Goal: Task Accomplishment & Management: Use online tool/utility

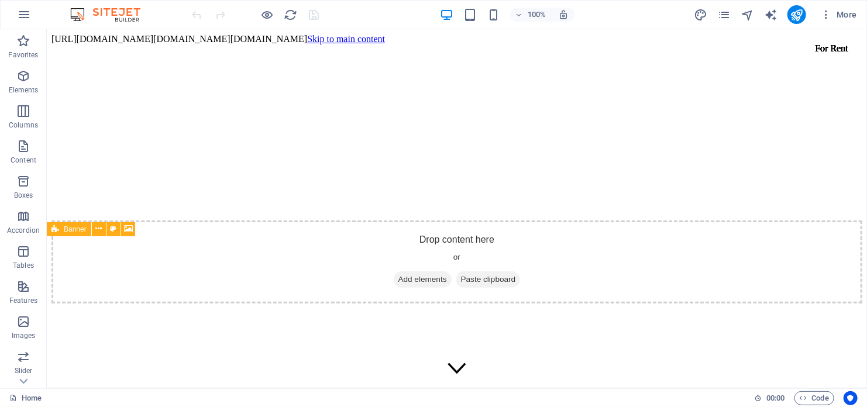
click at [525, 10] on span "100%" at bounding box center [531, 15] width 32 height 14
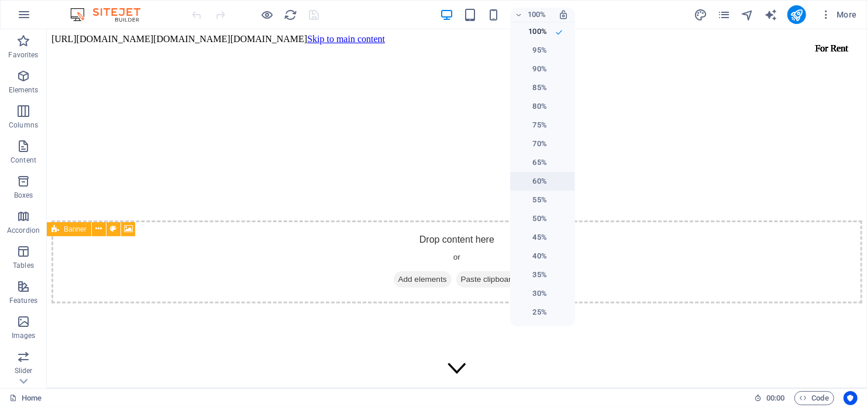
click at [539, 185] on h6 "60%" at bounding box center [532, 181] width 30 height 14
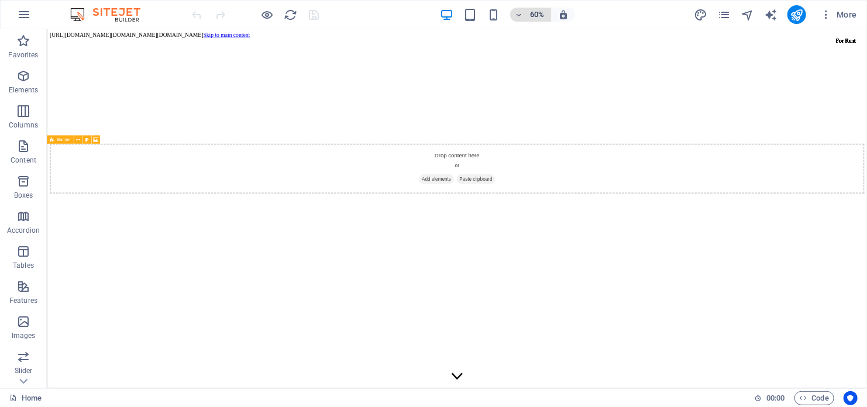
click at [543, 11] on h6 "60%" at bounding box center [537, 15] width 19 height 14
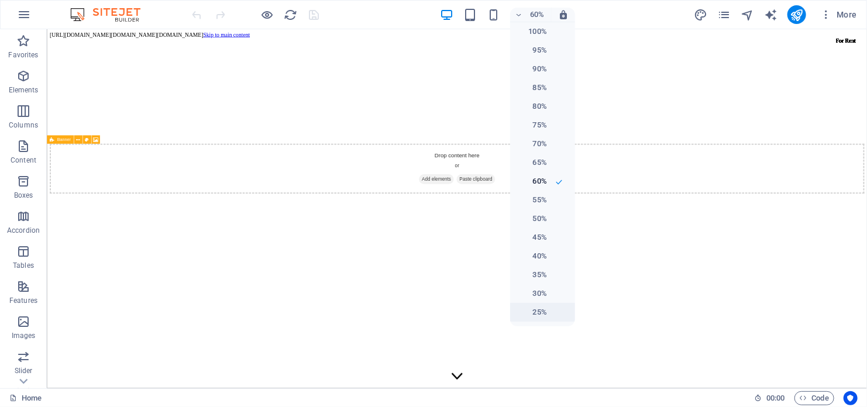
click at [550, 315] on li "25%" at bounding box center [542, 312] width 65 height 19
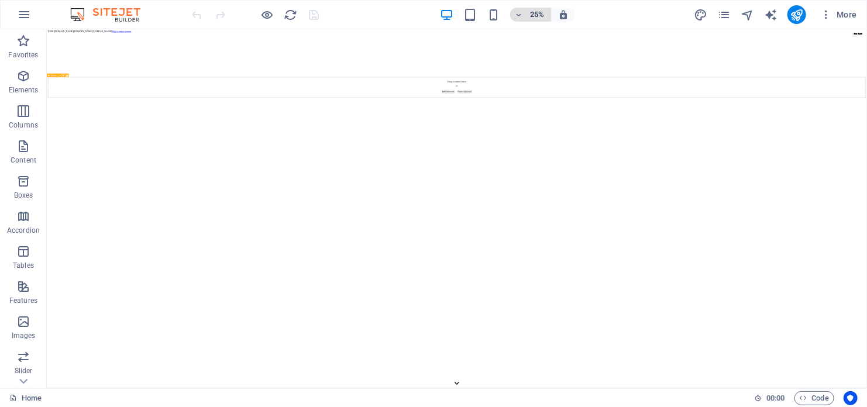
click at [536, 12] on h6 "25%" at bounding box center [537, 15] width 19 height 14
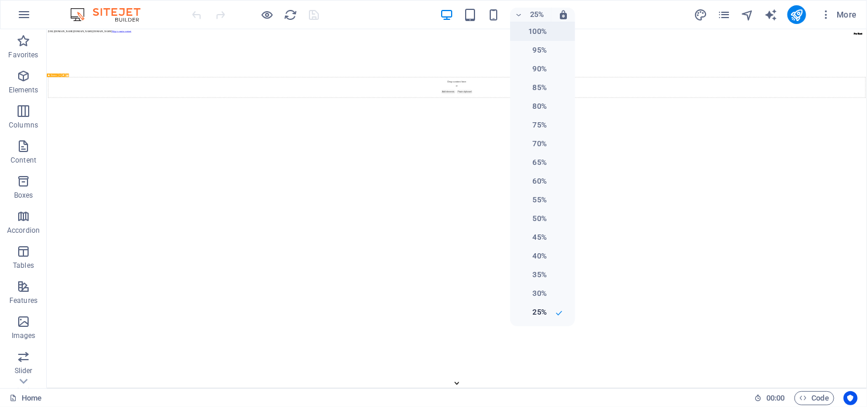
click at [544, 31] on h6 "100%" at bounding box center [532, 32] width 30 height 14
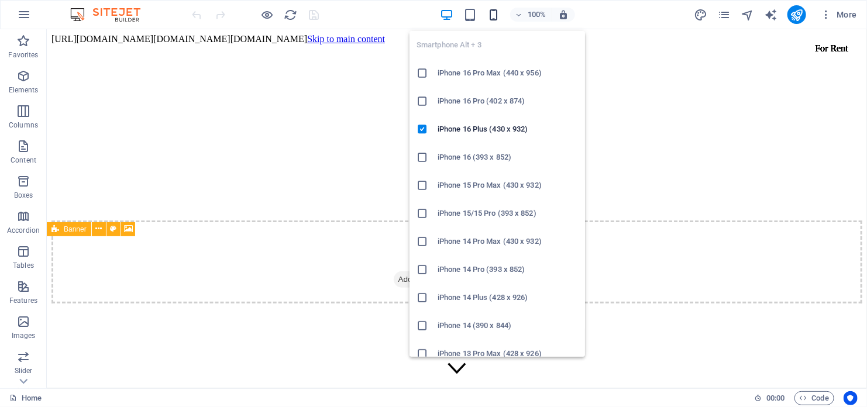
click at [491, 8] on icon "button" at bounding box center [493, 14] width 13 height 13
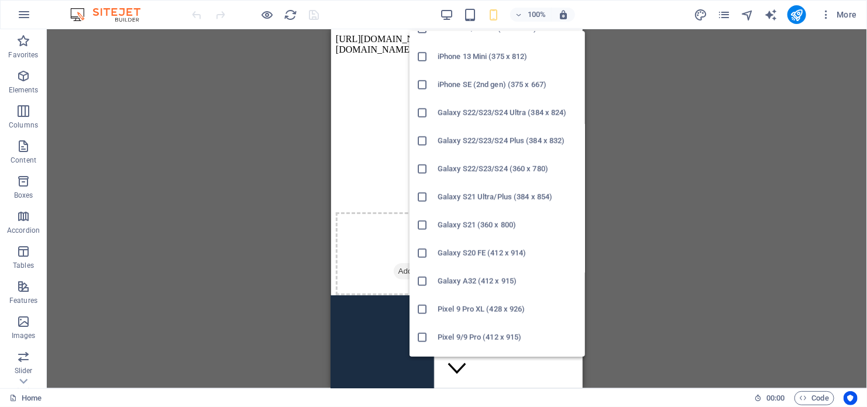
scroll to position [351, 0]
click at [497, 229] on h6 "Galaxy S21 (360 x 800)" at bounding box center [508, 228] width 140 height 14
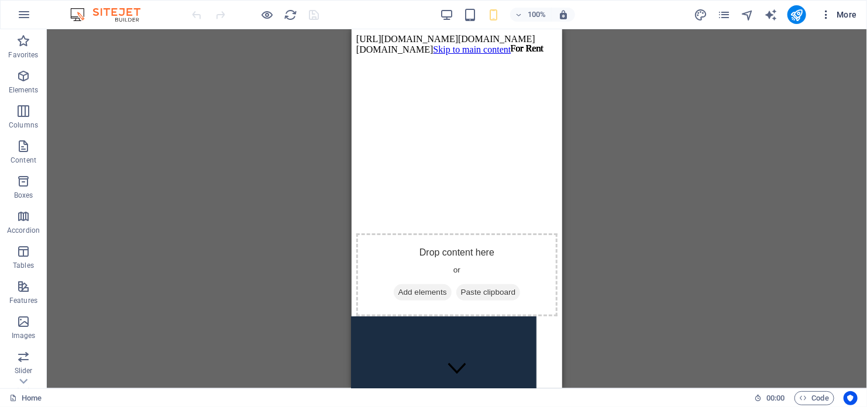
click at [846, 15] on span "More" at bounding box center [838, 15] width 37 height 12
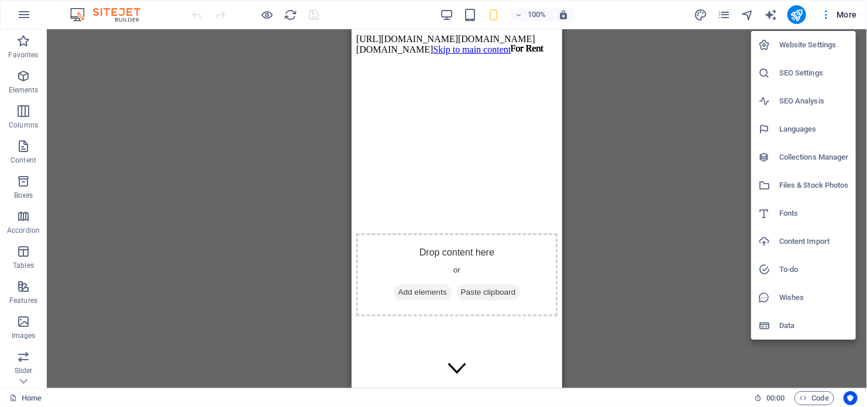
click at [777, 331] on div at bounding box center [768, 326] width 21 height 12
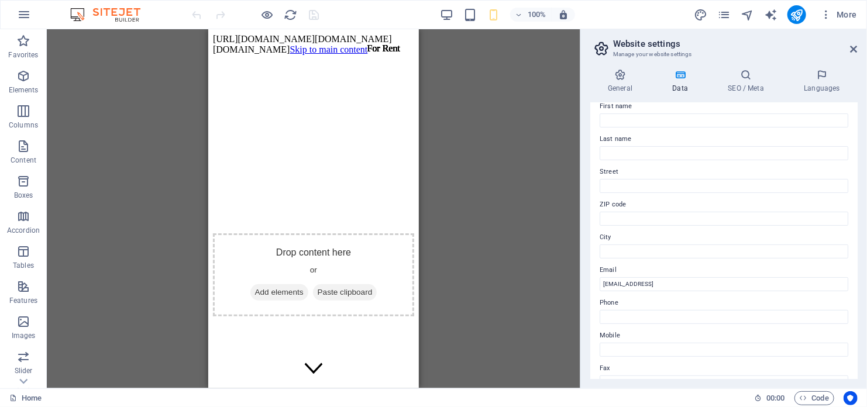
scroll to position [0, 0]
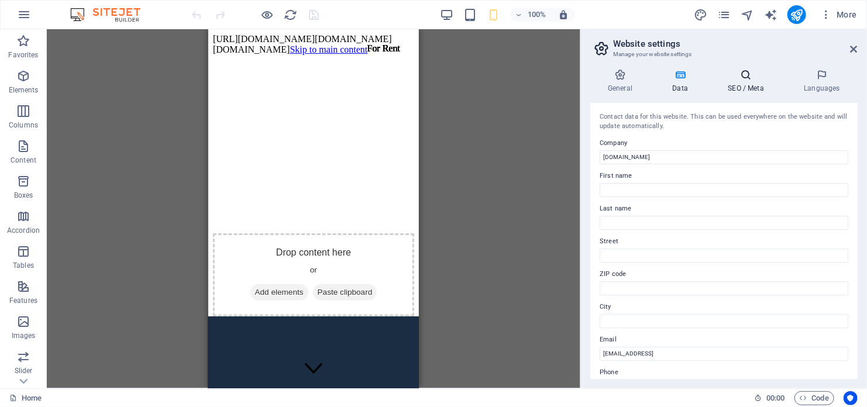
click at [760, 85] on h4 "SEO / Meta" at bounding box center [748, 81] width 76 height 25
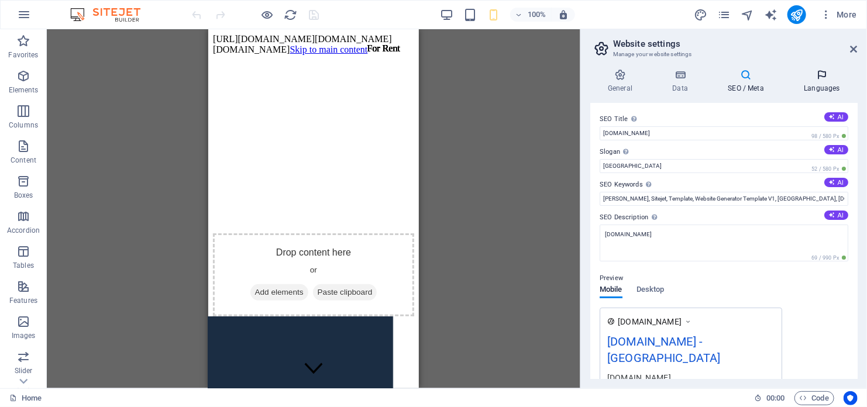
click at [818, 72] on icon at bounding box center [821, 75] width 71 height 12
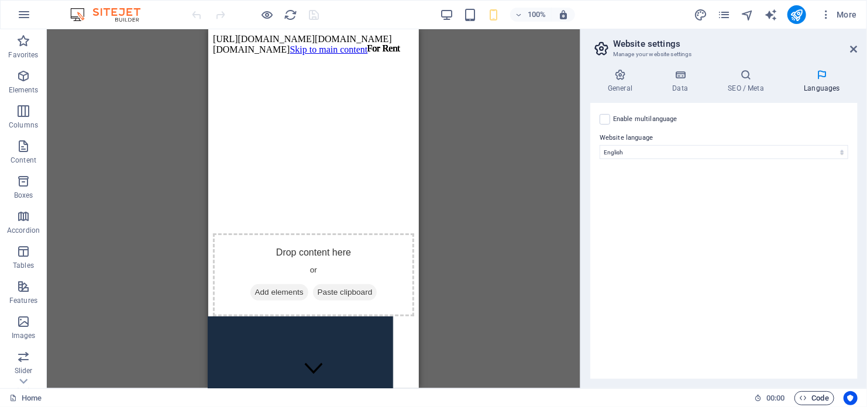
click at [819, 398] on span "Code" at bounding box center [814, 398] width 29 height 14
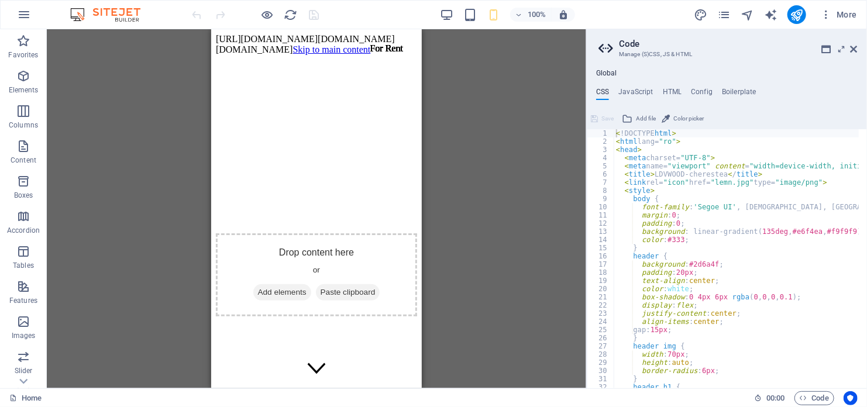
click at [611, 91] on ul "CSS JavaScript HTML Config Boilerplate" at bounding box center [727, 94] width 280 height 13
click at [606, 90] on h4 "CSS" at bounding box center [602, 94] width 13 height 13
click at [604, 91] on h4 "CSS" at bounding box center [602, 94] width 13 height 13
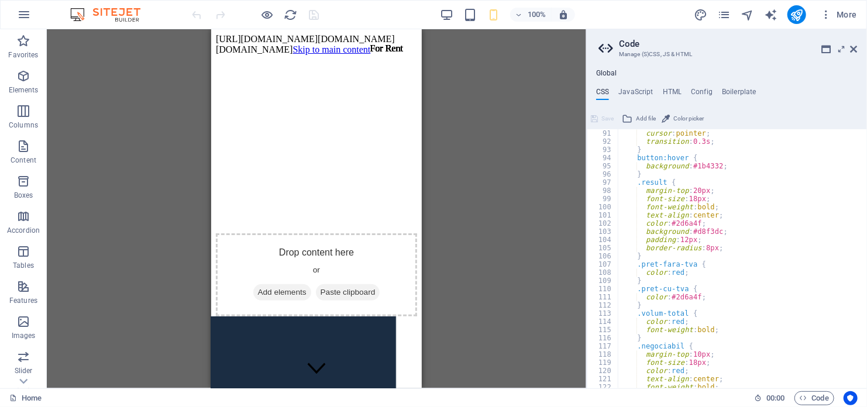
scroll to position [737, 0]
click at [602, 89] on h4 "CSS" at bounding box center [602, 94] width 13 height 13
click at [687, 120] on span "Color picker" at bounding box center [688, 119] width 30 height 14
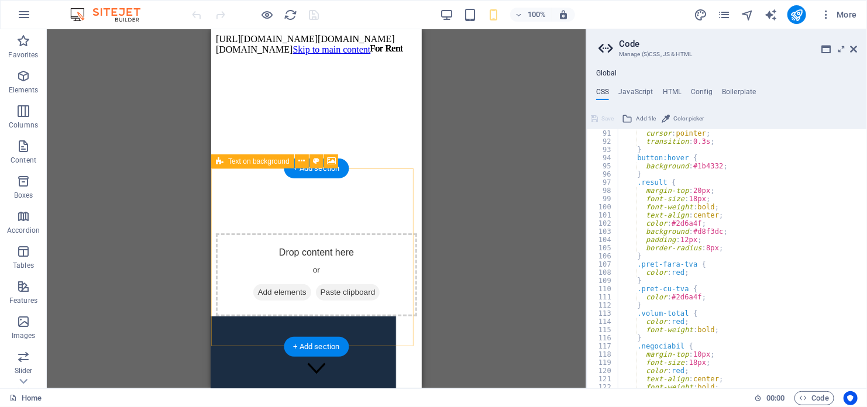
click at [294, 284] on span "Add elements" at bounding box center [282, 292] width 58 height 16
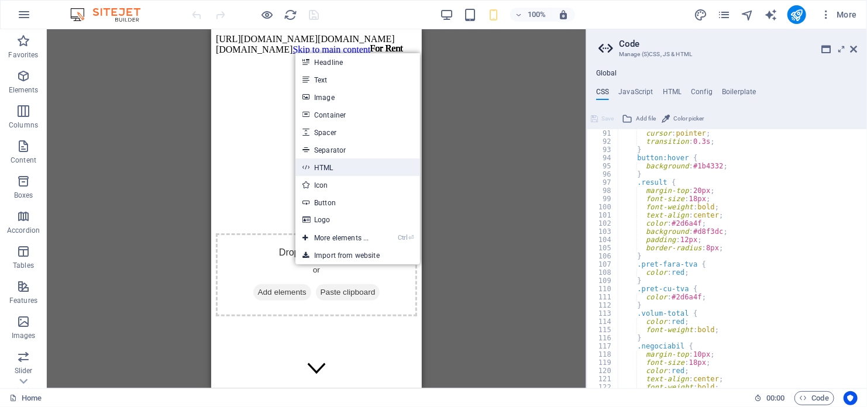
click at [400, 175] on link "HTML" at bounding box center [357, 168] width 124 height 18
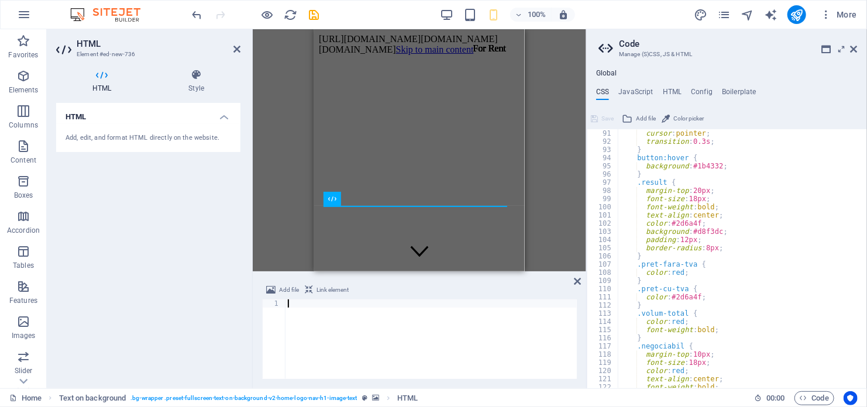
click at [189, 213] on div "HTML Add, edit, and format HTML directly on the website." at bounding box center [148, 241] width 184 height 276
click at [602, 87] on div "Global CSS JavaScript HTML Config Boilerplate <!DOCTYPE html> 91 92 93 94 95 96…" at bounding box center [727, 228] width 280 height 319
click at [602, 93] on h4 "CSS" at bounding box center [602, 94] width 13 height 13
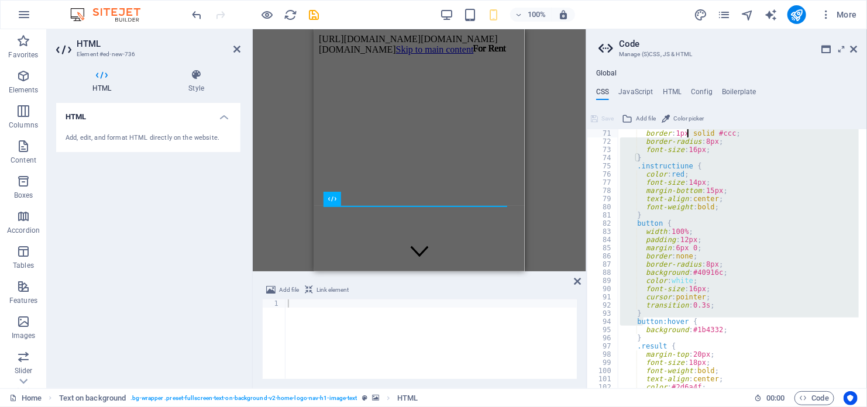
scroll to position [0, 0]
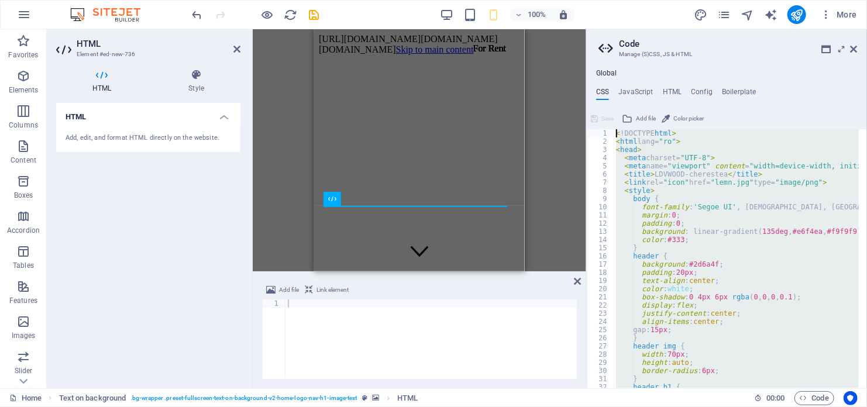
drag, startPoint x: 645, startPoint y: 161, endPoint x: 664, endPoint y: 15, distance: 147.5
click at [664, 29] on div "Home Favorites Elements Columns Content Boxes Accordion Tables Features Images …" at bounding box center [433, 208] width 867 height 359
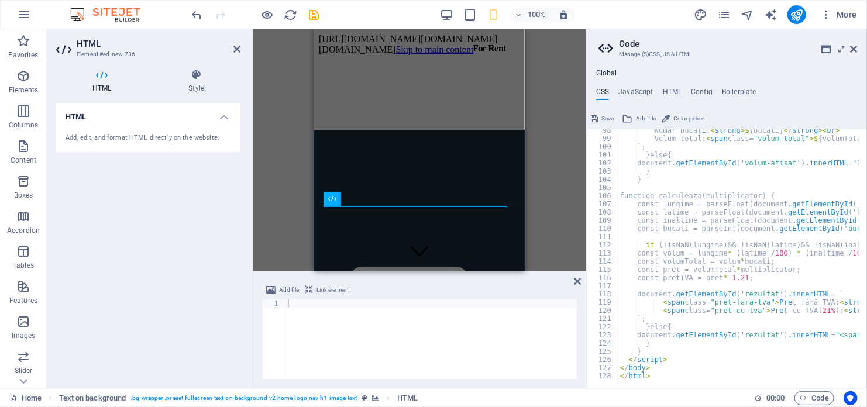
scroll to position [797, 0]
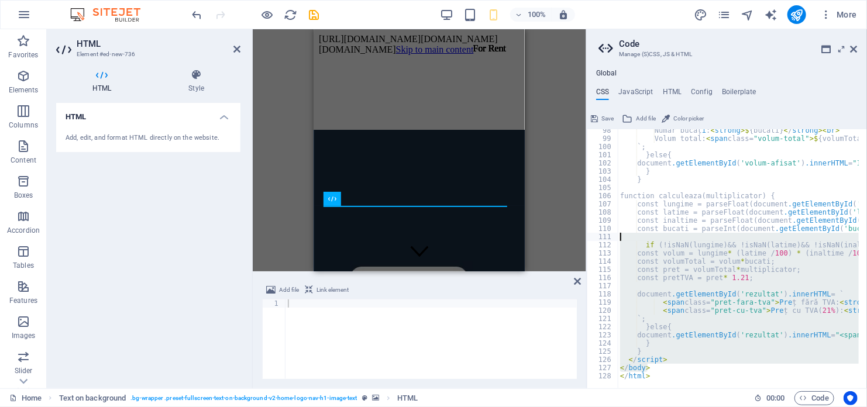
drag, startPoint x: 683, startPoint y: 366, endPoint x: 643, endPoint y: 226, distance: 144.8
click at [643, 226] on div "Număr bucăț i : < strong >$ { bucati } < / strong >< br > Volum total: < span c…" at bounding box center [860, 259] width 485 height 267
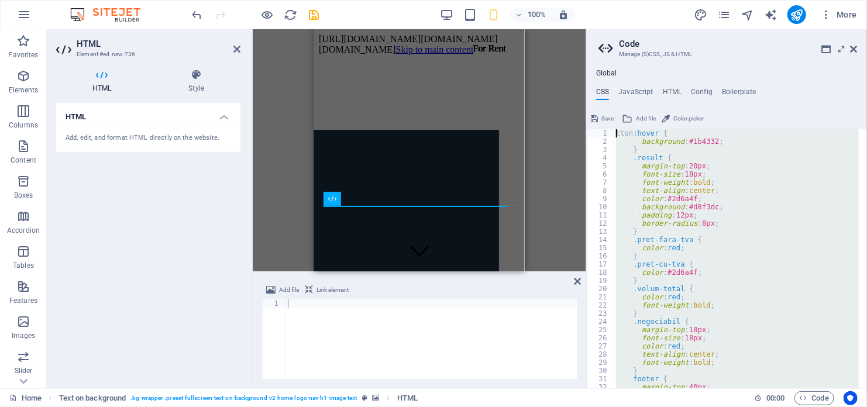
scroll to position [0, 0]
drag, startPoint x: 652, startPoint y: 373, endPoint x: 642, endPoint y: -70, distance: 442.9
click at [642, 0] on html "ldvwood.ro Home Favorites Elements Columns Content Boxes Accordion Tables Featu…" at bounding box center [433, 203] width 867 height 407
type textarea "tton:hover { background: #1b4332;"
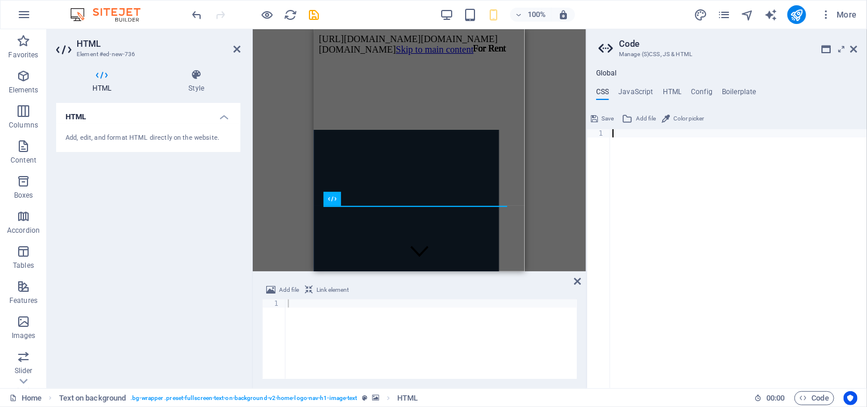
click at [755, 188] on div at bounding box center [738, 266] width 257 height 275
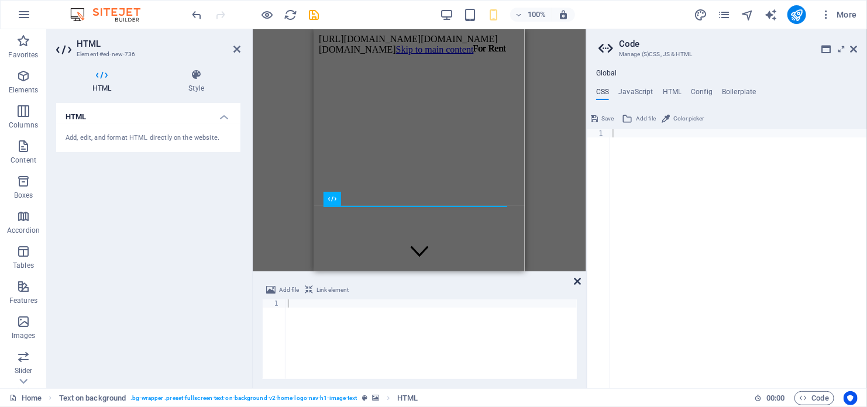
click at [580, 283] on icon at bounding box center [577, 281] width 7 height 9
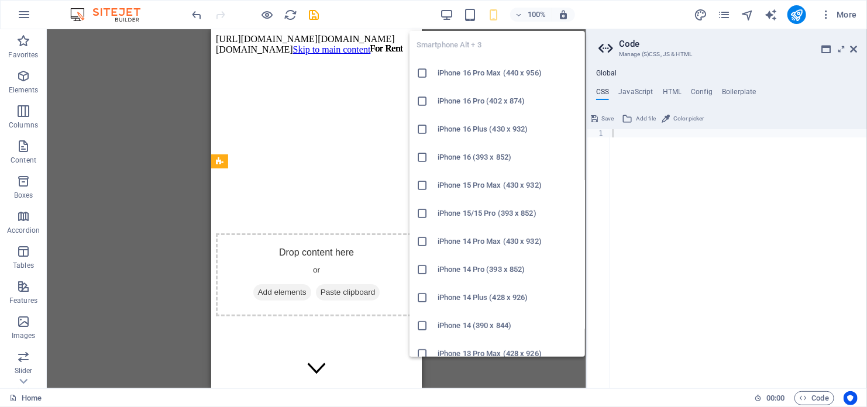
click at [574, 137] on li "iPhone 16 Plus (430 x 932)" at bounding box center [496, 129] width 175 height 28
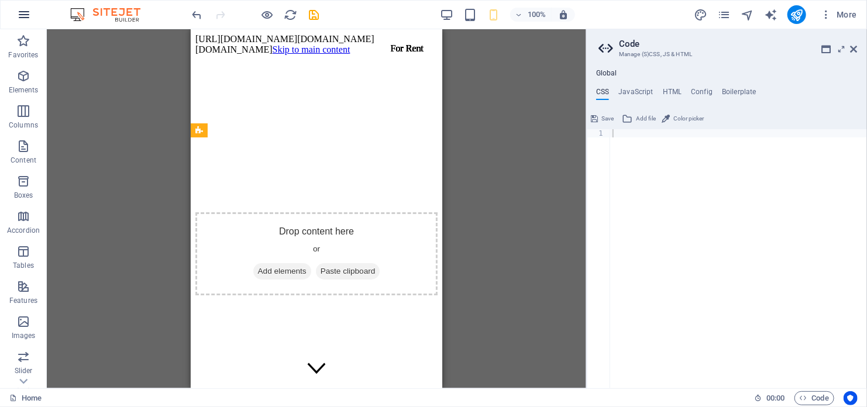
click at [18, 13] on icon "button" at bounding box center [24, 15] width 14 height 14
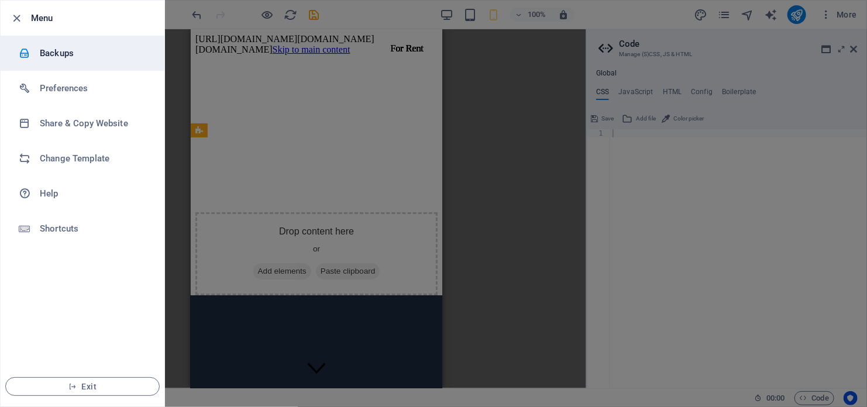
click at [67, 51] on h6 "Backups" at bounding box center [94, 53] width 108 height 14
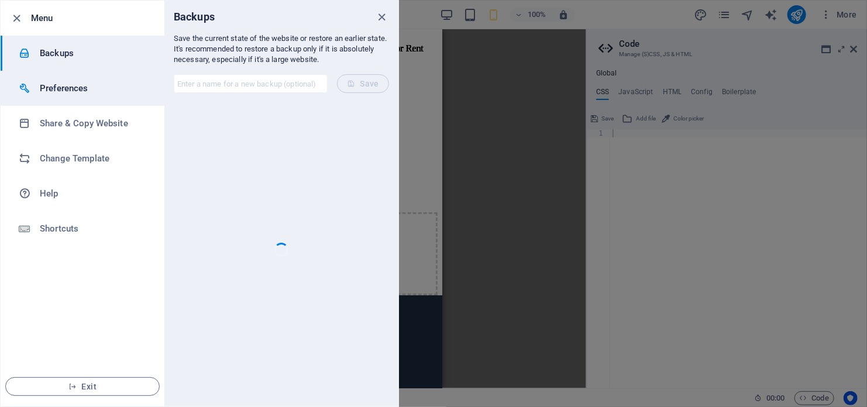
click at [70, 89] on h6 "Preferences" at bounding box center [94, 88] width 108 height 14
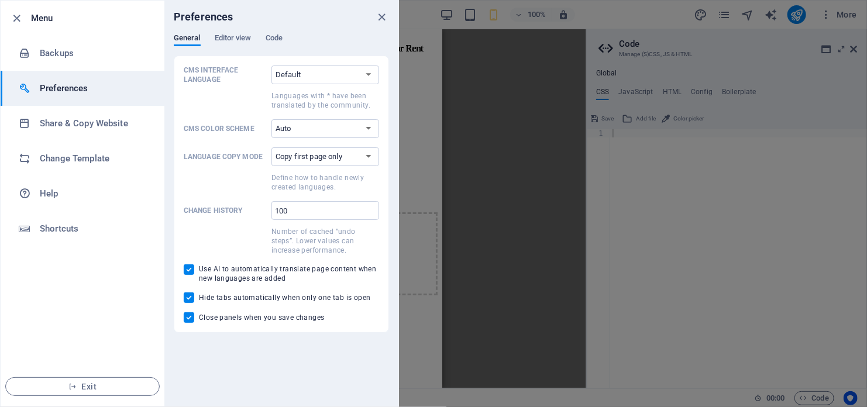
click at [225, 31] on div "Preferences" at bounding box center [281, 17] width 234 height 33
click at [271, 38] on span "Code" at bounding box center [274, 39] width 17 height 16
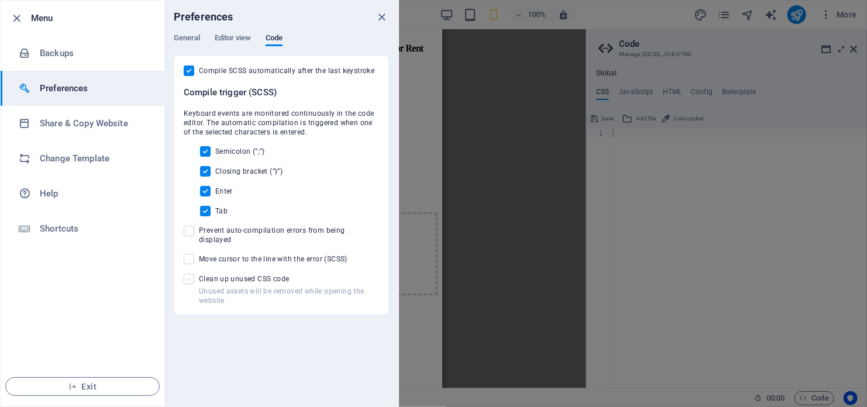
click at [191, 274] on span at bounding box center [189, 279] width 11 height 11
click at [191, 274] on input "Unused assets will be removed while opening the website Clean up unused CSS code" at bounding box center [191, 279] width 15 height 11
checkbox input "true"
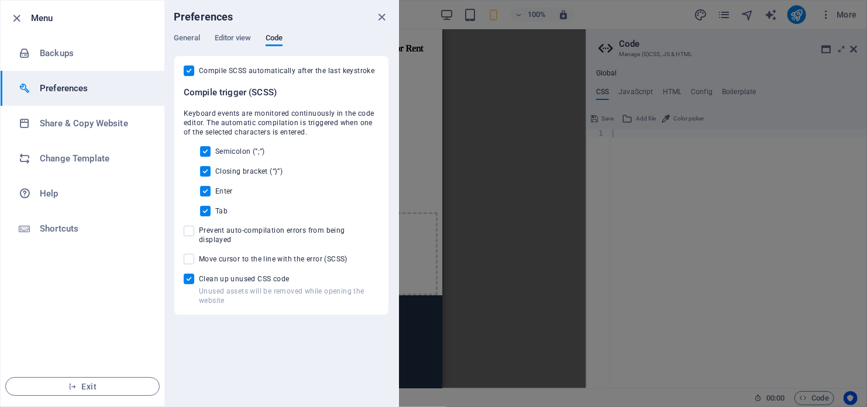
click at [194, 254] on input "Move cursor to the line with the error (SCSS)" at bounding box center [191, 259] width 15 height 11
checkbox input "true"
click at [189, 235] on span at bounding box center [189, 231] width 11 height 11
click at [189, 235] on input "Prevent auto-compilation errors from being displayed" at bounding box center [191, 231] width 15 height 11
checkbox input "true"
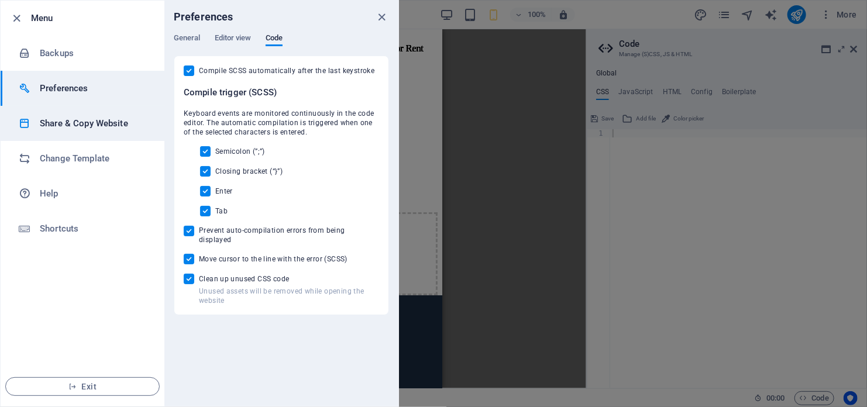
click at [72, 119] on h6 "Share & Copy Website" at bounding box center [94, 123] width 108 height 14
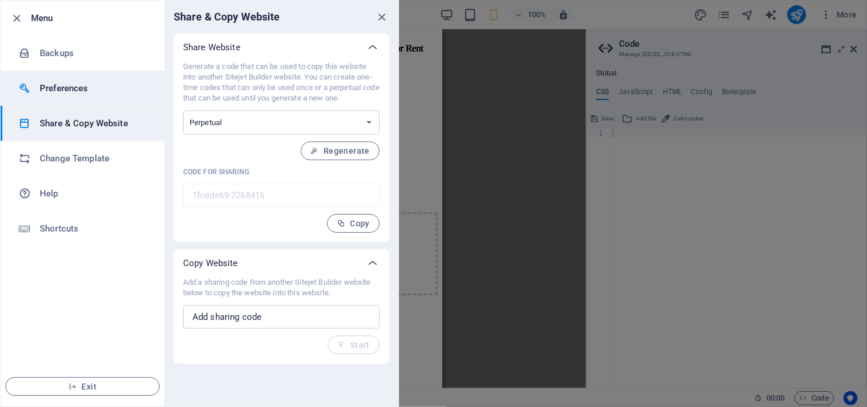
click at [73, 89] on h6 "Preferences" at bounding box center [94, 88] width 108 height 14
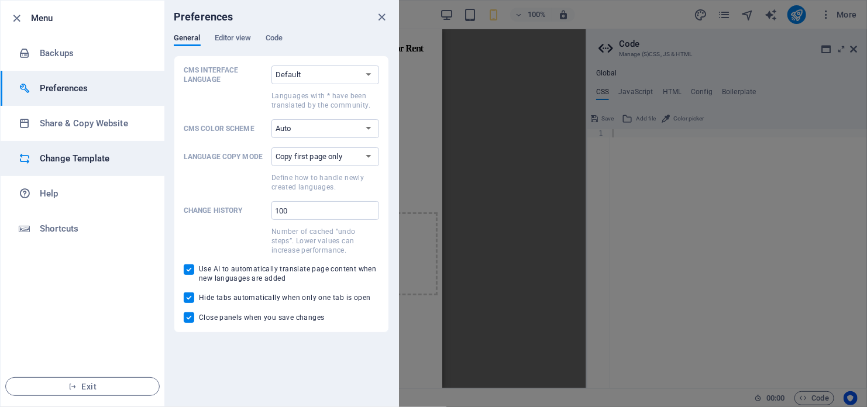
click at [78, 161] on h6 "Change Template" at bounding box center [94, 158] width 108 height 14
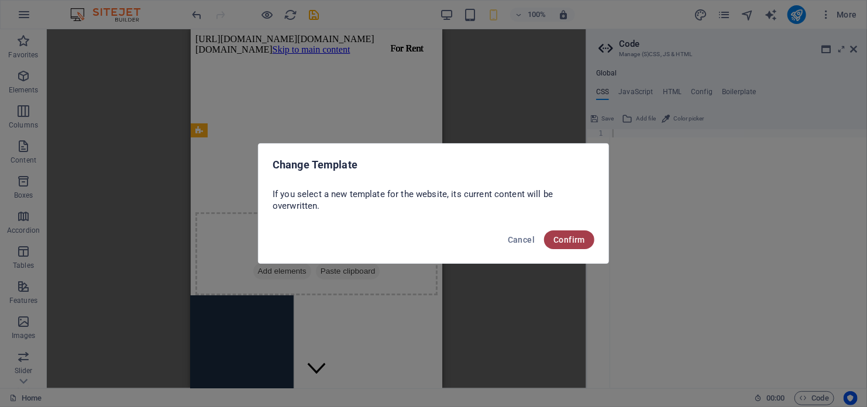
click at [580, 242] on span "Confirm" at bounding box center [569, 239] width 32 height 9
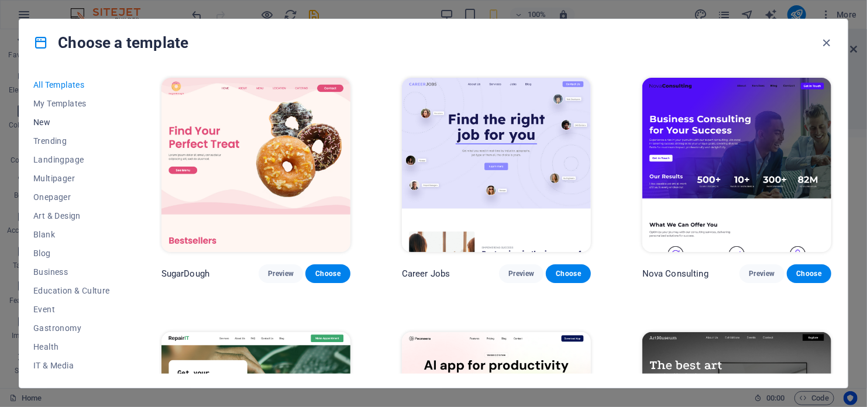
click at [79, 120] on span "New" at bounding box center [71, 122] width 77 height 9
click at [58, 146] on button "Trending" at bounding box center [71, 141] width 77 height 19
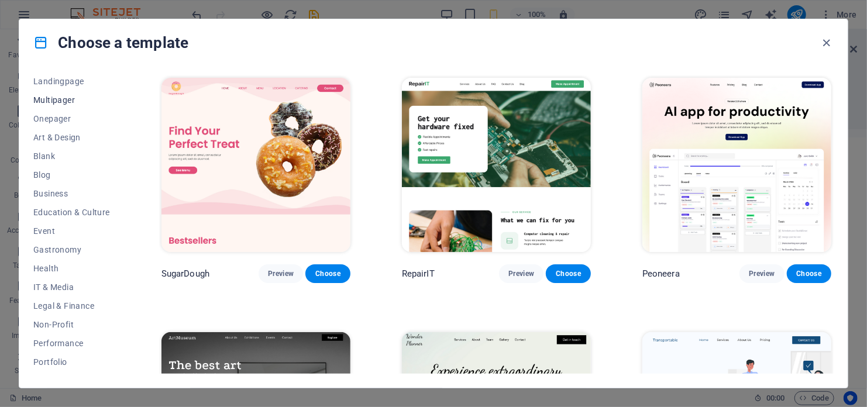
scroll to position [52, 0]
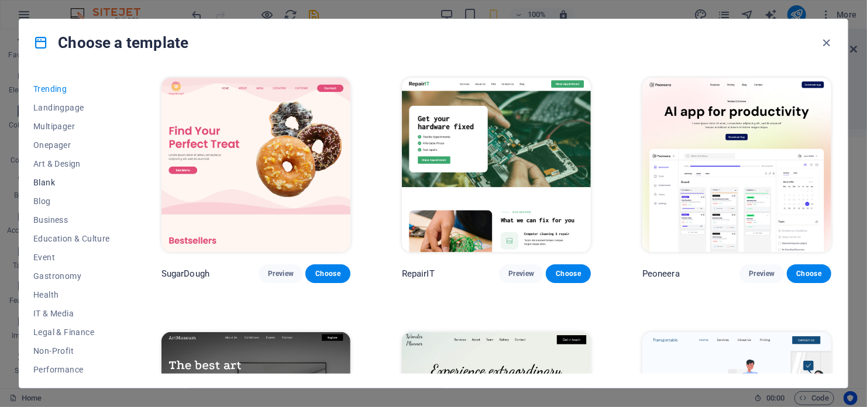
click at [51, 190] on button "Blank" at bounding box center [71, 182] width 77 height 19
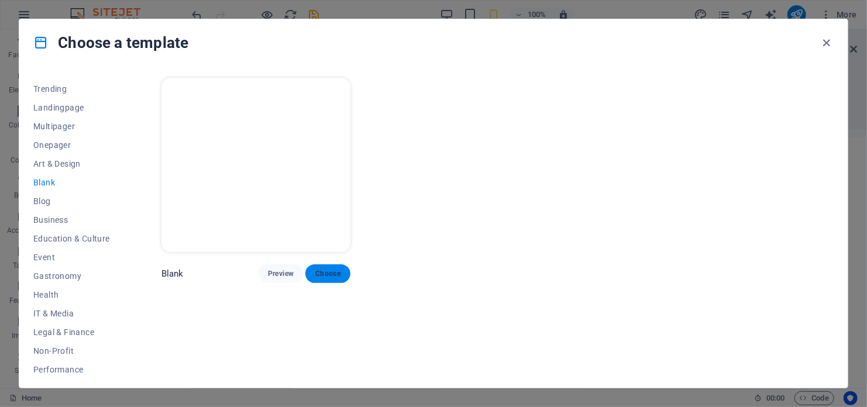
click at [335, 264] on button "Choose" at bounding box center [327, 273] width 44 height 19
checkbox input "false"
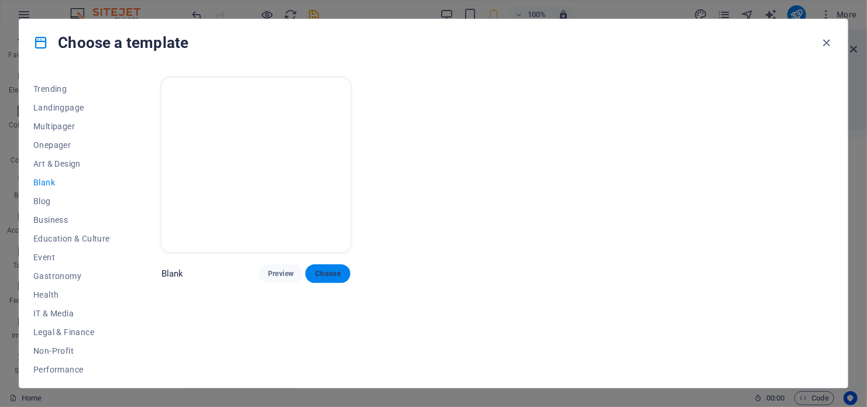
checkbox input "false"
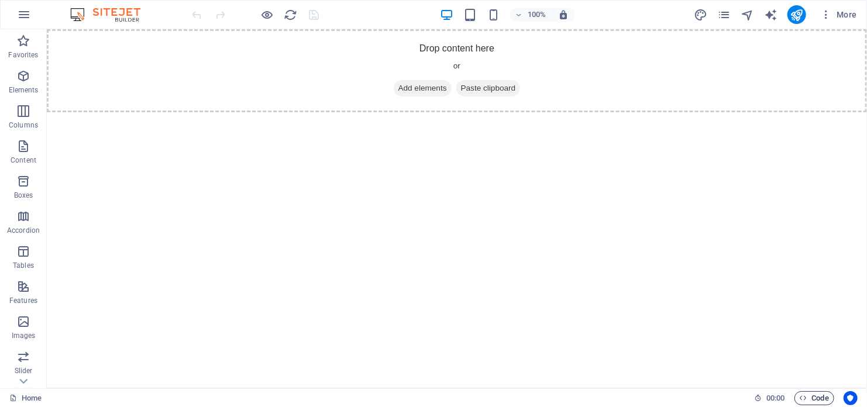
click at [819, 395] on span "Code" at bounding box center [814, 398] width 29 height 14
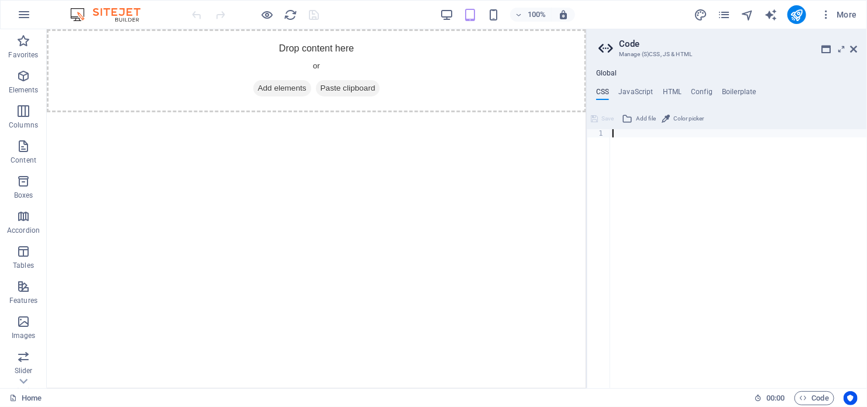
click at [626, 150] on div at bounding box center [738, 266] width 257 height 275
drag, startPoint x: 368, startPoint y: 109, endPoint x: 361, endPoint y: 140, distance: 32.4
click at [361, 112] on html "Skip to main content Drop content here or Add elements Paste clipboard" at bounding box center [315, 70] width 539 height 83
drag, startPoint x: 584, startPoint y: 110, endPoint x: 539, endPoint y: 105, distance: 44.7
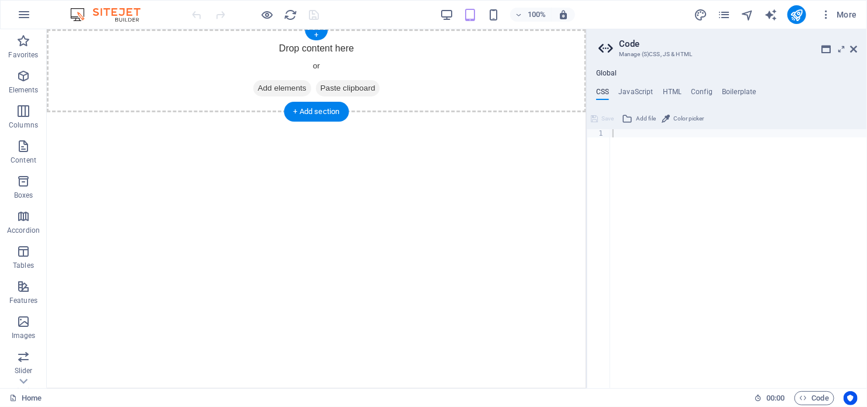
click at [539, 105] on div "Drop content here or Add elements Paste clipboard" at bounding box center [315, 70] width 539 height 83
paste textarea "</html>"
type textarea "</html>"
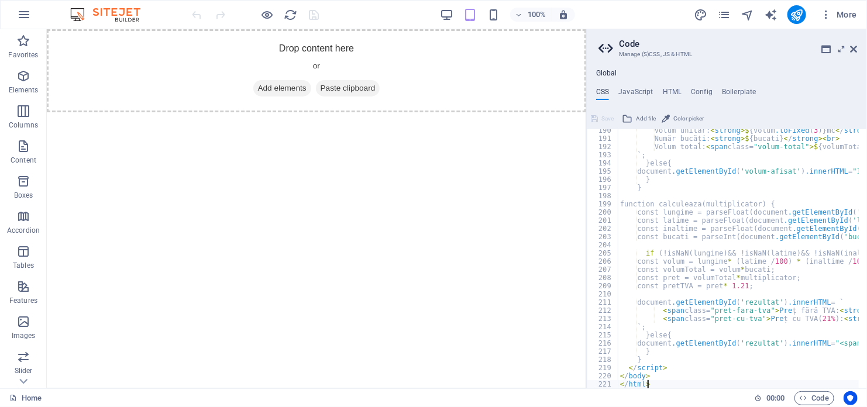
scroll to position [1551, 0]
click at [603, 118] on span "Save" at bounding box center [607, 119] width 12 height 14
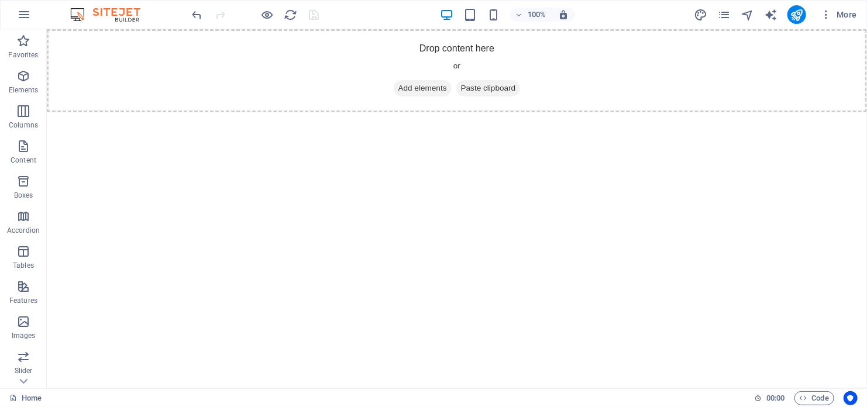
click at [530, 112] on html "Skip to main content Drop content here or Add elements Paste clipboard" at bounding box center [456, 70] width 820 height 83
click at [287, 8] on icon "reload" at bounding box center [290, 14] width 13 height 13
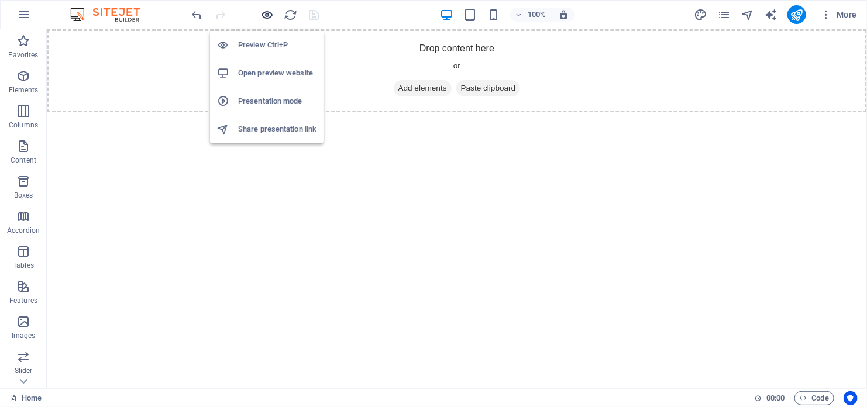
click at [271, 14] on icon "button" at bounding box center [267, 14] width 13 height 13
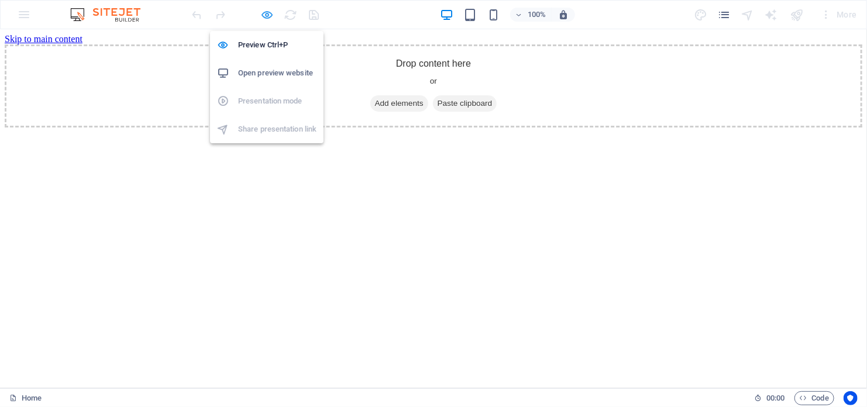
scroll to position [0, 0]
click at [271, 14] on icon "button" at bounding box center [267, 14] width 13 height 13
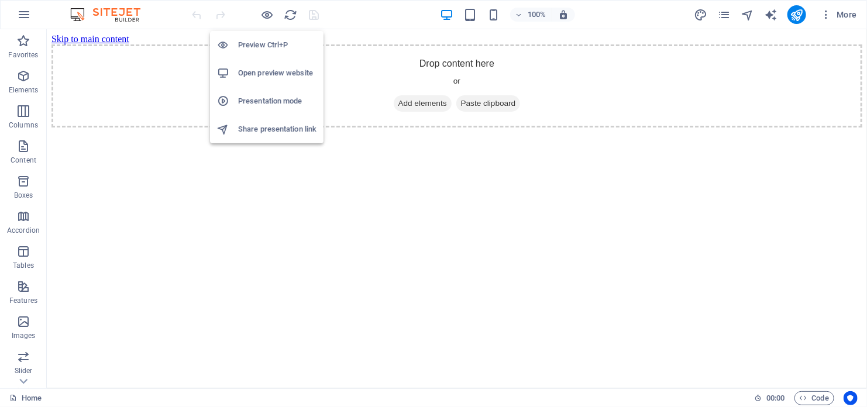
click at [280, 12] on div at bounding box center [255, 14] width 131 height 19
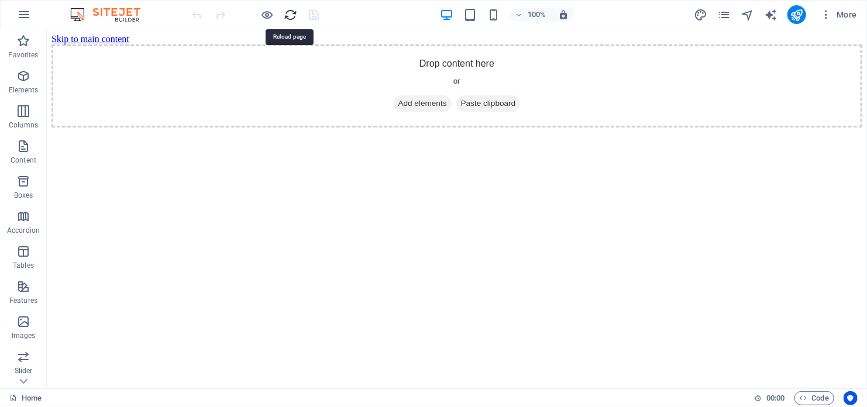
click at [294, 13] on icon "reload" at bounding box center [290, 14] width 13 height 13
click at [474, 6] on div "100%" at bounding box center [507, 14] width 135 height 19
click at [472, 8] on icon "button" at bounding box center [469, 14] width 13 height 13
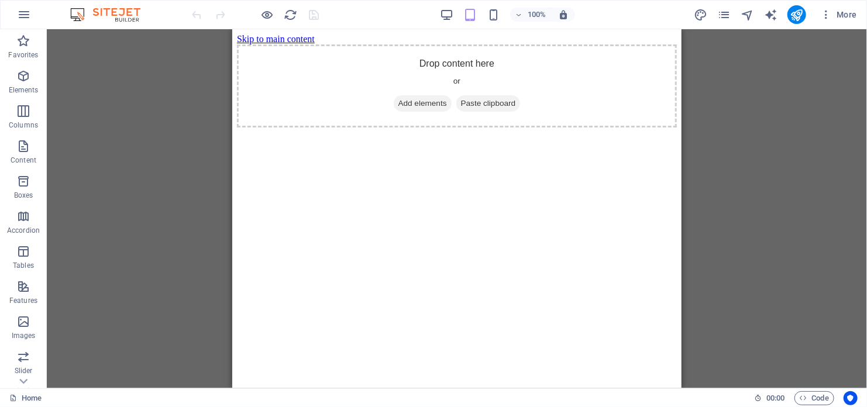
click at [484, 12] on div "100%" at bounding box center [507, 14] width 135 height 19
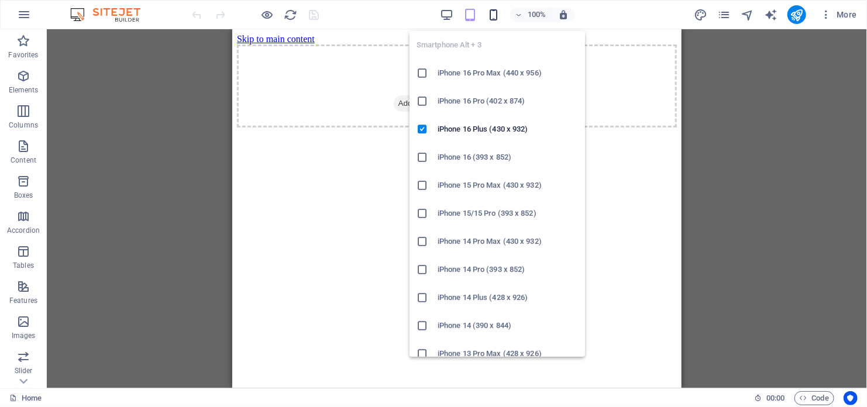
click at [491, 13] on icon "button" at bounding box center [493, 14] width 13 height 13
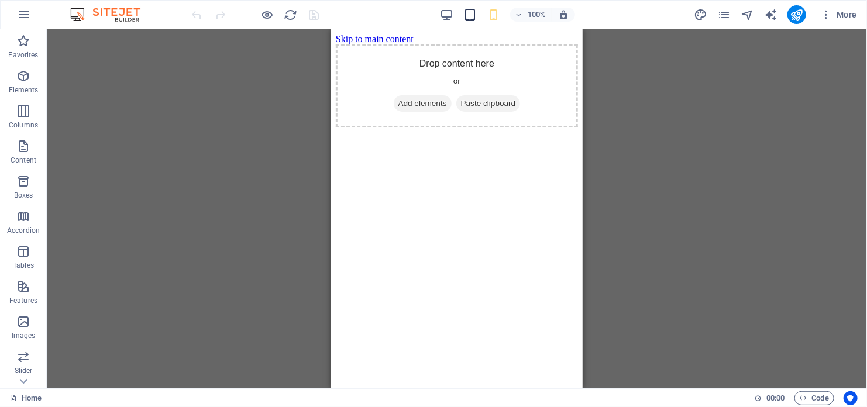
click at [477, 12] on div "100%" at bounding box center [507, 14] width 135 height 19
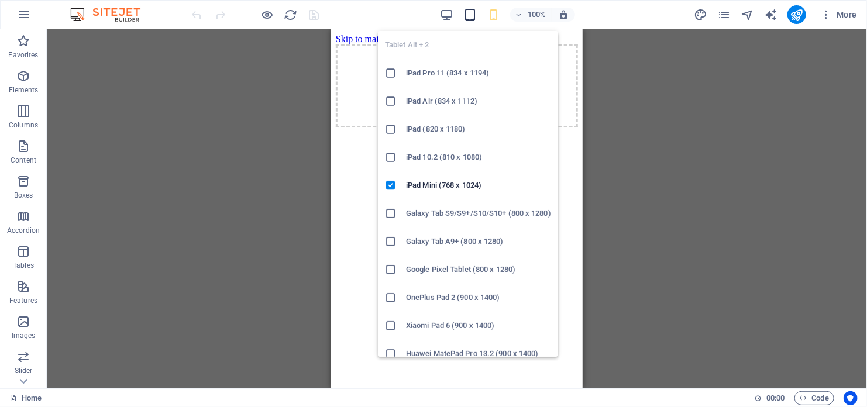
click at [476, 12] on icon "button" at bounding box center [469, 14] width 13 height 13
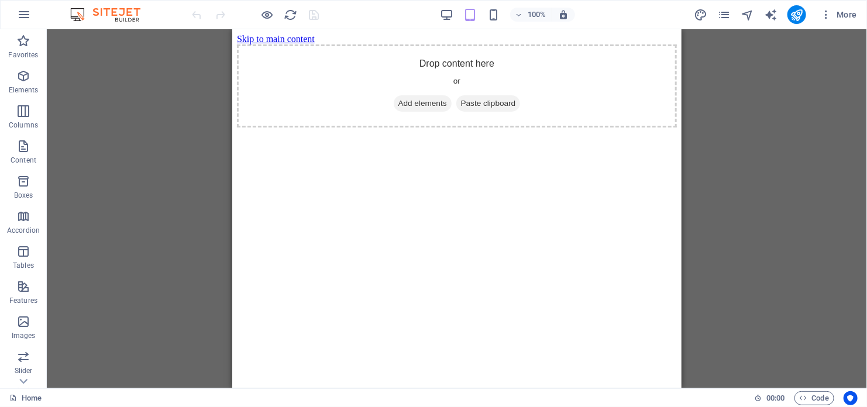
click at [123, 20] on img at bounding box center [111, 15] width 88 height 14
click at [818, 397] on span "Code" at bounding box center [814, 398] width 29 height 14
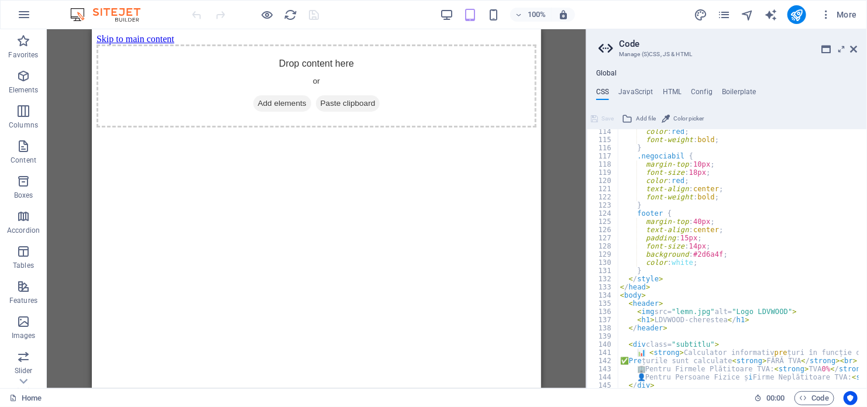
scroll to position [856, 0]
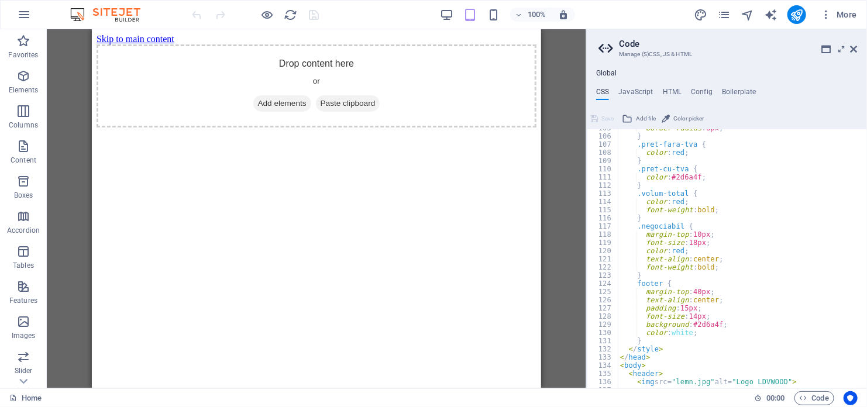
click at [766, 213] on div "border-radius : 8px ; } .pret-fara-tva { color : red ; } .pret-cu-tva { color :…" at bounding box center [860, 257] width 485 height 267
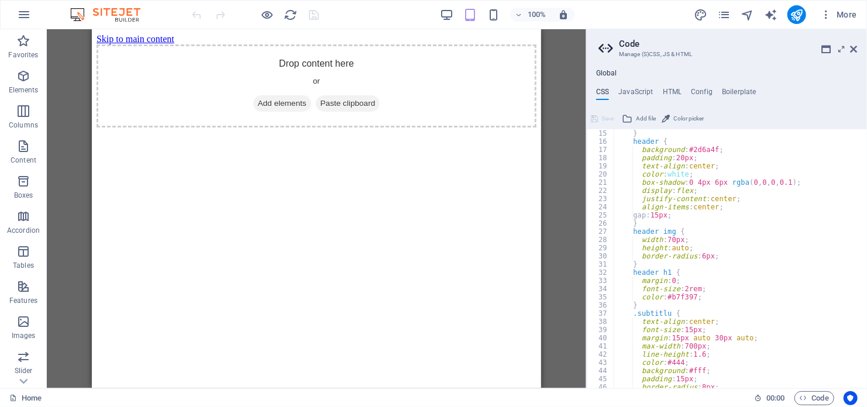
scroll to position [0, 0]
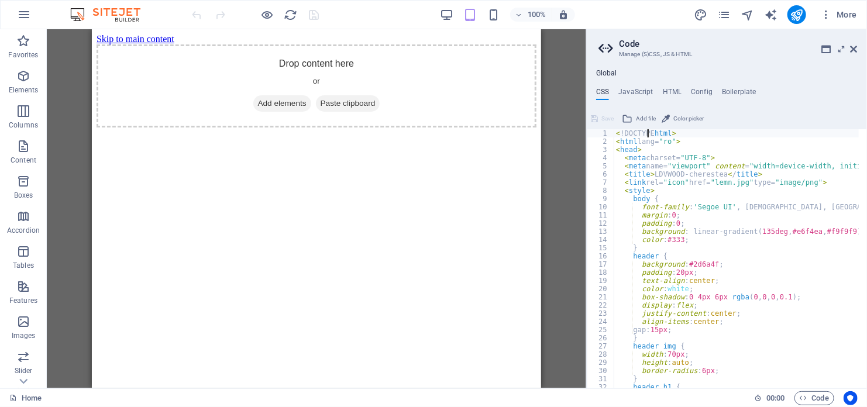
click at [648, 133] on div "< !DOCTYPE html > < html lang= "ro" > < head > < meta charset= "UTF-8" > < meta…" at bounding box center [856, 262] width 485 height 267
click at [648, 136] on div "< !DOCTYPE html > < html lang= "ro" > < head > < meta charset= "UTF-8" > < meta…" at bounding box center [856, 262] width 485 height 267
click at [646, 114] on span "Add file" at bounding box center [646, 119] width 20 height 14
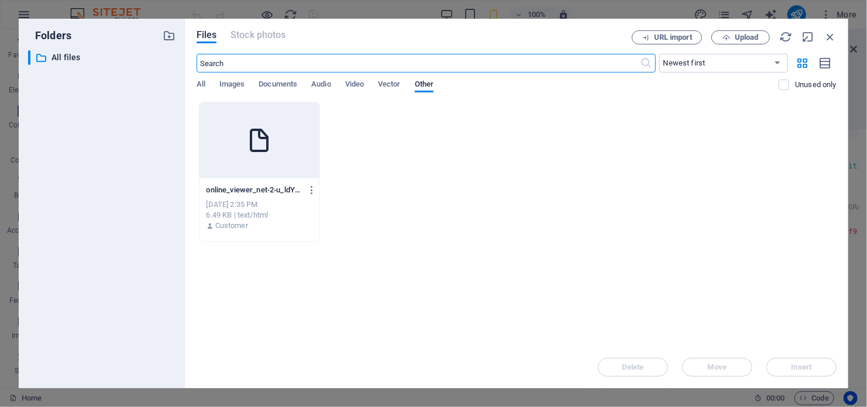
click at [257, 156] on div at bounding box center [259, 140] width 120 height 76
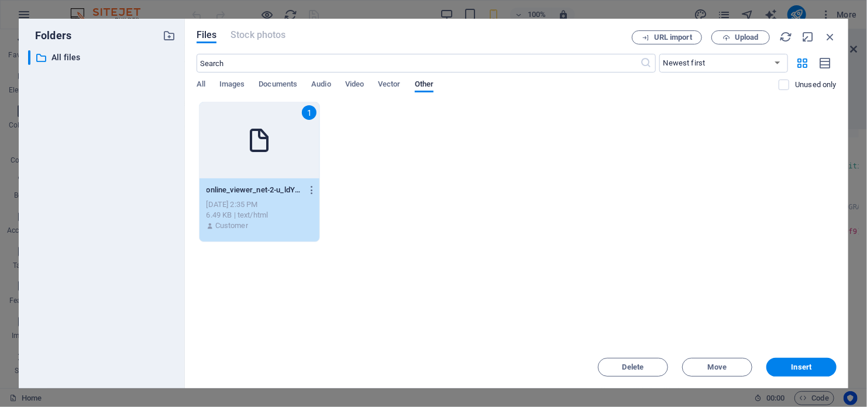
click at [257, 156] on div "1" at bounding box center [259, 140] width 120 height 76
type textarea "<!DOCTYPhttps://[DOMAIN_NAME][URL] html>"
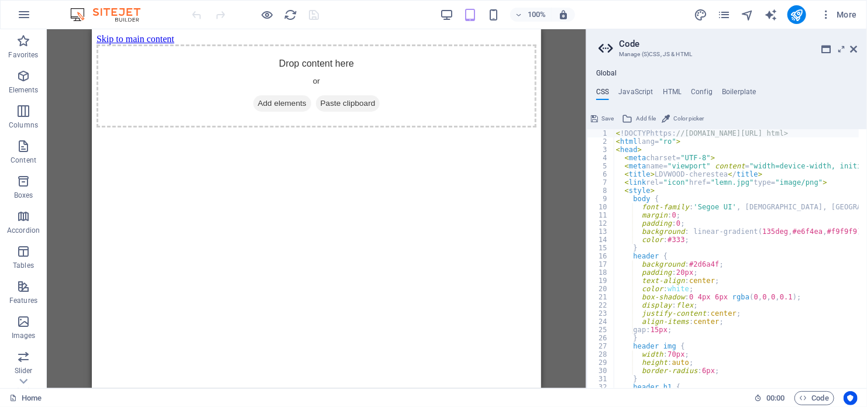
click at [591, 116] on icon at bounding box center [594, 119] width 7 height 14
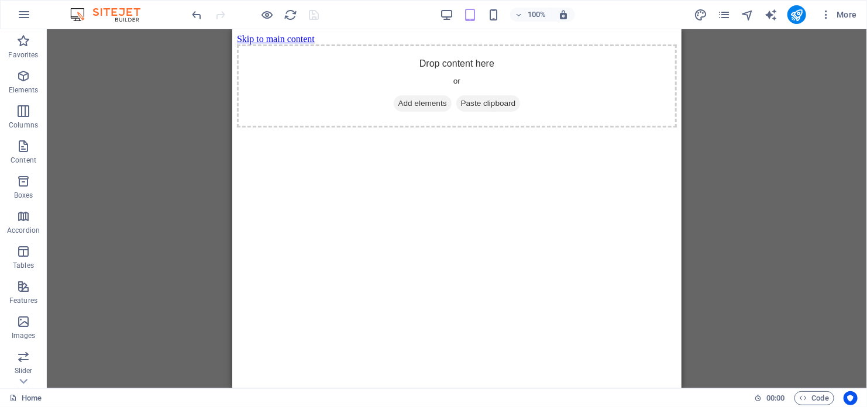
click at [316, 15] on div at bounding box center [255, 14] width 131 height 19
click at [23, 12] on icon "button" at bounding box center [24, 15] width 14 height 14
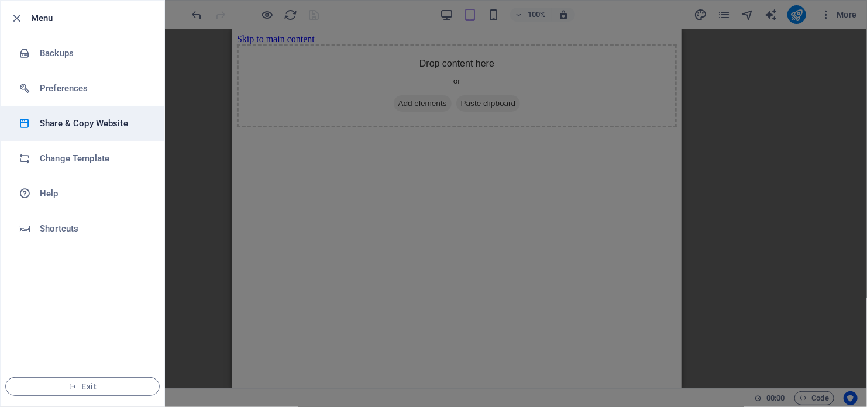
click at [72, 122] on h6 "Share & Copy Website" at bounding box center [94, 123] width 108 height 14
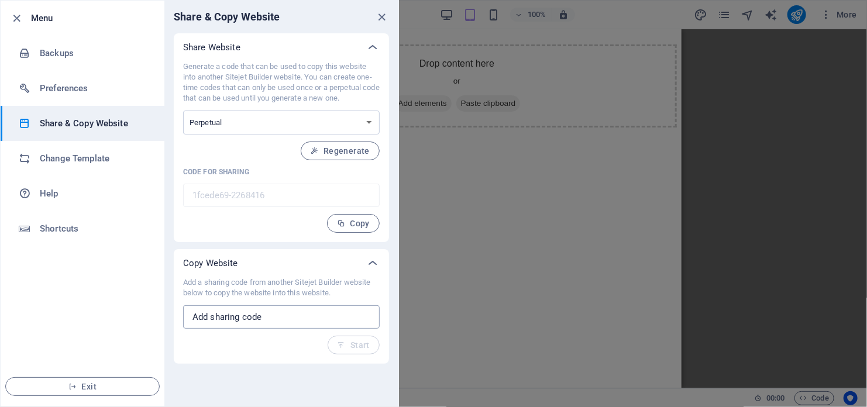
click at [290, 319] on input "text" at bounding box center [281, 316] width 197 height 23
click at [311, 106] on div "Generate a code that can be used to copy this website into another Sitejet Buil…" at bounding box center [281, 146] width 197 height 171
click at [306, 114] on select "One-time Perpetual" at bounding box center [281, 123] width 197 height 24
select select "onetime"
click at [183, 111] on select "One-time Perpetual" at bounding box center [281, 123] width 197 height 24
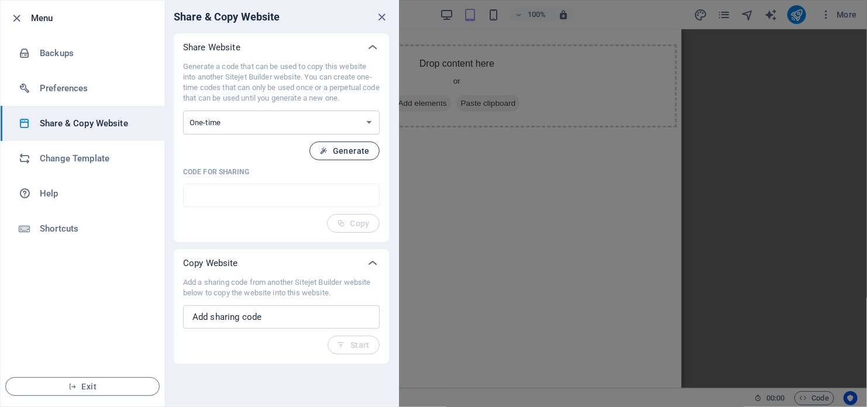
click at [350, 153] on span "Generate" at bounding box center [344, 150] width 50 height 9
type input "23f71eff-2268416"
click at [354, 223] on span "Copy" at bounding box center [353, 223] width 33 height 9
click at [297, 115] on select "One-time Perpetual" at bounding box center [281, 123] width 197 height 24
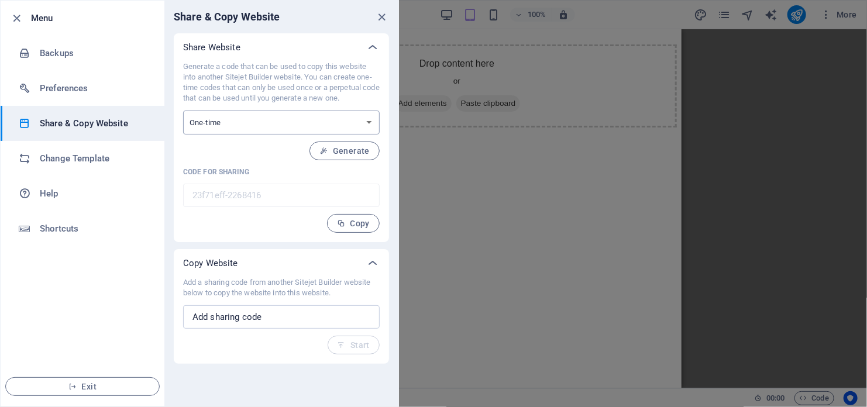
select select "perpetual"
click at [183, 111] on select "One-time Perpetual" at bounding box center [281, 123] width 197 height 24
click at [341, 151] on span "Regenerate" at bounding box center [340, 150] width 59 height 9
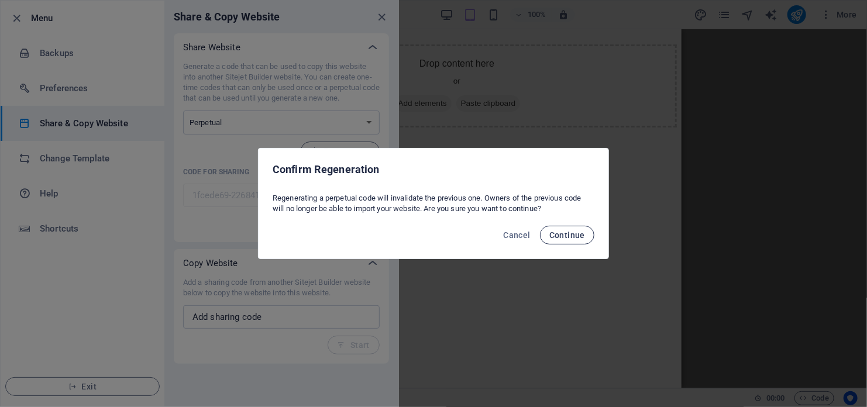
click at [570, 243] on button "Continue" at bounding box center [567, 235] width 54 height 19
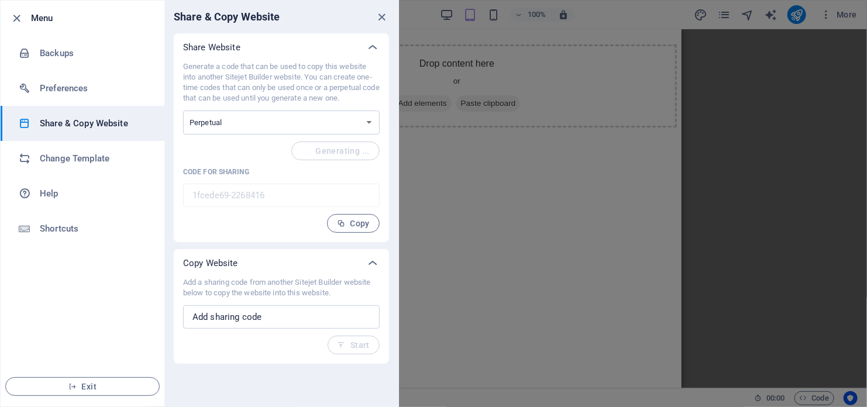
type input "960bf554-2268416"
click at [297, 70] on p "Generate a code that can be used to copy this website into another Sitejet Buil…" at bounding box center [281, 82] width 197 height 42
click at [376, 50] on icon at bounding box center [373, 47] width 14 height 14
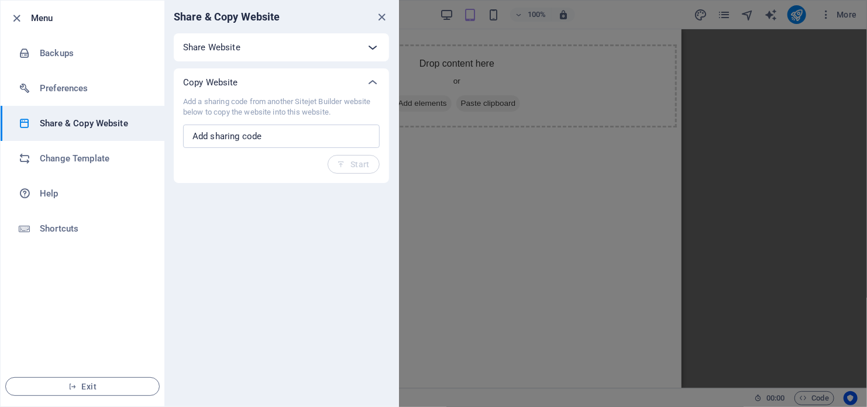
click at [376, 50] on icon at bounding box center [373, 47] width 14 height 14
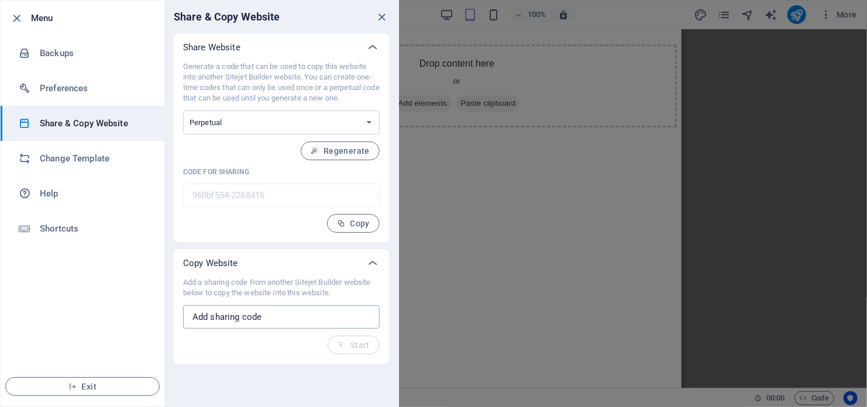
click at [348, 325] on input "text" at bounding box center [281, 316] width 197 height 23
paste input "23f71eff-2268416"
type input "23f71eff-2268416"
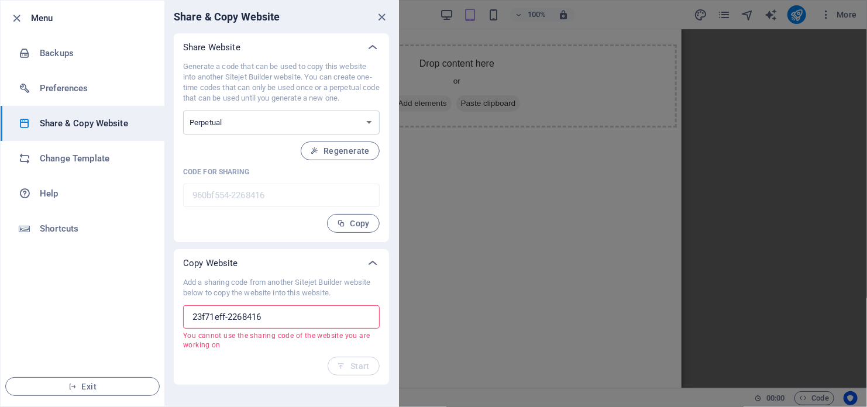
click at [309, 321] on input "23f71eff-2268416" at bounding box center [281, 316] width 197 height 23
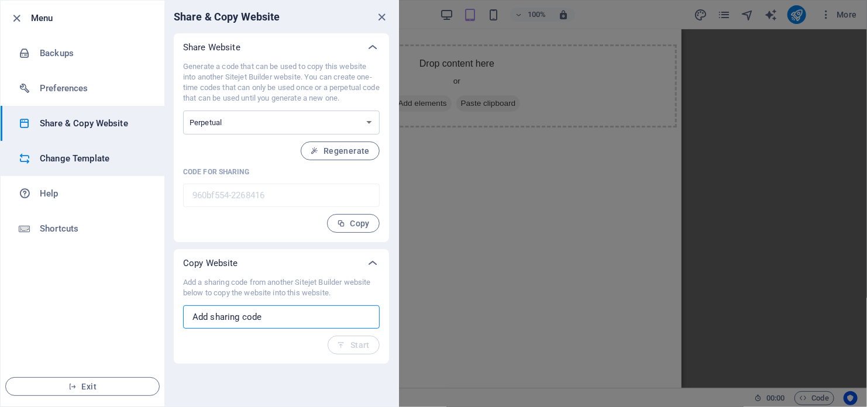
click at [64, 154] on h6 "Change Template" at bounding box center [94, 158] width 108 height 14
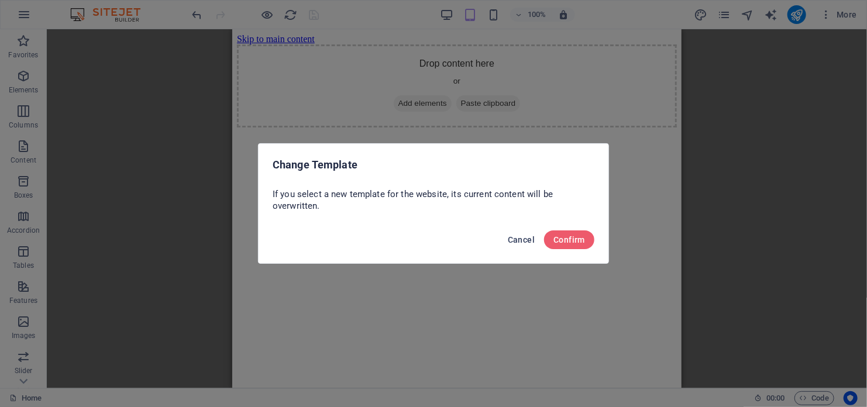
click at [529, 237] on span "Cancel" at bounding box center [521, 239] width 27 height 9
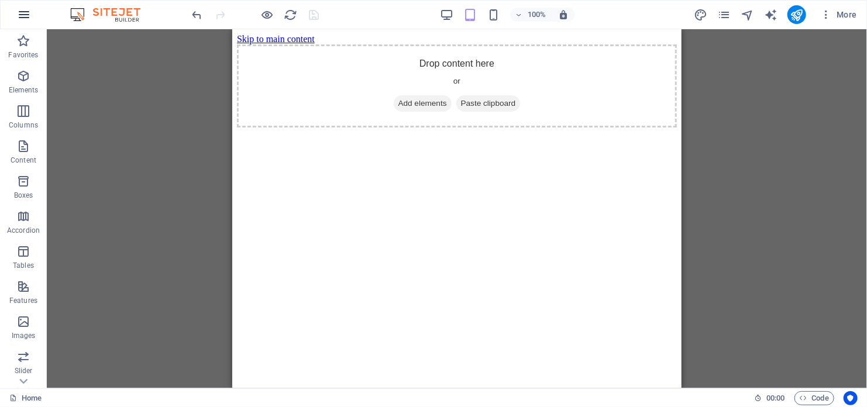
click at [26, 20] on icon "button" at bounding box center [24, 15] width 14 height 14
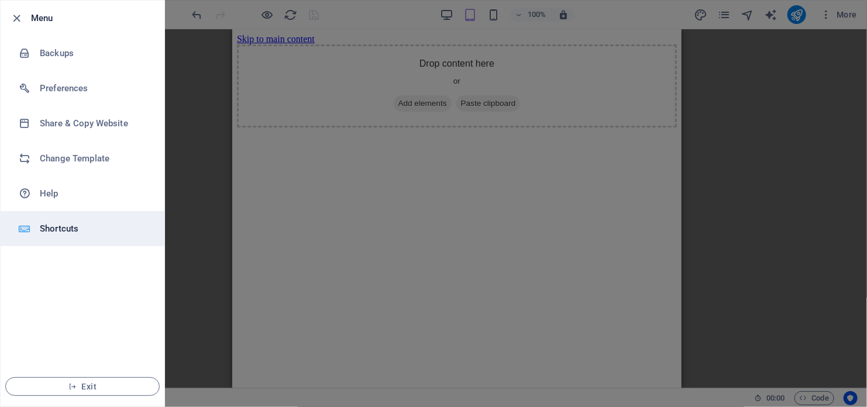
click at [70, 228] on h6 "Shortcuts" at bounding box center [94, 229] width 108 height 14
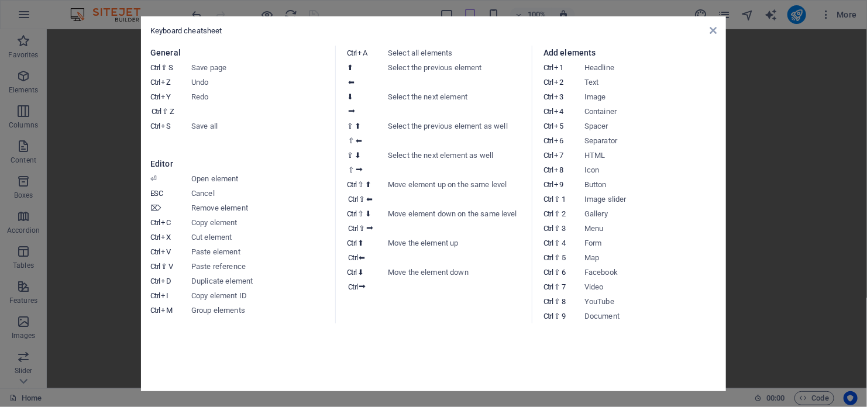
click at [77, 201] on aside "Keyboard cheatsheet General Ctrl ⇧ S Save page Ctrl Z Undo Ctrl Y Ctrl ⇧ Z Redo…" at bounding box center [433, 203] width 867 height 407
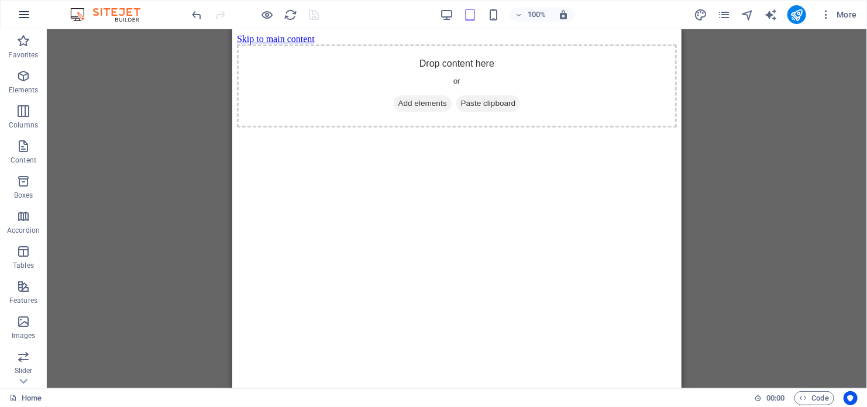
click at [30, 17] on icon "button" at bounding box center [24, 15] width 14 height 14
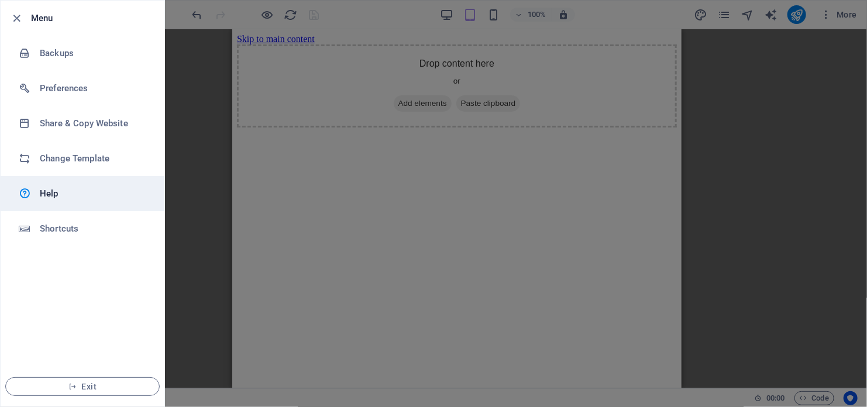
click at [75, 198] on h6 "Help" at bounding box center [94, 194] width 108 height 14
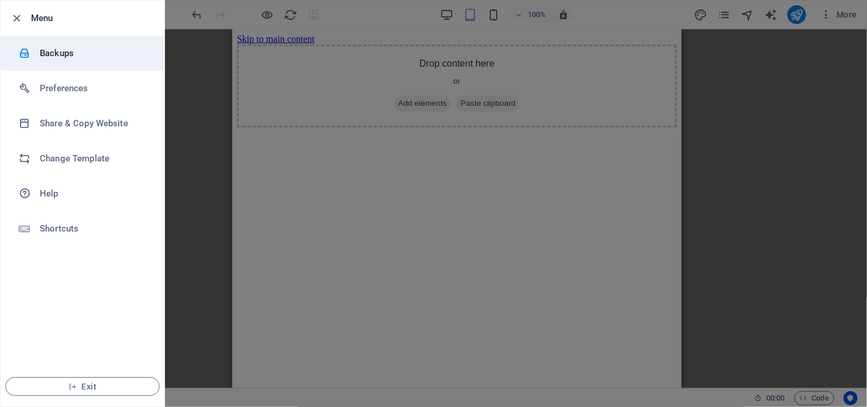
click at [85, 61] on li "Backups" at bounding box center [83, 53] width 164 height 35
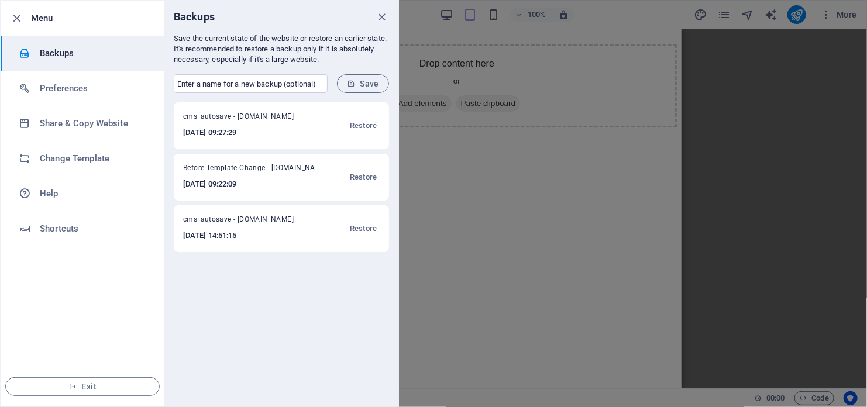
click at [729, 260] on div at bounding box center [433, 203] width 867 height 407
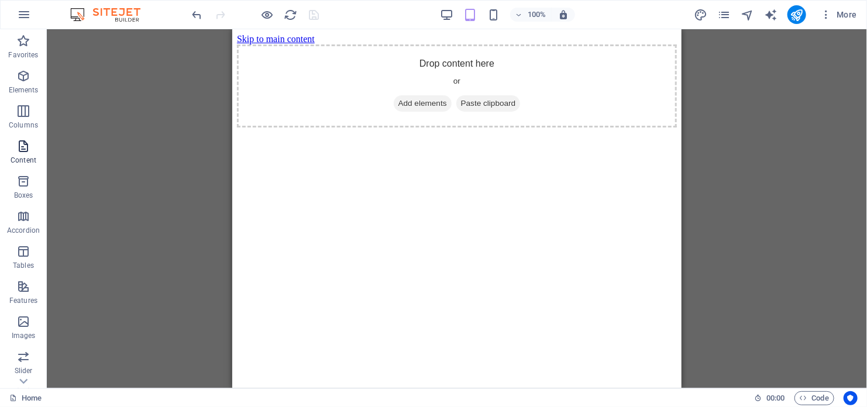
click at [36, 146] on span "Content" at bounding box center [23, 153] width 47 height 28
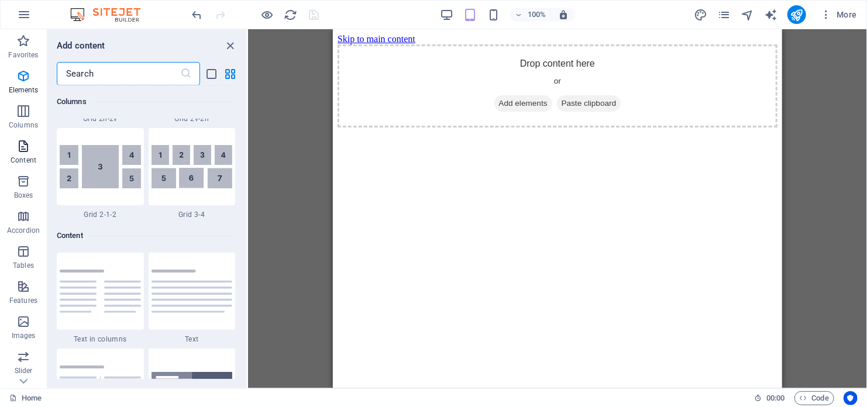
scroll to position [2047, 0]
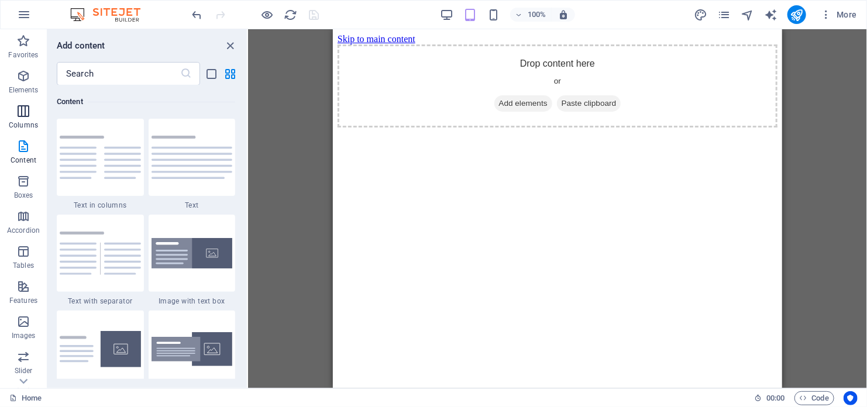
click at [26, 106] on icon "button" at bounding box center [23, 111] width 14 height 14
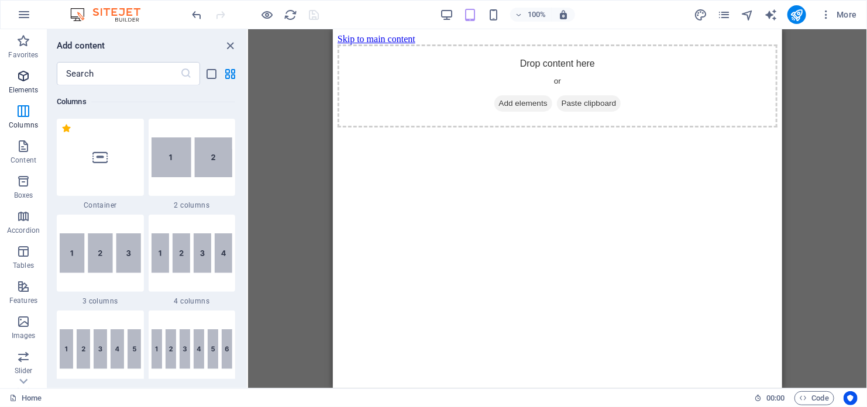
click at [28, 81] on icon "button" at bounding box center [23, 76] width 14 height 14
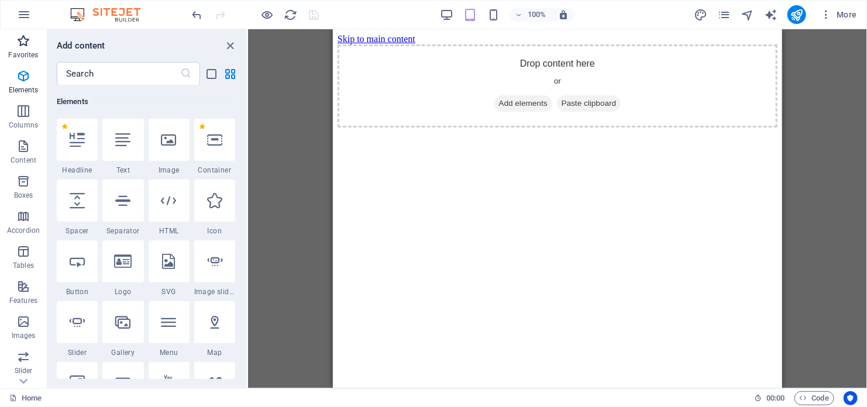
click at [27, 55] on p "Favorites" at bounding box center [23, 54] width 30 height 9
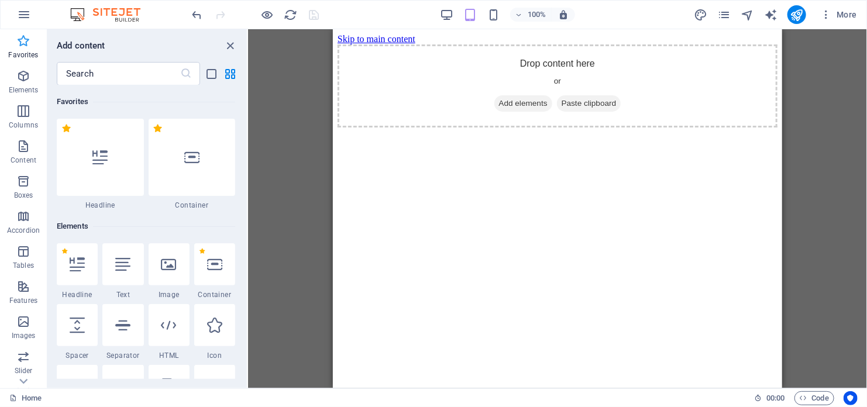
scroll to position [0, 0]
click at [31, 158] on p "Content" at bounding box center [24, 160] width 26 height 9
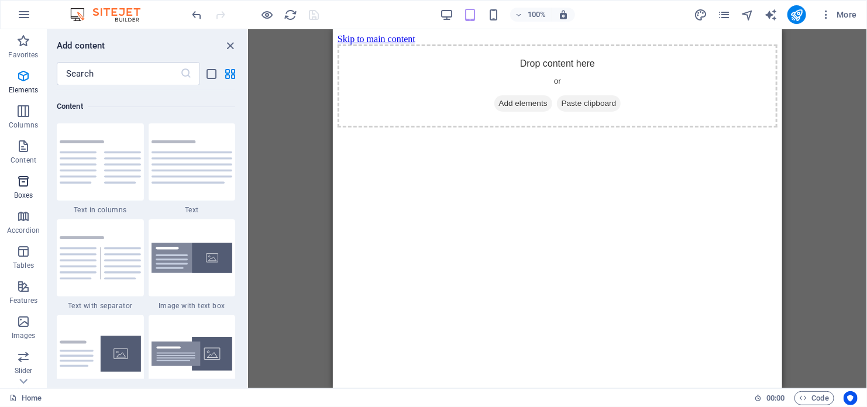
click at [25, 185] on icon "button" at bounding box center [23, 181] width 14 height 14
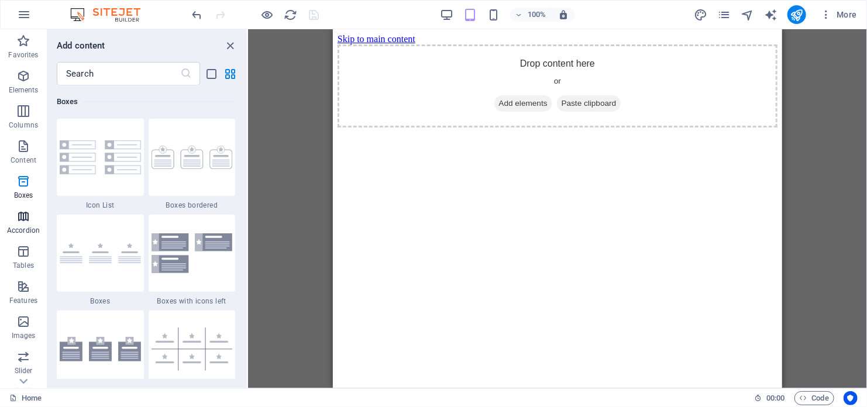
click at [13, 216] on span "Accordion" at bounding box center [23, 223] width 47 height 28
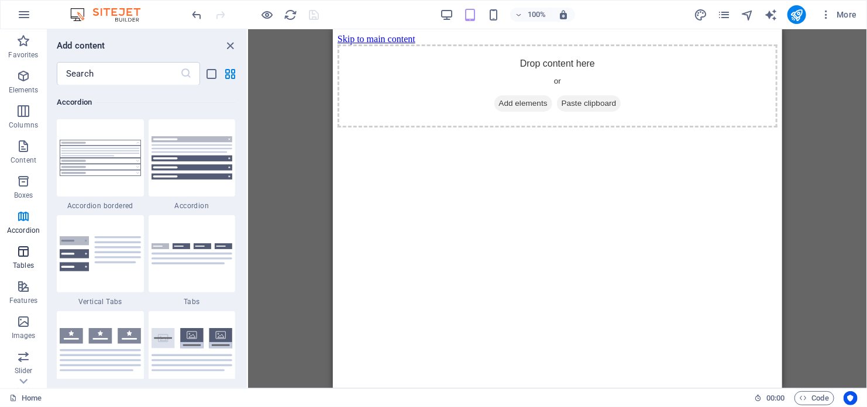
click at [13, 244] on span "Tables" at bounding box center [23, 258] width 47 height 28
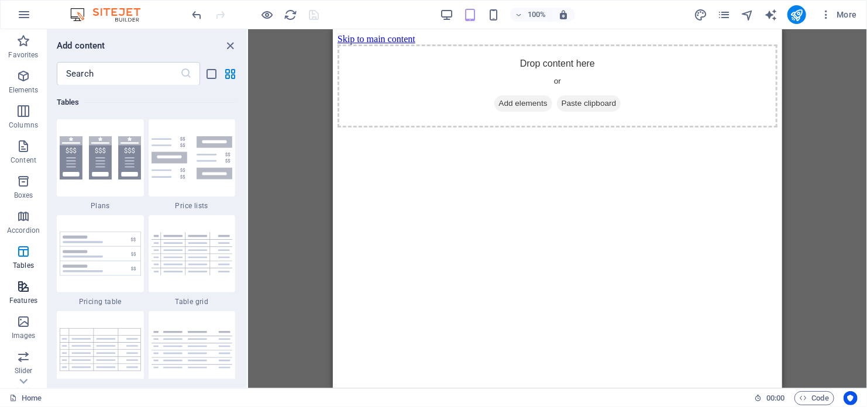
click at [18, 299] on p "Features" at bounding box center [23, 300] width 28 height 9
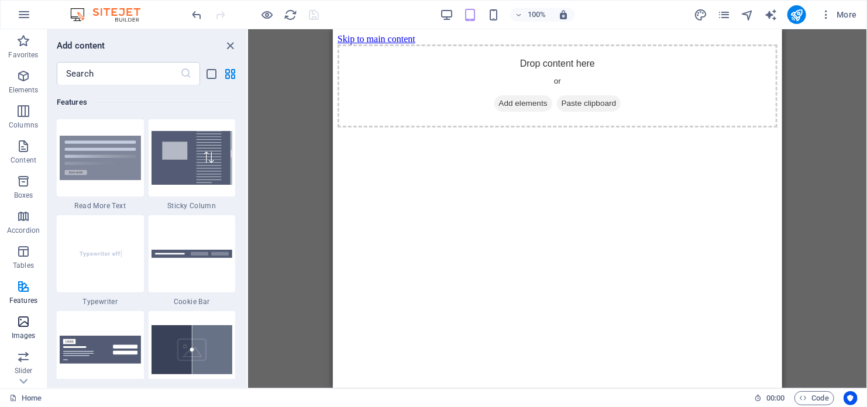
click at [27, 327] on icon "button" at bounding box center [23, 322] width 14 height 14
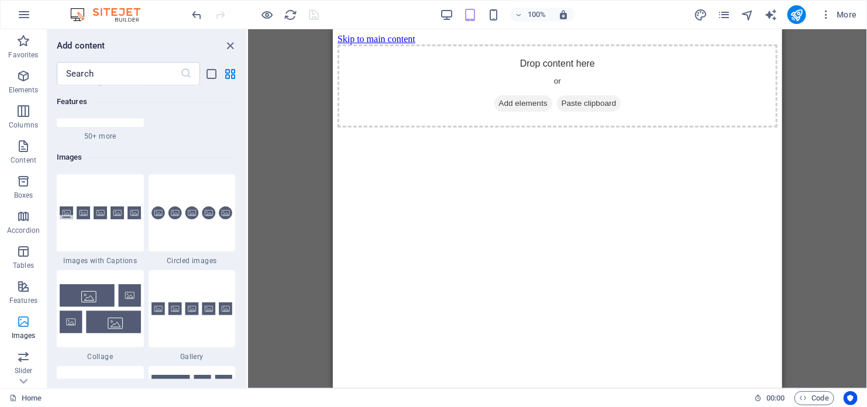
scroll to position [5931, 0]
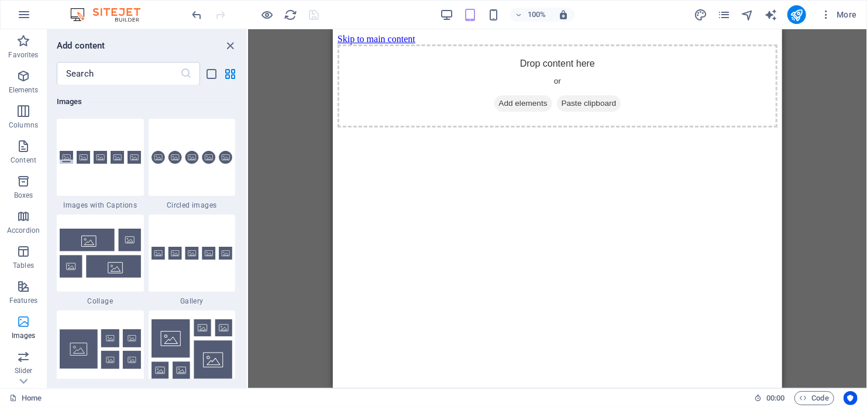
click at [22, 339] on p "Images" at bounding box center [24, 335] width 24 height 9
click at [20, 343] on button "Images" at bounding box center [23, 327] width 47 height 35
click at [19, 361] on icon "button" at bounding box center [23, 357] width 14 height 14
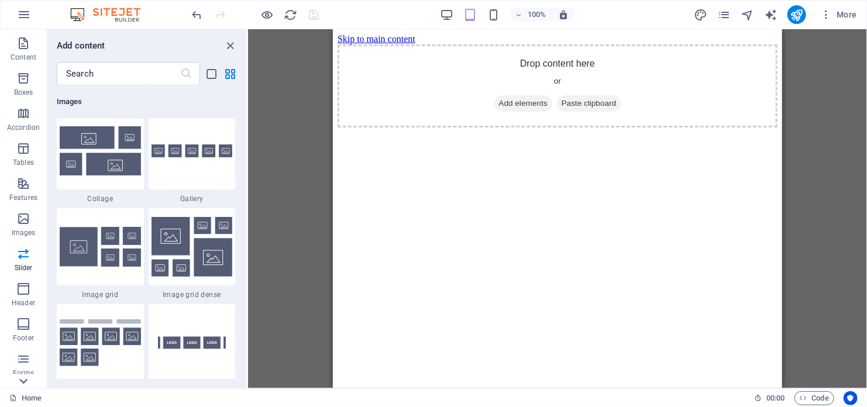
scroll to position [117, 0]
click at [27, 381] on icon at bounding box center [23, 381] width 16 height 16
click at [24, 328] on icon "button" at bounding box center [23, 330] width 14 height 14
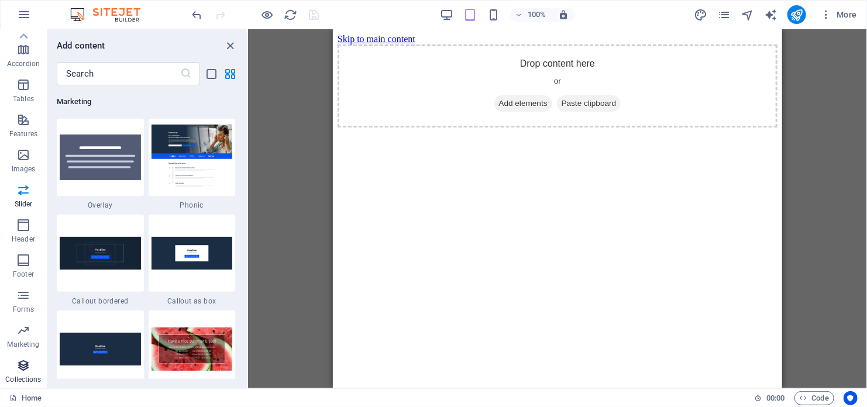
click at [22, 361] on icon "button" at bounding box center [23, 366] width 14 height 14
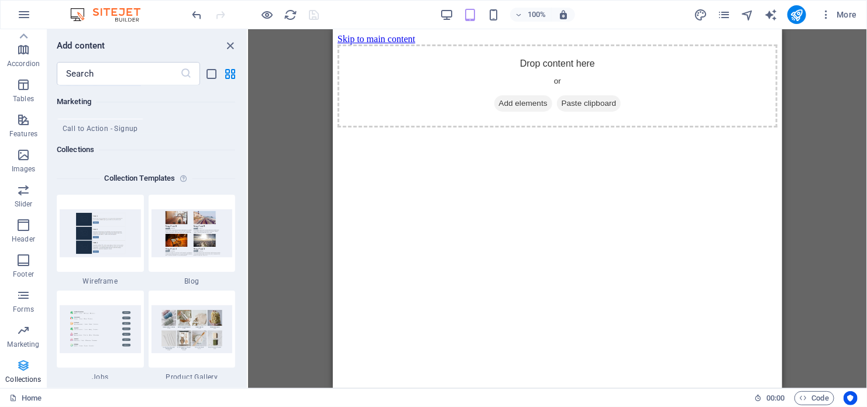
scroll to position [10707, 0]
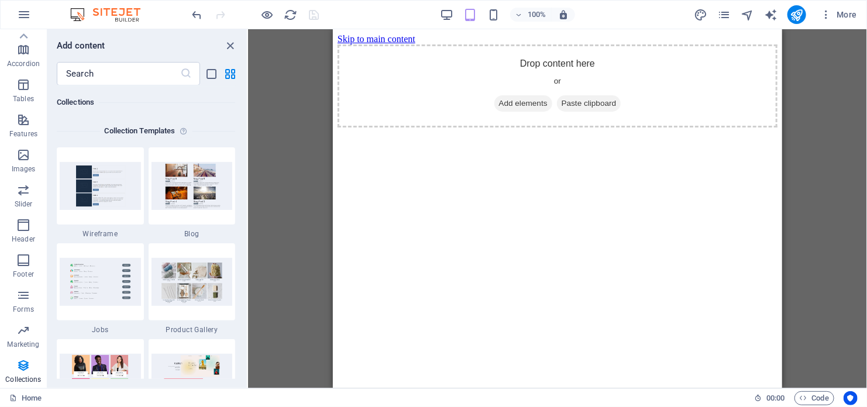
click at [322, 309] on div "Placeholder" at bounding box center [557, 208] width 619 height 359
click at [320, 309] on div "Placeholder" at bounding box center [557, 208] width 619 height 359
click at [234, 45] on icon "close panel" at bounding box center [230, 45] width 13 height 13
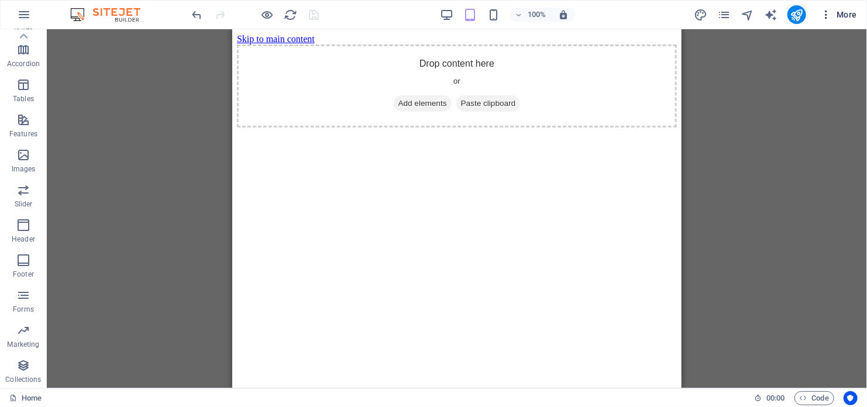
click at [845, 12] on span "More" at bounding box center [838, 15] width 37 height 12
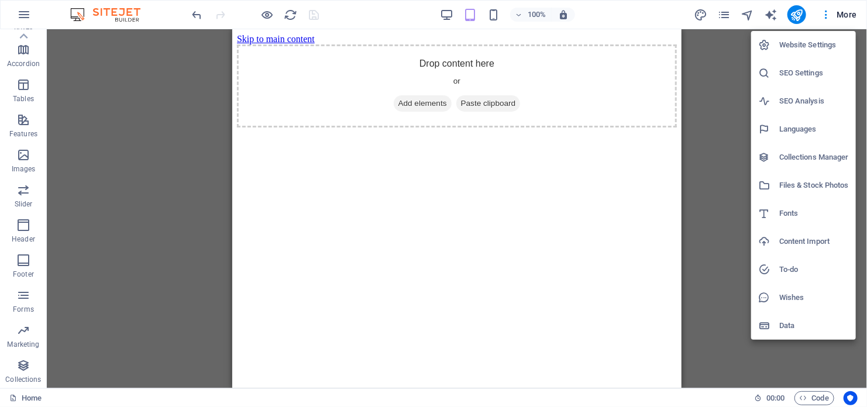
click at [806, 159] on h6 "Collections Manager" at bounding box center [814, 157] width 70 height 14
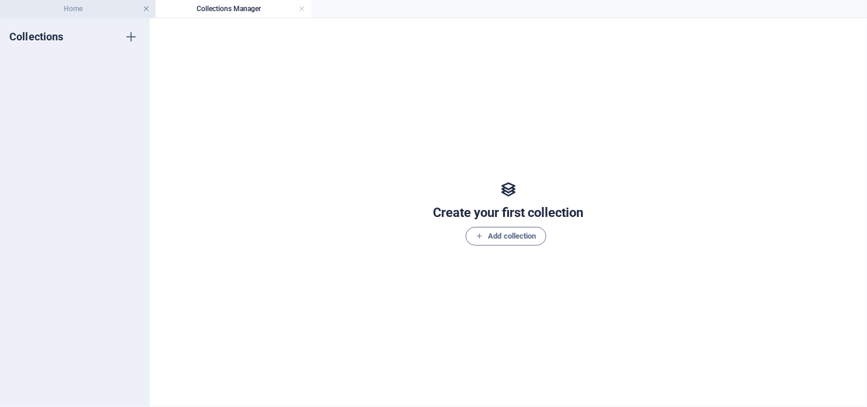
click at [144, 8] on link at bounding box center [146, 9] width 7 height 11
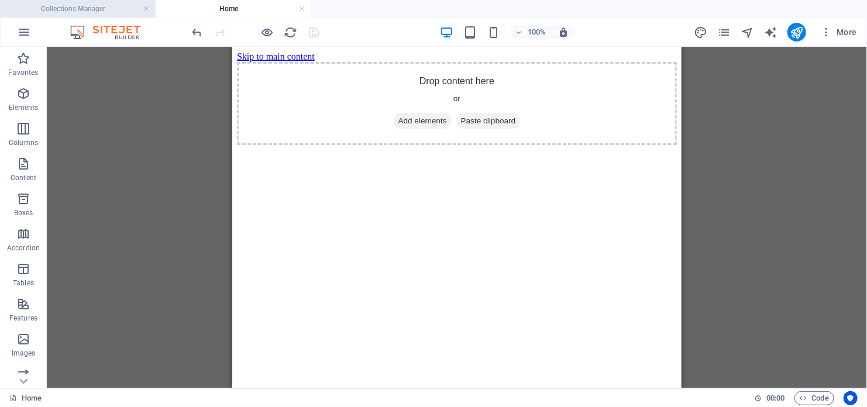
scroll to position [0, 0]
click at [851, 29] on span "More" at bounding box center [838, 32] width 37 height 12
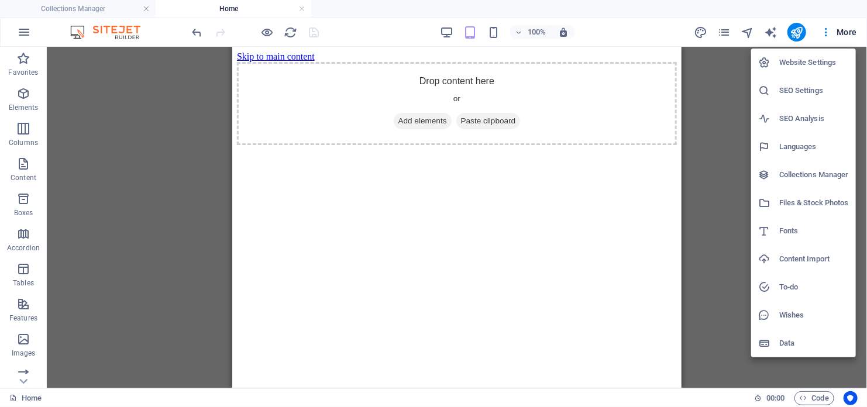
click at [804, 342] on h6 "Data" at bounding box center [814, 343] width 70 height 14
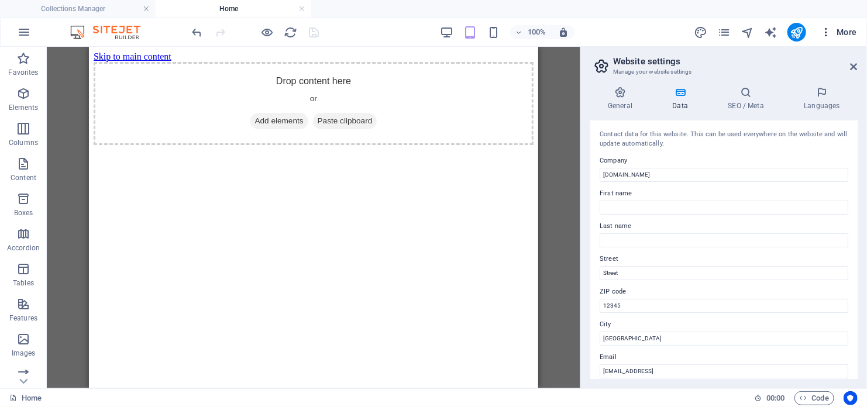
click at [832, 24] on button "More" at bounding box center [838, 32] width 46 height 19
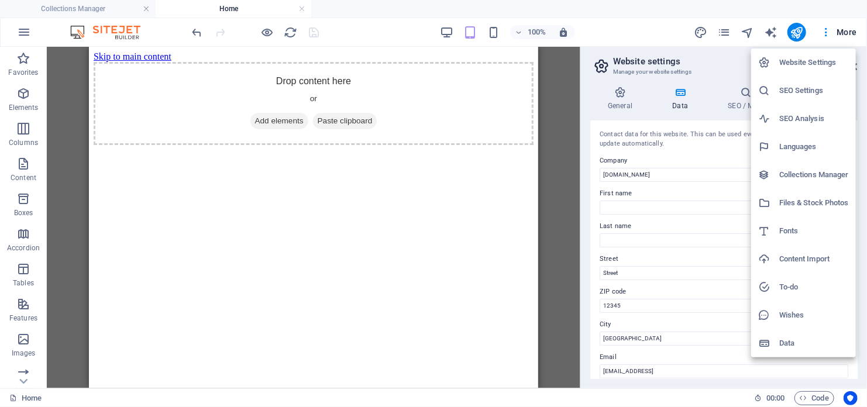
click at [784, 260] on h6 "Content Import" at bounding box center [814, 259] width 70 height 14
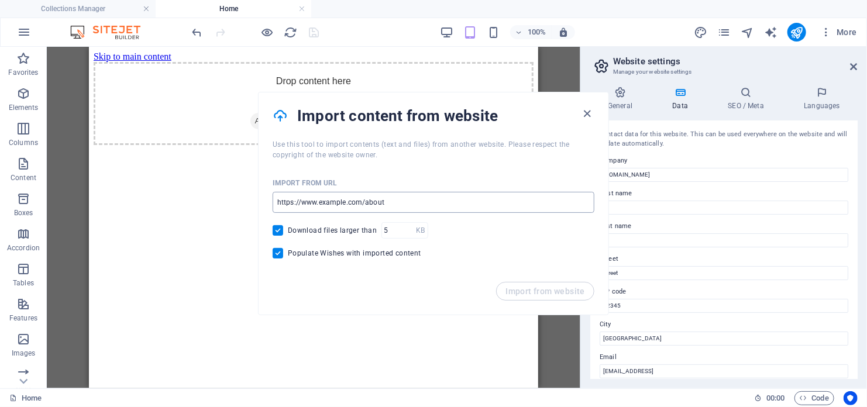
click at [366, 208] on input "url" at bounding box center [434, 202] width 322 height 21
click at [273, 232] on input "Download files larger than" at bounding box center [280, 230] width 15 height 11
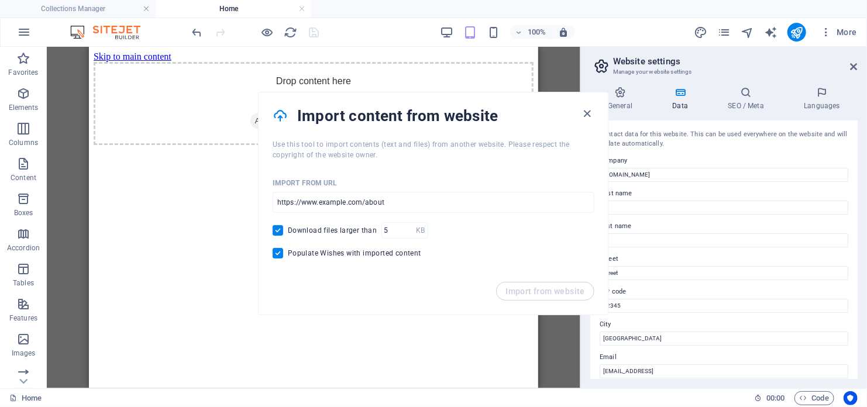
checkbox input "false"
click at [271, 253] on div "Import from URL ​ Download files larger than KB ​ Populate Wishes with imported…" at bounding box center [434, 221] width 350 height 122
click at [591, 114] on icon "button" at bounding box center [587, 113] width 13 height 13
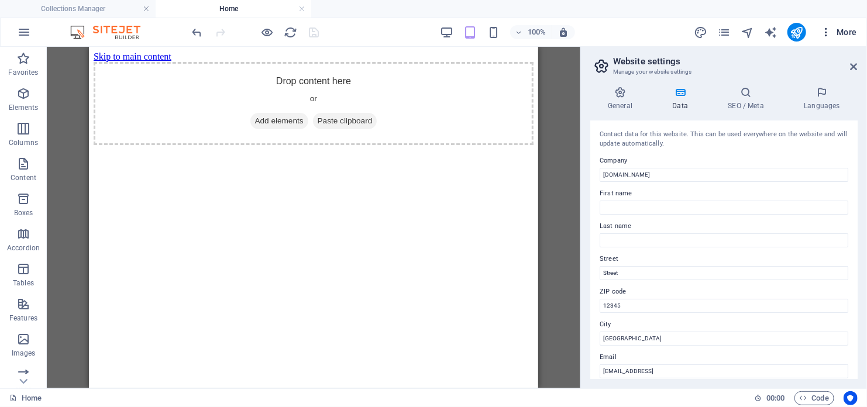
click at [838, 31] on span "More" at bounding box center [838, 32] width 37 height 12
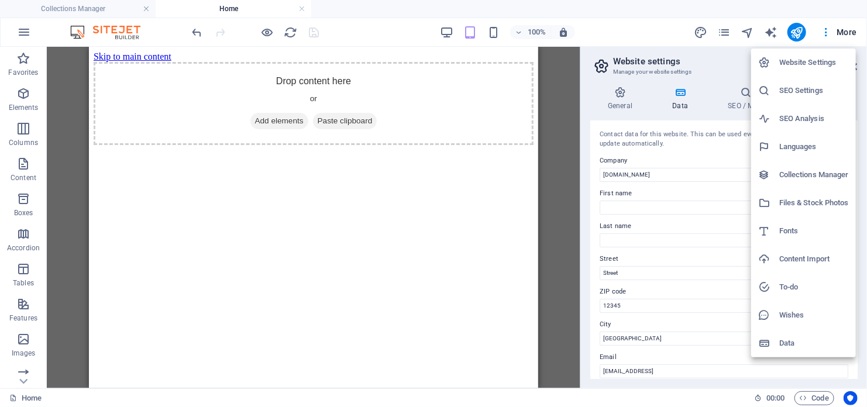
click at [793, 206] on h6 "Files & Stock Photos" at bounding box center [814, 203] width 70 height 14
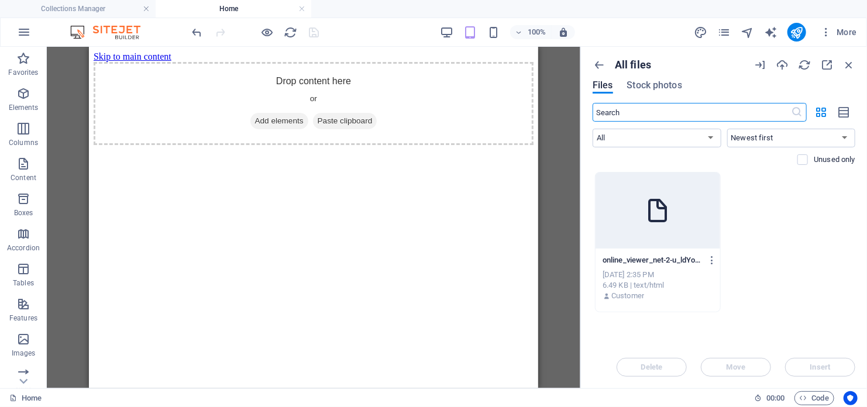
click at [664, 221] on icon at bounding box center [657, 211] width 28 height 28
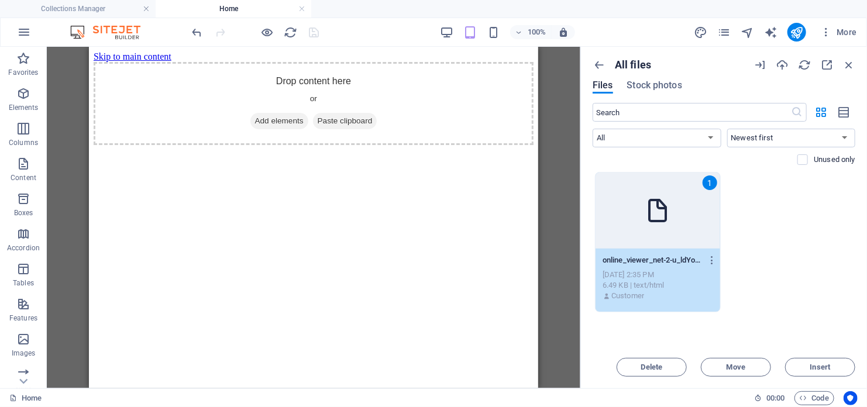
click at [664, 221] on icon at bounding box center [657, 211] width 28 height 28
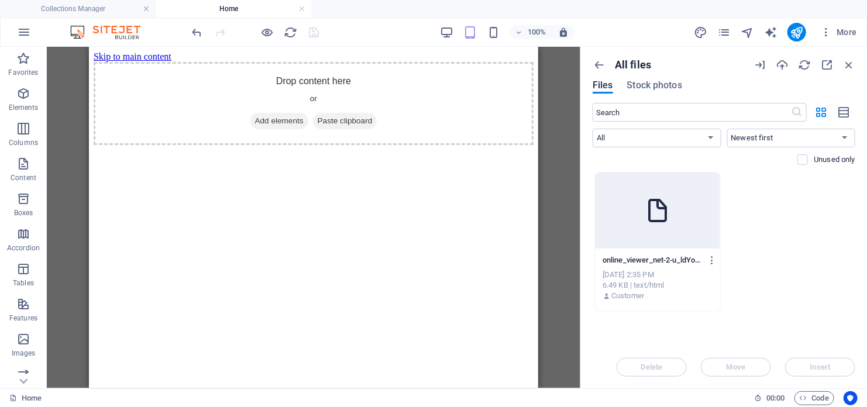
click at [664, 221] on icon at bounding box center [657, 211] width 28 height 28
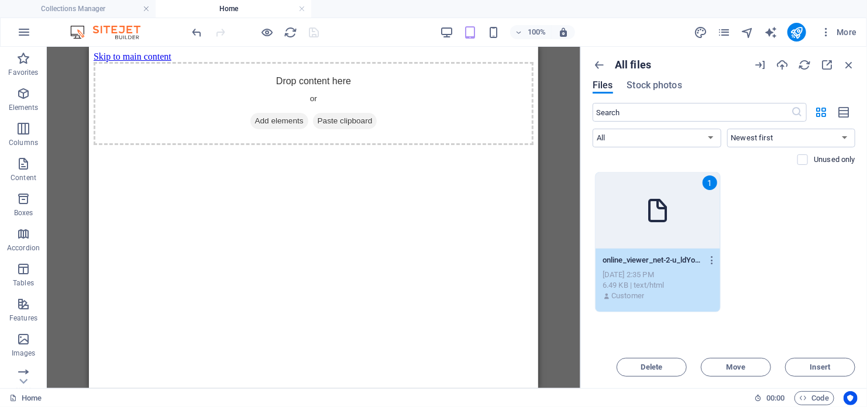
click at [823, 364] on span "Insert" at bounding box center [820, 367] width 20 height 7
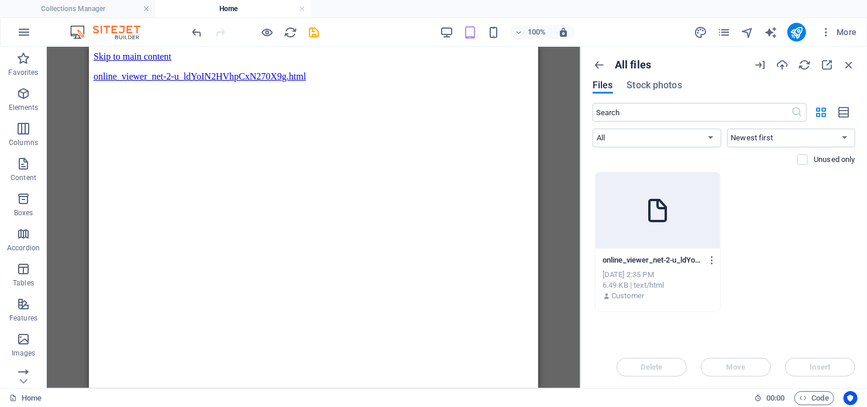
click at [807, 378] on div "All files Files Stock photos ​ All Images Documents Audio Video Vector Other Ne…" at bounding box center [724, 218] width 286 height 342
click at [673, 245] on div at bounding box center [657, 211] width 125 height 76
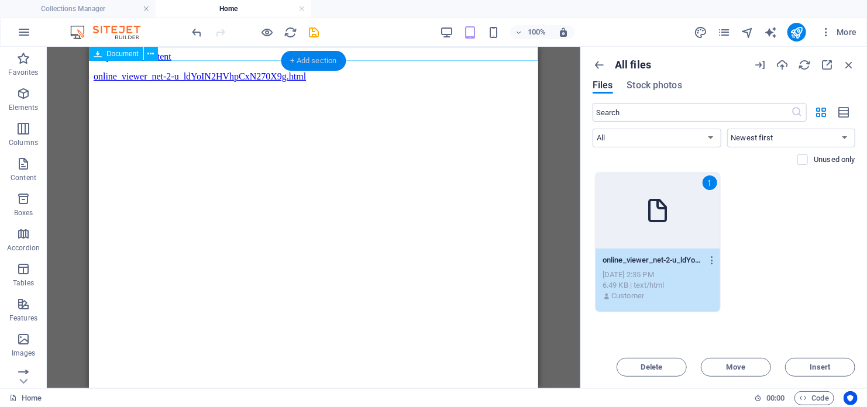
click at [279, 71] on div "online_viewer_net-2-u_ldYoIN2HVhpCxN270X9g.html 6.49 KB" at bounding box center [313, 76] width 440 height 11
click at [270, 71] on div "online_viewer_net-2-u_ldYoIN2HVhpCxN270X9g.html 6.49 KB" at bounding box center [313, 76] width 440 height 11
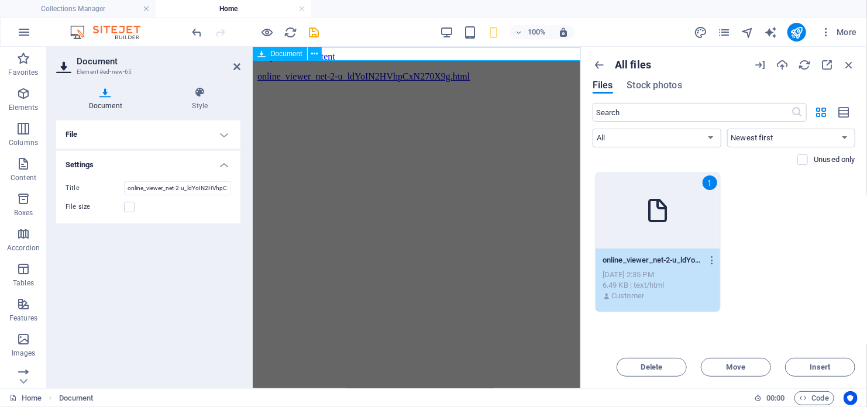
click at [261, 55] on icon at bounding box center [261, 54] width 8 height 14
click at [294, 89] on html "Skip to main content online_viewer_net-2-u_ldYoIN2HVhpCxN270X9g.html 6.49 KB" at bounding box center [416, 68] width 328 height 44
click at [115, 104] on h4 "Document" at bounding box center [108, 99] width 104 height 25
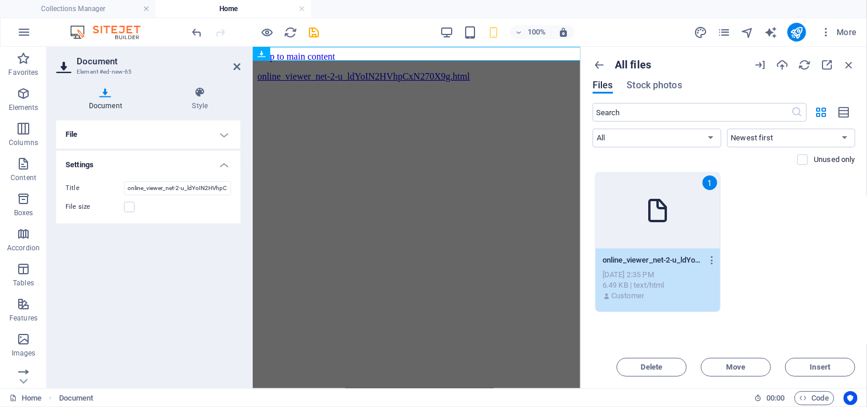
drag, startPoint x: 442, startPoint y: 197, endPoint x: 265, endPoint y: 178, distance: 177.6
click at [288, 91] on html "Skip to main content online_viewer_net-2-u_ldYoIN2HVhpCxN270X9g.html 6.49 KB" at bounding box center [416, 68] width 328 height 44
click at [804, 286] on div "1 online_viewer_net-2-u_ldYoIN2HVhpCxN270X9g.html online_viewer_net-2-u_ldYoIN2…" at bounding box center [724, 242] width 263 height 140
click at [236, 66] on icon at bounding box center [236, 66] width 7 height 9
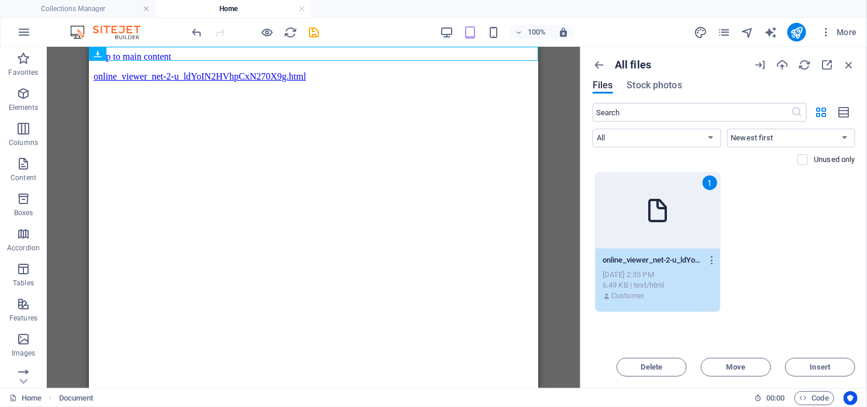
click at [675, 215] on div "1" at bounding box center [657, 211] width 125 height 76
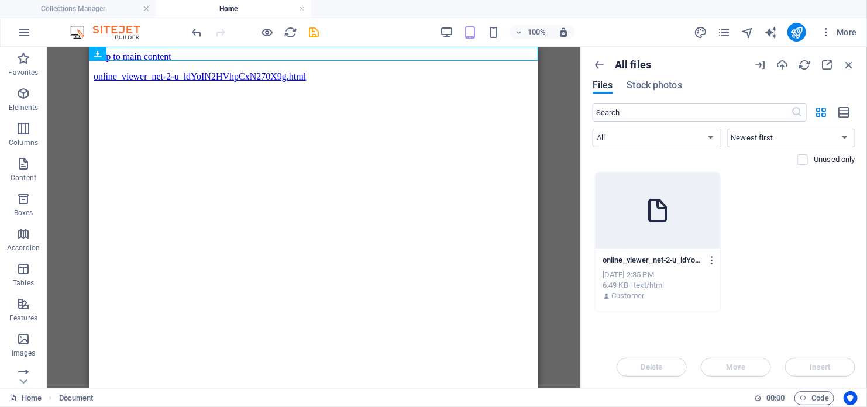
click at [675, 215] on div at bounding box center [657, 211] width 125 height 76
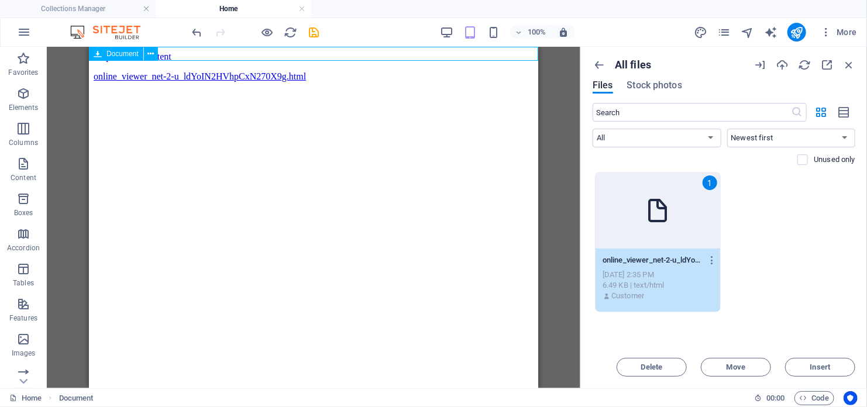
click at [98, 57] on icon at bounding box center [98, 54] width 8 height 14
click at [147, 55] on button at bounding box center [151, 54] width 14 height 14
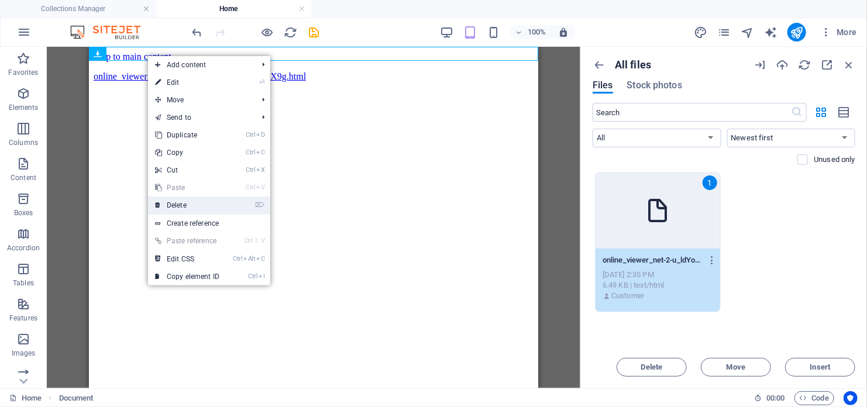
click at [191, 212] on link "⌦ Delete" at bounding box center [187, 206] width 78 height 18
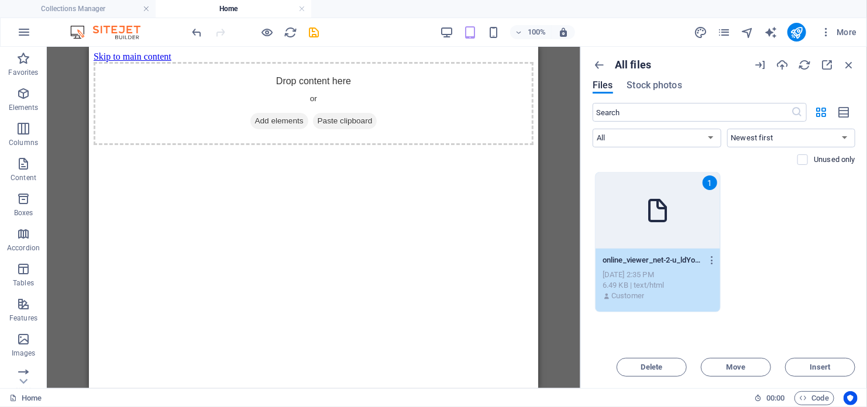
click at [208, 149] on html "Skip to main content Drop content here or Add elements Paste clipboard" at bounding box center [312, 97] width 449 height 103
click at [342, 73] on div "Drop content here or Add elements Paste clipboard" at bounding box center [313, 102] width 440 height 83
drag, startPoint x: 342, startPoint y: 73, endPoint x: 384, endPoint y: 211, distance: 144.3
click at [384, 149] on html "Skip to main content Drop content here or Add elements Paste clipboard" at bounding box center [312, 97] width 449 height 103
click at [291, 112] on span "Add elements" at bounding box center [279, 120] width 58 height 16
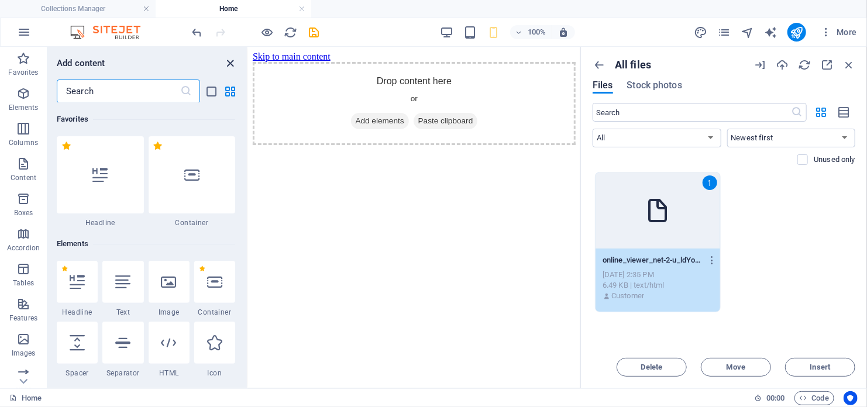
click at [223, 64] on span "close panel" at bounding box center [230, 63] width 14 height 13
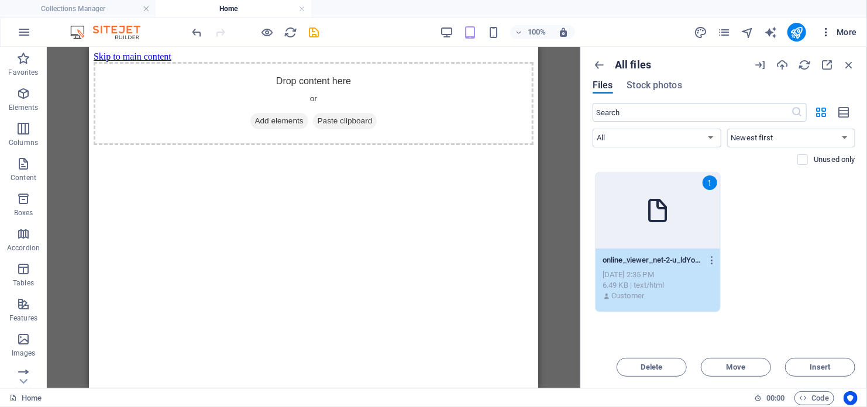
click at [836, 30] on span "More" at bounding box center [838, 32] width 37 height 12
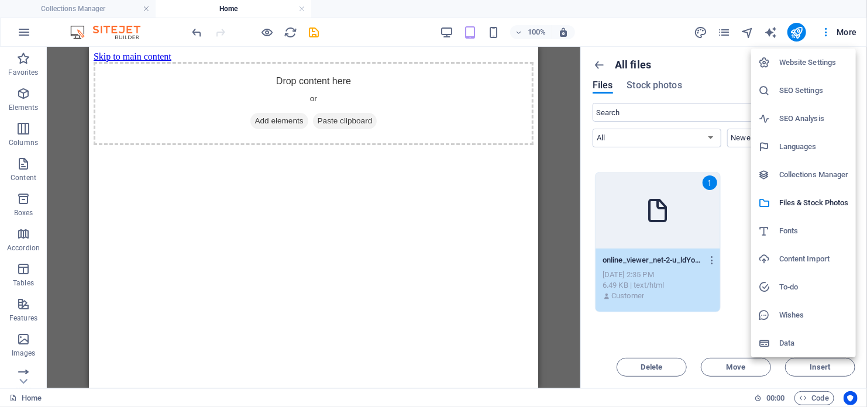
click at [787, 118] on h6 "SEO Analysis" at bounding box center [814, 119] width 70 height 14
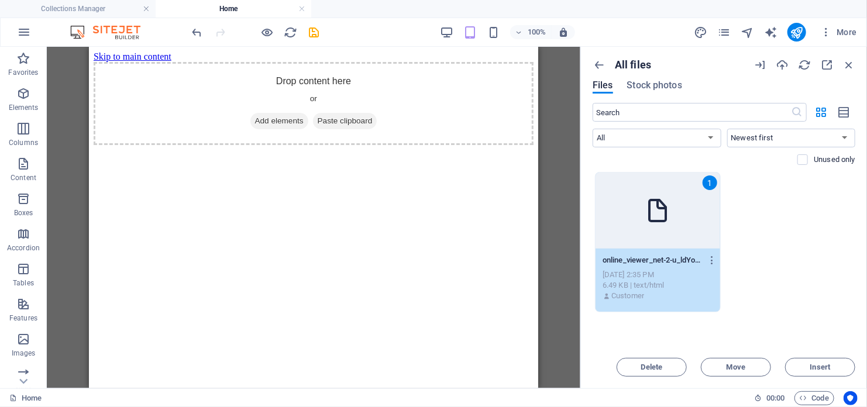
select select "[DOMAIN_NAME]"
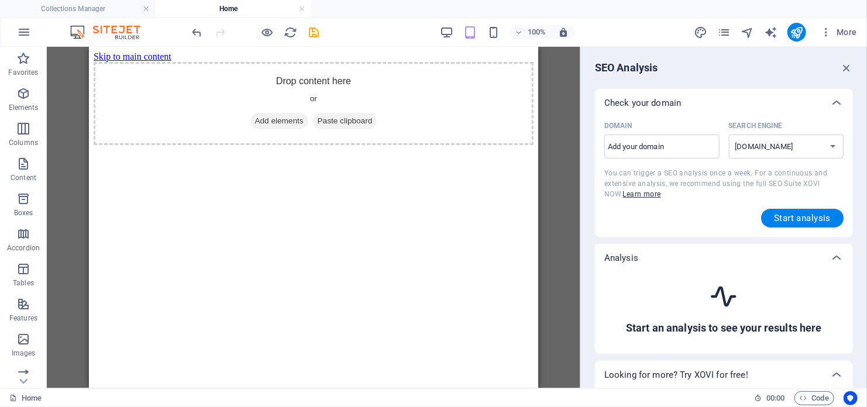
click at [835, 65] on div "SEO Analysis" at bounding box center [724, 68] width 258 height 14
click at [697, 32] on icon "design" at bounding box center [700, 32] width 13 height 13
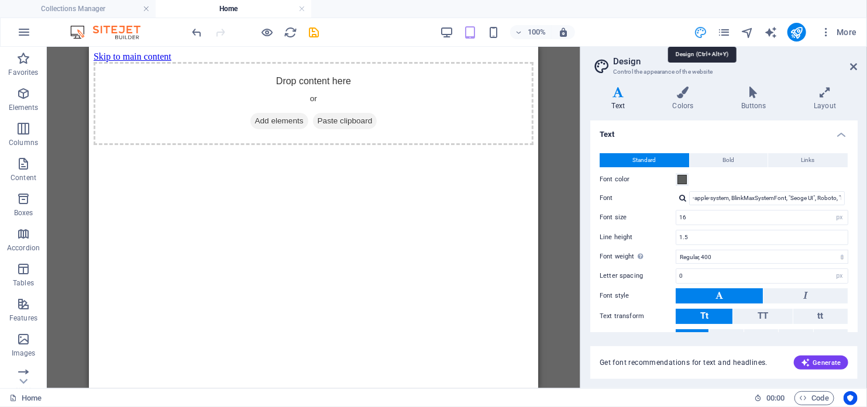
click at [724, 35] on icon "pages" at bounding box center [723, 32] width 13 height 13
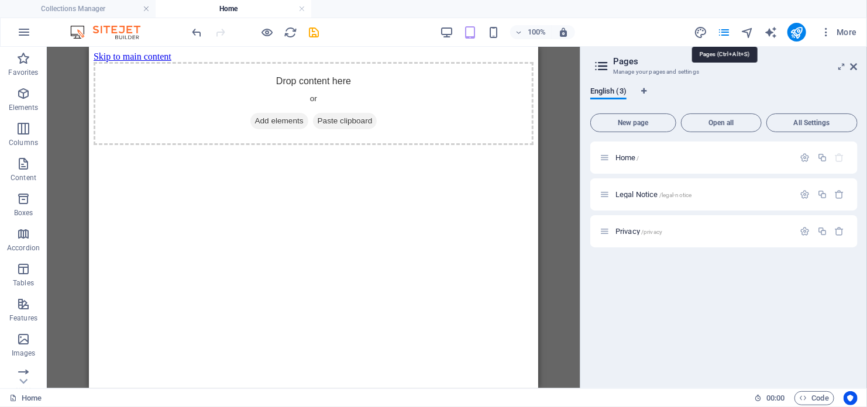
click at [749, 51] on header "Pages Manage your pages and settings" at bounding box center [725, 62] width 265 height 30
click at [752, 47] on header "Pages Manage your pages and settings" at bounding box center [725, 62] width 265 height 30
click at [751, 30] on icon "navigator" at bounding box center [747, 32] width 13 height 13
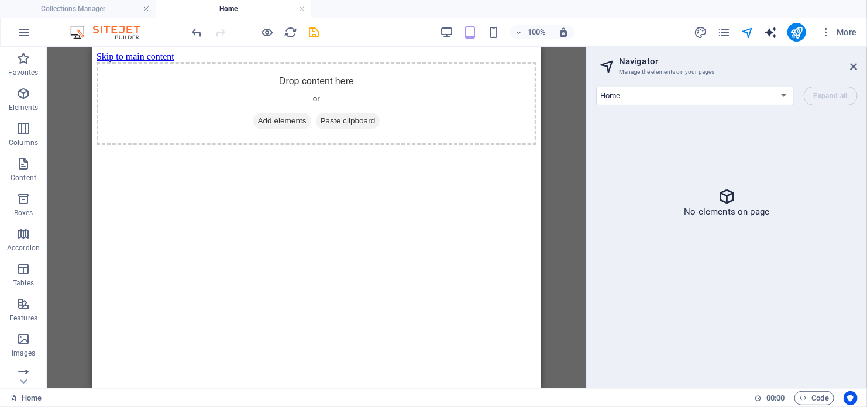
click at [769, 33] on icon "text_generator" at bounding box center [770, 32] width 13 height 13
select select "English"
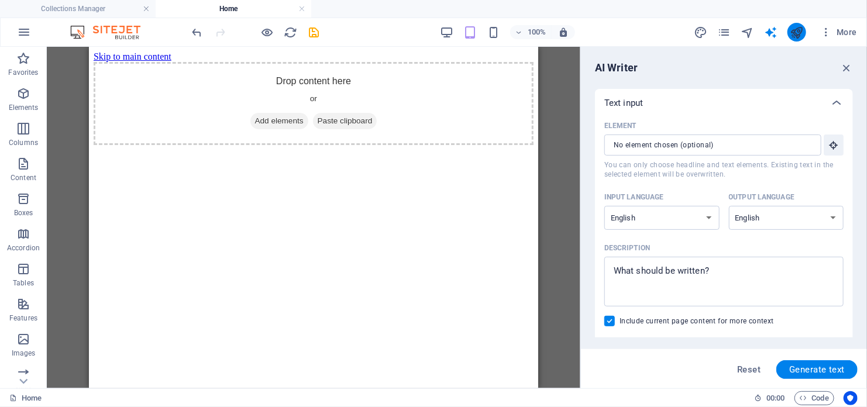
click at [800, 26] on icon "publish" at bounding box center [796, 32] width 13 height 13
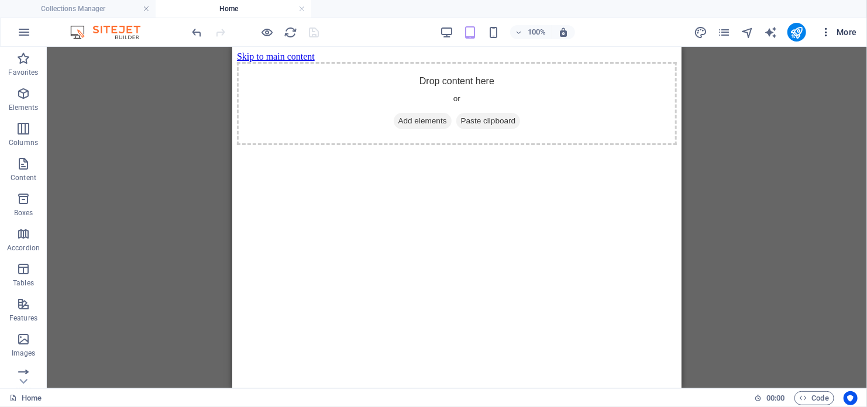
click at [822, 29] on icon "button" at bounding box center [826, 32] width 12 height 12
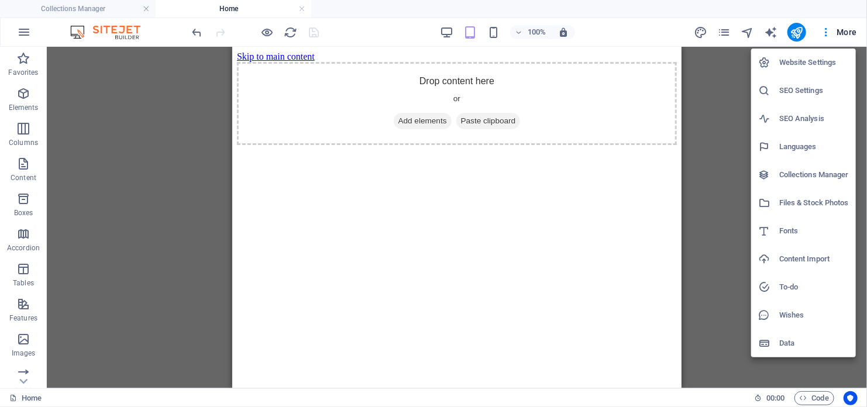
click at [814, 60] on h6 "Website Settings" at bounding box center [814, 63] width 70 height 14
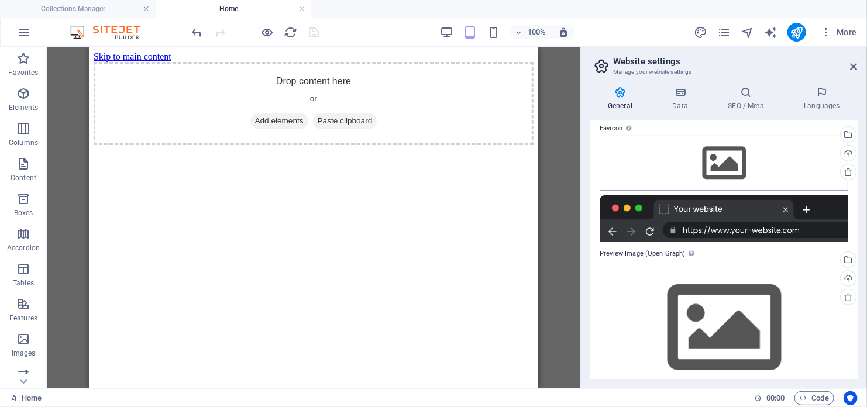
scroll to position [140, 0]
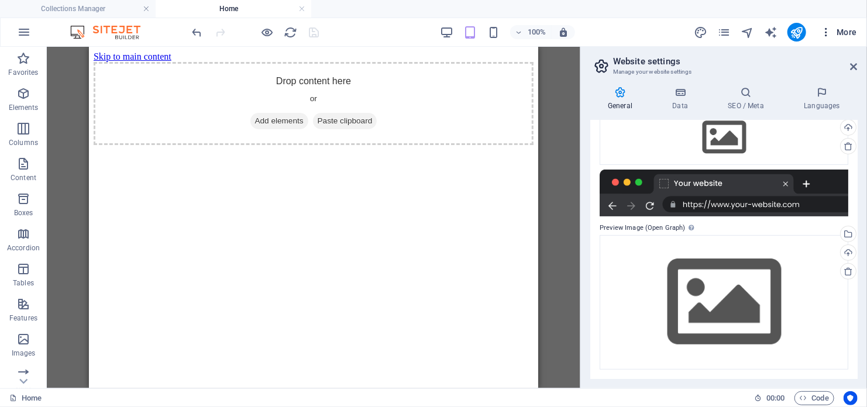
click at [831, 33] on icon "button" at bounding box center [826, 32] width 12 height 12
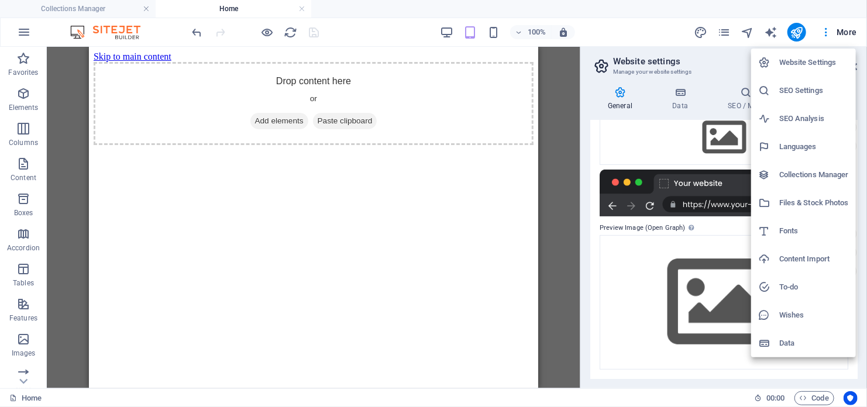
click at [828, 200] on h6 "Files & Stock Photos" at bounding box center [814, 203] width 70 height 14
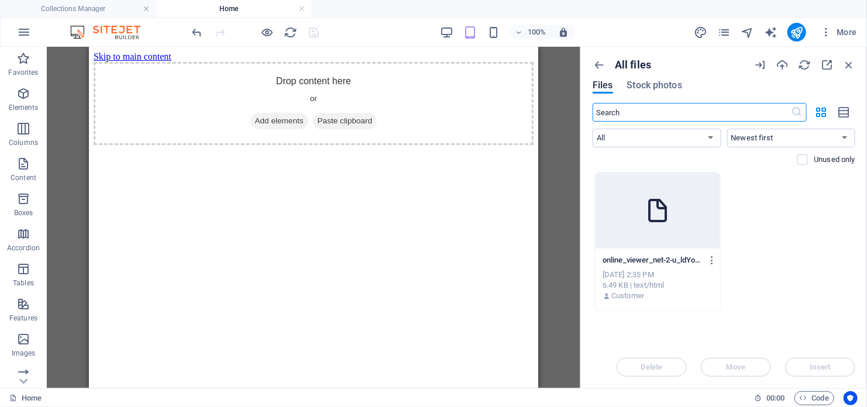
click at [724, 206] on div "online_viewer_net-2-u_ldYoIN2HVhpCxN270X9g.html online_viewer_net-2-u_ldYoIN2HV…" at bounding box center [724, 242] width 263 height 140
click at [693, 211] on div at bounding box center [657, 211] width 125 height 76
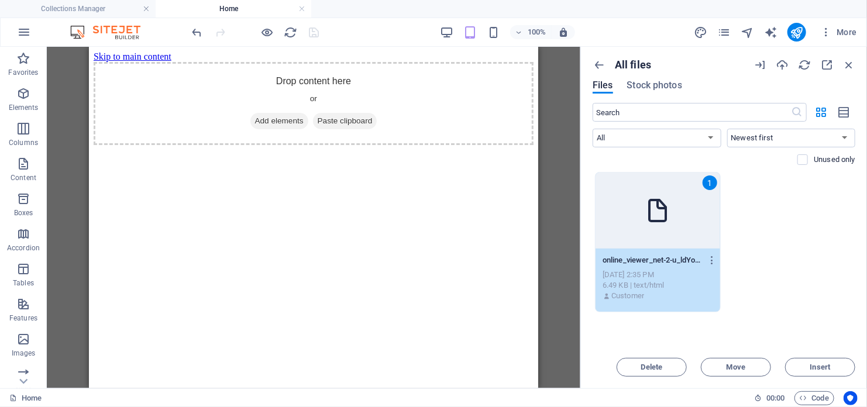
click at [693, 211] on div "1" at bounding box center [657, 211] width 125 height 76
click at [810, 369] on span "Insert" at bounding box center [820, 367] width 60 height 7
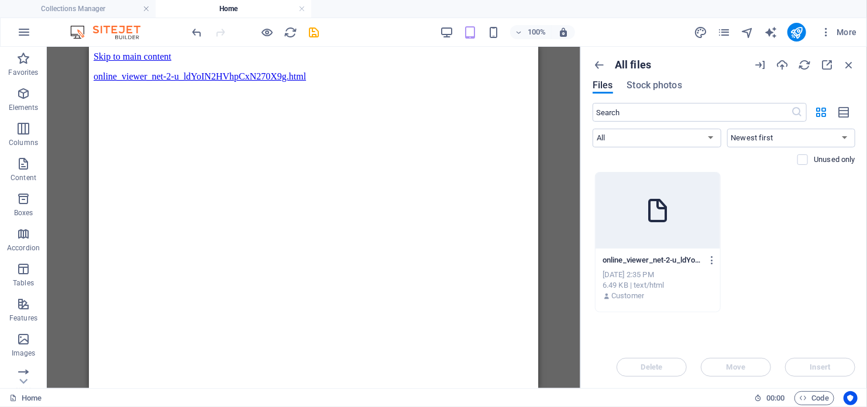
click at [617, 237] on div at bounding box center [657, 211] width 125 height 76
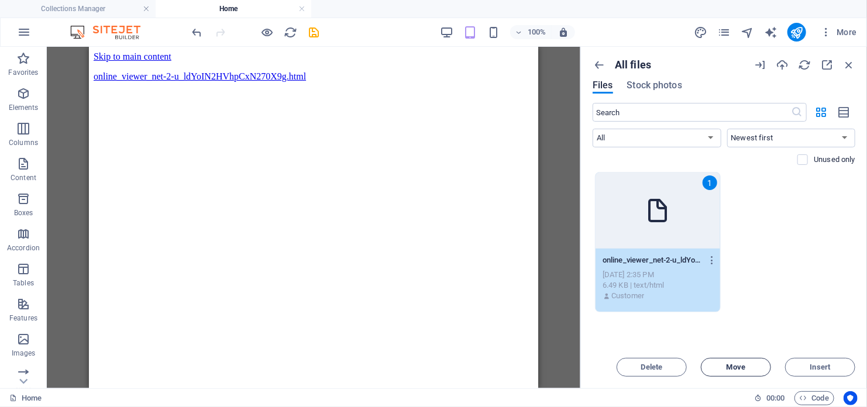
click at [755, 368] on span "Move" at bounding box center [736, 367] width 60 height 7
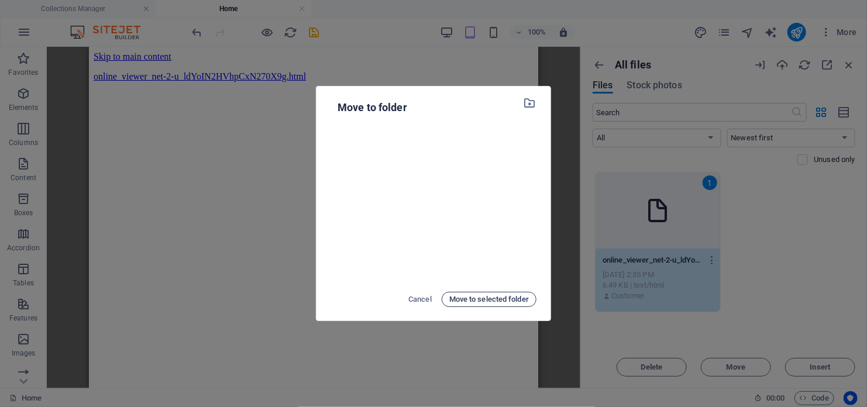
click at [463, 297] on span "Move to selected folder" at bounding box center [489, 299] width 80 height 14
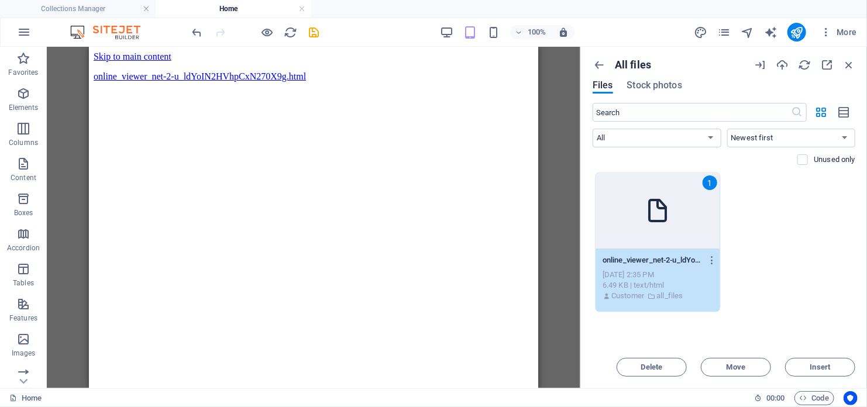
click at [640, 237] on div "1" at bounding box center [657, 211] width 125 height 76
click at [277, 71] on div "online_viewer_net-2-u_ldYoIN2HVhpCxN270X9g.html 6.49 KB" at bounding box center [313, 76] width 440 height 11
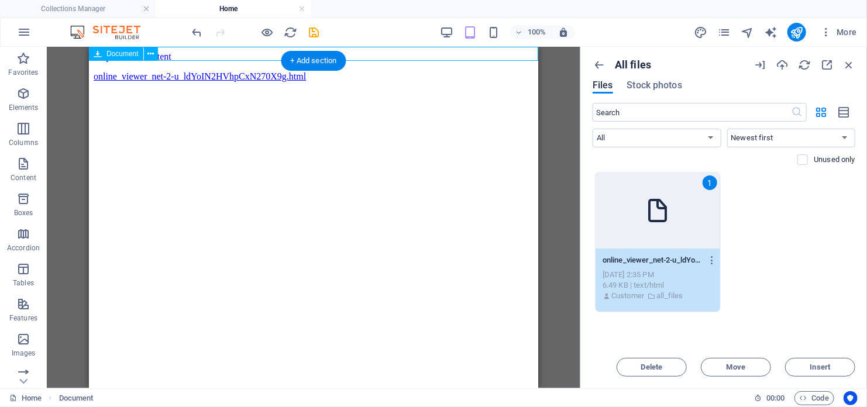
click at [277, 71] on div "online_viewer_net-2-u_ldYoIN2HVhpCxN270X9g.html 6.49 KB" at bounding box center [313, 76] width 440 height 11
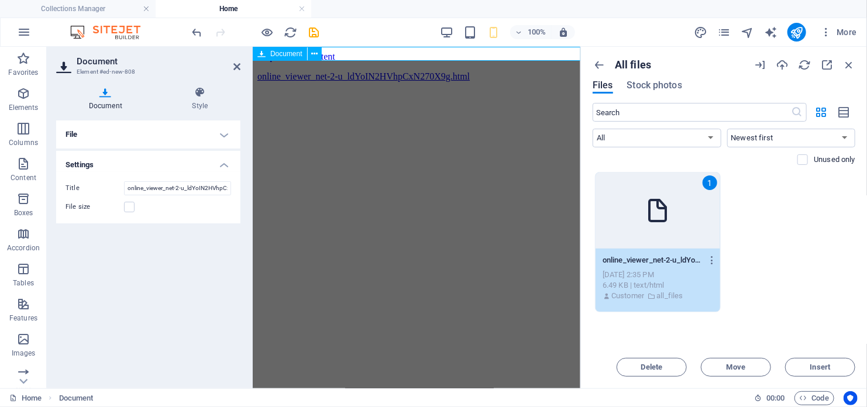
click at [265, 54] on icon at bounding box center [261, 54] width 8 height 14
click at [222, 162] on h4 "Settings" at bounding box center [148, 161] width 184 height 21
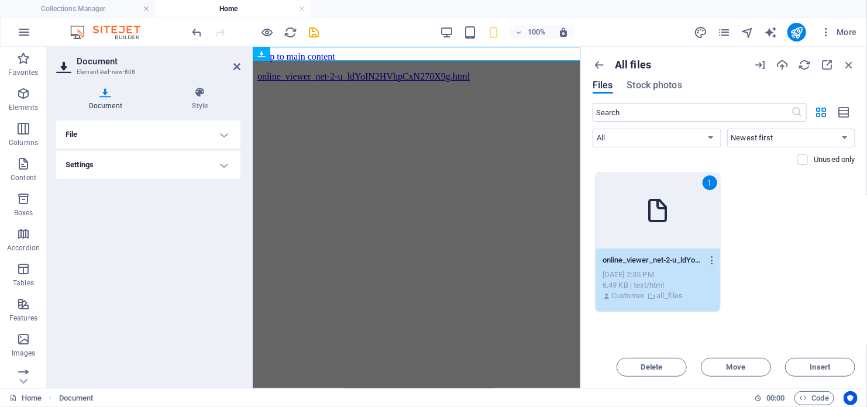
click at [222, 162] on h4 "Settings" at bounding box center [148, 165] width 184 height 28
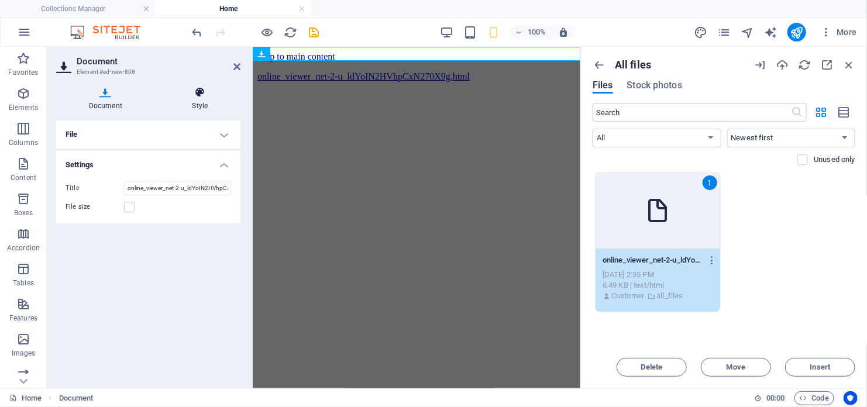
click at [204, 99] on h4 "Style" at bounding box center [200, 99] width 81 height 25
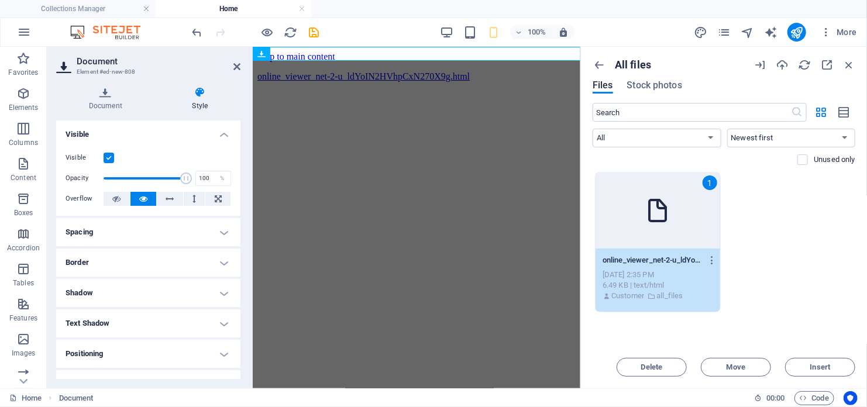
click at [327, 91] on html "Skip to main content online_viewer_net-2-u_ldYoIN2HVhpCxN270X9g.html 6.49 KB" at bounding box center [416, 68] width 328 height 44
click at [240, 68] on icon at bounding box center [236, 66] width 7 height 9
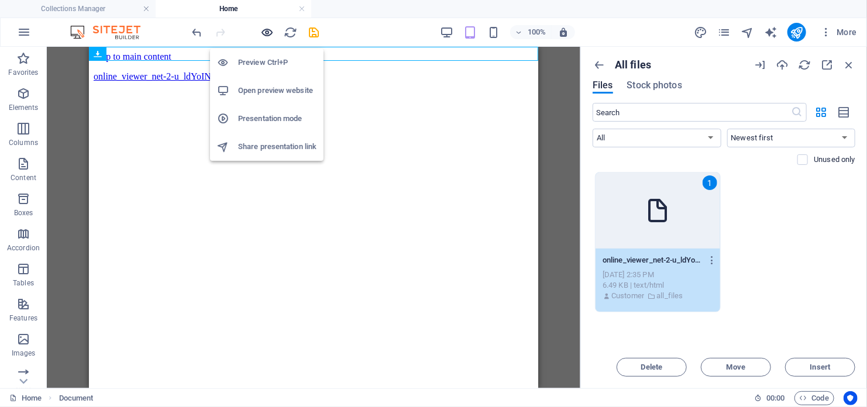
click at [268, 30] on icon "button" at bounding box center [267, 32] width 13 height 13
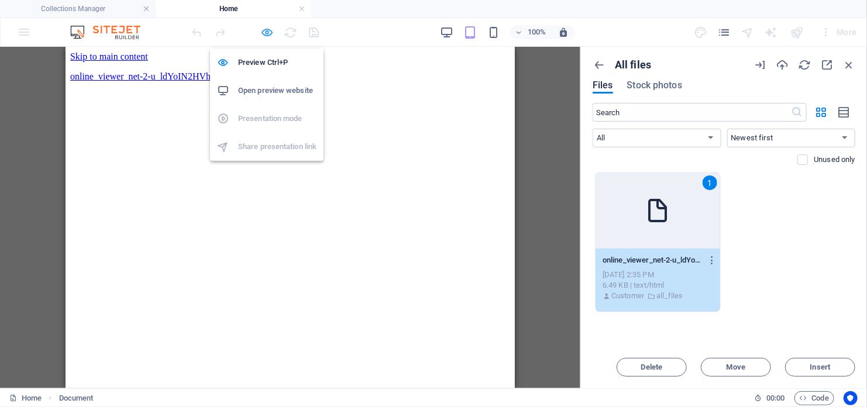
click at [268, 30] on icon "button" at bounding box center [267, 32] width 13 height 13
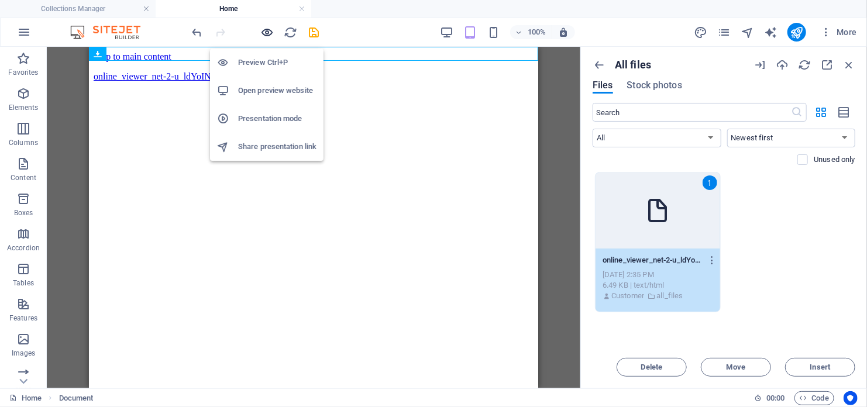
click at [268, 30] on icon "button" at bounding box center [267, 32] width 13 height 13
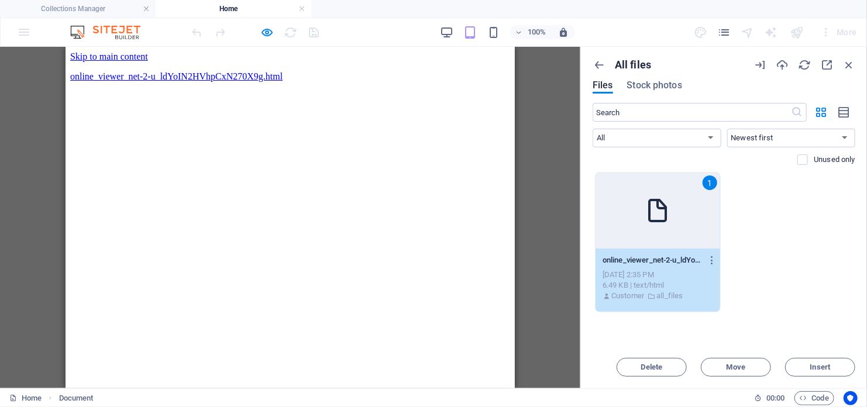
click at [293, 29] on div at bounding box center [255, 32] width 131 height 19
click at [268, 30] on icon "button" at bounding box center [267, 32] width 13 height 13
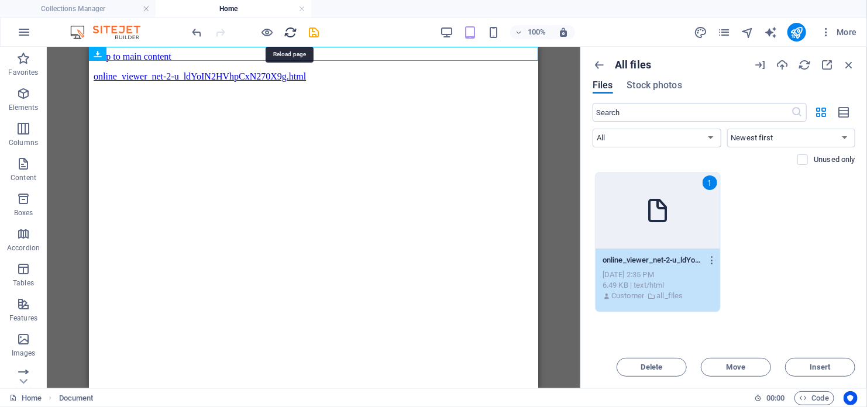
click at [285, 30] on icon "reload" at bounding box center [290, 32] width 13 height 13
click at [319, 29] on icon "save" at bounding box center [314, 32] width 13 height 13
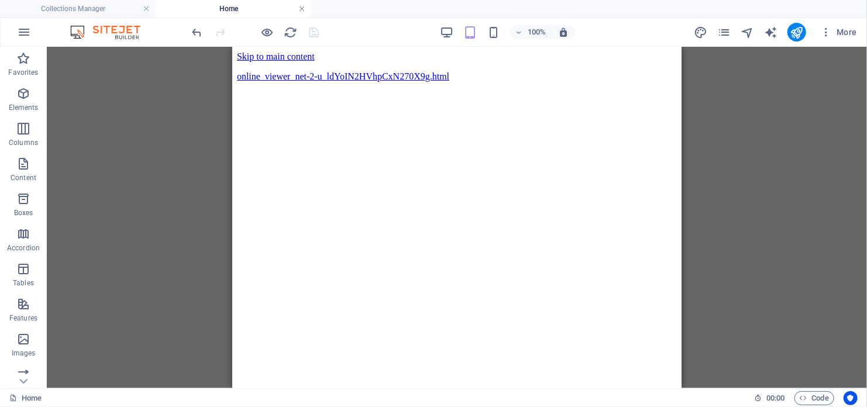
click at [300, 8] on link at bounding box center [301, 9] width 7 height 11
click at [435, 70] on html "Skip to main content online_viewer_net-2-u_ldYoIN2HVhpCxN270X9g.html 6.49 KB" at bounding box center [456, 68] width 449 height 44
click at [434, 55] on div "+ Add section" at bounding box center [457, 61] width 65 height 20
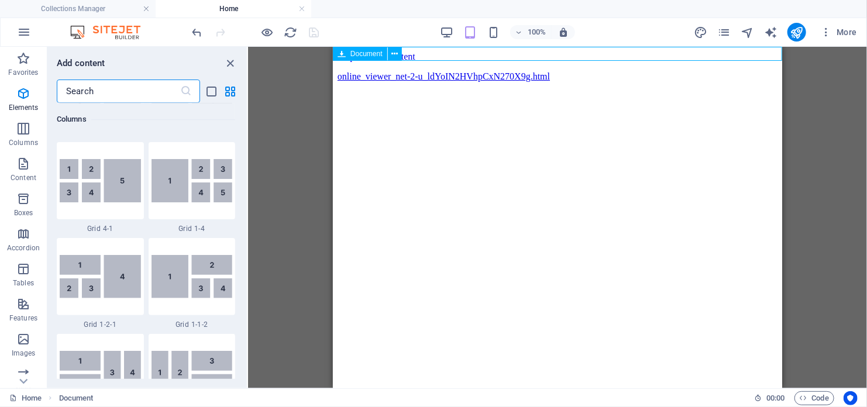
scroll to position [2047, 0]
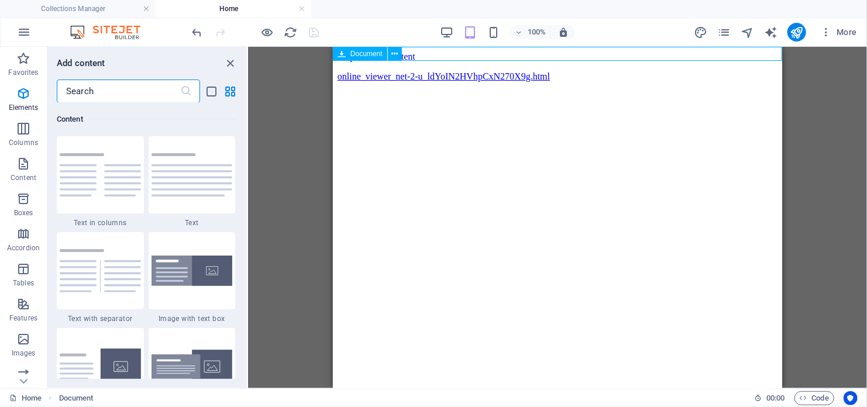
click at [367, 54] on span "Document" at bounding box center [366, 53] width 32 height 7
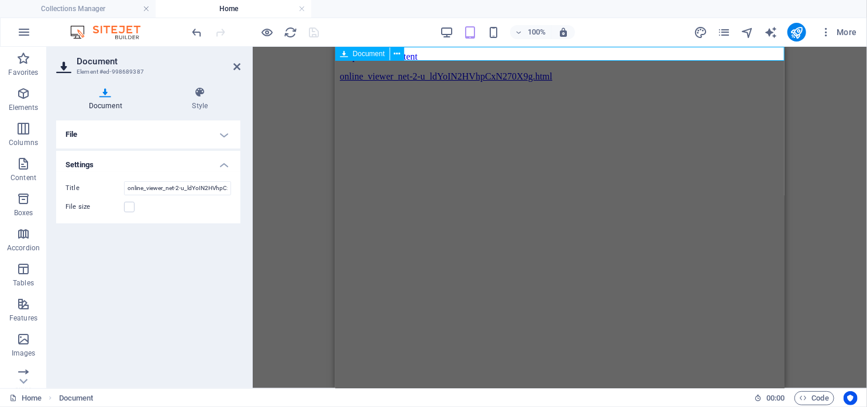
click at [367, 54] on span "Document" at bounding box center [369, 53] width 32 height 7
click at [366, 91] on html "Skip to main content online_viewer_net-2-u_ldYoIN2HVhpCxN270X9g.html 6.49 KB" at bounding box center [559, 68] width 449 height 44
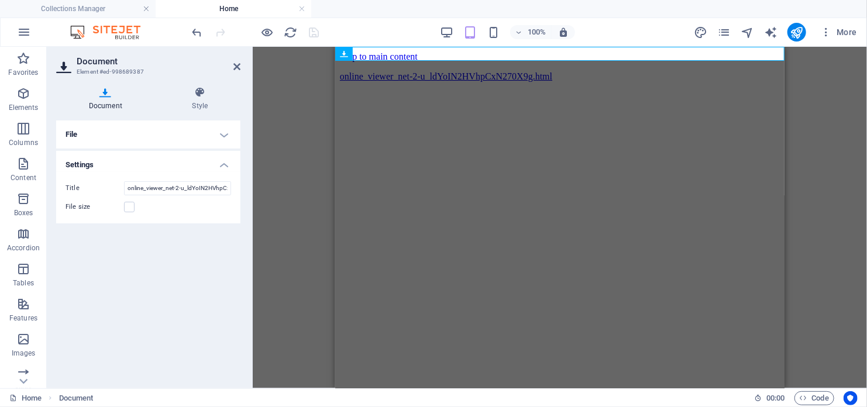
click at [366, 91] on html "Skip to main content online_viewer_net-2-u_ldYoIN2HVhpCxN270X9g.html 6.49 KB" at bounding box center [559, 68] width 449 height 44
click at [366, 85] on html "Skip to main content online_viewer_net-2-u_ldYoIN2HVhpCxN270X9g.html 6.49 KB" at bounding box center [559, 68] width 449 height 44
click at [238, 68] on icon at bounding box center [236, 66] width 7 height 9
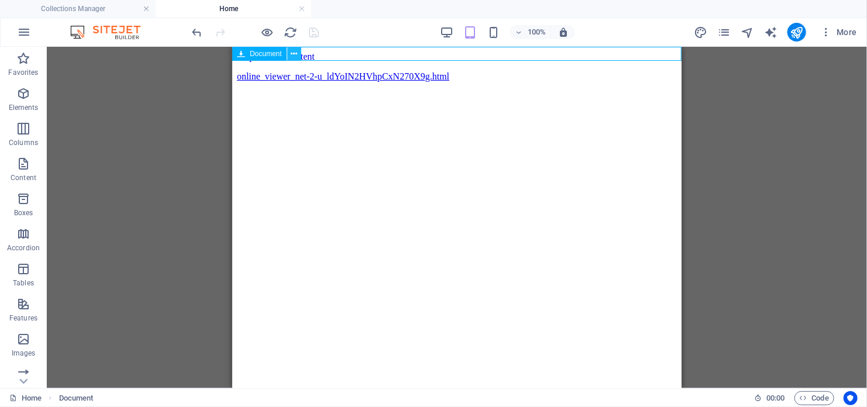
click at [295, 54] on icon at bounding box center [294, 54] width 6 height 12
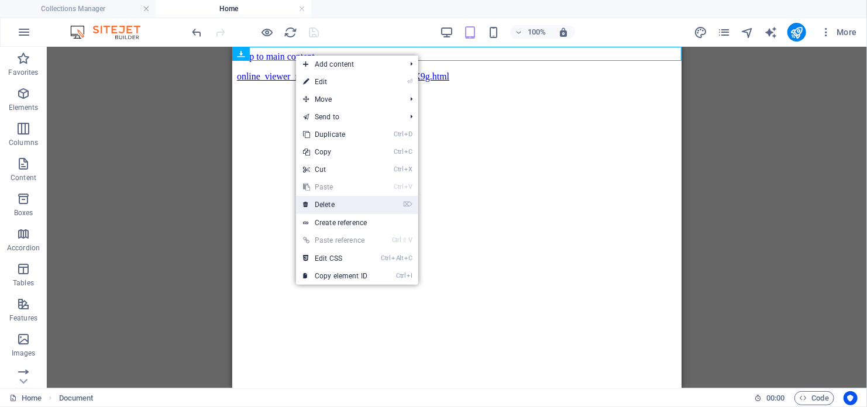
click at [363, 197] on link "⌦ Delete" at bounding box center [335, 205] width 78 height 18
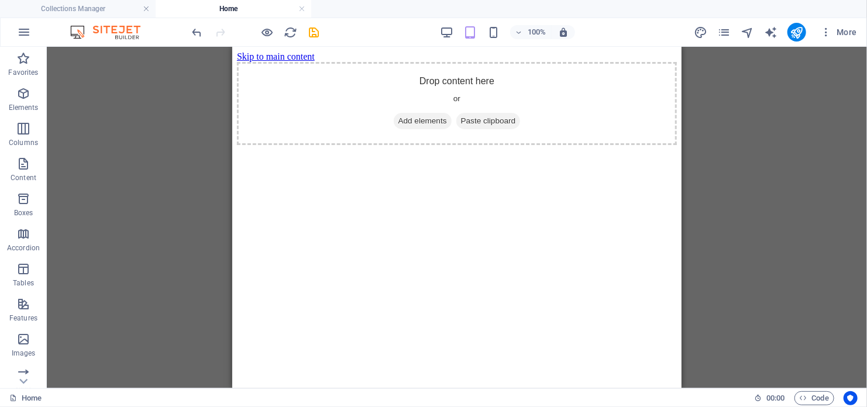
click at [491, 149] on html "Skip to main content Drop content here or Add elements Paste clipboard" at bounding box center [456, 97] width 449 height 103
click at [814, 394] on span "Code" at bounding box center [814, 398] width 29 height 14
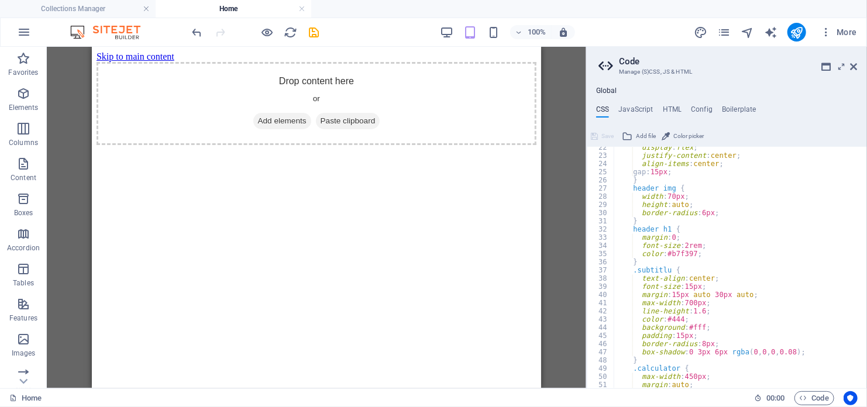
scroll to position [0, 0]
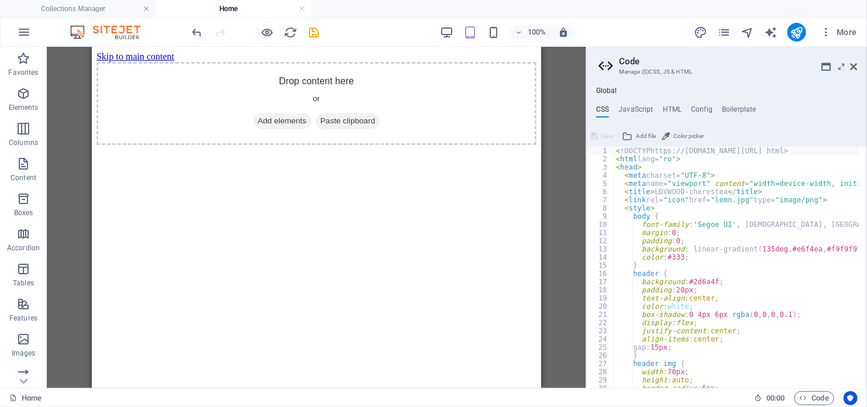
click at [730, 273] on div "< !DOCTYPhttps: //[DOMAIN_NAME][URL] html> < html lang= "ro" > < head > < meta …" at bounding box center [856, 272] width 485 height 250
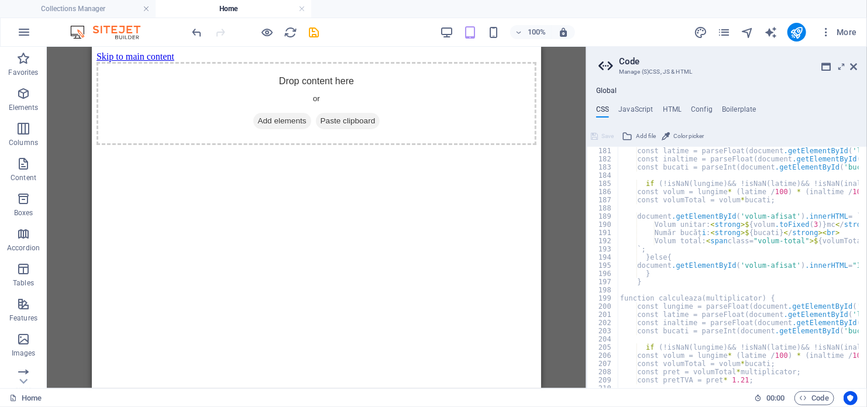
scroll to position [1576, 0]
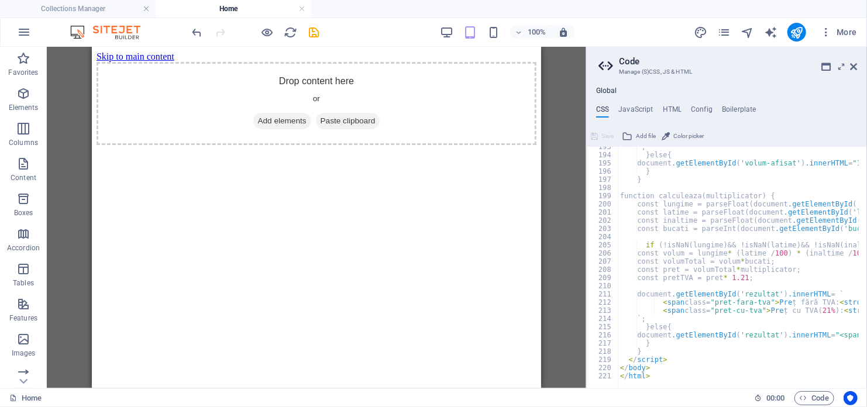
click at [684, 378] on div at bounding box center [860, 382] width 485 height 11
type textarea "</html>"
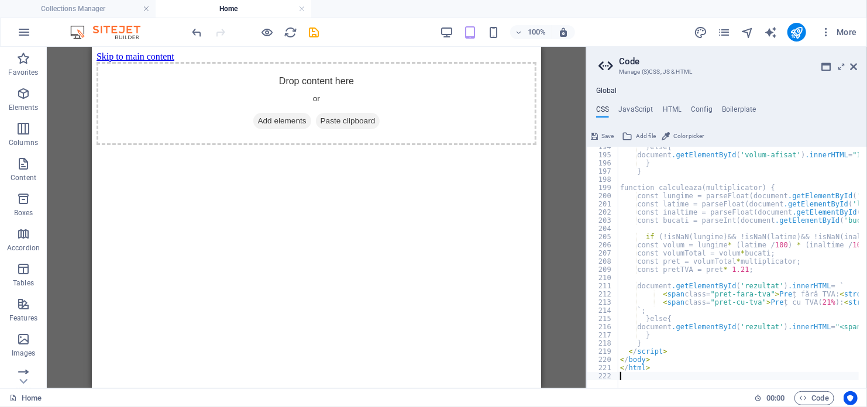
scroll to position [1593, 0]
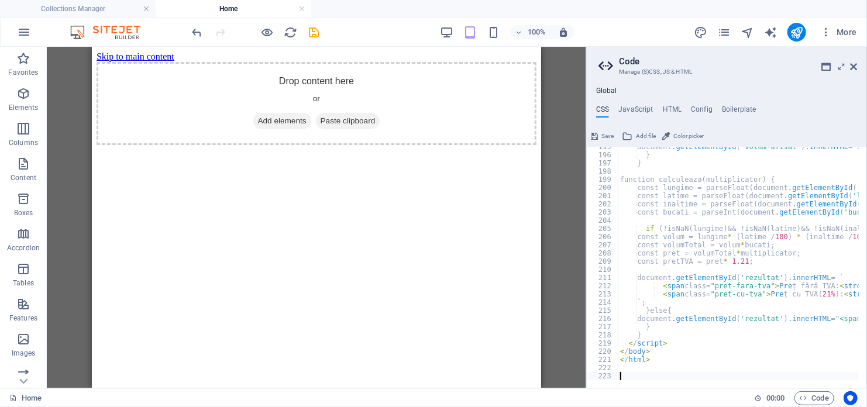
click at [600, 101] on div "Global CSS JavaScript HTML Config Boilerplate 195 196 197 198 199 200 201 202 2…" at bounding box center [727, 238] width 280 height 302
click at [596, 108] on ul "CSS JavaScript HTML Config Boilerplate" at bounding box center [727, 111] width 280 height 13
click at [597, 108] on h4 "CSS" at bounding box center [602, 111] width 13 height 13
click at [605, 69] on icon at bounding box center [607, 66] width 18 height 16
click at [608, 65] on icon at bounding box center [607, 66] width 18 height 16
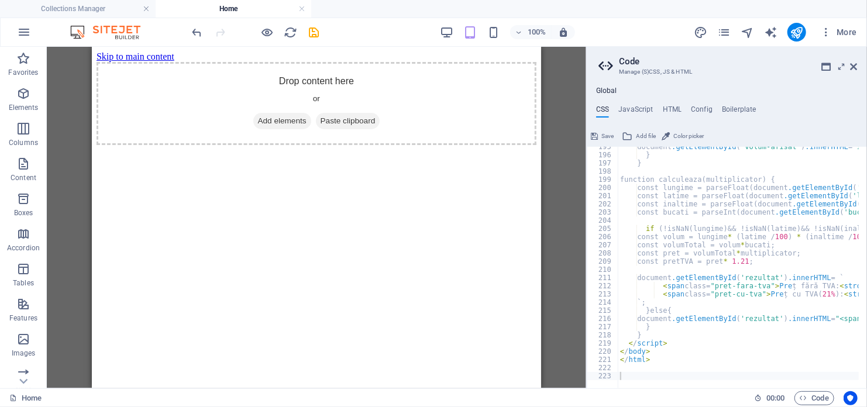
click at [564, 249] on div "Document" at bounding box center [316, 218] width 539 height 342
click at [839, 401] on div "Home 00 : 00 Code" at bounding box center [433, 397] width 867 height 19
click at [824, 401] on span "Code" at bounding box center [814, 398] width 29 height 14
click at [547, 312] on div "Document" at bounding box center [316, 218] width 539 height 342
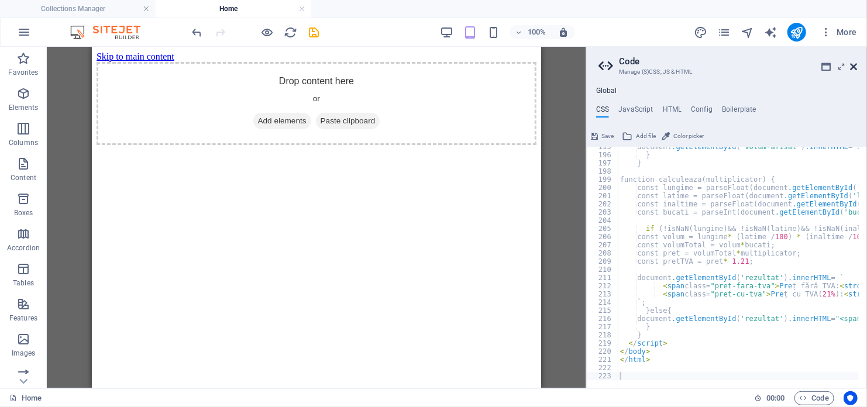
click at [853, 67] on icon at bounding box center [853, 66] width 7 height 9
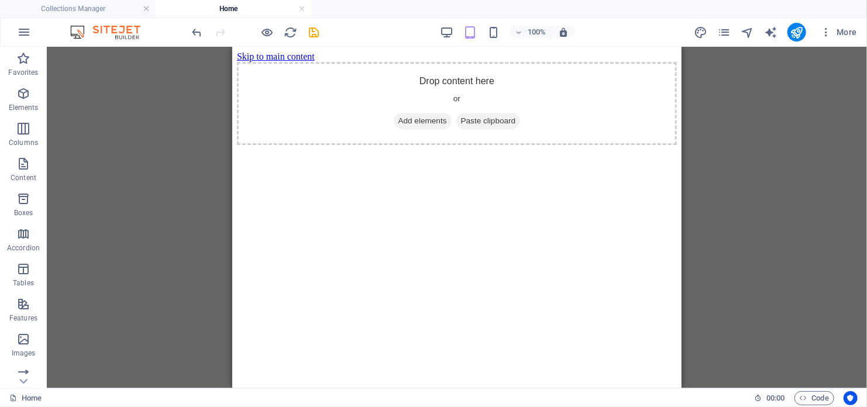
click at [807, 407] on div "Home 00 : 00 Code" at bounding box center [433, 397] width 867 height 19
click at [809, 401] on span "Code" at bounding box center [814, 398] width 29 height 14
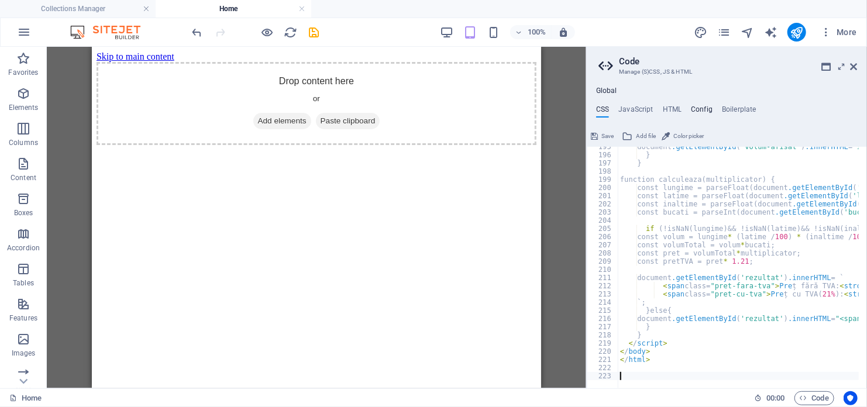
click at [699, 112] on h4 "Config" at bounding box center [702, 111] width 22 height 13
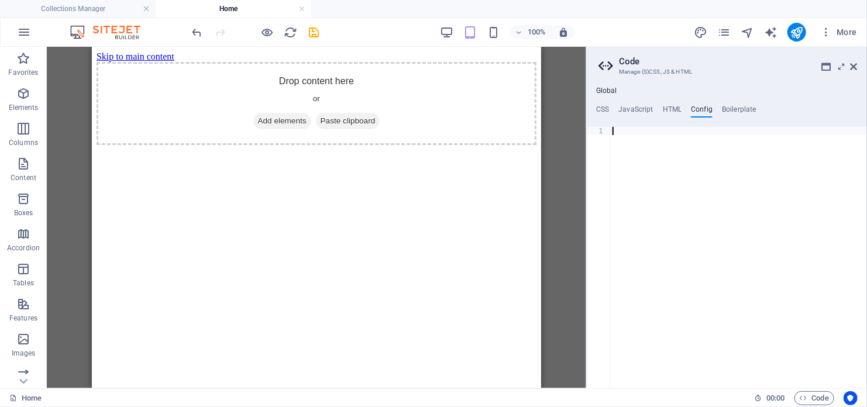
paste textarea "23f71eff-2268416"
drag, startPoint x: 687, startPoint y: 135, endPoint x: 554, endPoint y: 137, distance: 133.4
click at [554, 137] on div "Collections Manager Home Collections Create your first collection Add collectio…" at bounding box center [433, 218] width 867 height 342
type textarea "2"
click at [608, 105] on h4 "CSS" at bounding box center [602, 111] width 13 height 13
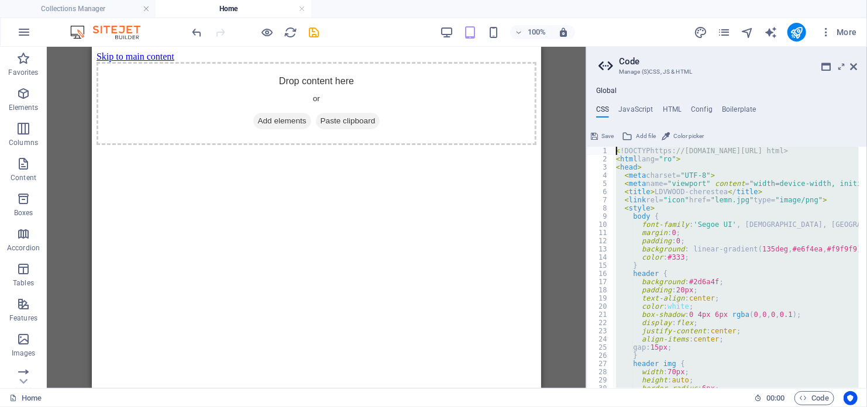
scroll to position [0, 0]
drag, startPoint x: 638, startPoint y: 340, endPoint x: 561, endPoint y: -58, distance: 405.2
click at [561, 0] on html "[DOMAIN_NAME] Collections Manager Home Collections Create your first collection…" at bounding box center [433, 203] width 867 height 407
type textarea "<!DOCTYPhttps://[DOMAIN_NAME][URL] html> <html lang="ro">"
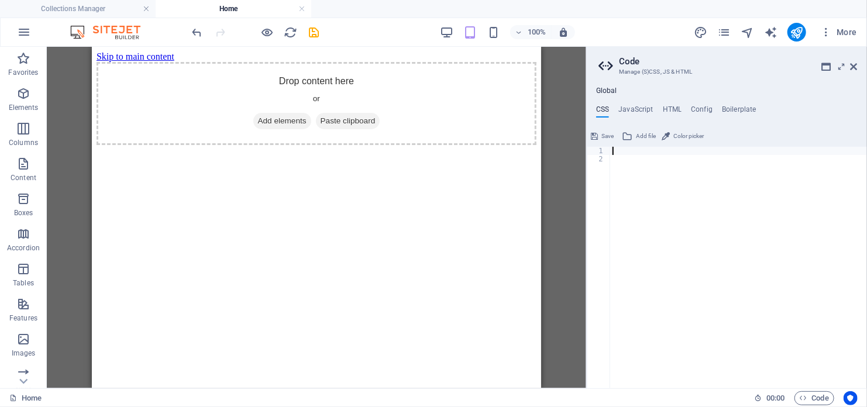
click at [700, 162] on div at bounding box center [738, 272] width 257 height 250
click at [607, 135] on span "Save" at bounding box center [607, 136] width 12 height 14
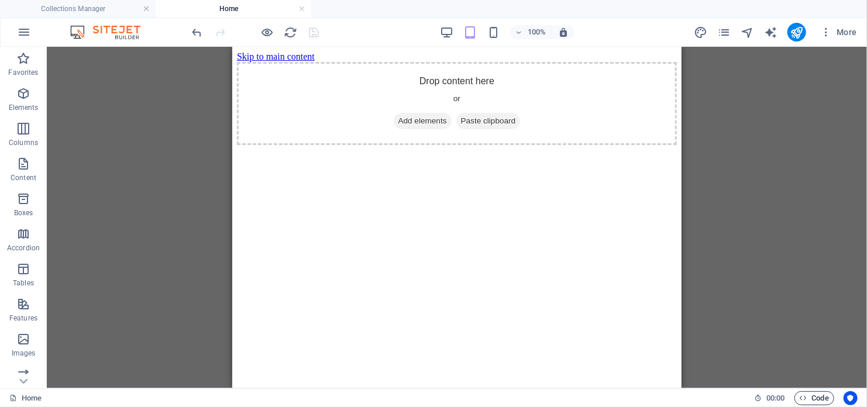
click at [812, 398] on span "Code" at bounding box center [814, 398] width 29 height 14
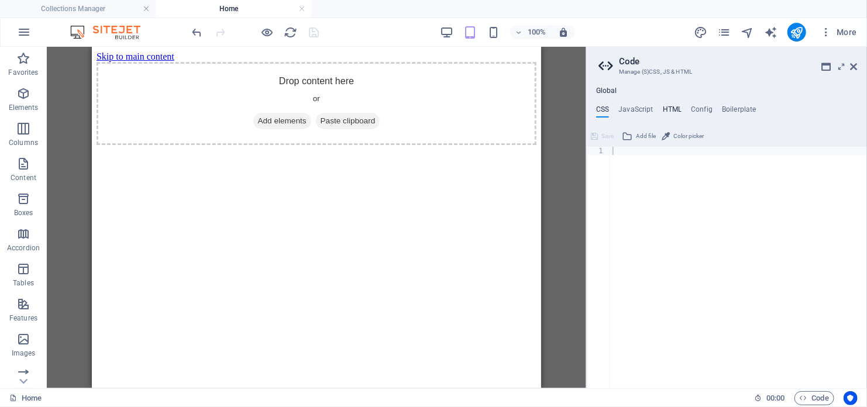
click at [671, 105] on h4 "HTML" at bounding box center [672, 111] width 19 height 13
drag, startPoint x: 655, startPoint y: 171, endPoint x: 594, endPoint y: 129, distance: 74.0
click at [594, 129] on div "<a href="#main-content" class="wv-link-content button">Skip to main content</a>…" at bounding box center [727, 257] width 280 height 261
type textarea "<a href="#main-content" class="wv-link-content button">Skip to main content</a>…"
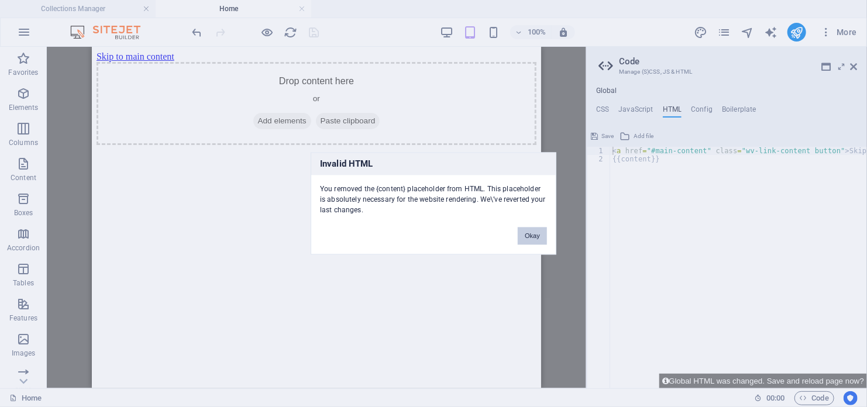
click at [528, 239] on button "Okay" at bounding box center [532, 237] width 29 height 18
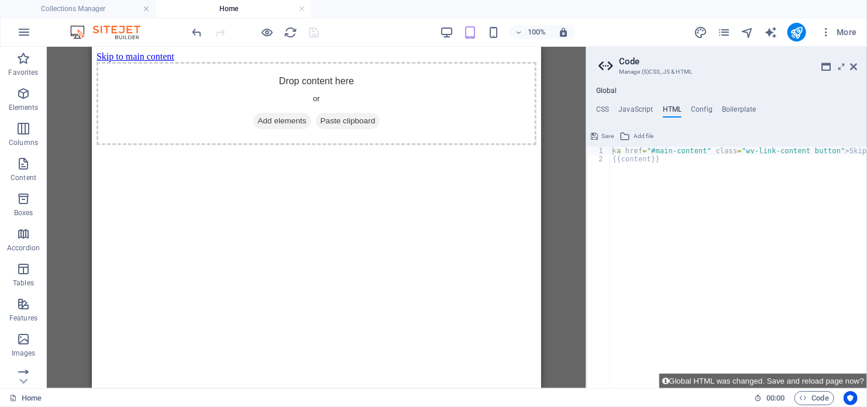
click at [688, 181] on div "< a href = "#main-content" class = "wv-link-content button" > Skip to main cont…" at bounding box center [768, 276] width 316 height 258
paste textarea "23f71eff-2268416"
drag, startPoint x: 824, startPoint y: 201, endPoint x: 446, endPoint y: 120, distance: 386.5
click at [729, 162] on div "< a href = "#main-content" class = "wv-link-content button" > Skip to main cont…" at bounding box center [738, 268] width 257 height 242
click at [728, 161] on div "< a href = "#main-content" class = "wv-link-content button" > Skip to main cont…" at bounding box center [768, 272] width 316 height 250
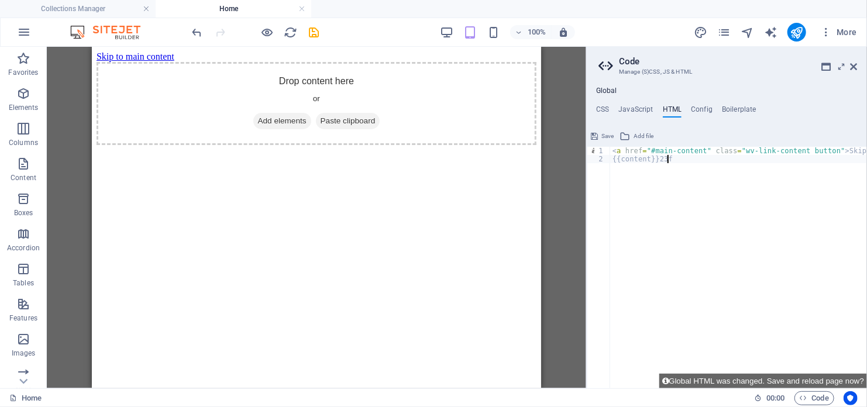
type textarea "<a href="#main-content" class="wv-link-content button">Skip to main content</a>"
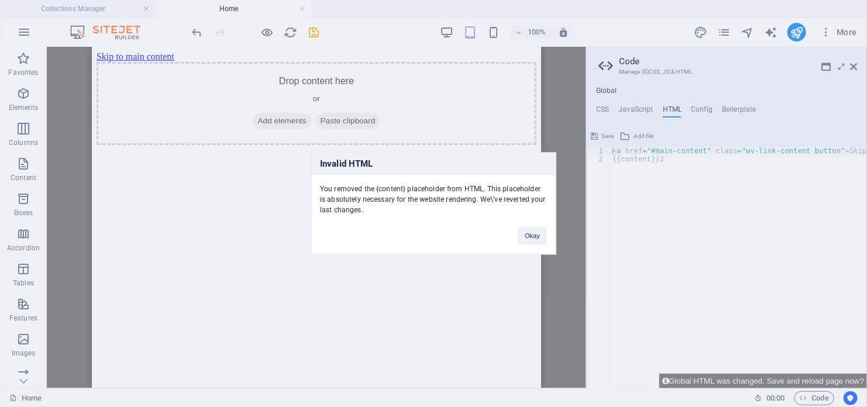
click at [516, 236] on div "Okay" at bounding box center [532, 231] width 47 height 30
click at [523, 236] on button "Okay" at bounding box center [532, 237] width 29 height 18
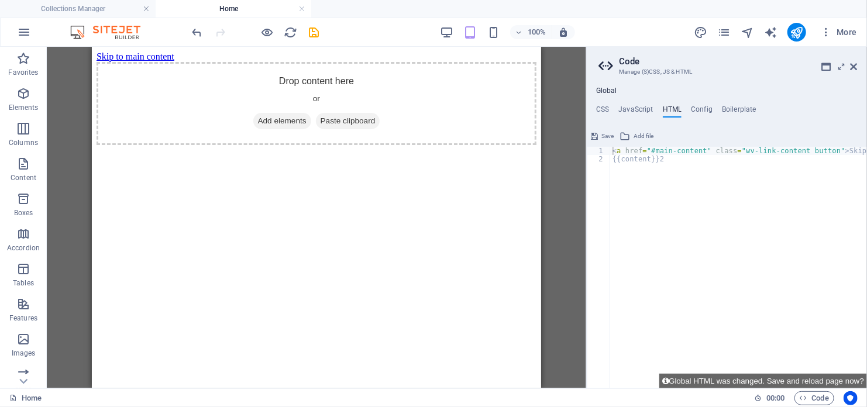
click at [681, 160] on div "< a href = "#main-content" class = "wv-link-content button" > Skip to main cont…" at bounding box center [768, 272] width 316 height 250
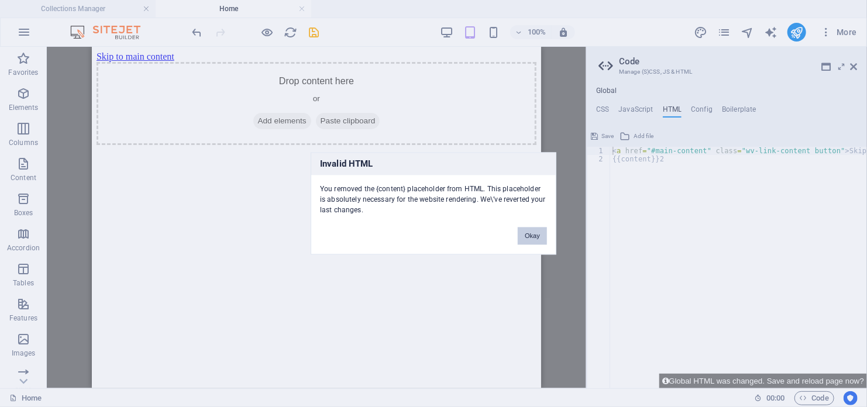
click at [539, 237] on button "Okay" at bounding box center [532, 237] width 29 height 18
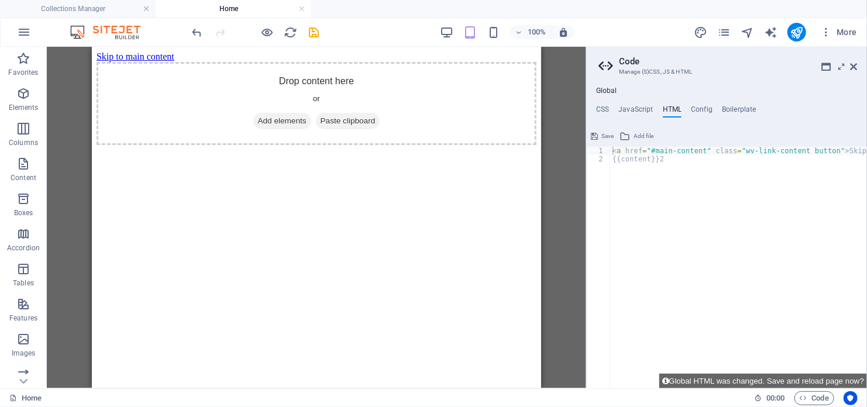
click at [686, 167] on div "< a href = "#main-content" class = "wv-link-content button" > Skip to main cont…" at bounding box center [768, 272] width 316 height 250
type textarea "{{content}}"
click at [597, 137] on icon at bounding box center [594, 136] width 7 height 14
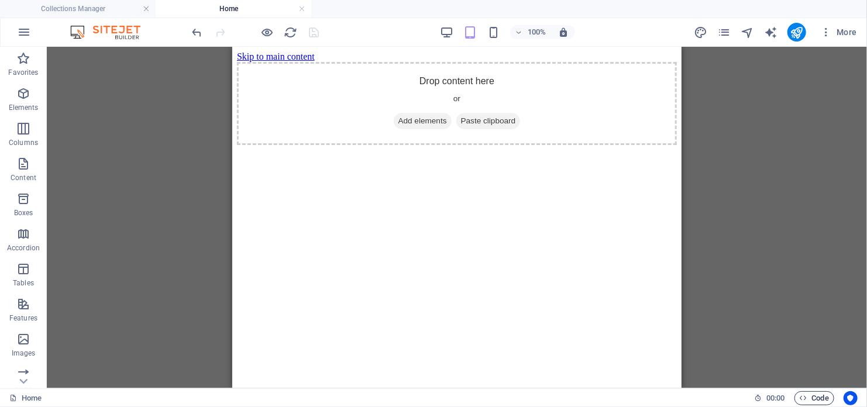
click at [819, 398] on span "Code" at bounding box center [814, 398] width 29 height 14
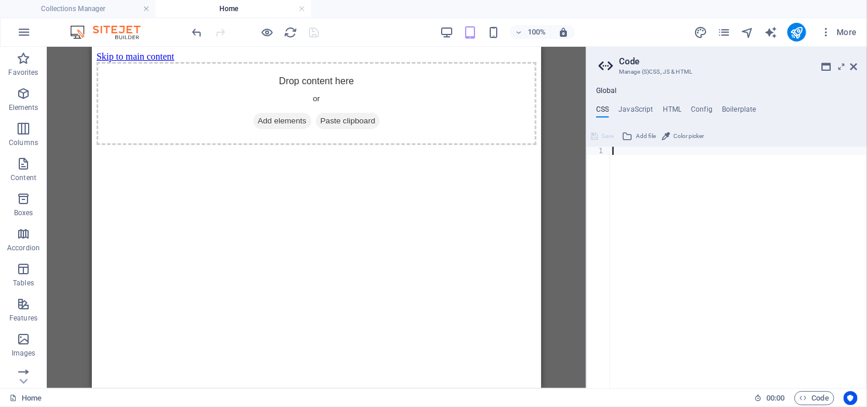
click at [659, 111] on ul "CSS JavaScript HTML Config Boilerplate" at bounding box center [727, 111] width 280 height 13
click at [667, 108] on h4 "HTML" at bounding box center [672, 111] width 19 height 13
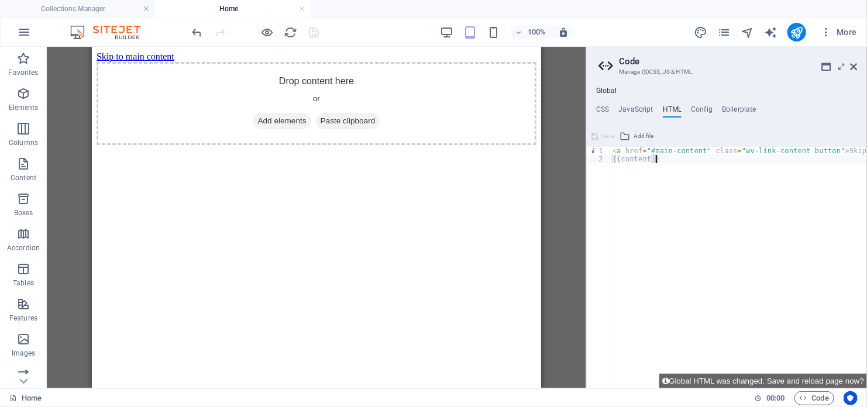
click at [672, 171] on div "< a href = "#main-content" class = "wv-link-content button" > Skip to main cont…" at bounding box center [768, 272] width 316 height 250
drag, startPoint x: 672, startPoint y: 166, endPoint x: 657, endPoint y: 206, distance: 43.1
click at [657, 206] on div "< a href = "#main-content" class = "wv-link-content button" > Skip to main cont…" at bounding box center [768, 272] width 316 height 250
paste textarea "<a href="#main-content" class="wv-link-content button">Skip to main content</a>"
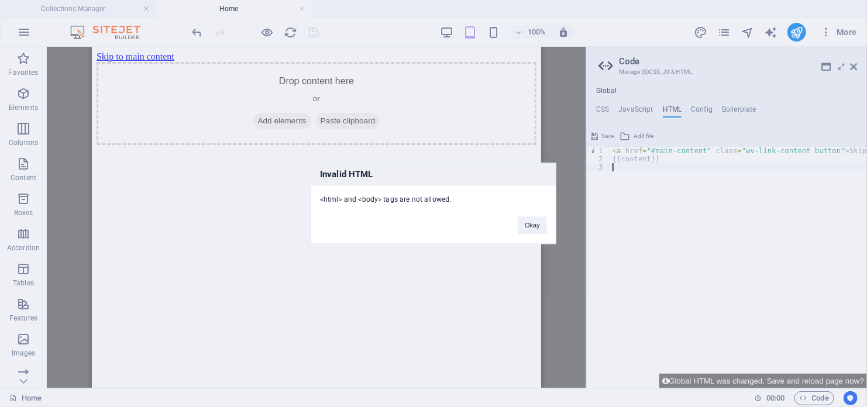
type textarea "<a href="#main-content" class="wv-link-content button">Skip to main content</a>"
click at [542, 227] on button "Okay" at bounding box center [532, 226] width 29 height 18
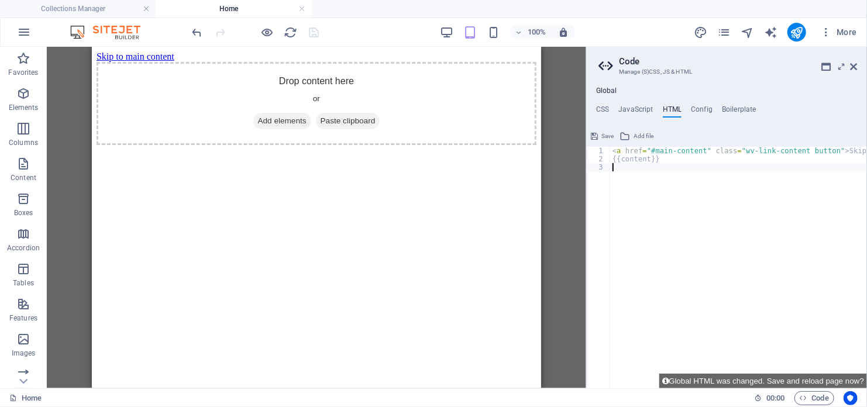
click at [629, 168] on div "< a href = "#main-content" class = "wv-link-content button" > Skip to main cont…" at bounding box center [768, 272] width 316 height 250
paste textarea "<a href="#main-content" class="wv-link-content button">Skip to main content</a>"
type textarea "<a href="#main-content" class="wv-link-content button">Skip to main content</a>"
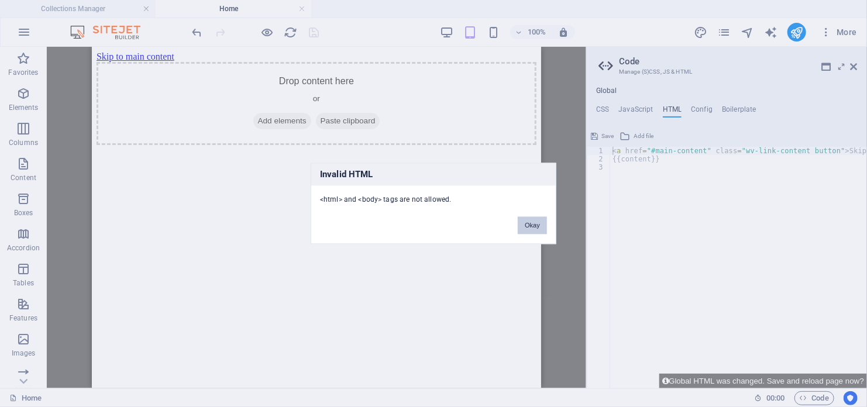
click at [535, 223] on button "Okay" at bounding box center [532, 226] width 29 height 18
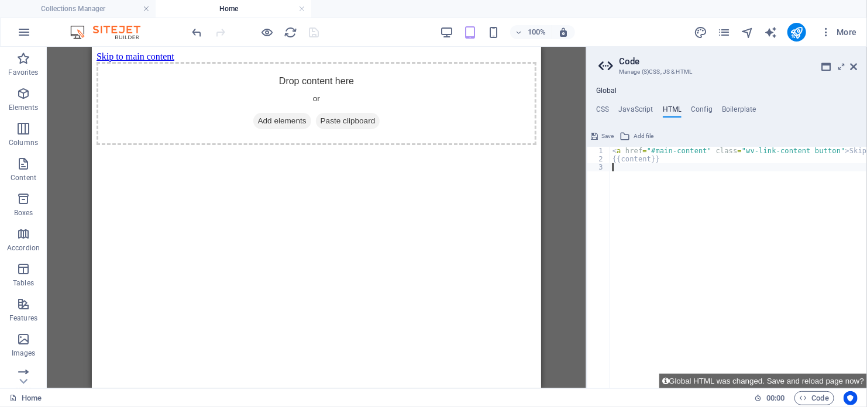
click at [694, 242] on div "< a href = "#main-content" class = "wv-link-content button" > Skip to main cont…" at bounding box center [768, 272] width 316 height 250
click at [652, 136] on span "Add file" at bounding box center [643, 136] width 20 height 14
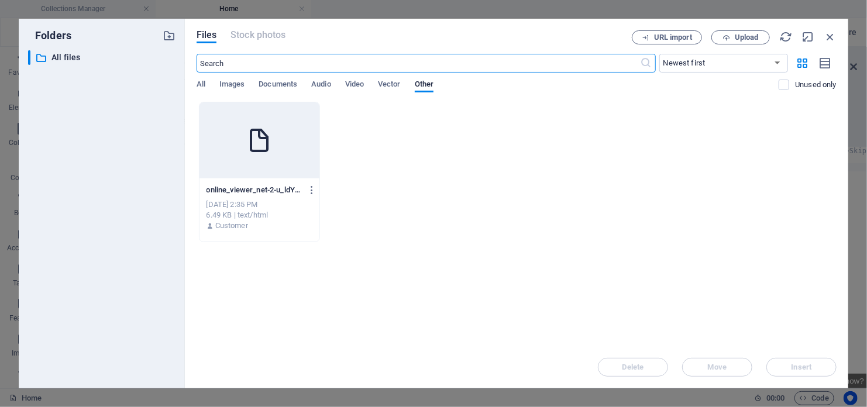
click at [237, 167] on div at bounding box center [259, 140] width 120 height 76
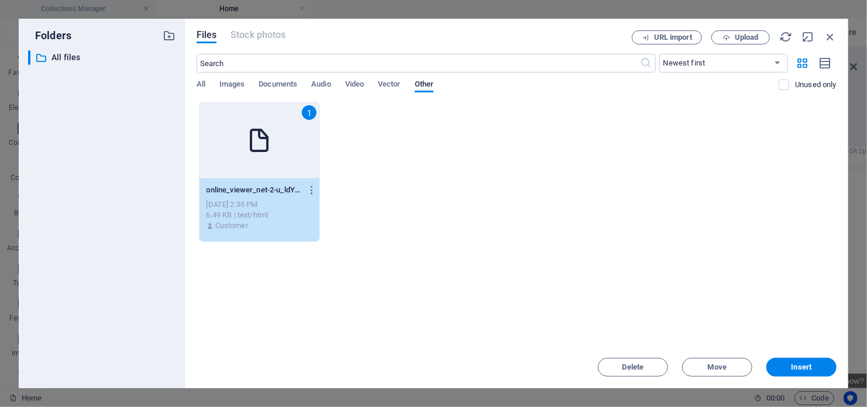
click at [237, 167] on div "1" at bounding box center [259, 140] width 120 height 76
type textarea "[URL][DOMAIN_NAME]"
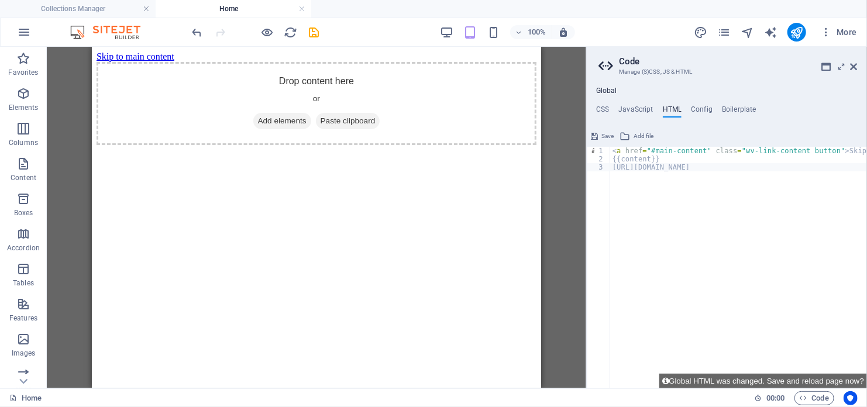
click at [593, 137] on icon at bounding box center [594, 136] width 7 height 14
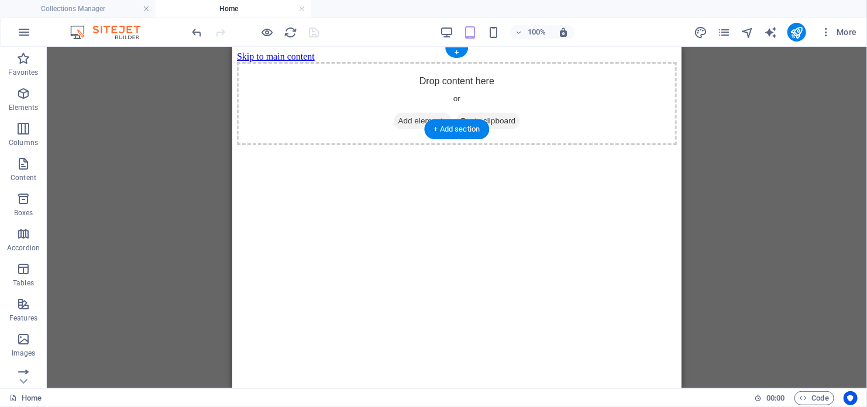
click at [549, 95] on div "Drop content here or Add elements Paste clipboard" at bounding box center [456, 102] width 440 height 83
click at [816, 394] on span "Code" at bounding box center [814, 398] width 29 height 14
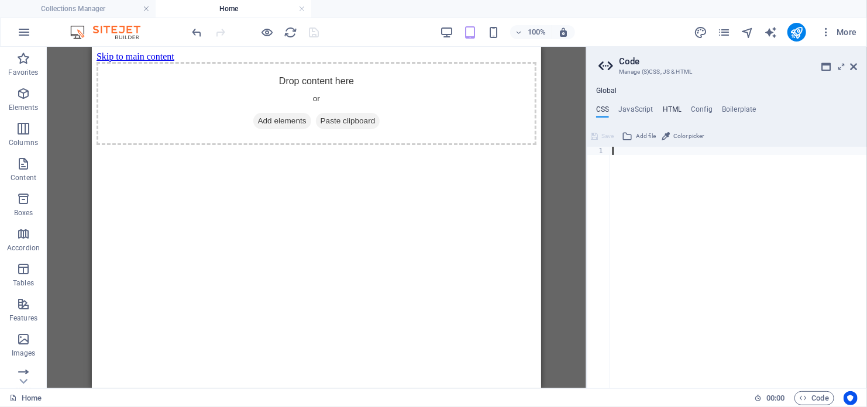
click at [680, 106] on ul "CSS JavaScript HTML Config Boilerplate" at bounding box center [727, 111] width 280 height 13
click at [675, 111] on h4 "HTML" at bounding box center [672, 111] width 19 height 13
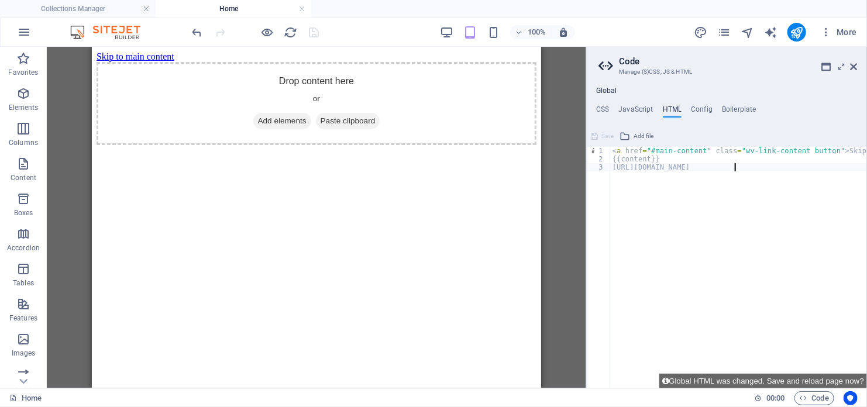
click at [735, 169] on div "< a href = "#main-content" class = "wv-link-content button" > Skip to main cont…" at bounding box center [793, 272] width 367 height 250
drag, startPoint x: 874, startPoint y: 234, endPoint x: 506, endPoint y: 157, distance: 376.5
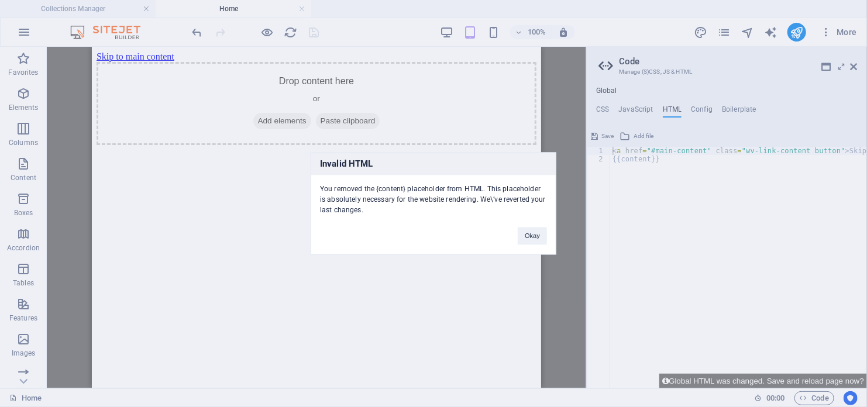
drag, startPoint x: 555, startPoint y: 231, endPoint x: 549, endPoint y: 235, distance: 6.3
click at [552, 232] on div "Okay" at bounding box center [532, 231] width 47 height 30
click at [547, 236] on button "Okay" at bounding box center [532, 237] width 29 height 18
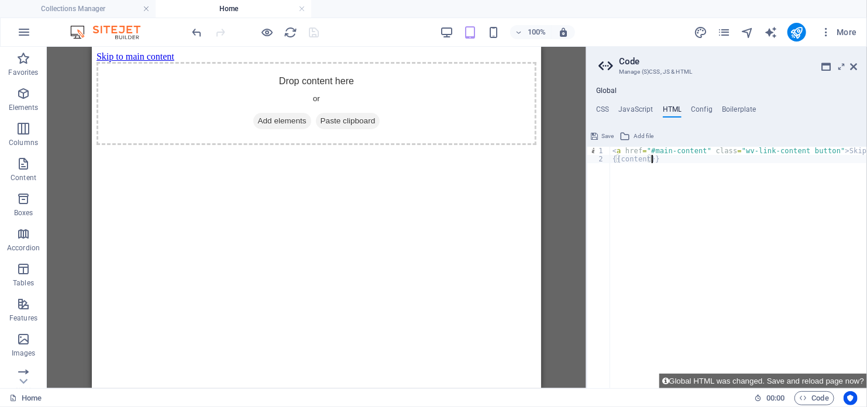
click at [651, 155] on div "< a href = "#main-content" class = "wv-link-content button" > Skip to main cont…" at bounding box center [768, 272] width 316 height 250
click at [643, 156] on div "< a href = "#main-content" class = "wv-link-content button" > Skip to main cont…" at bounding box center [768, 272] width 316 height 250
drag, startPoint x: 646, startPoint y: 157, endPoint x: 628, endPoint y: 157, distance: 18.1
click at [628, 157] on div "< a href = "#main-content" class = "wv-link-content button" > Skip to main cont…" at bounding box center [768, 272] width 316 height 250
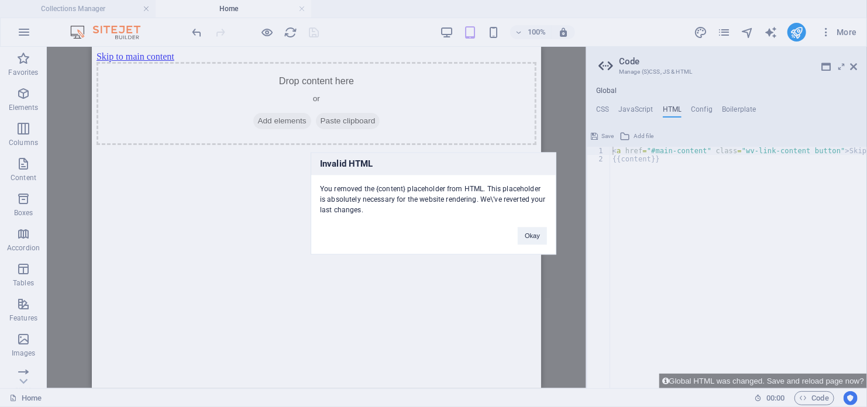
click at [634, 161] on div "Invalid HTML You removed the {content} placeholder from HTML. This placeholder …" at bounding box center [433, 203] width 867 height 407
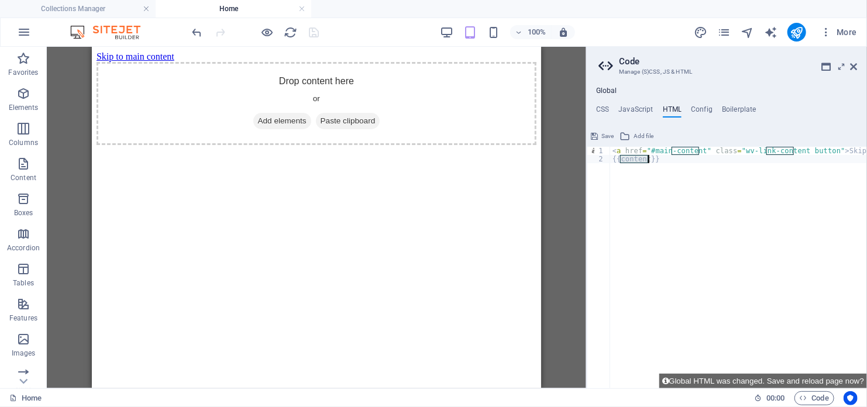
click at [634, 161] on div "< a href = "#main-content" class = "wv-link-content button" > Skip to main cont…" at bounding box center [768, 272] width 316 height 250
click at [634, 157] on div "< a href = "#main-content" class = "wv-link-content button" > Skip to main cont…" at bounding box center [738, 268] width 257 height 242
click at [619, 157] on div "< a href = "#main-content" class = "wv-link-content button" > Skip to main cont…" at bounding box center [768, 272] width 316 height 250
paste textarea "<a href="#main-content" class="wv-link-content button">Skip to main content</a>"
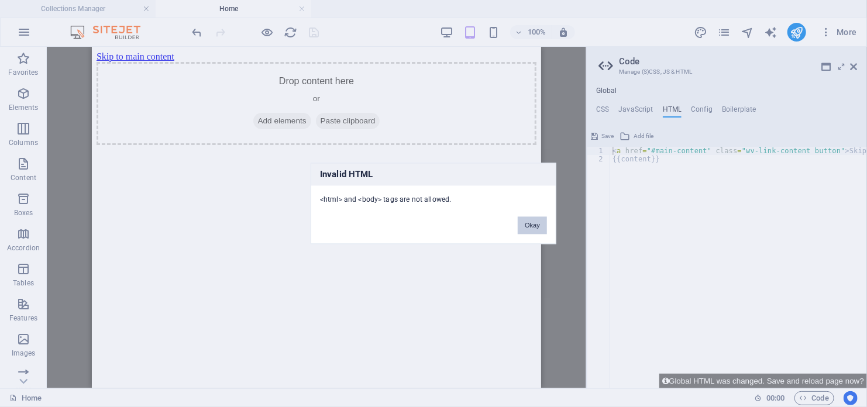
click at [526, 223] on button "Okay" at bounding box center [532, 226] width 29 height 18
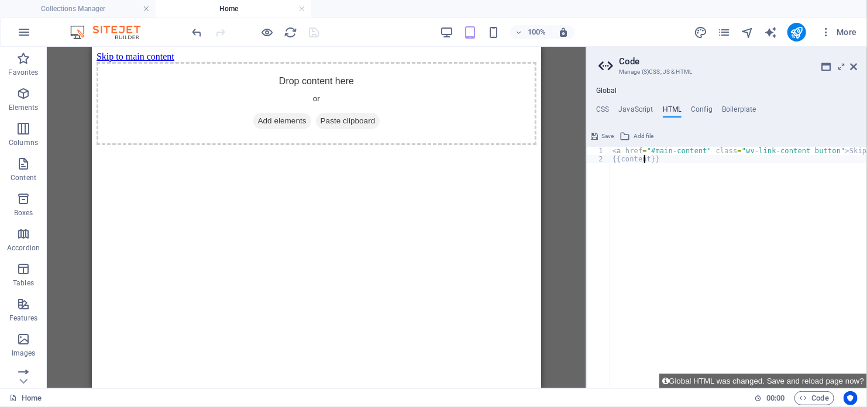
click at [646, 162] on div "< a href = "#main-content" class = "wv-link-content button" > Skip to main cont…" at bounding box center [768, 272] width 316 height 250
paste textarea "<a href="#main-content" class="wv-link-content button">Skip to main content</a>"
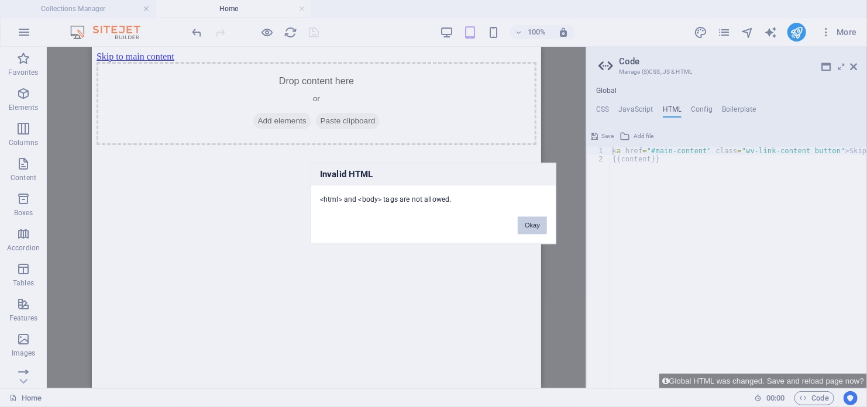
click at [536, 232] on button "Okay" at bounding box center [532, 226] width 29 height 18
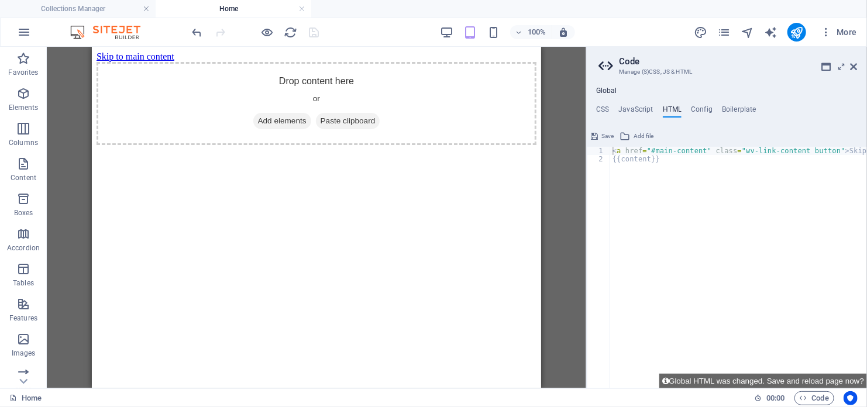
click at [652, 157] on div "< a href = "#main-content" class = "wv-link-content button" > Skip to main cont…" at bounding box center [768, 272] width 316 height 250
click at [651, 157] on div "< a href = "#main-content" class = "wv-link-content button" > Skip to main cont…" at bounding box center [768, 272] width 316 height 250
paste textarea "<a href="#main-content" class="wv-link-content button">Skip to main content</a>"
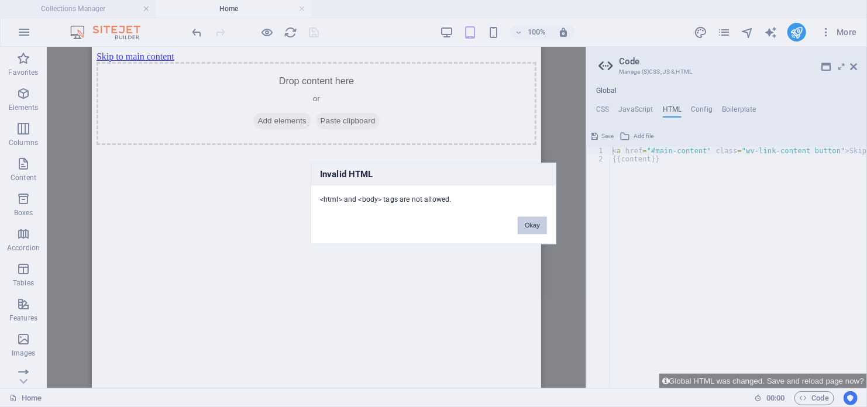
click at [530, 221] on button "Okay" at bounding box center [532, 226] width 29 height 18
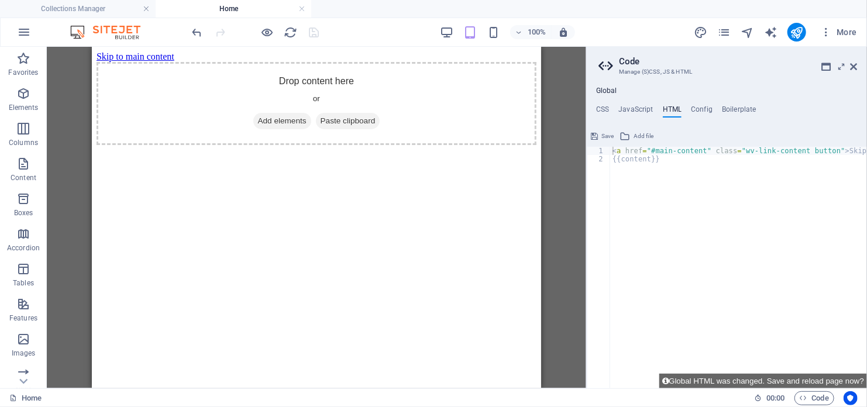
click at [639, 170] on div "< a href = "#main-content" class = "wv-link-content button" > Skip to main cont…" at bounding box center [768, 272] width 316 height 250
click at [642, 159] on div "< a href = "#main-content" class = "wv-link-content button" > Skip to main cont…" at bounding box center [768, 272] width 316 height 250
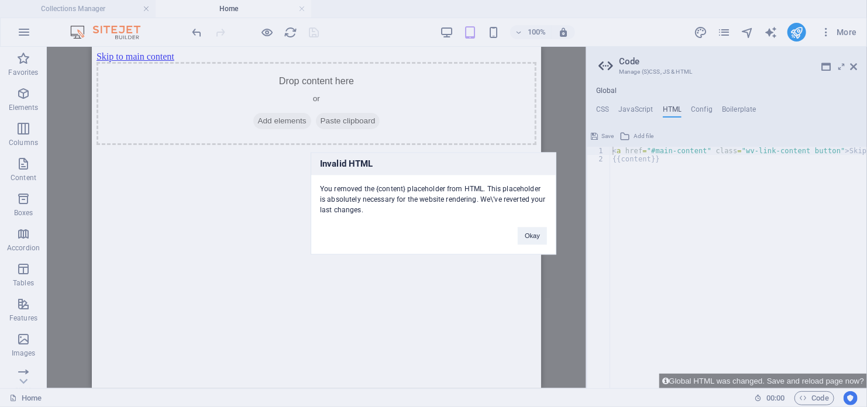
click at [538, 249] on div "Invalid HTML You removed the {content} placeholder from HTML. This placeholder …" at bounding box center [434, 204] width 246 height 102
click at [536, 236] on button "Okay" at bounding box center [532, 237] width 29 height 18
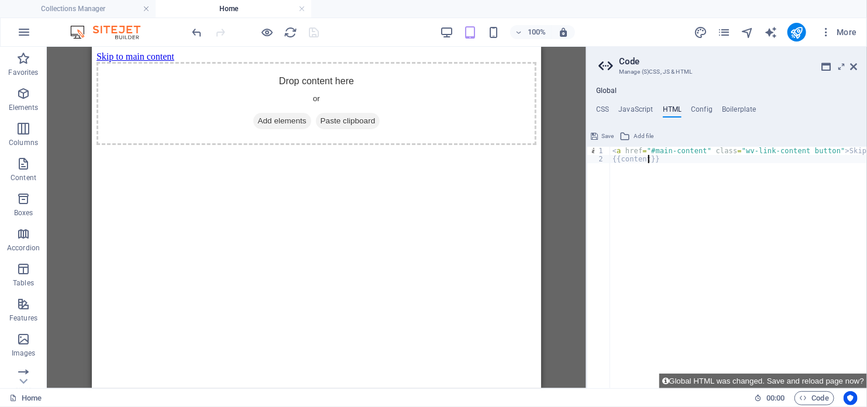
click at [648, 162] on div "< a href = "#main-content" class = "wv-link-content button" > Skip to main cont…" at bounding box center [768, 272] width 316 height 250
paste textarea "<a href="#main-content" class="wv-link-content button">Skip to main content</a>"
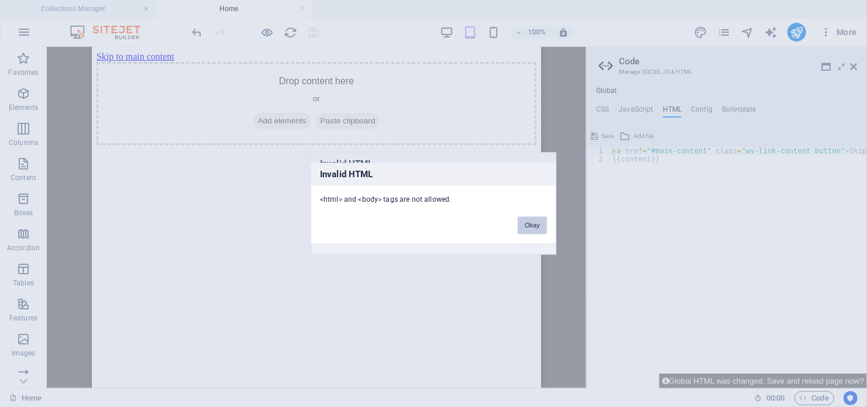
click at [529, 232] on button "Okay" at bounding box center [532, 226] width 29 height 18
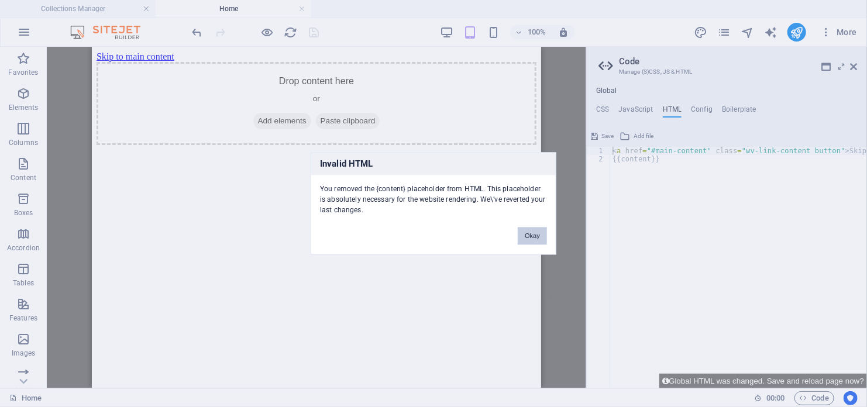
click at [530, 229] on button "Okay" at bounding box center [532, 237] width 29 height 18
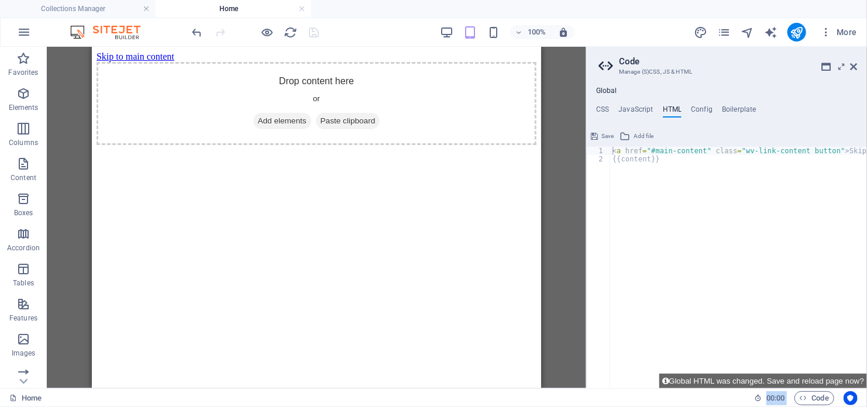
drag, startPoint x: 627, startPoint y: 388, endPoint x: 652, endPoint y: 384, distance: 25.5
click at [652, 384] on div "Collections Manager Home Collections Create your first collection Add collectio…" at bounding box center [433, 218] width 867 height 342
drag, startPoint x: 643, startPoint y: 380, endPoint x: 742, endPoint y: 370, distance: 99.9
click at [742, 370] on div "<a href="#main-content" class="wv-link-content button">Skip to main content</a>…" at bounding box center [727, 268] width 280 height 242
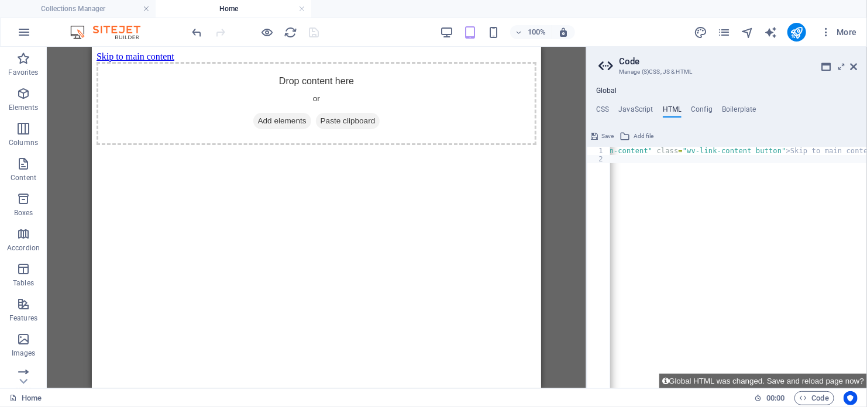
click at [821, 152] on div "< a href = "#main-content" class = "wv-link-content button" > Skip to main cont…" at bounding box center [709, 272] width 316 height 250
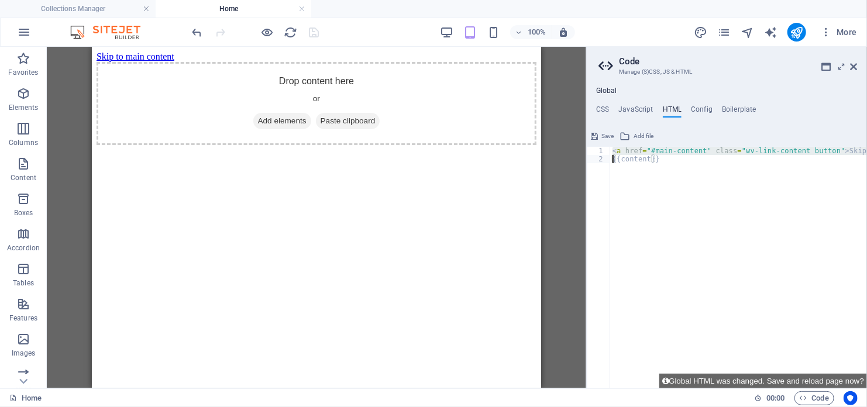
scroll to position [0, 0]
click at [821, 152] on div "< a href = "#main-content" class = "wv-link-content button" > Skip to main cont…" at bounding box center [768, 272] width 316 height 250
click at [821, 152] on div "< a href = "#main-content" class = "wv-link-content button" > Skip to main cont…" at bounding box center [738, 268] width 257 height 242
drag, startPoint x: 821, startPoint y: 152, endPoint x: 801, endPoint y: 153, distance: 19.9
click at [801, 153] on div "< a href = "#main-content" class = "wv-link-content button" > Skip to main cont…" at bounding box center [768, 272] width 316 height 250
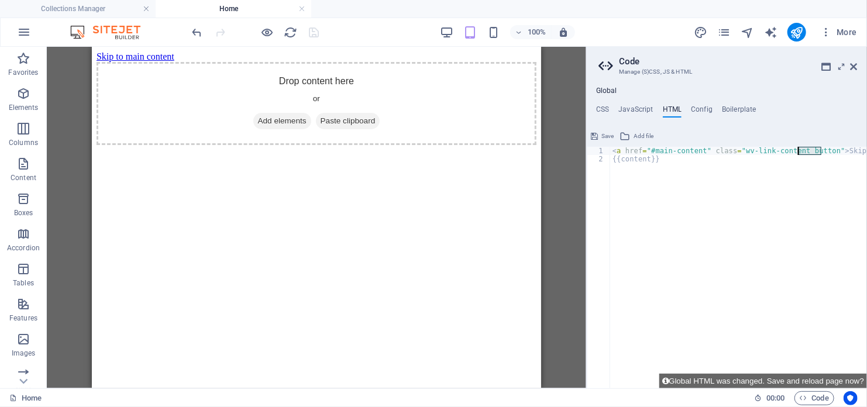
click at [801, 153] on div "< a href = "#main-content" class = "wv-link-content button" > Skip to main cont…" at bounding box center [768, 272] width 316 height 250
click at [801, 153] on div "< a href = "#main-content" class = "wv-link-content button" > Skip to main cont…" at bounding box center [738, 268] width 257 height 242
click at [801, 153] on div "< a href = "#main-content" class = "wv-link-content button" > Skip to main cont…" at bounding box center [768, 272] width 316 height 250
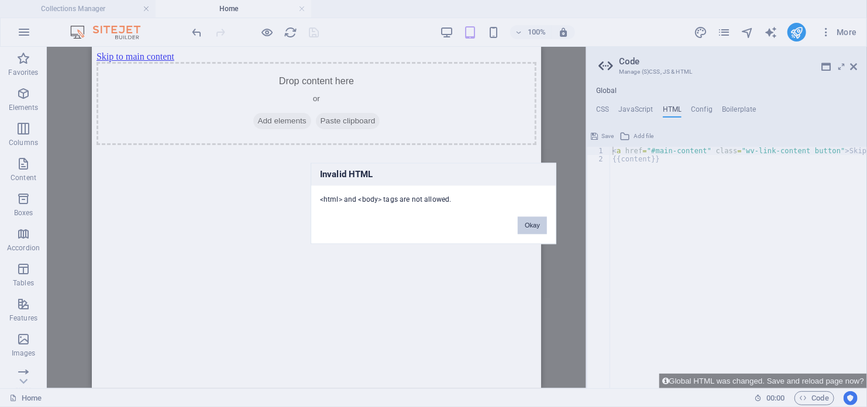
click at [522, 230] on button "Okay" at bounding box center [532, 226] width 29 height 18
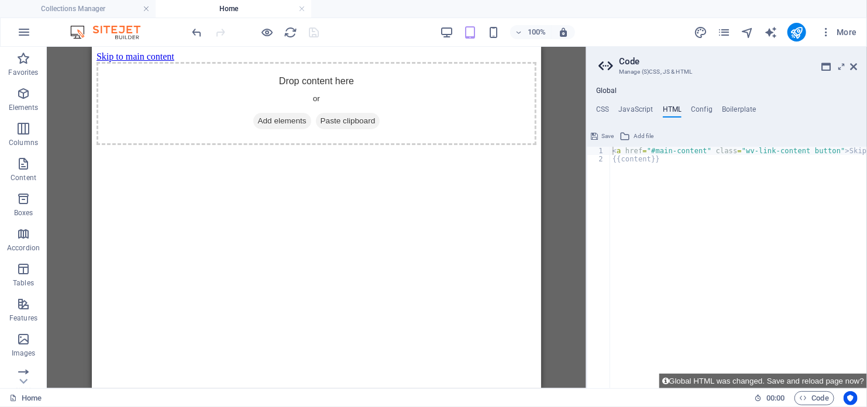
type textarea "{{content}}"
click at [642, 187] on div "< a href = "#main-content" class = "wv-link-content button" > Skip to main cont…" at bounding box center [768, 272] width 316 height 250
paste textarea "<!DOCTYPE html>"
type textarea "<!DOCTYPE html>"
click at [702, 207] on div "< a href = "#main-content" class = "wv-link-content button" > Skip to main cont…" at bounding box center [768, 272] width 316 height 250
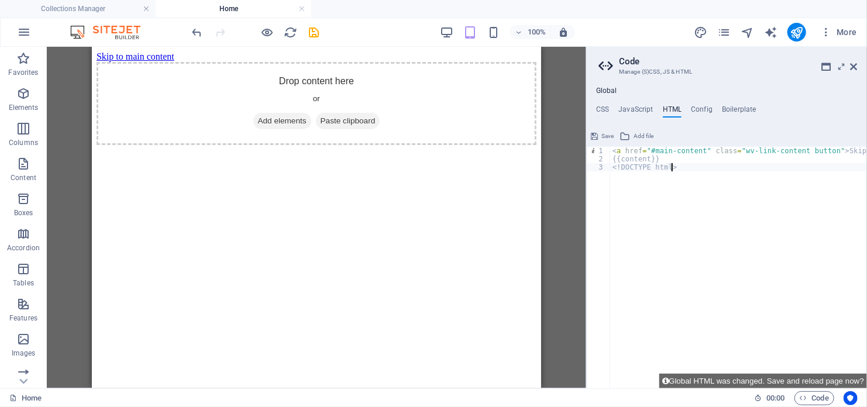
click at [622, 183] on div "< a href = "#main-content" class = "wv-link-content button" > Skip to main cont…" at bounding box center [768, 272] width 316 height 250
click at [616, 172] on div "< a href = "#main-content" class = "wv-link-content button" > Skip to main cont…" at bounding box center [768, 272] width 316 height 250
paste textarea "<a href="#main-content" class="wv-link-content button">Skip to main content</a>"
type textarea "<a href="#main-content" class="wv-link-content button">Skip to main content</a>"
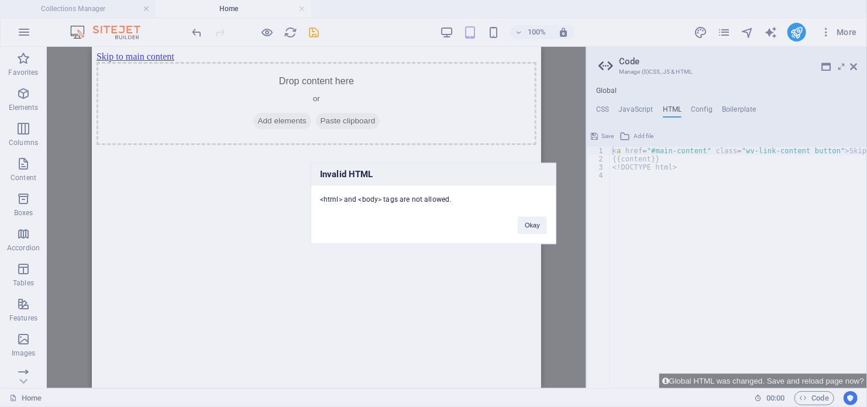
click at [507, 212] on div "Invalid HTML <html> and <body> tags are not allowed. Okay" at bounding box center [434, 203] width 246 height 81
drag, startPoint x: 522, startPoint y: 218, endPoint x: 440, endPoint y: 174, distance: 93.2
click at [522, 218] on button "Okay" at bounding box center [532, 226] width 29 height 18
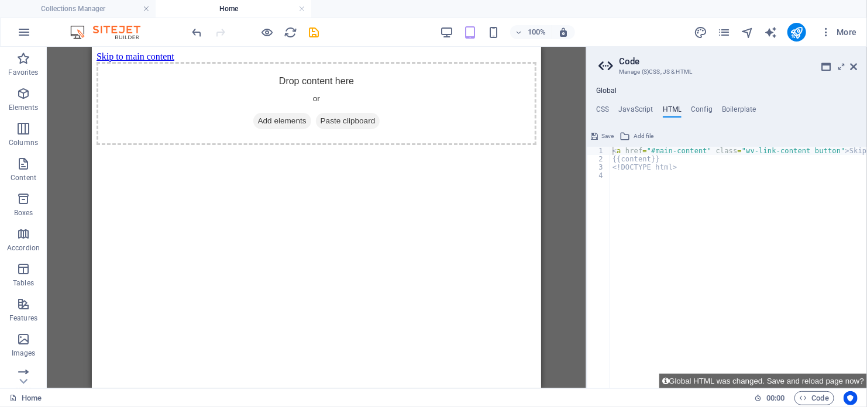
click at [629, 176] on div "< a href = "#main-content" class = "wv-link-content button" > Skip to main cont…" at bounding box center [768, 272] width 316 height 250
paste textarea "<a href="#main-content" class="wv-link-content button">Skip to main content</a>"
type textarea "<a href="#main-content" class="wv-link-content button">Skip to main content</a>"
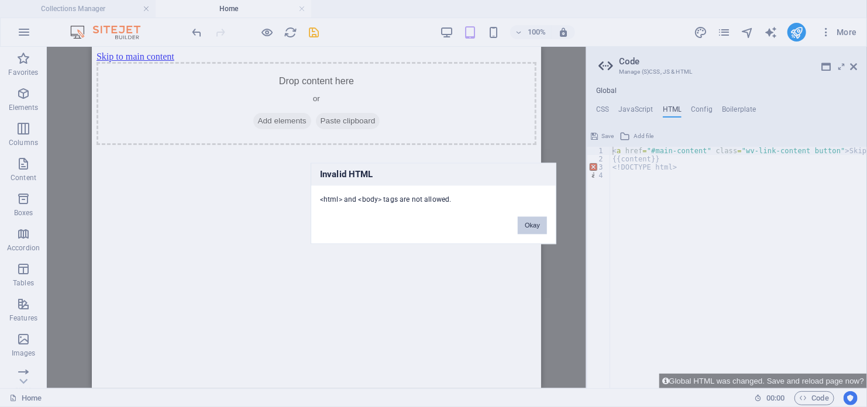
click at [528, 228] on button "Okay" at bounding box center [532, 226] width 29 height 18
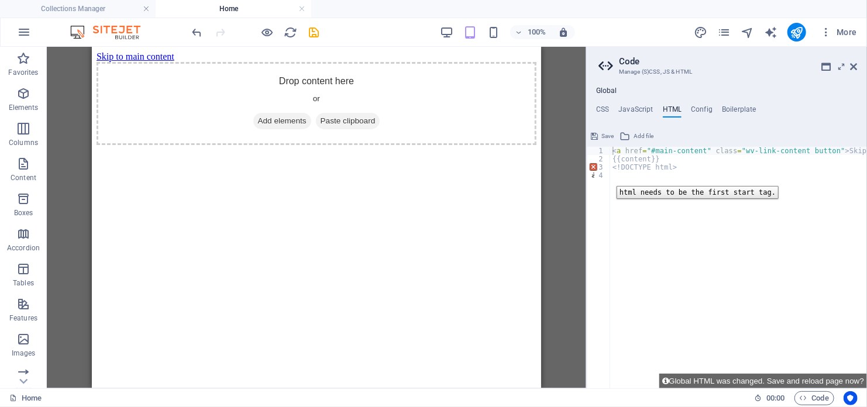
click at [608, 177] on div "4" at bounding box center [598, 175] width 23 height 8
click at [614, 178] on div "< a href = "#main-content" class = "wv-link-content button" > Skip to main cont…" at bounding box center [768, 272] width 316 height 250
paste textarea "<a href="#main-content" class="wv-link-content button">Skip to main content</a>"
type textarea "<a href="#main-content" class="wv-link-content button">Skip to main content</a>"
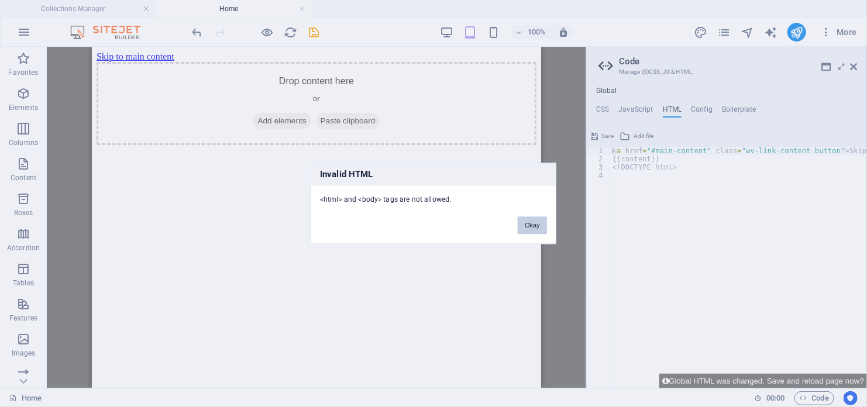
click at [536, 226] on button "Okay" at bounding box center [532, 226] width 29 height 18
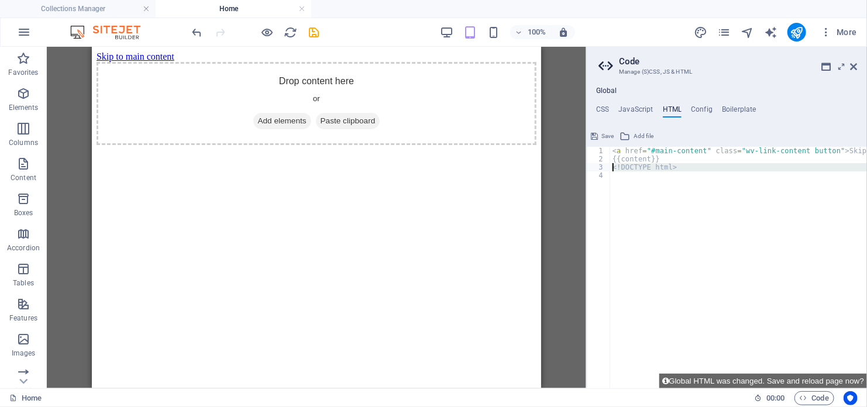
drag, startPoint x: 667, startPoint y: 172, endPoint x: 593, endPoint y: 167, distance: 75.0
click at [593, 167] on div "1 2 3 4 < a href = "#main-content" class = "wv-link-content button" > Skip to m…" at bounding box center [727, 268] width 280 height 242
type textarea "<!DOCTYPE html>"
paste textarea ".negoci"
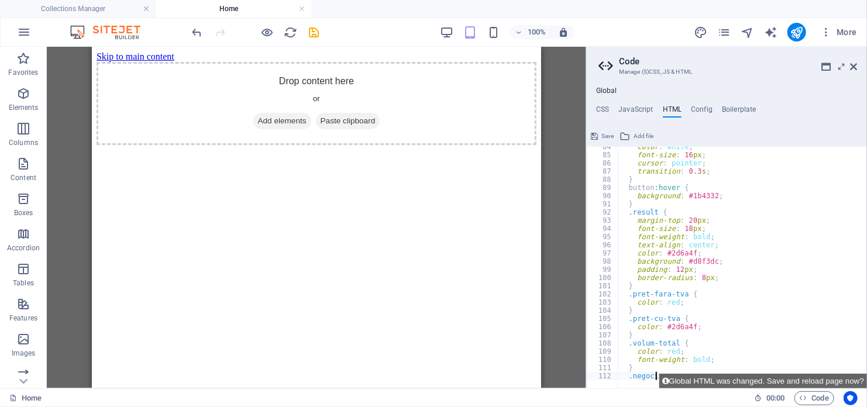
click at [821, 274] on div "color : white ; font-size : 16 px ; cursor : pointer ; transition : 0.3 s ; } b…" at bounding box center [776, 268] width 316 height 250
type textarea "border-radius: 8px;"
click at [604, 132] on span "Save" at bounding box center [607, 136] width 12 height 14
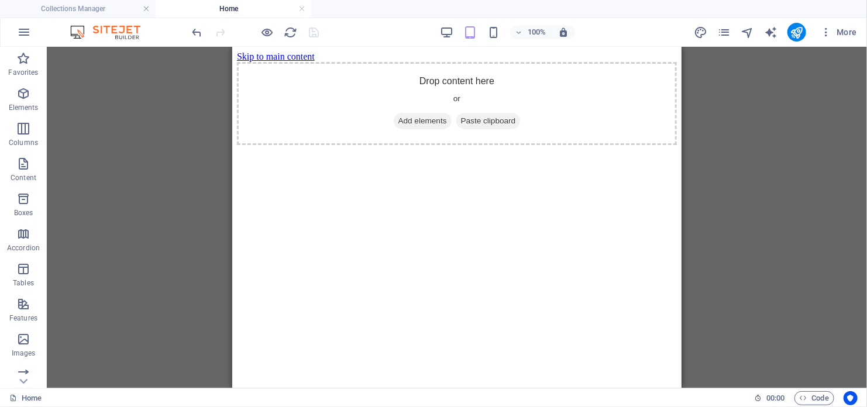
click at [622, 129] on html "Skip to main content Drop content here or Add elements Paste clipboard" at bounding box center [456, 97] width 449 height 103
click at [814, 400] on span "Code" at bounding box center [814, 398] width 29 height 14
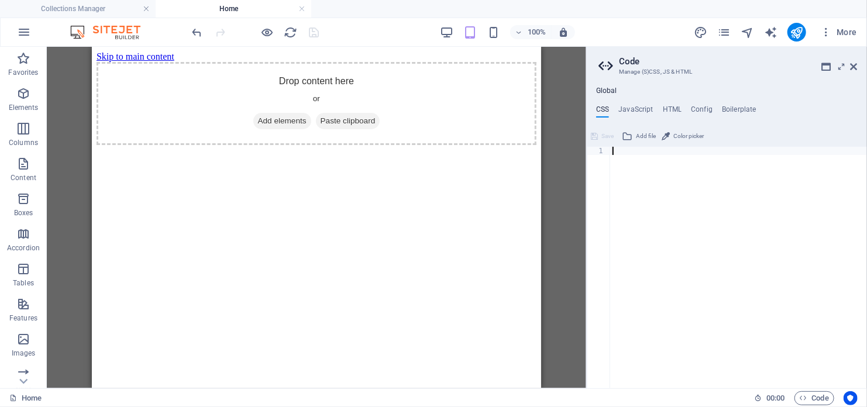
click at [518, 138] on html "Skip to main content Drop content here or Add elements Paste clipboard" at bounding box center [315, 97] width 449 height 103
drag, startPoint x: 511, startPoint y: 103, endPoint x: 506, endPoint y: 111, distance: 9.7
click at [508, 104] on div "Drop content here or Add elements Paste clipboard" at bounding box center [316, 102] width 440 height 83
click at [674, 109] on h4 "HTML" at bounding box center [672, 111] width 19 height 13
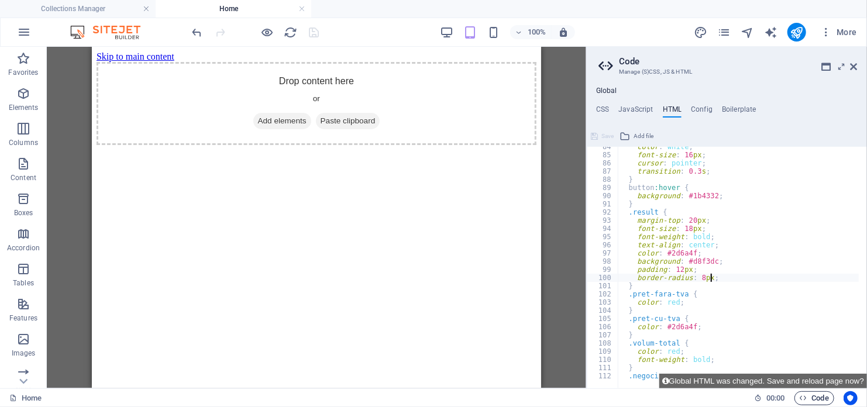
click at [815, 394] on span "Code" at bounding box center [814, 398] width 29 height 14
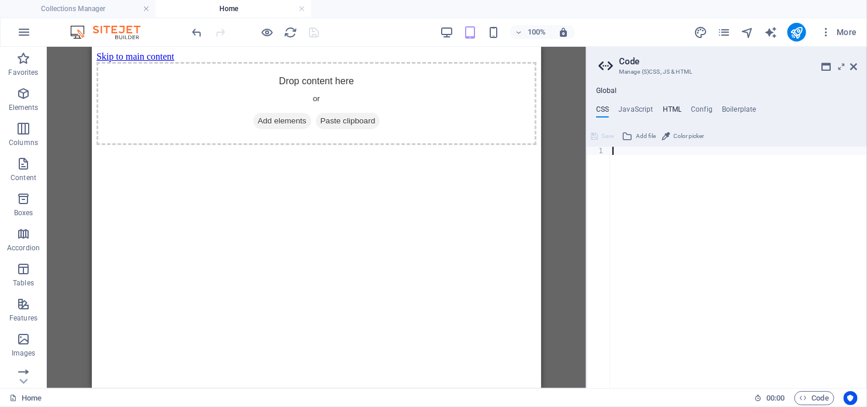
click at [667, 107] on h4 "HTML" at bounding box center [672, 111] width 19 height 13
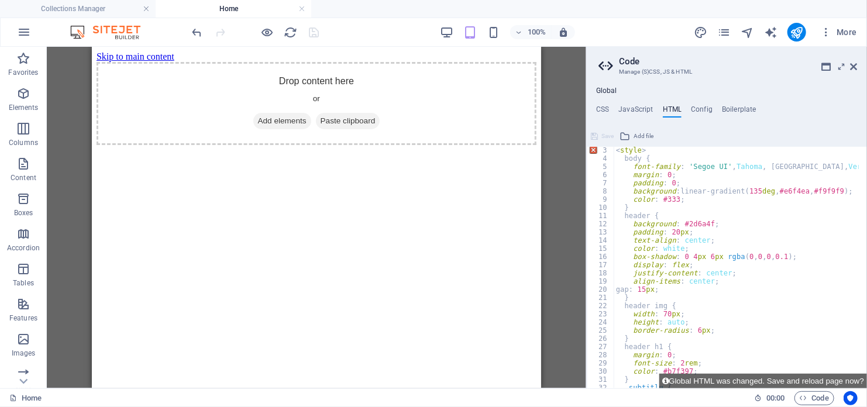
scroll to position [0, 0]
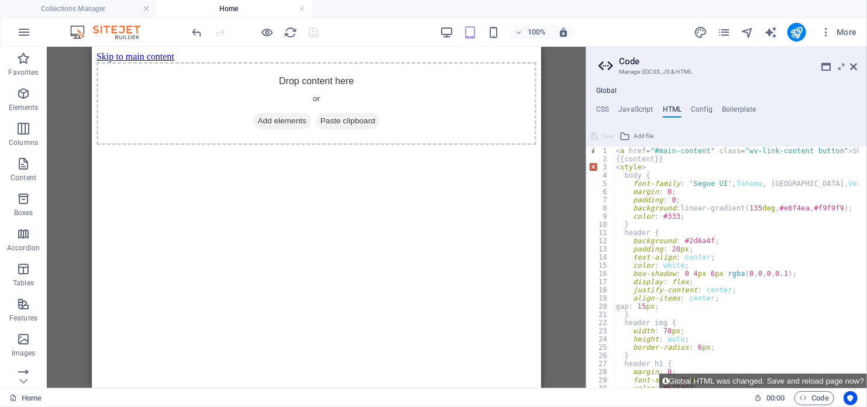
click at [440, 149] on html "Skip to main content Drop content here or Add elements Paste clipboard" at bounding box center [315, 97] width 449 height 103
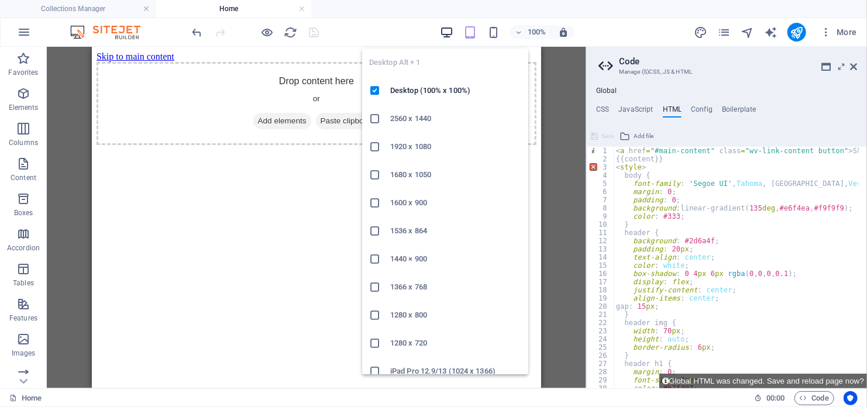
click at [443, 26] on icon "button" at bounding box center [446, 32] width 13 height 13
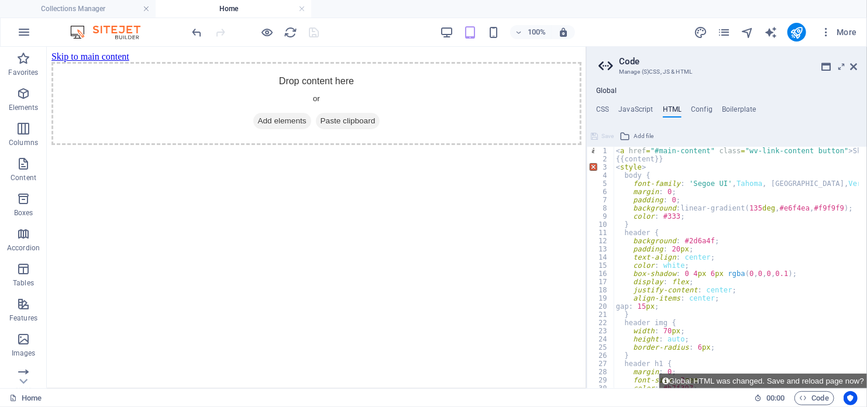
click at [469, 23] on div "100%" at bounding box center [507, 32] width 135 height 19
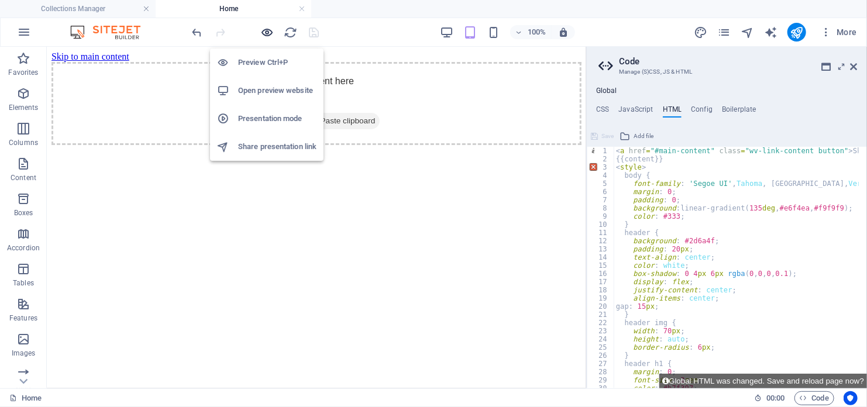
click at [266, 36] on icon "button" at bounding box center [267, 32] width 13 height 13
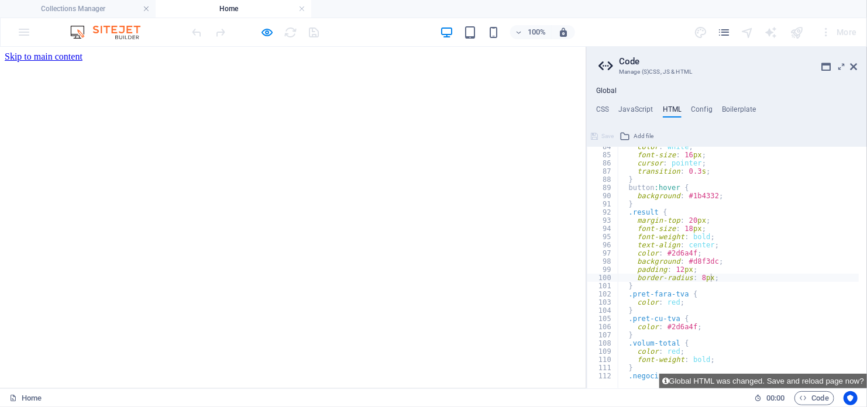
scroll to position [683, 0]
click at [702, 359] on div "color : white ; font-size : 16 px ; cursor : pointer ; transition : 0.3 s ; } b…" at bounding box center [776, 268] width 316 height 250
click at [622, 370] on div "color : white ; font-size : 16 px ; cursor : pointer ; transition : 0.3 s ; } b…" at bounding box center [776, 268] width 316 height 250
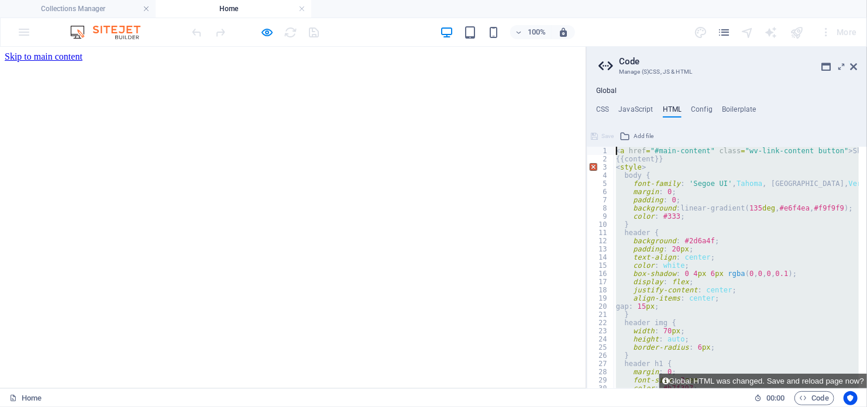
scroll to position [0, 0]
drag, startPoint x: 631, startPoint y: 376, endPoint x: 633, endPoint y: -44, distance: 420.0
click at [633, 0] on html "[DOMAIN_NAME] Collections Manager Home Collections Create your first collection…" at bounding box center [433, 203] width 867 height 407
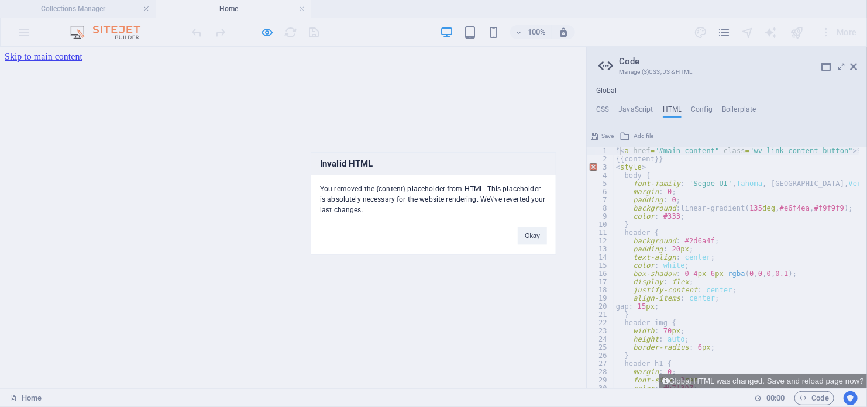
click at [552, 240] on div "Okay" at bounding box center [532, 231] width 47 height 30
click at [539, 239] on button "Okay" at bounding box center [532, 237] width 29 height 18
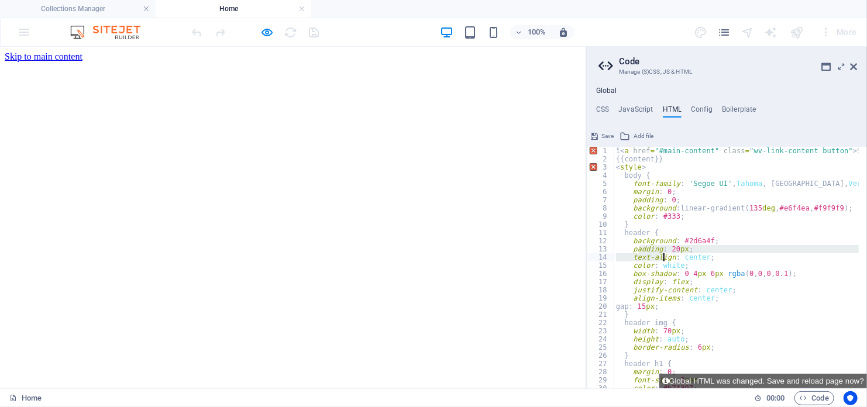
drag, startPoint x: 664, startPoint y: 260, endPoint x: 664, endPoint y: 202, distance: 58.5
click at [664, 202] on div "î < a href = "#main-content" class = "wv-link-content button" > Skip to main co…" at bounding box center [774, 272] width 320 height 250
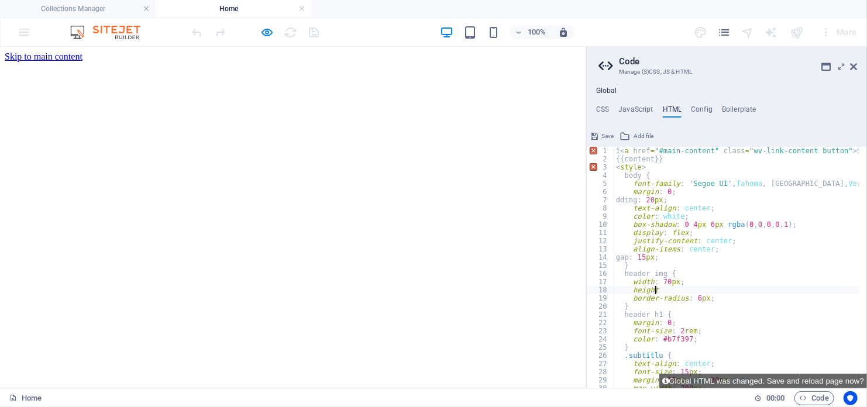
drag, startPoint x: 712, startPoint y: 288, endPoint x: 649, endPoint y: 185, distance: 120.5
click at [649, 185] on div "î < a href = "#main-content" class = "wv-link-content button" > Skip to main co…" at bounding box center [774, 272] width 320 height 250
type textarea "h"
type textarea "w"
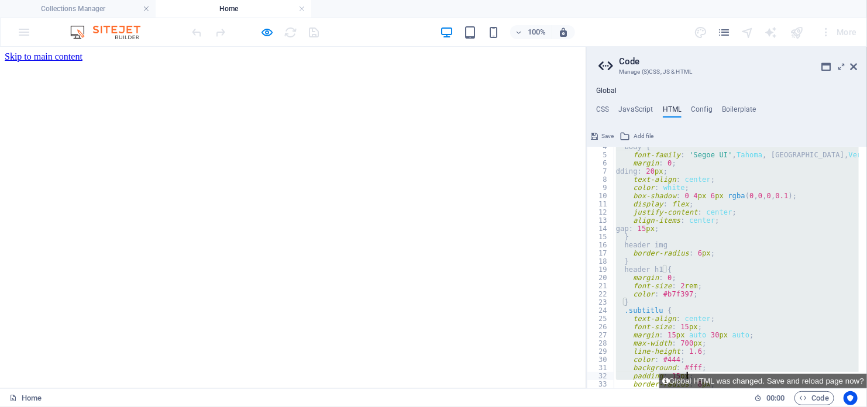
scroll to position [618, 0]
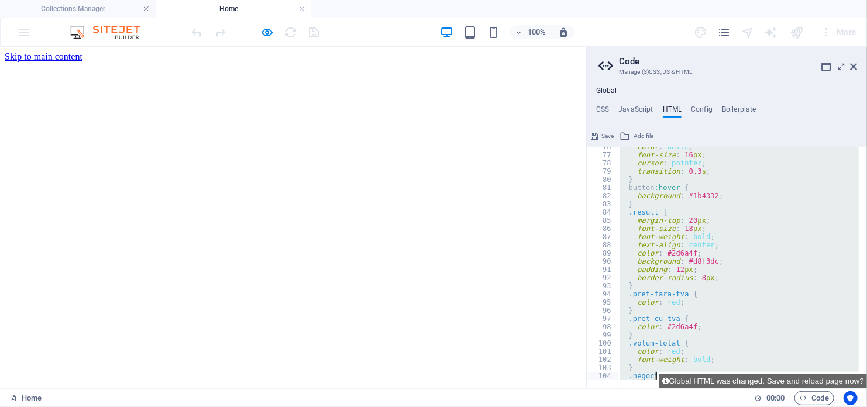
drag, startPoint x: 645, startPoint y: 194, endPoint x: 763, endPoint y: 435, distance: 268.4
click at [763, 407] on html "[DOMAIN_NAME] Collections Manager Home Collections Create your first collection…" at bounding box center [433, 203] width 867 height 407
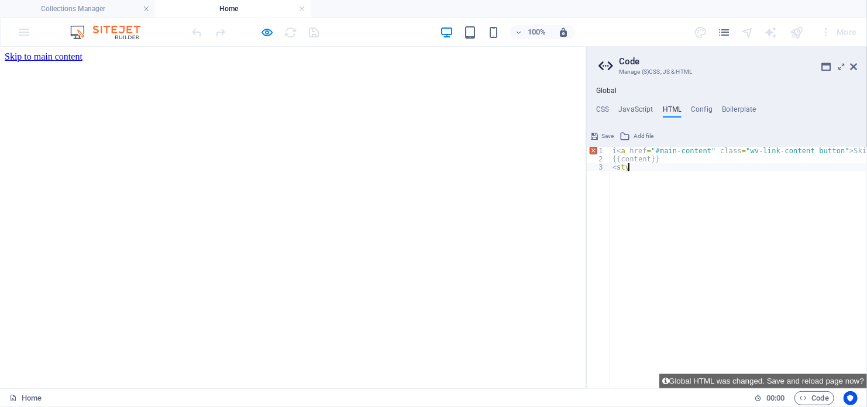
drag, startPoint x: 637, startPoint y: 174, endPoint x: 590, endPoint y: 171, distance: 46.9
click at [590, 171] on div "<sty 1 2 3 î < a href = "#main-content" class = "wv-link-content button" > Skip…" at bounding box center [727, 268] width 280 height 242
type textarea "<"
click at [634, 160] on div "î < a href = "#main-content" class = "wv-link-content button" > Skip to main co…" at bounding box center [770, 272] width 320 height 250
click at [635, 160] on div "î < a href = "#main-content" class = "wv-link-content button" > Skip to main co…" at bounding box center [770, 272] width 320 height 250
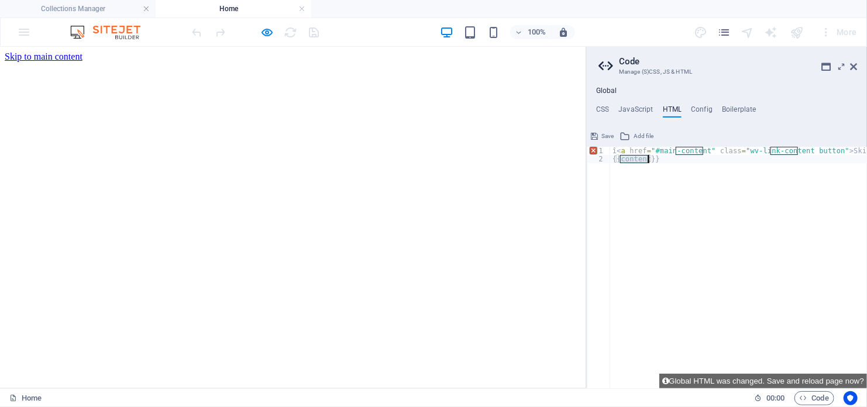
paste textarea "î<a href="#main-content" class="wv-link-content button">Skip to main content</a>"
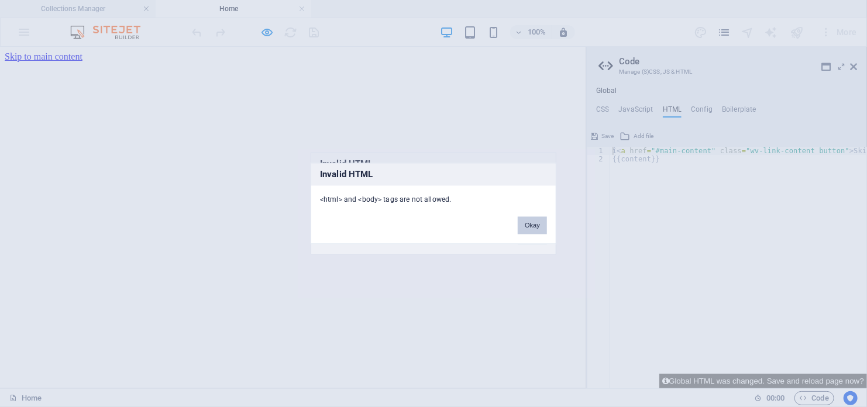
click at [542, 225] on button "Okay" at bounding box center [532, 226] width 29 height 18
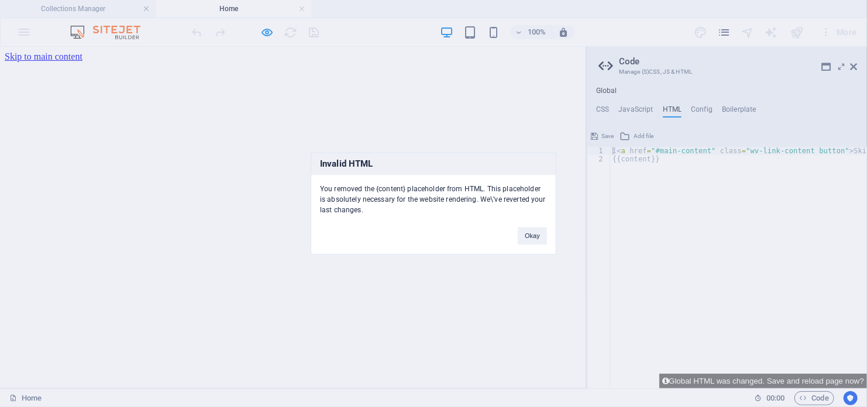
click at [696, 196] on div "Invalid HTML You removed the {content} placeholder from HTML. This placeholder …" at bounding box center [433, 203] width 867 height 407
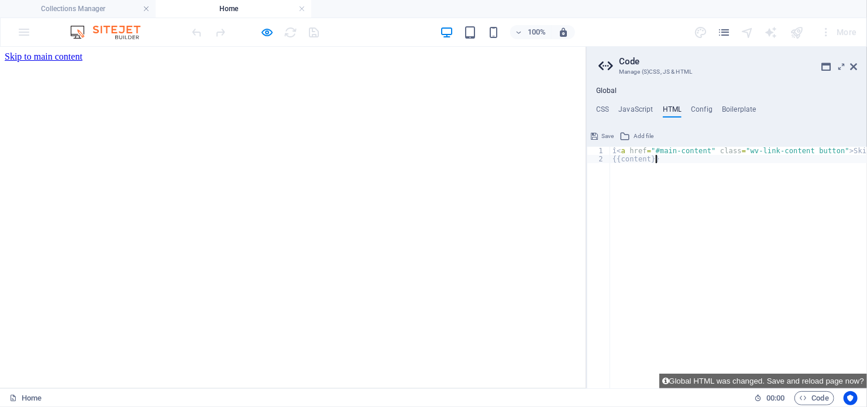
click at [684, 199] on div "î < a href = "#main-content" class = "wv-link-content button" > Skip to main co…" at bounding box center [770, 272] width 320 height 250
click at [649, 170] on div "î < a href = "#main-content" class = "wv-link-content button" > Skip to main co…" at bounding box center [770, 272] width 320 height 250
paste textarea "î<a href="#main-content" class="wv-link-content button">Skip to main content</a>"
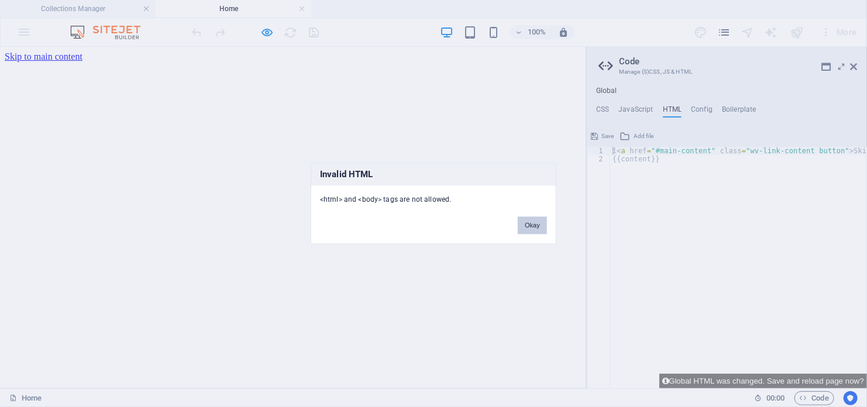
click at [535, 224] on button "Okay" at bounding box center [532, 226] width 29 height 18
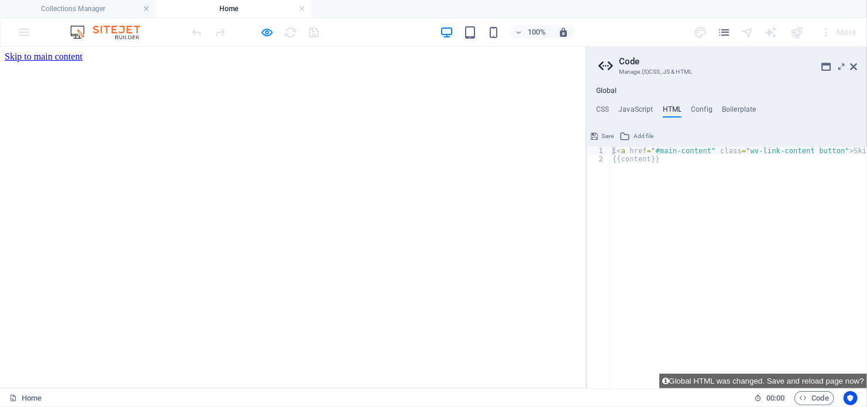
click at [631, 159] on div "î < a href = "#main-content" class = "wv-link-content button" > Skip to main co…" at bounding box center [770, 272] width 320 height 250
paste textarea "î<a href="#main-content" class="wv-link-content button">Skip to main content</a>"
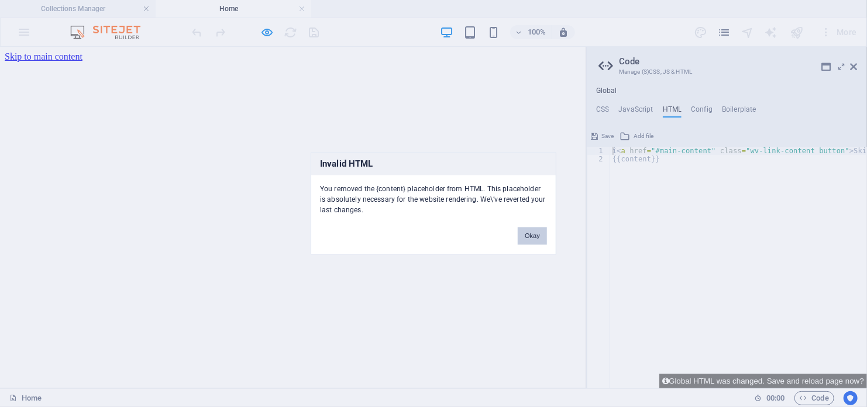
click at [531, 241] on button "Okay" at bounding box center [532, 237] width 29 height 18
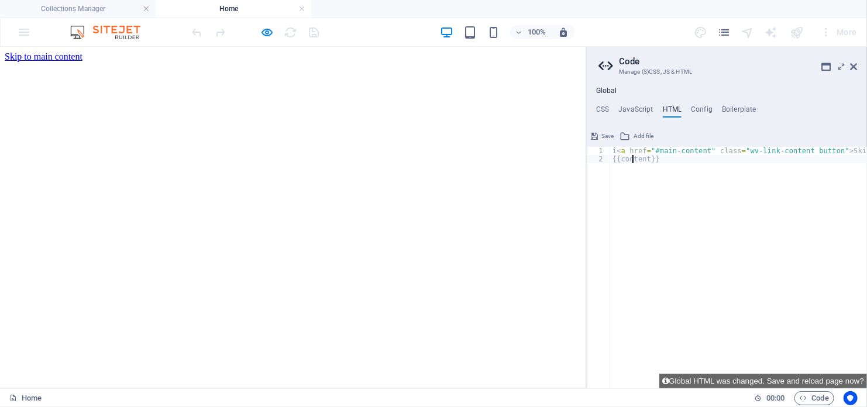
click at [633, 160] on div "î < a href = "#main-content" class = "wv-link-content button" > Skip to main co…" at bounding box center [770, 272] width 320 height 250
paste textarea "î<a href="#main-content" class="wv-link-content button">Skip to main content</a>"
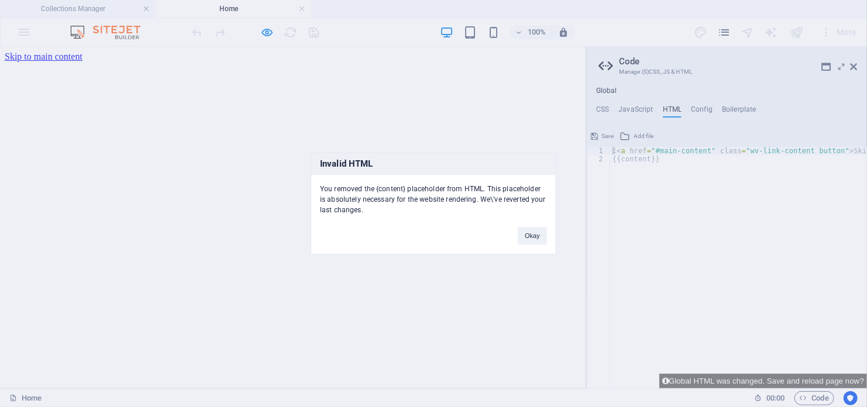
click at [511, 221] on div "Okay" at bounding box center [532, 231] width 47 height 30
click at [535, 230] on button "Okay" at bounding box center [532, 237] width 29 height 18
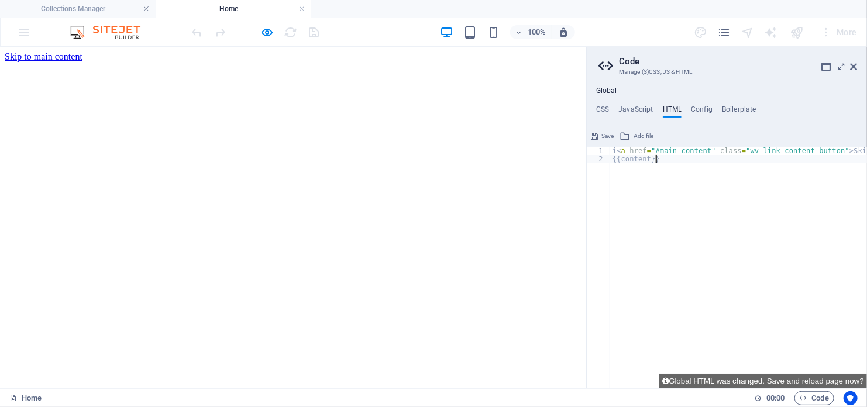
click at [677, 164] on div "î < a href = "#main-content" class = "wv-link-content button" > Skip to main co…" at bounding box center [770, 272] width 320 height 250
click at [655, 160] on div "î < a href = "#main-content" class = "wv-link-content button" > Skip to main co…" at bounding box center [770, 272] width 320 height 250
click at [652, 157] on div "î < a href = "#main-content" class = "wv-link-content button" > Skip to main co…" at bounding box center [770, 272] width 320 height 250
paste textarea "î<a href="#main-content" class="wv-link-content button">Skip to main content</a>"
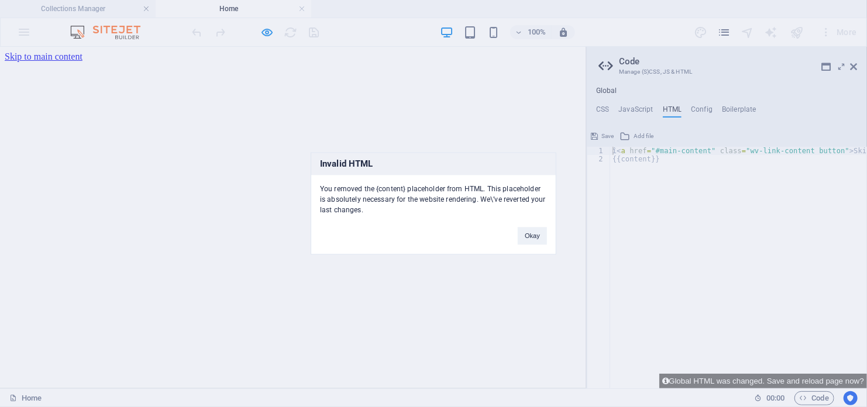
click at [501, 228] on div "Invalid HTML You removed the {content} placeholder from HTML. This placeholder …" at bounding box center [434, 204] width 246 height 102
click at [530, 230] on button "Okay" at bounding box center [532, 237] width 29 height 18
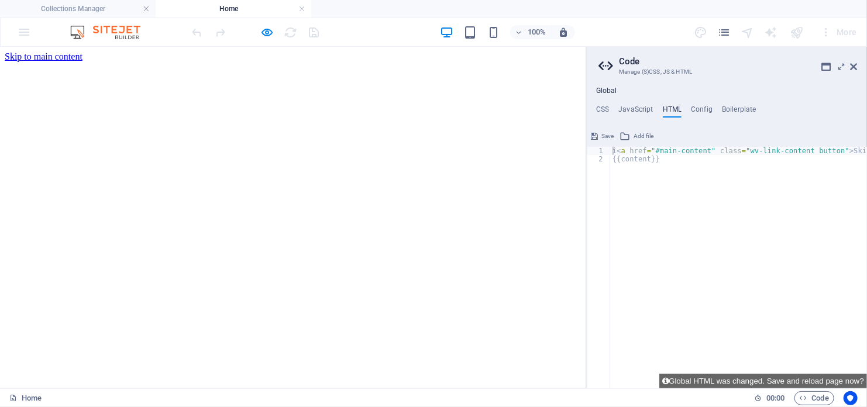
click at [652, 164] on div "î < a href = "#main-content" class = "wv-link-content button" > Skip to main co…" at bounding box center [770, 272] width 320 height 250
click at [641, 162] on div "î < a href = "#main-content" class = "wv-link-content button" > Skip to main co…" at bounding box center [770, 272] width 320 height 250
paste textarea "î<a href="#main-content" class="wv-link-content button">Skip to main content</a>"
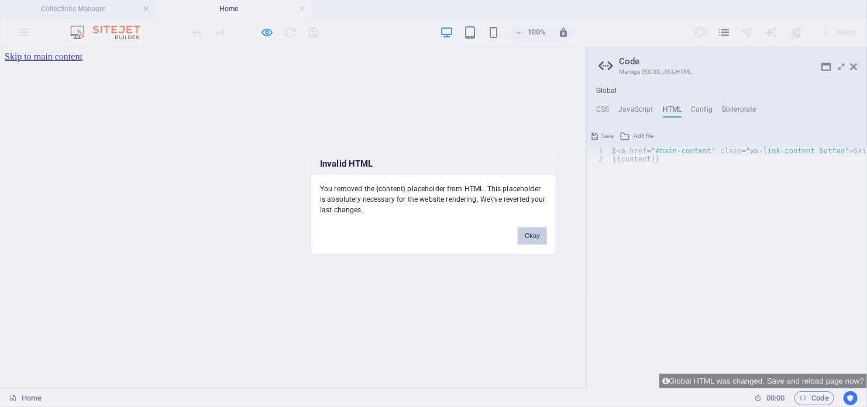
click at [536, 235] on button "Okay" at bounding box center [532, 237] width 29 height 18
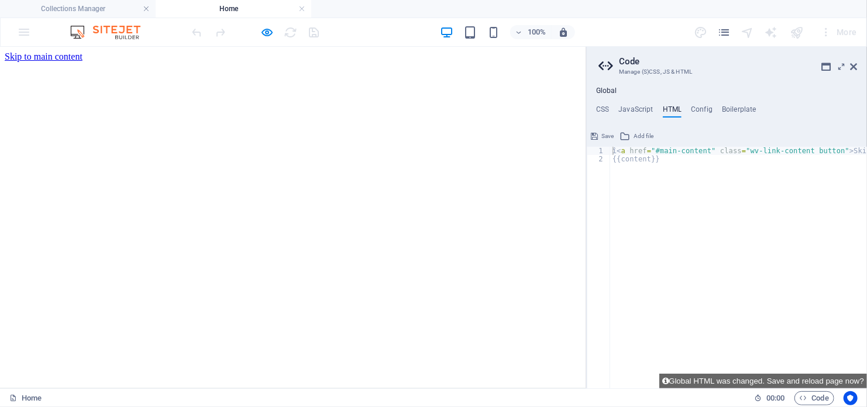
click at [662, 161] on div "î < a href = "#main-content" class = "wv-link-content button" > Skip to main co…" at bounding box center [770, 272] width 320 height 250
paste textarea ".negoci"
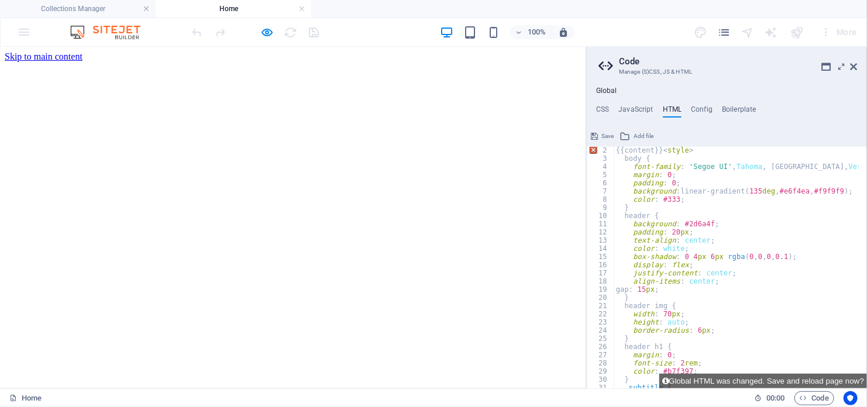
scroll to position [0, 0]
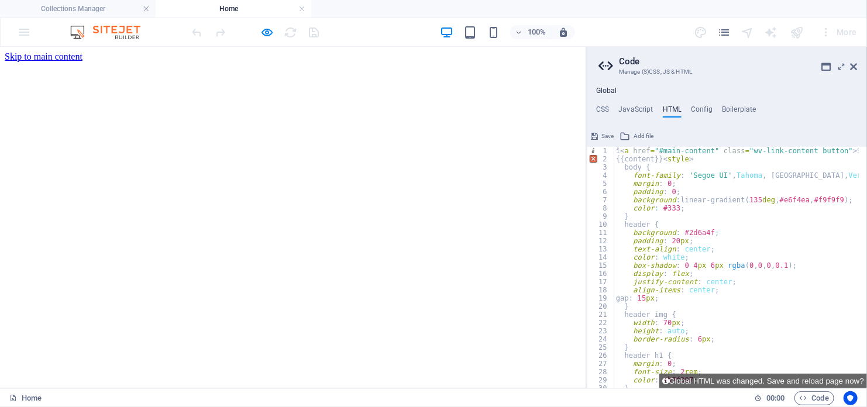
click at [660, 155] on div "î < a href = "#main-content" class = "wv-link-content button" > Skip to main co…" at bounding box center [774, 272] width 320 height 250
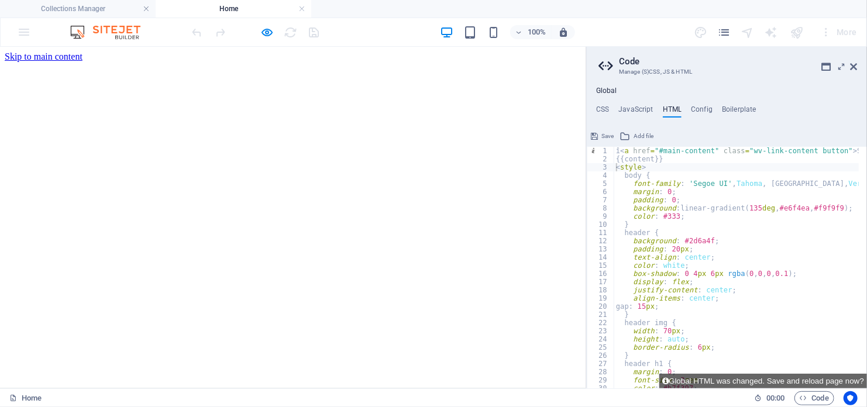
click at [608, 133] on span "Save" at bounding box center [607, 136] width 12 height 14
click at [639, 181] on div "î < a href = "#main-content" class = "wv-link-content button" > Skip to main co…" at bounding box center [774, 272] width 320 height 250
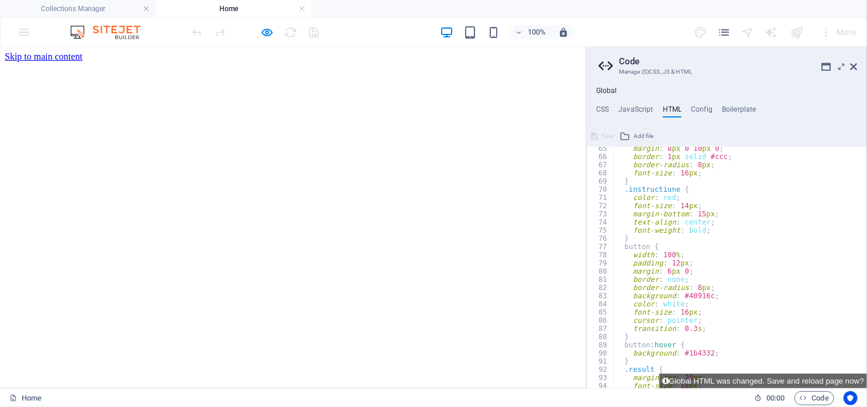
scroll to position [683, 0]
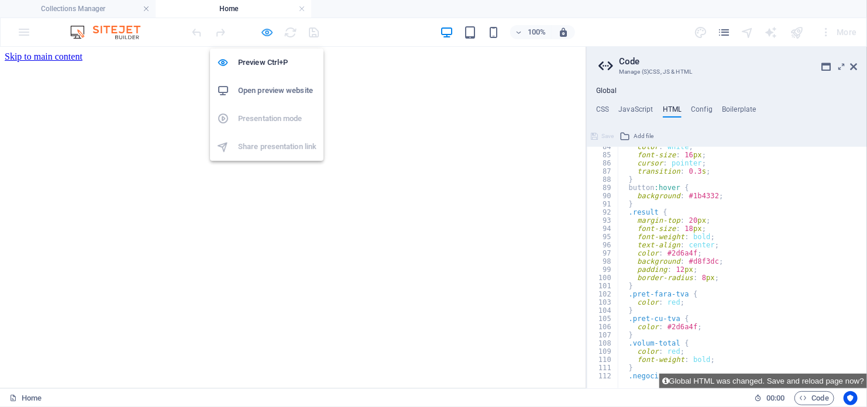
click at [261, 33] on icon "button" at bounding box center [267, 32] width 13 height 13
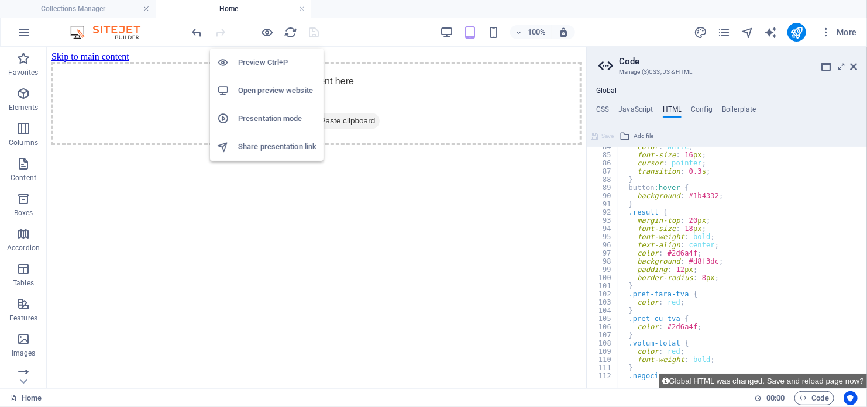
click at [268, 64] on h6 "Preview Ctrl+P" at bounding box center [277, 63] width 78 height 14
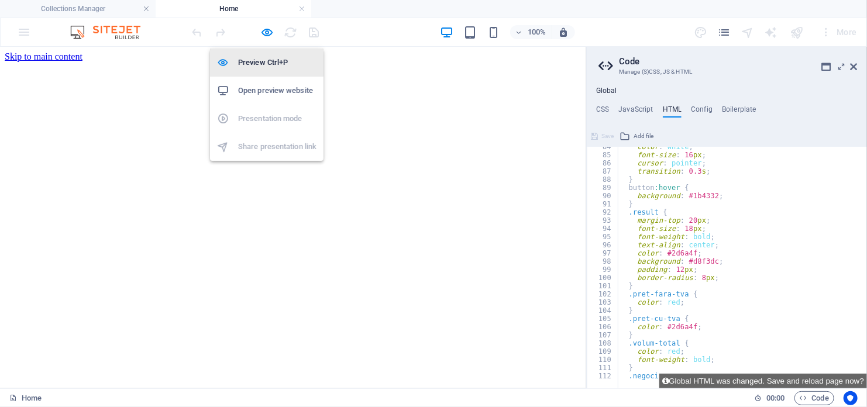
click at [268, 64] on h6 "Preview Ctrl+P" at bounding box center [277, 63] width 78 height 14
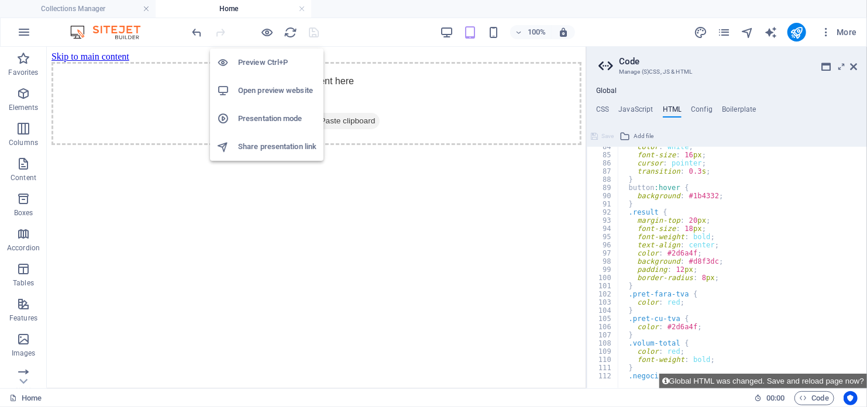
click at [268, 64] on h6 "Preview Ctrl+P" at bounding box center [277, 63] width 78 height 14
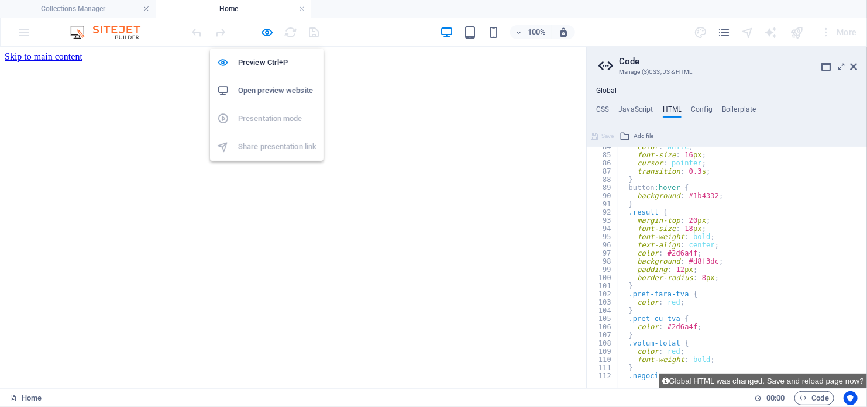
click at [271, 97] on h6 "Open preview website" at bounding box center [277, 91] width 78 height 14
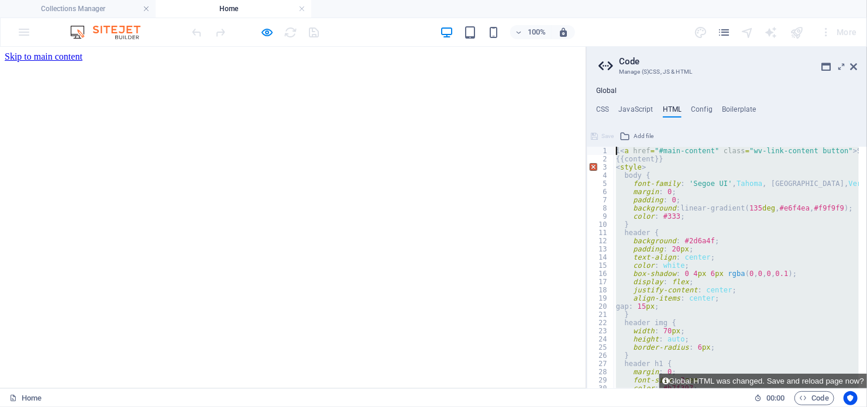
scroll to position [0, 0]
drag, startPoint x: 691, startPoint y: 348, endPoint x: 579, endPoint y: 11, distance: 355.1
click at [579, 47] on div "Collections Manager Home Collections Create your first collection Add collectio…" at bounding box center [433, 218] width 867 height 342
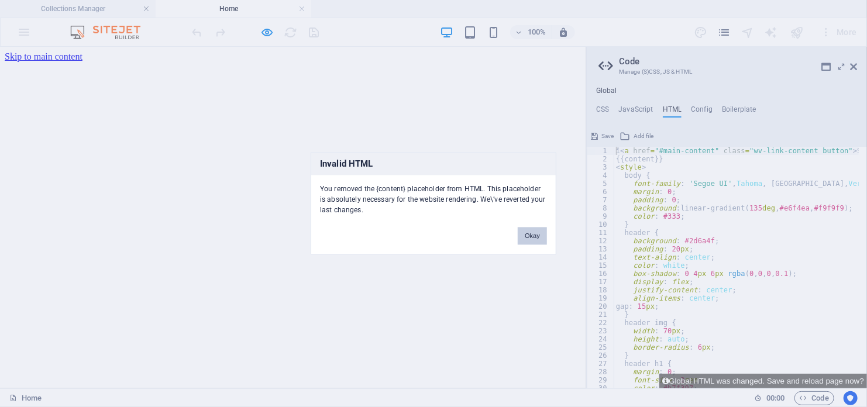
drag, startPoint x: 504, startPoint y: 238, endPoint x: 519, endPoint y: 237, distance: 15.3
click at [505, 238] on div "Invalid HTML You removed the {content} placeholder from HTML. This placeholder …" at bounding box center [434, 204] width 246 height 102
click at [522, 237] on button "Okay" at bounding box center [532, 237] width 29 height 18
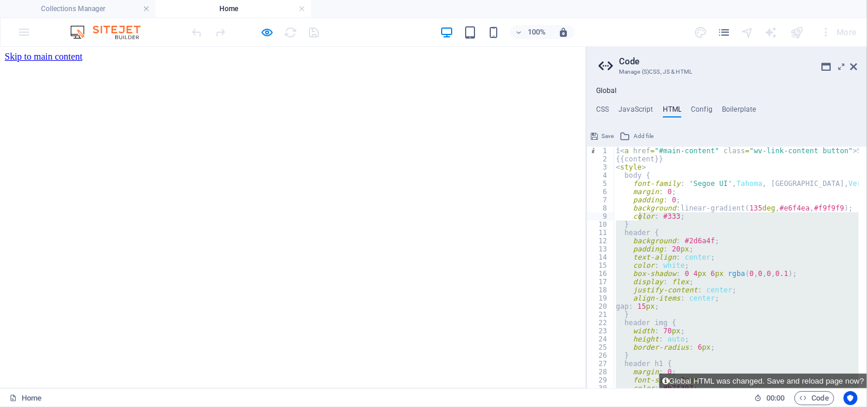
drag, startPoint x: 640, startPoint y: 380, endPoint x: 639, endPoint y: 215, distance: 165.0
click at [639, 215] on div "î<a href="#main-content" class="wv-link-content button">Skip to main content</a…" at bounding box center [727, 268] width 280 height 242
click at [659, 237] on div "î < a href = "#main-content" class = "wv-link-content button" > Skip to main co…" at bounding box center [736, 268] width 245 height 242
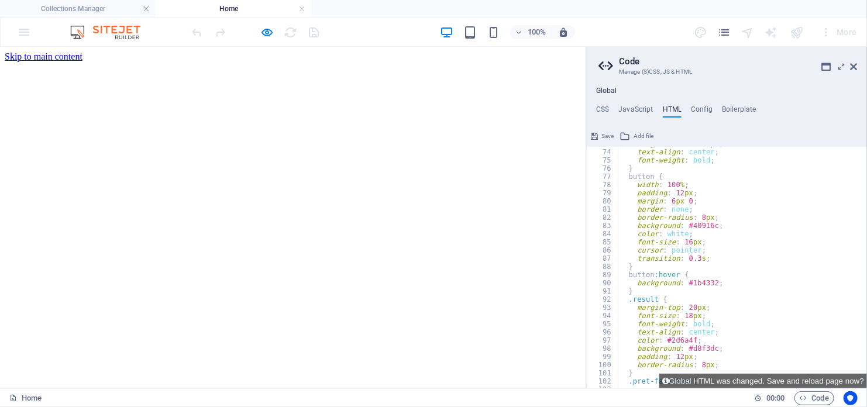
scroll to position [683, 0]
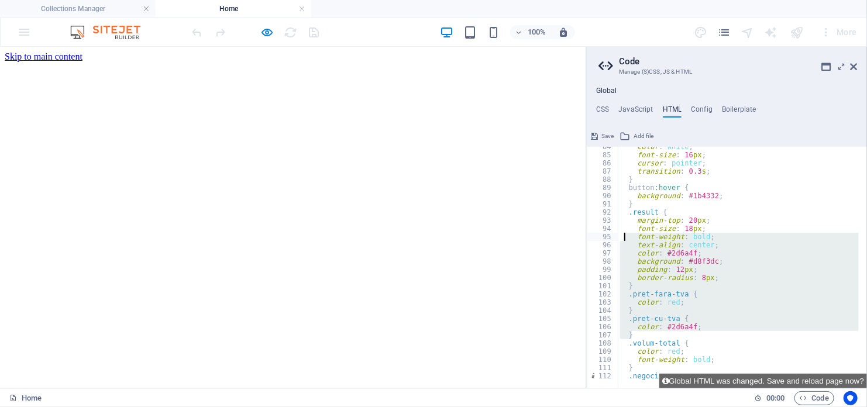
drag, startPoint x: 695, startPoint y: 336, endPoint x: 625, endPoint y: 236, distance: 122.2
click at [625, 236] on div "color : white ; font-size : 16 px ; cursor : pointer ; transition : 0.3 s ; } b…" at bounding box center [778, 268] width 320 height 250
type textarea "font-weight: bold; text-align: center;"
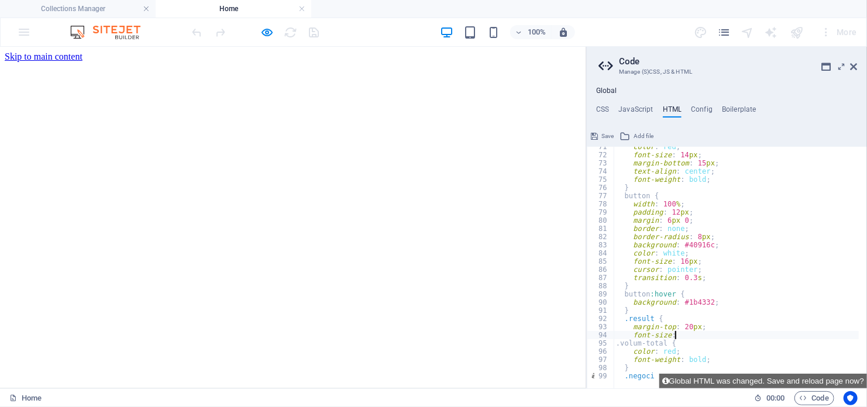
scroll to position [577, 0]
drag, startPoint x: 722, startPoint y: 337, endPoint x: 609, endPoint y: 185, distance: 189.9
click at [609, 185] on div "font-size: 71 72 73 74 75 76 77 78 79 80 81 82 83 84 85 86 87 88 89 90 91 92 93…" at bounding box center [727, 268] width 280 height 242
type textarea "} button {"
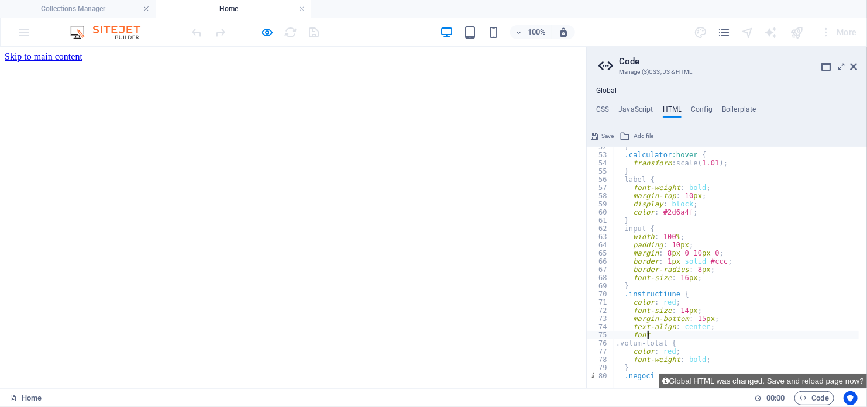
type textarea "f"
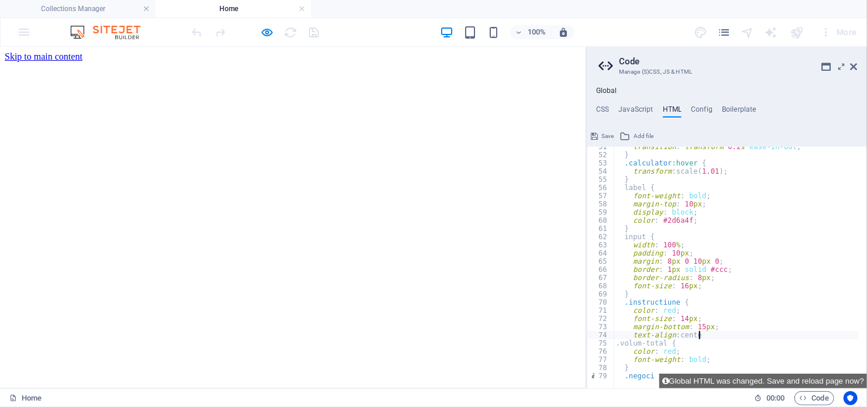
scroll to position [414, 0]
drag, startPoint x: 710, startPoint y: 281, endPoint x: 616, endPoint y: 139, distance: 170.5
click at [616, 139] on div "border-rad 51 52 53 54 55 56 57 58 59 60 61 62 63 64 65 66 67 68 69 70 71 72 73…" at bounding box center [727, 257] width 280 height 261
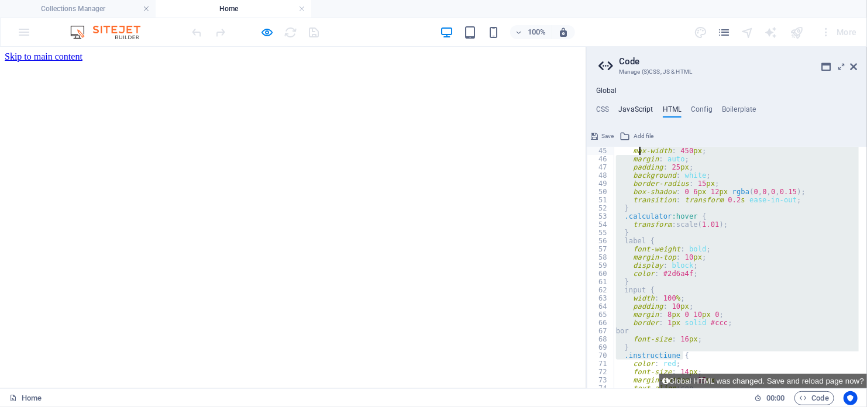
scroll to position [74, 0]
type textarea "f"
drag, startPoint x: 722, startPoint y: 308, endPoint x: 637, endPoint y: 113, distance: 212.1
click at [637, 113] on div "CSS JavaScript HTML Config Boilerplate 1 הההההההההההההההההההההההההההההההההההההה…" at bounding box center [727, 246] width 280 height 283
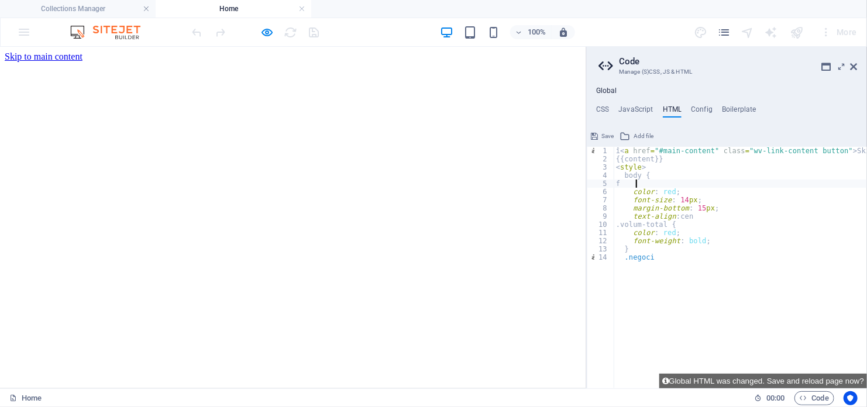
scroll to position [0, 0]
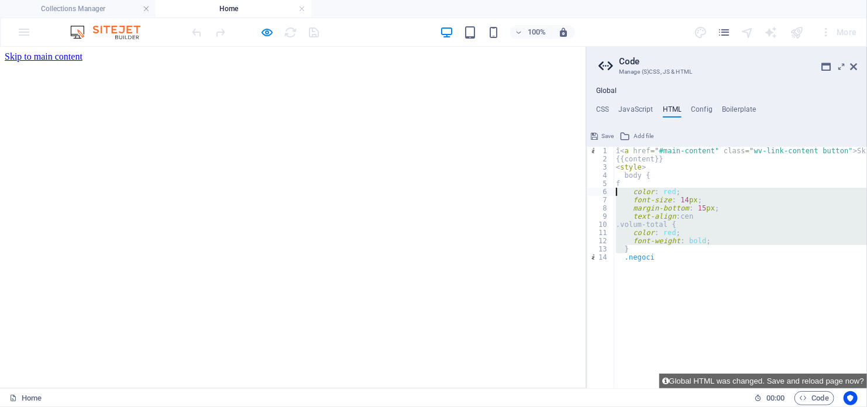
drag, startPoint x: 654, startPoint y: 230, endPoint x: 594, endPoint y: 192, distance: 70.9
click at [593, 192] on div "f 1 2 3 4 5 6 7 8 9 10 11 12 13 14 î < a href = "#main-content" class = "wv-lin…" at bounding box center [727, 268] width 280 height 242
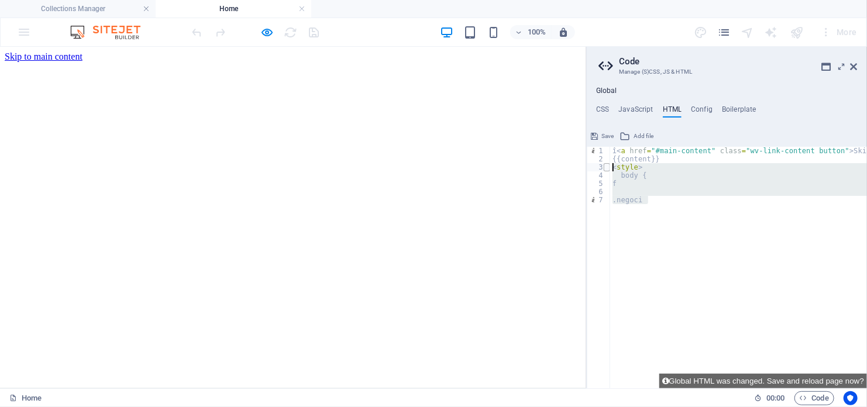
drag, startPoint x: 630, startPoint y: 199, endPoint x: 603, endPoint y: 170, distance: 39.7
click at [603, 170] on div "1 2 3 4 5 6 7 î < a href = "#main-content" class = "wv-link-content button" > S…" at bounding box center [727, 268] width 280 height 242
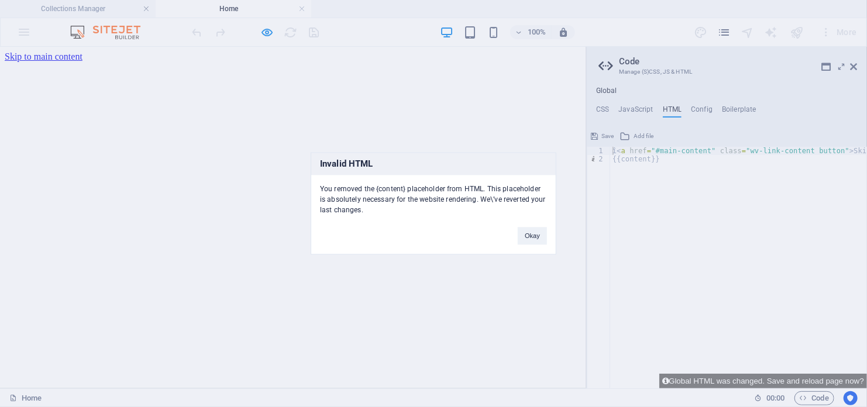
click at [516, 235] on div "Okay" at bounding box center [532, 231] width 47 height 30
click at [529, 239] on button "Okay" at bounding box center [532, 237] width 29 height 18
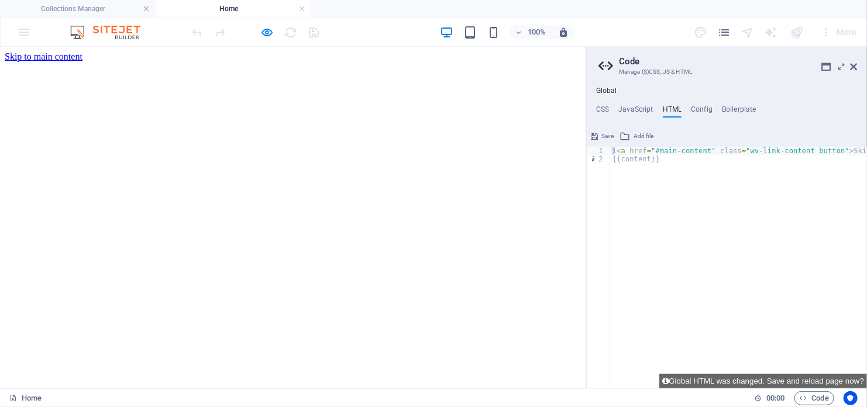
type textarea "{{content}}"
click at [681, 167] on div "î < a href = "#main-content" class = "wv-link-content button" > Skip to main co…" at bounding box center [770, 272] width 320 height 250
type textarea ","
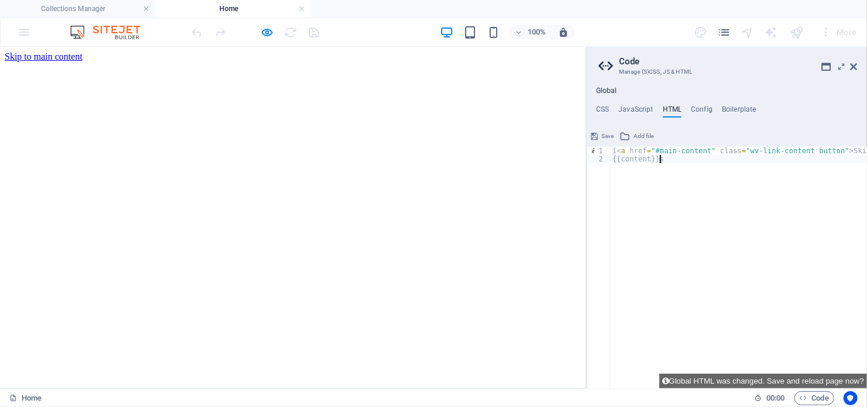
type textarea "{{content}}"
type textarea ":?țșș_+îăâțâțș:??ș::;:/.,./ȘLȘȚĂP=-ĂÎȚ"
drag, startPoint x: 797, startPoint y: 169, endPoint x: 611, endPoint y: 167, distance: 185.4
click at [611, 167] on div "î < a href = "#main-content" class = "wv-link-content button" > Skip to main co…" at bounding box center [770, 272] width 320 height 250
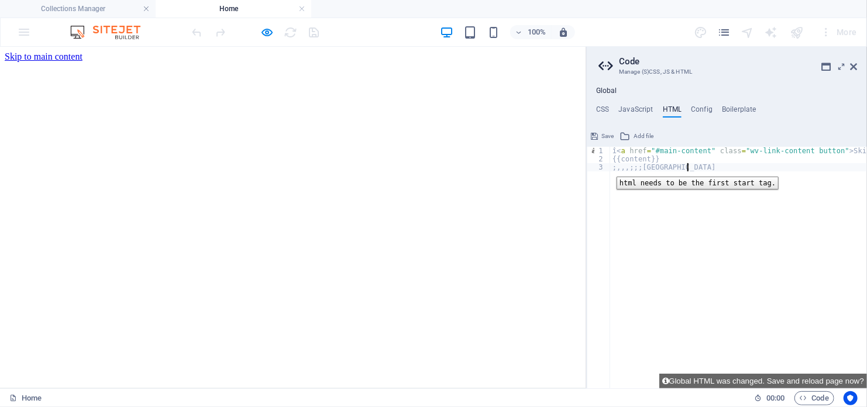
scroll to position [0, 5]
type textarea ";,,,;;;[GEOGRAPHIC_DATA]"
drag, startPoint x: 706, startPoint y: 215, endPoint x: 578, endPoint y: 167, distance: 136.8
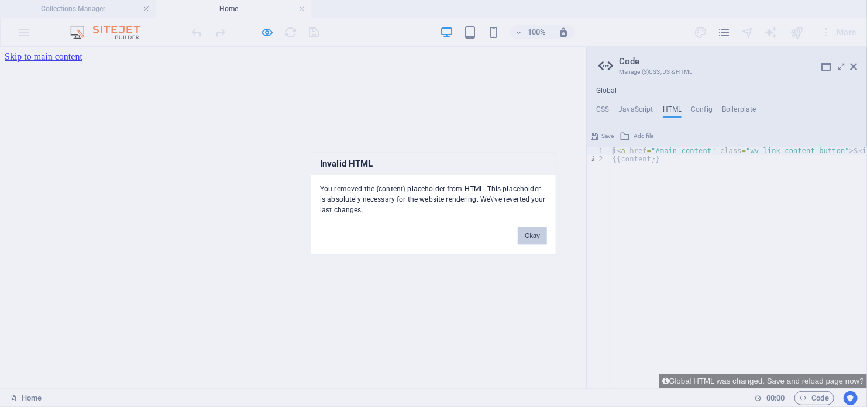
click at [525, 232] on button "Okay" at bounding box center [532, 237] width 29 height 18
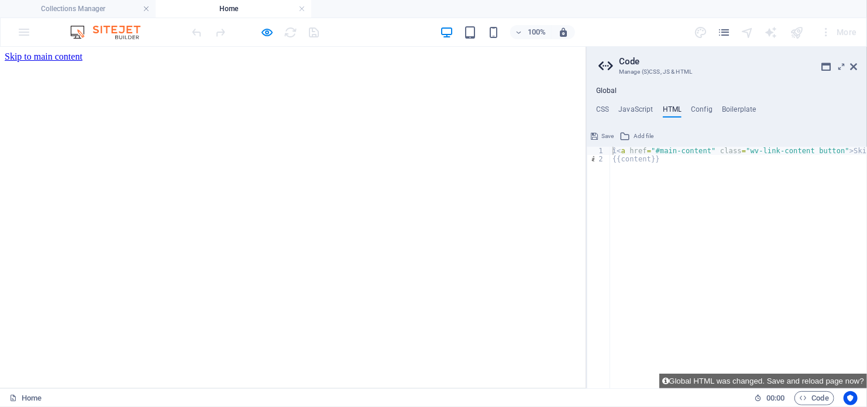
type textarea "{{content}}"
click at [692, 164] on div "î < a href = "#main-content" class = "wv-link-content button" > Skip to main co…" at bounding box center [770, 272] width 320 height 250
paste textarea "<p>Asta este prima mea linie de test.</p>"
click at [611, 135] on span "Save" at bounding box center [607, 136] width 12 height 14
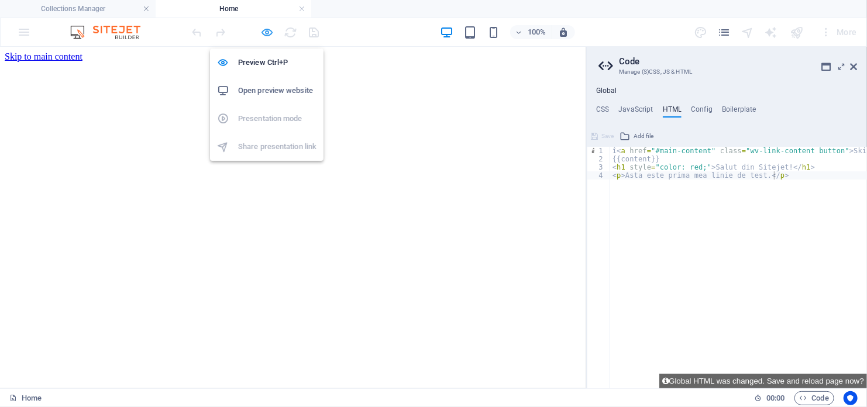
click at [268, 30] on icon "button" at bounding box center [267, 32] width 13 height 13
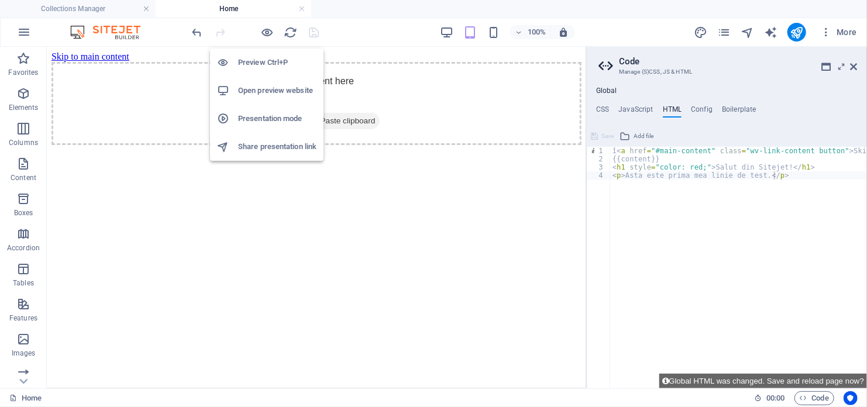
click at [263, 64] on h6 "Preview Ctrl+P" at bounding box center [277, 63] width 78 height 14
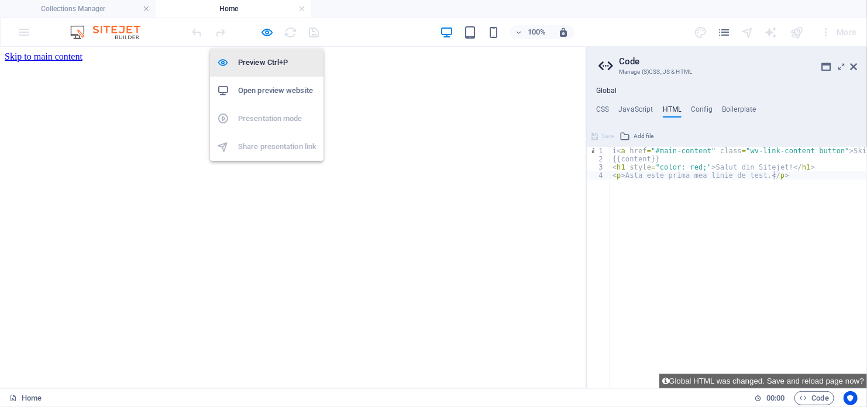
click at [263, 64] on h6 "Preview Ctrl+P" at bounding box center [277, 63] width 78 height 14
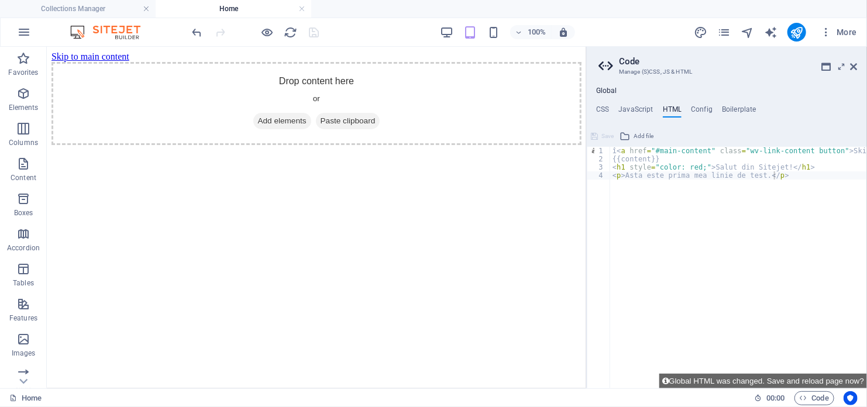
click at [186, 149] on html "Skip to main content Drop content here or Add elements Paste clipboard" at bounding box center [315, 97] width 539 height 103
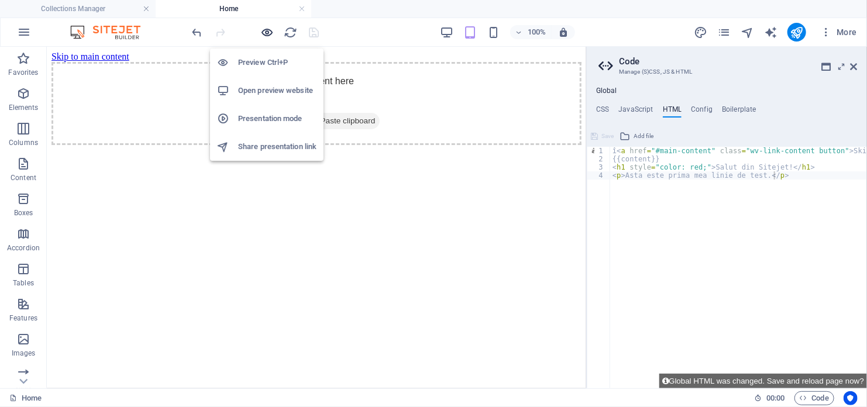
click at [268, 30] on icon "button" at bounding box center [267, 32] width 13 height 13
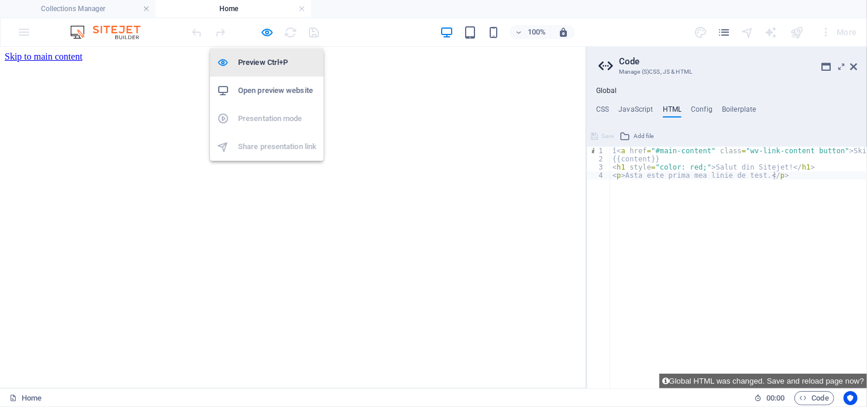
click at [266, 58] on h6 "Preview Ctrl+P" at bounding box center [277, 63] width 78 height 14
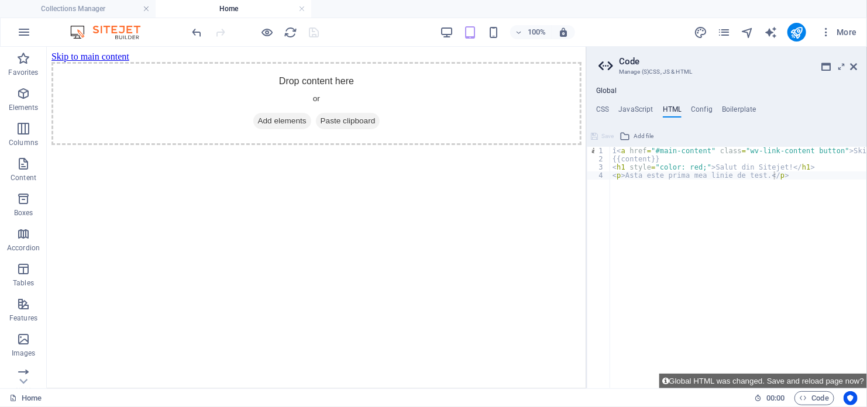
click at [340, 149] on html "Skip to main content Drop content here or Add elements Paste clipboard" at bounding box center [315, 97] width 539 height 103
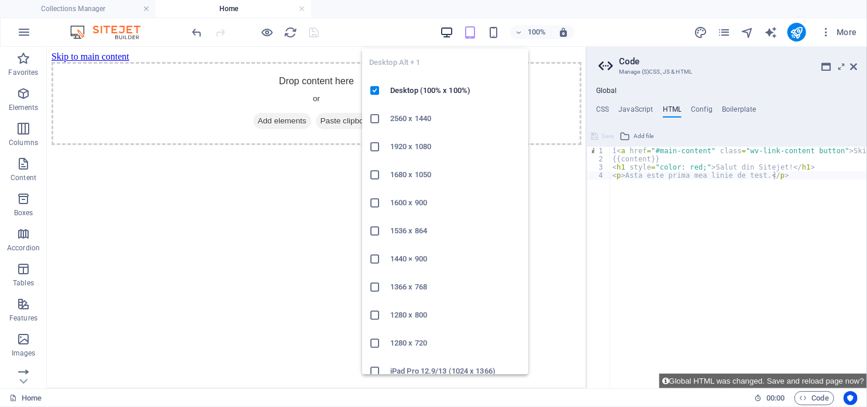
click at [445, 27] on icon "button" at bounding box center [446, 32] width 13 height 13
click at [446, 29] on icon "button" at bounding box center [446, 32] width 13 height 13
click at [447, 33] on icon "button" at bounding box center [446, 32] width 13 height 13
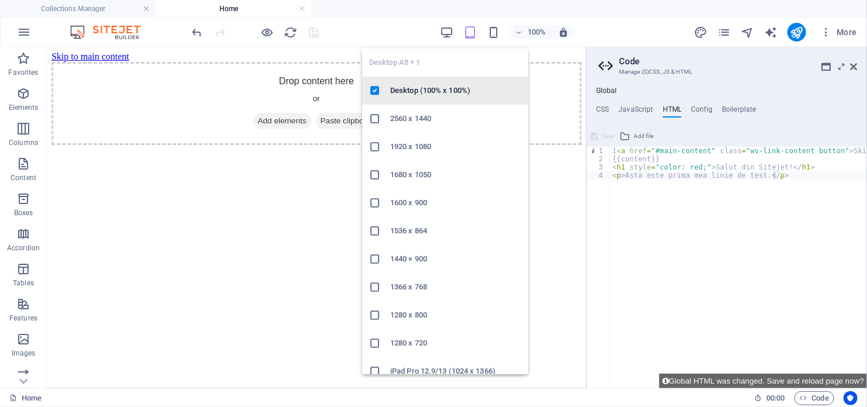
click at [418, 98] on li "Desktop (100% x 100%)" at bounding box center [445, 91] width 166 height 28
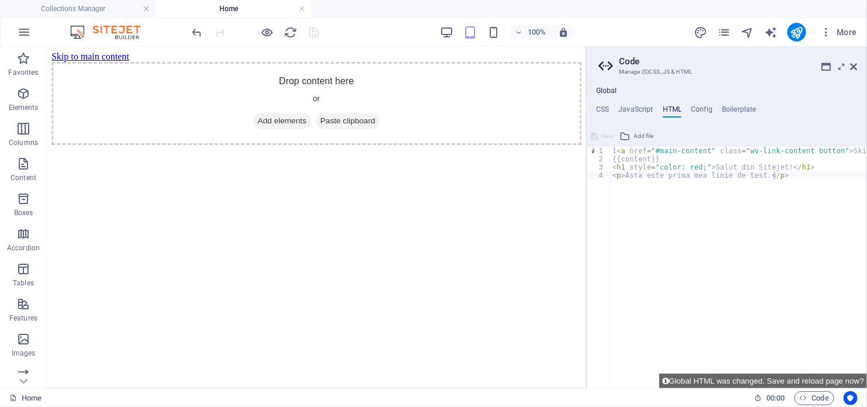
click at [291, 40] on div at bounding box center [255, 32] width 131 height 19
click at [291, 37] on icon "reload" at bounding box center [290, 32] width 13 height 13
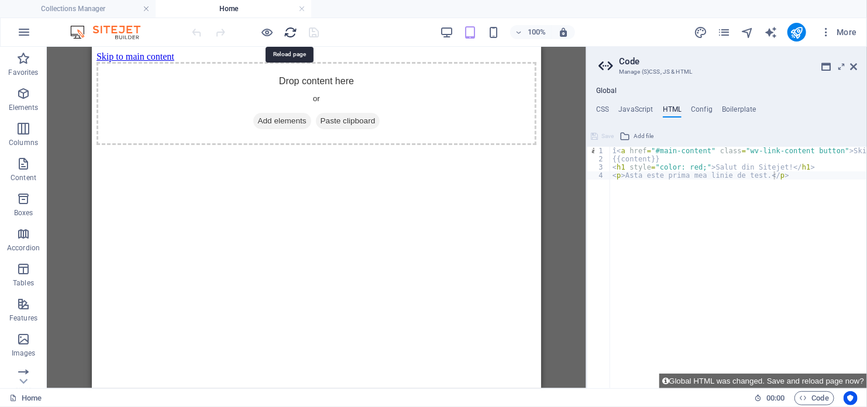
click at [295, 33] on icon "reload" at bounding box center [290, 32] width 13 height 13
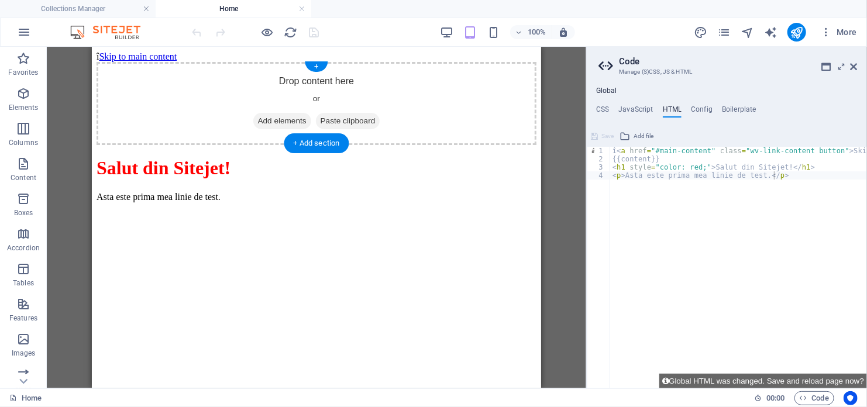
drag, startPoint x: 270, startPoint y: 141, endPoint x: 263, endPoint y: 93, distance: 48.6
click at [263, 93] on div "Drop content here or Add elements Paste clipboard" at bounding box center [316, 102] width 440 height 83
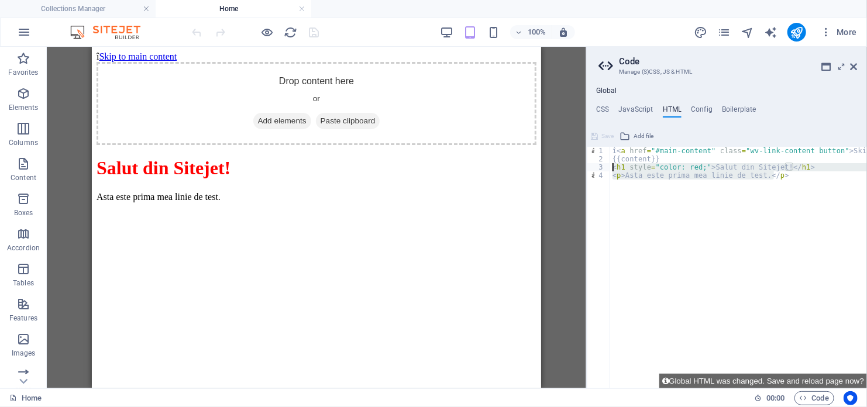
drag, startPoint x: 670, startPoint y: 199, endPoint x: 588, endPoint y: 167, distance: 88.2
click at [588, 167] on aside "Code Manage (S)CSS, JS & HTML Global CSS JavaScript HTML Config Boilerplate 1 ה…" at bounding box center [726, 218] width 281 height 342
type textarea "<h1 style="color: red;">Salut din Sitejet!</h1> <p>Asta este prima mea linie de…"
paste textarea "<footer class="ldv-footer">© 2025 [DOMAIN_NAME] - Toate drepturile rezervate</f…"
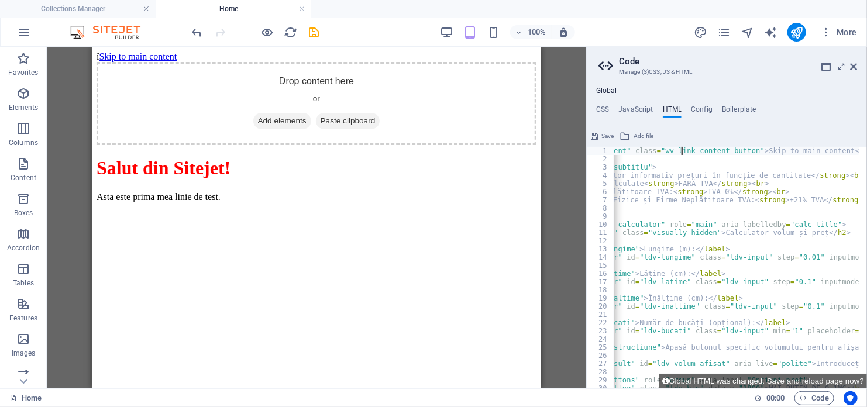
click at [682, 154] on div "î < a href = "#main-content" class = "wv-link-content button" > Skip to main co…" at bounding box center [779, 272] width 509 height 250
type textarea "î<a href="#main-content" class="wv-link-content button">Skip to main content</a>"
click at [600, 133] on button "Save" at bounding box center [602, 136] width 26 height 14
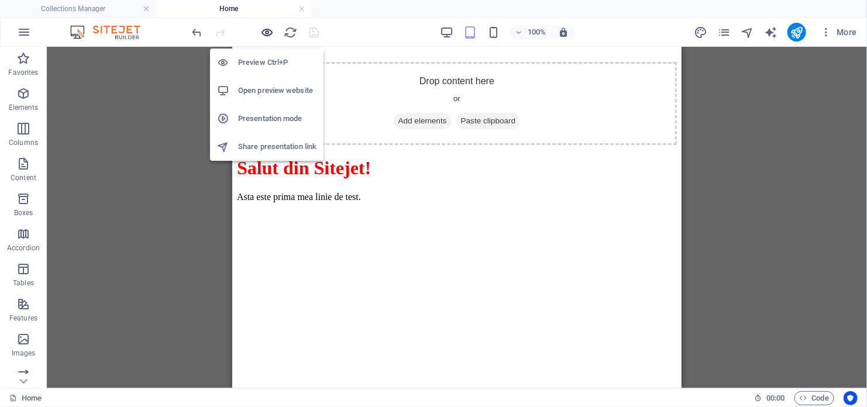
click at [268, 36] on icon "button" at bounding box center [267, 32] width 13 height 13
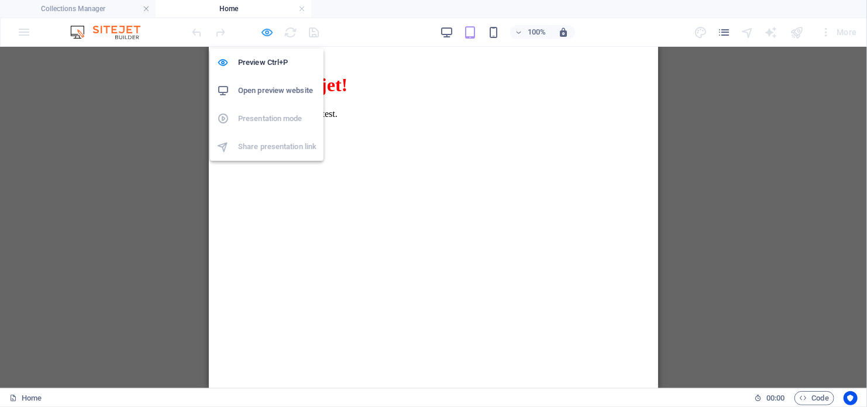
click at [268, 36] on icon "button" at bounding box center [267, 32] width 13 height 13
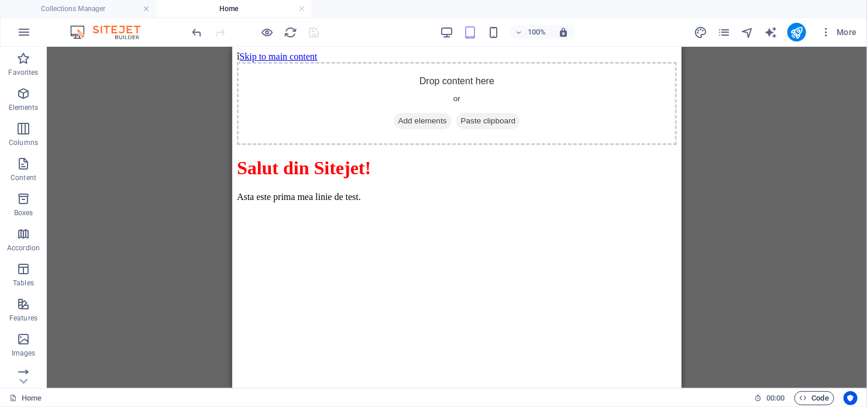
click at [811, 401] on span "Code" at bounding box center [814, 398] width 29 height 14
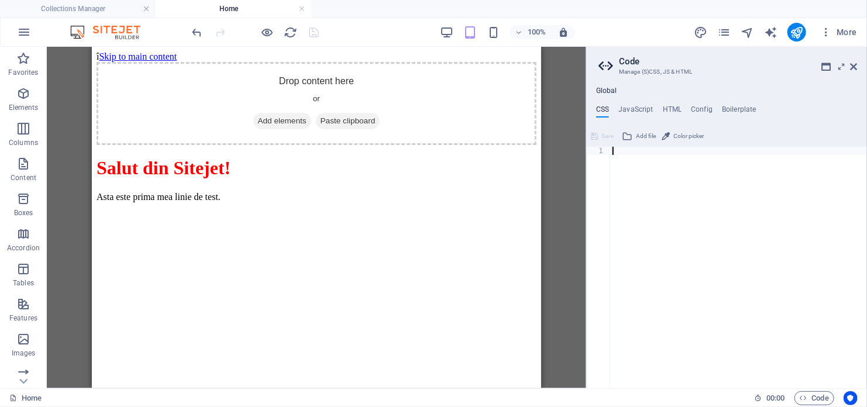
paste textarea "}"
type textarea "}"
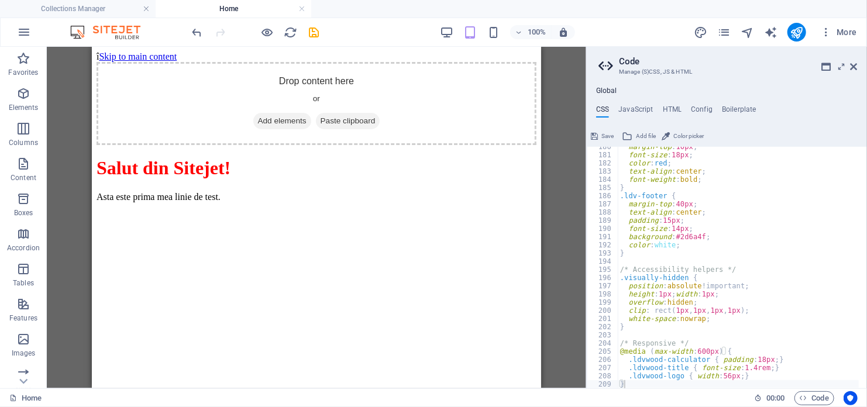
click at [609, 136] on span "Save" at bounding box center [607, 136] width 12 height 14
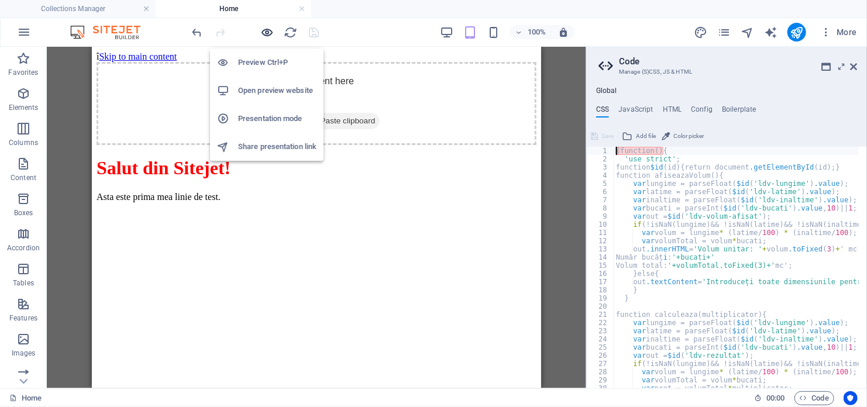
click at [267, 29] on icon "button" at bounding box center [267, 32] width 13 height 13
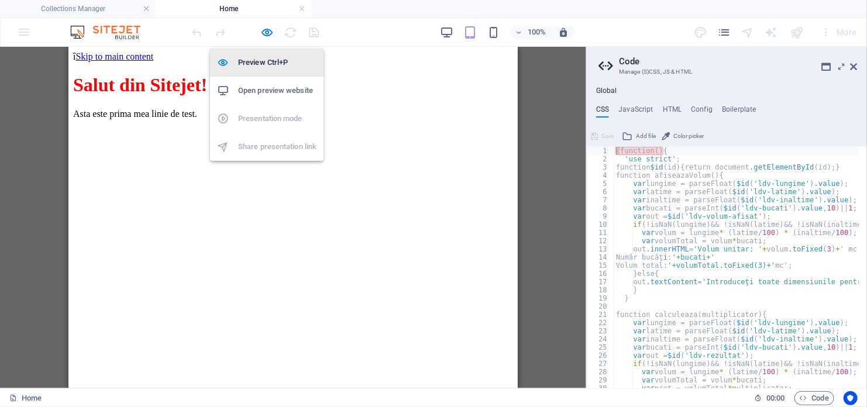
click at [273, 53] on li "Preview Ctrl+P" at bounding box center [266, 63] width 113 height 28
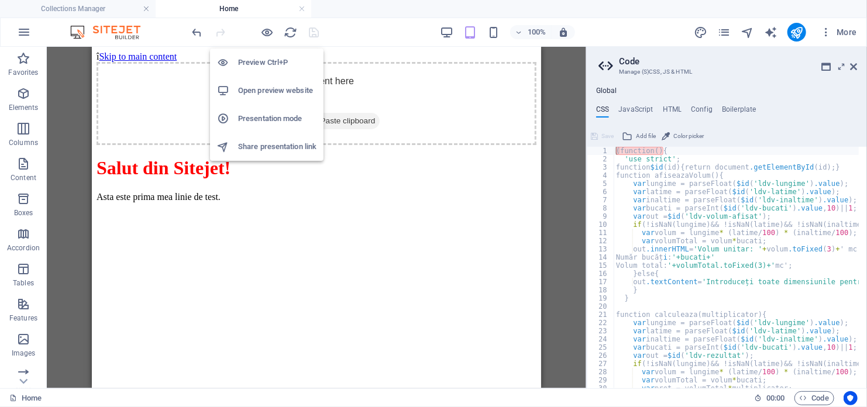
click at [275, 57] on h6 "Preview Ctrl+P" at bounding box center [277, 63] width 78 height 14
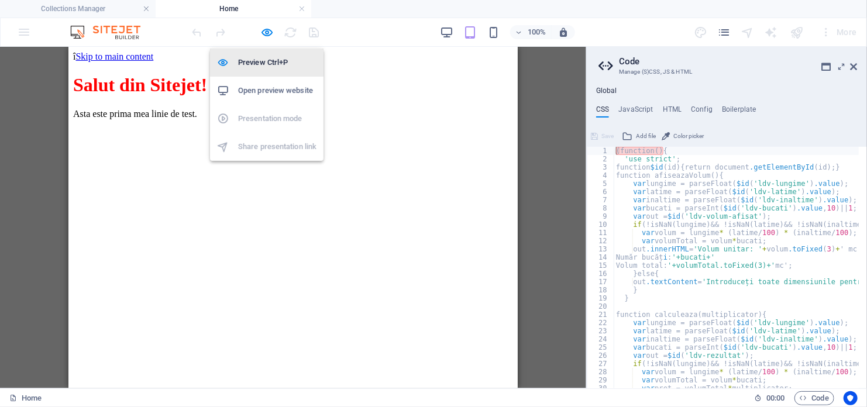
click at [275, 57] on h6 "Preview Ctrl+P" at bounding box center [277, 63] width 78 height 14
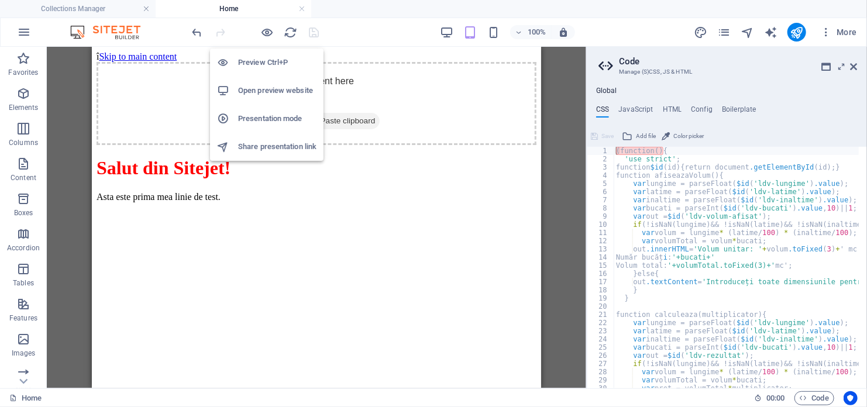
click at [275, 57] on h6 "Preview Ctrl+P" at bounding box center [277, 63] width 78 height 14
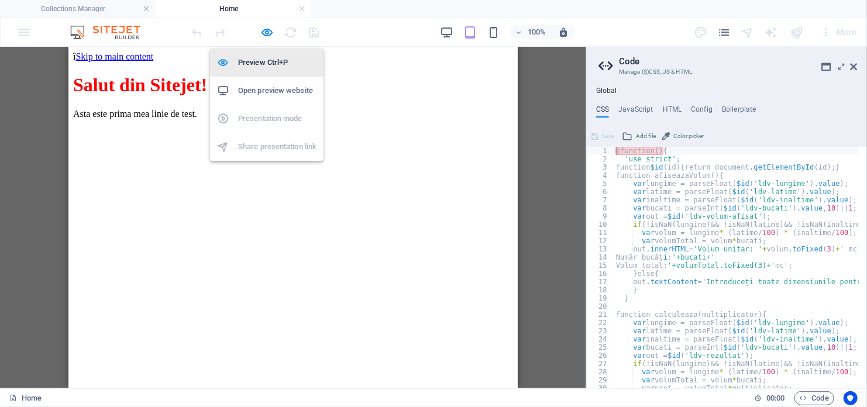
click at [275, 57] on h6 "Preview Ctrl+P" at bounding box center [277, 63] width 78 height 14
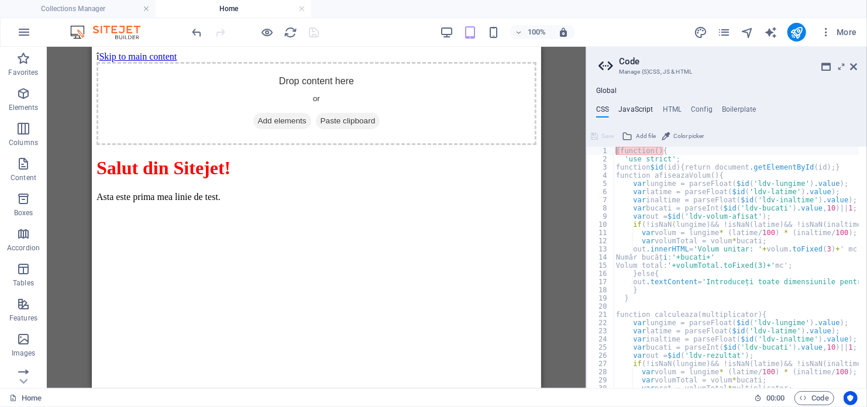
click at [628, 106] on h4 "JavaScript" at bounding box center [635, 111] width 35 height 13
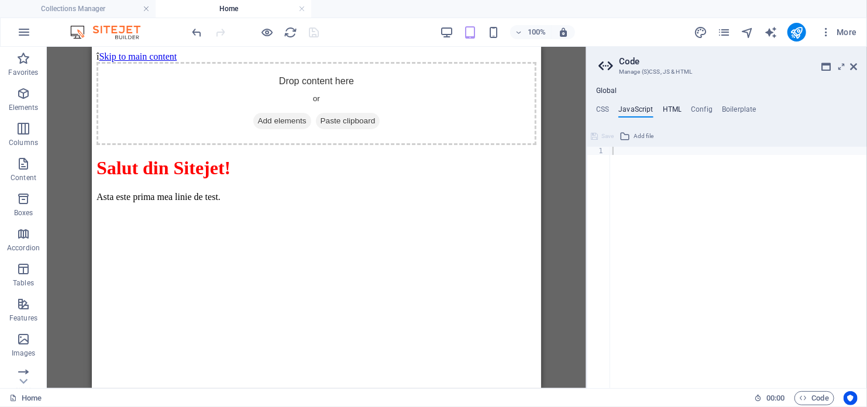
click at [673, 113] on h4 "HTML" at bounding box center [672, 111] width 19 height 13
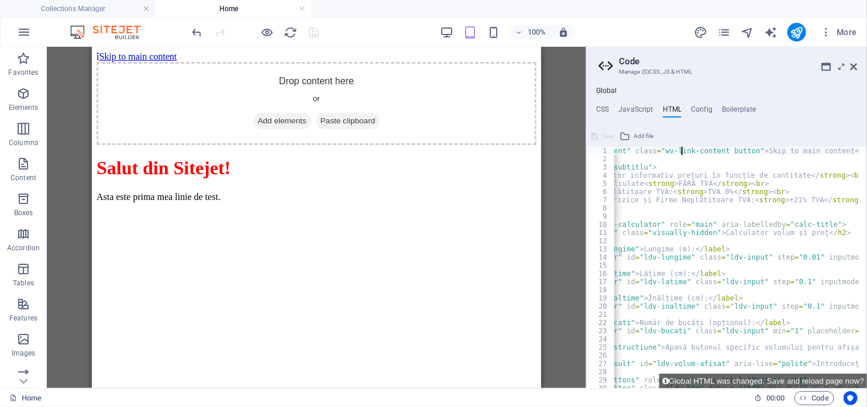
click at [695, 101] on div "Global CSS JavaScript HTML Config Boilerplate (function(){ 1 2 3 4 5 6 7 8 9 10…" at bounding box center [727, 238] width 280 height 302
click at [701, 111] on h4 "Config" at bounding box center [702, 111] width 22 height 13
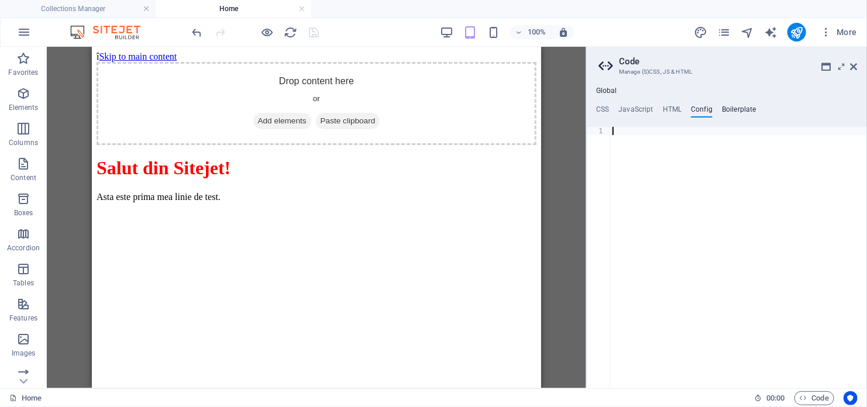
click at [732, 115] on h4 "Boilerplate" at bounding box center [739, 111] width 35 height 13
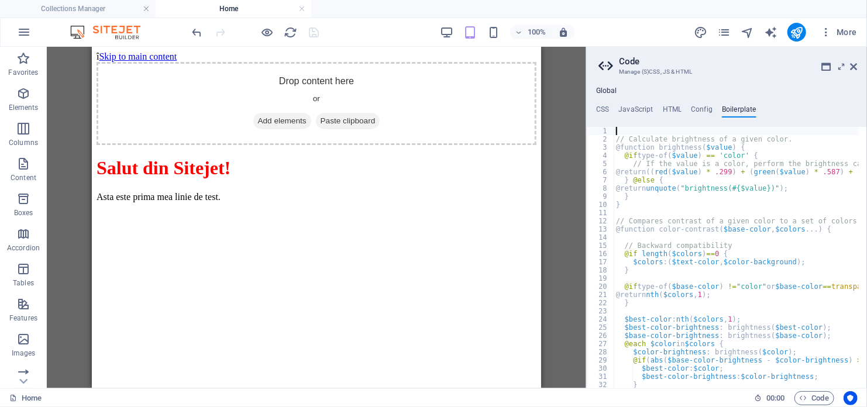
click at [276, 33] on div at bounding box center [255, 32] width 131 height 19
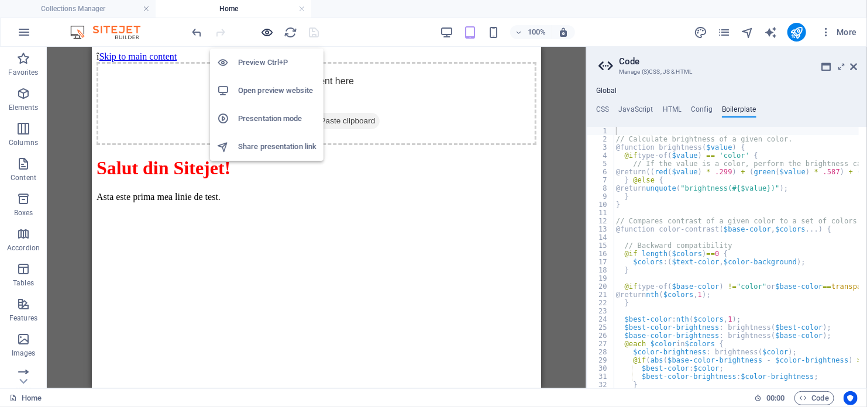
click at [266, 32] on icon "button" at bounding box center [267, 32] width 13 height 13
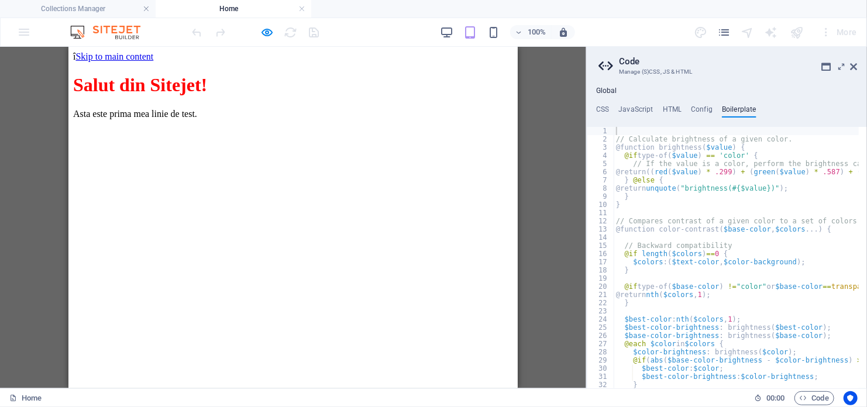
click at [201, 32] on div at bounding box center [255, 32] width 131 height 19
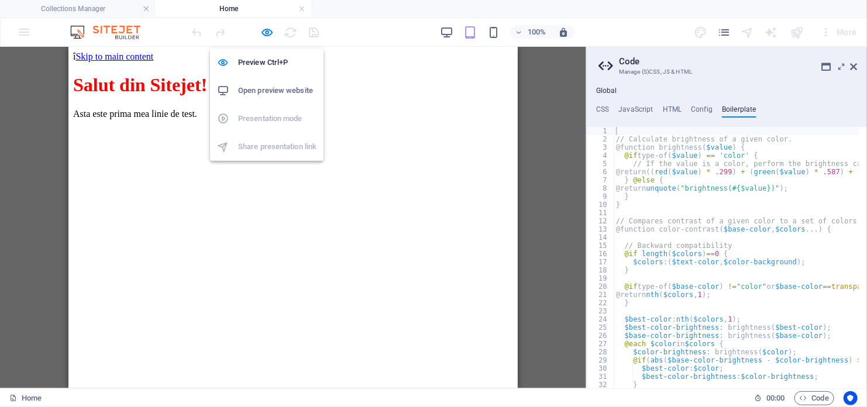
click at [274, 28] on div at bounding box center [255, 32] width 131 height 19
click at [268, 28] on icon "button" at bounding box center [267, 32] width 13 height 13
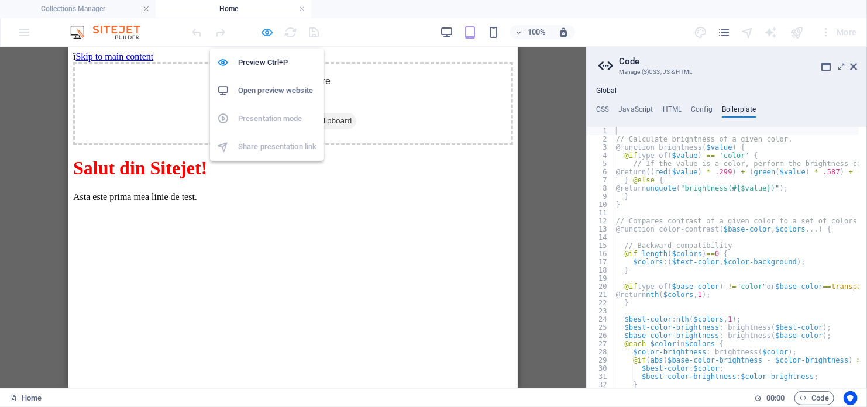
click at [268, 28] on icon "button" at bounding box center [267, 32] width 13 height 13
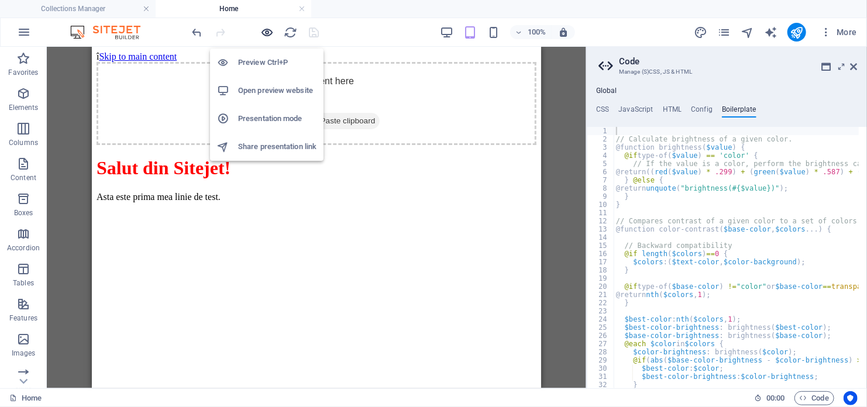
click at [268, 28] on icon "button" at bounding box center [267, 32] width 13 height 13
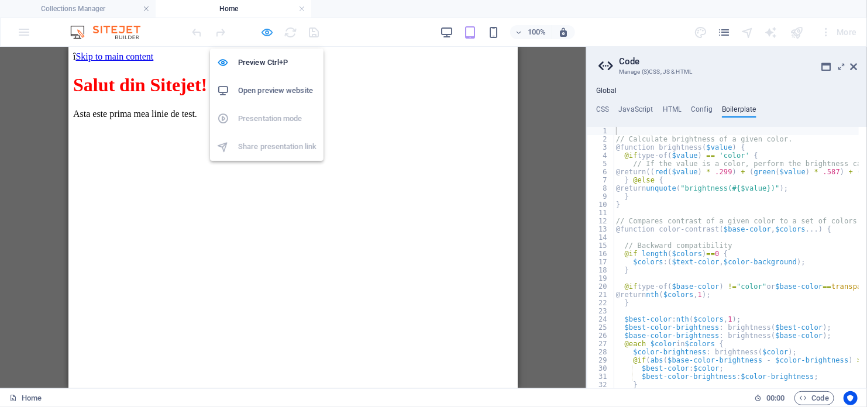
click at [268, 28] on icon "button" at bounding box center [267, 32] width 13 height 13
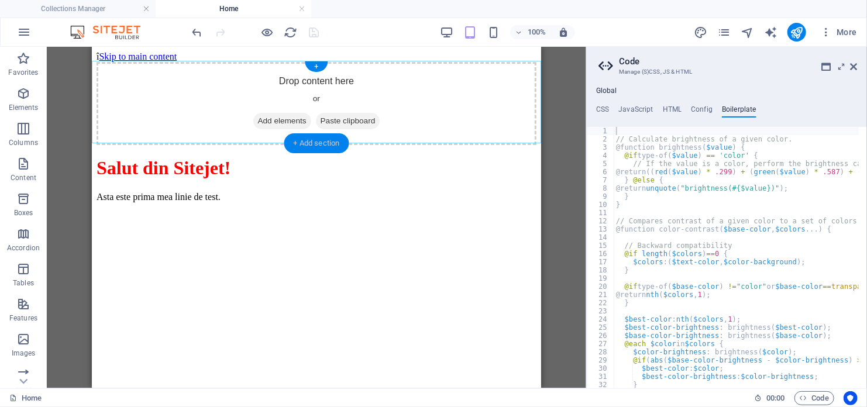
drag, startPoint x: 284, startPoint y: 142, endPoint x: 33, endPoint y: 98, distance: 254.6
click at [284, 142] on div "+ Add section" at bounding box center [316, 143] width 65 height 20
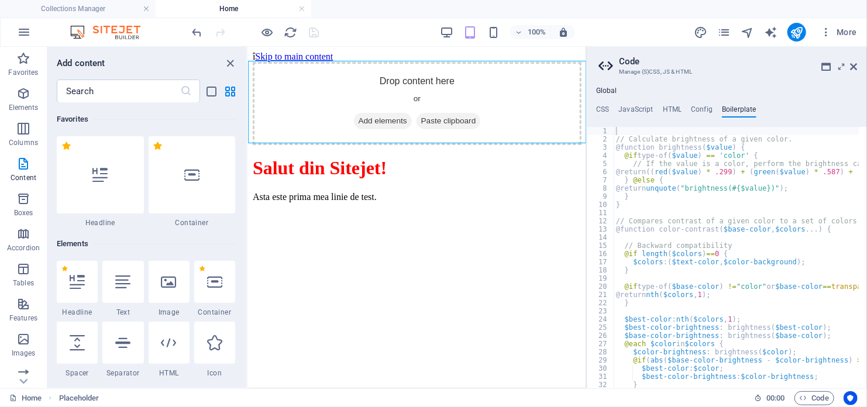
click at [252, 161] on h1 "Salut din Sitejet!" at bounding box center [416, 168] width 329 height 22
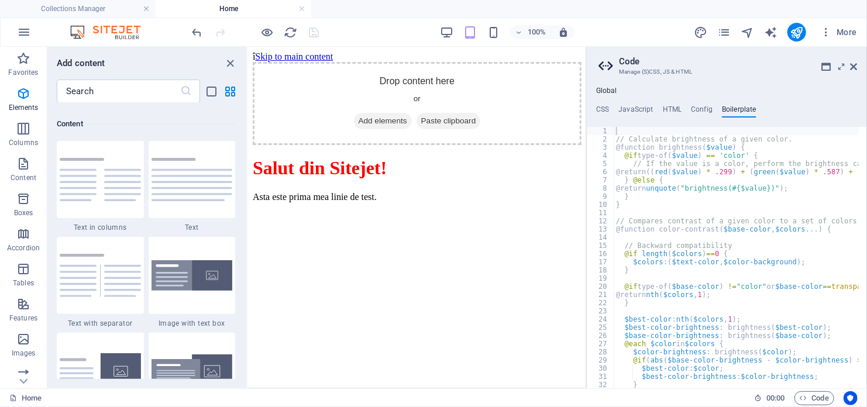
scroll to position [2047, 0]
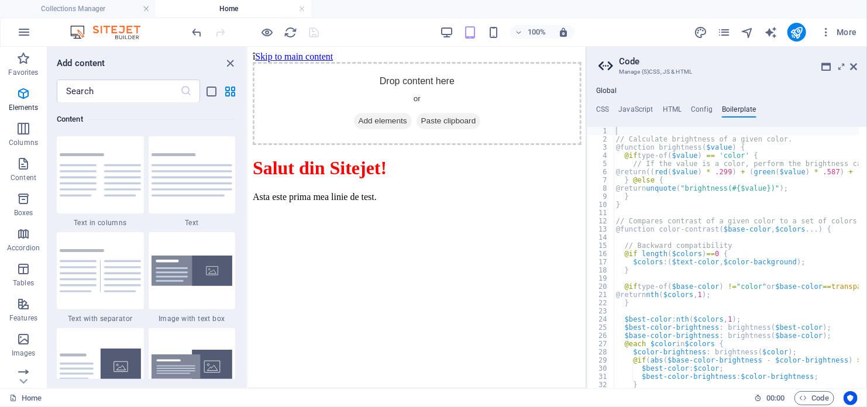
click at [252, 160] on h1 "Salut din Sitejet!" at bounding box center [416, 168] width 329 height 22
click at [254, 159] on h1 "Salut din Sitejet!" at bounding box center [416, 168] width 329 height 22
click at [702, 108] on h4 "Config" at bounding box center [702, 111] width 22 height 13
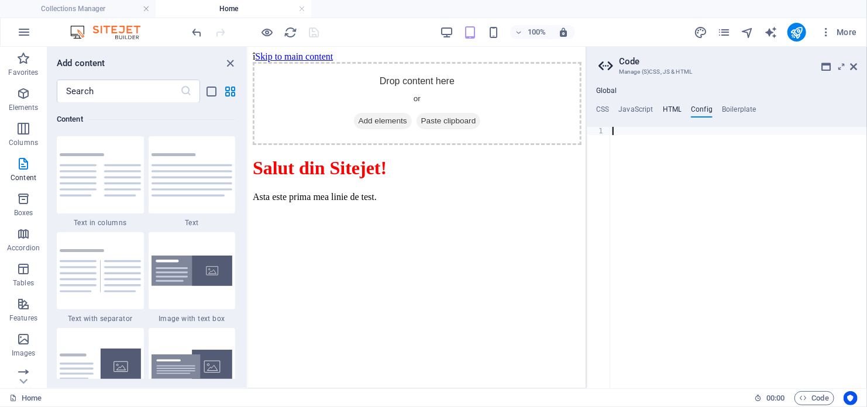
click at [678, 113] on h4 "HTML" at bounding box center [672, 111] width 19 height 13
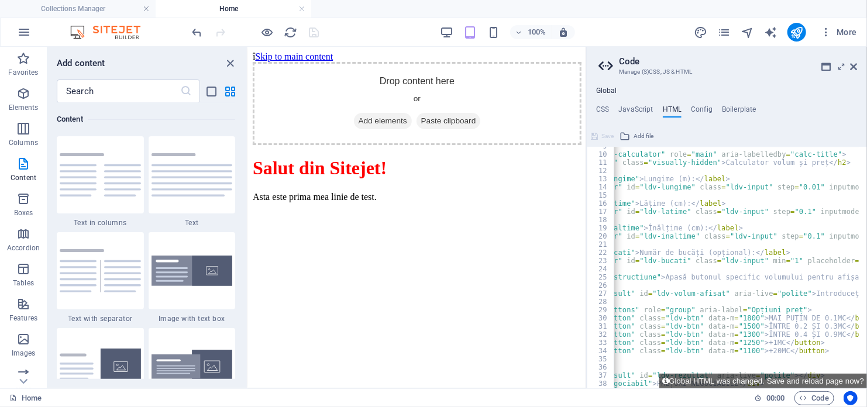
scroll to position [0, 0]
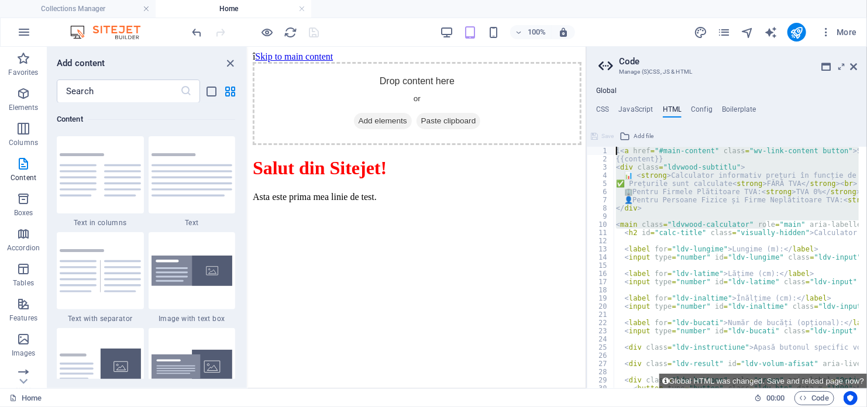
drag, startPoint x: 587, startPoint y: 195, endPoint x: 686, endPoint y: 113, distance: 127.9
click at [686, 113] on div "CSS JavaScript HTML Config Boilerplate (function(){ 1 2 3 4 5 6 7 8 9 10 11 12 …" at bounding box center [727, 246] width 280 height 283
type textarea "î<a href="#main-content" class="wv-link-content button">Skip to main content</a…"
click at [617, 107] on ul "CSS JavaScript HTML Config Boilerplate" at bounding box center [727, 111] width 280 height 13
click at [608, 106] on h4 "CSS" at bounding box center [602, 111] width 13 height 13
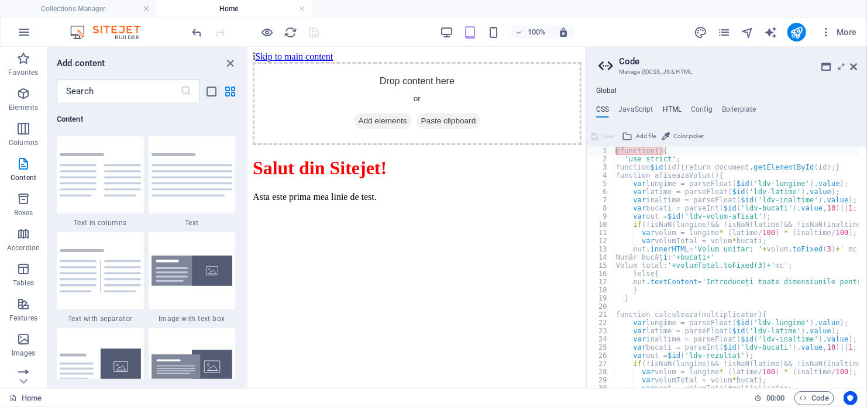
click at [673, 107] on h4 "HTML" at bounding box center [672, 111] width 19 height 13
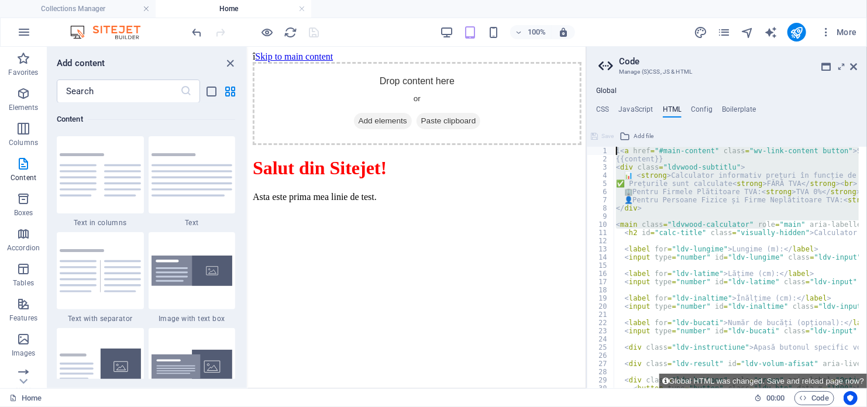
click at [629, 103] on div "Global CSS JavaScript HTML Config Boilerplate (function(){ 1 2 3 4 5 6 7 8 9 10…" at bounding box center [727, 238] width 280 height 302
click at [632, 112] on h4 "JavaScript" at bounding box center [635, 111] width 35 height 13
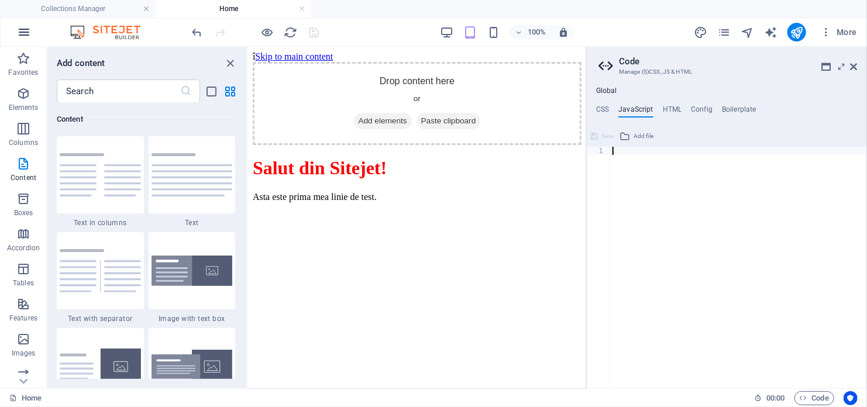
click at [20, 26] on icon "button" at bounding box center [24, 32] width 14 height 14
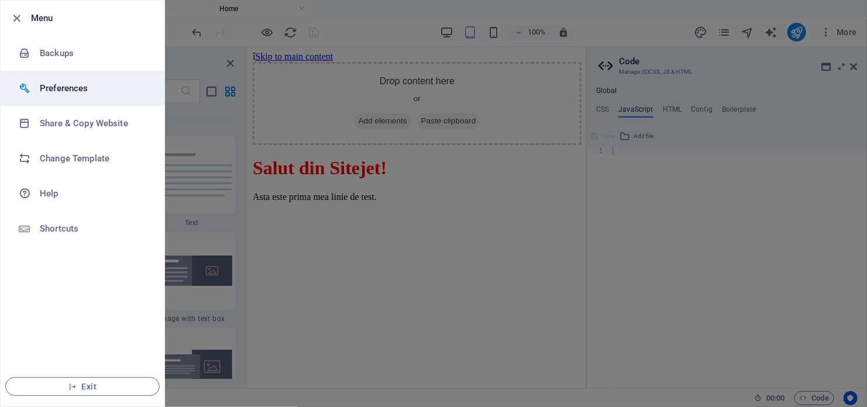
click at [55, 88] on h6 "Preferences" at bounding box center [94, 88] width 108 height 14
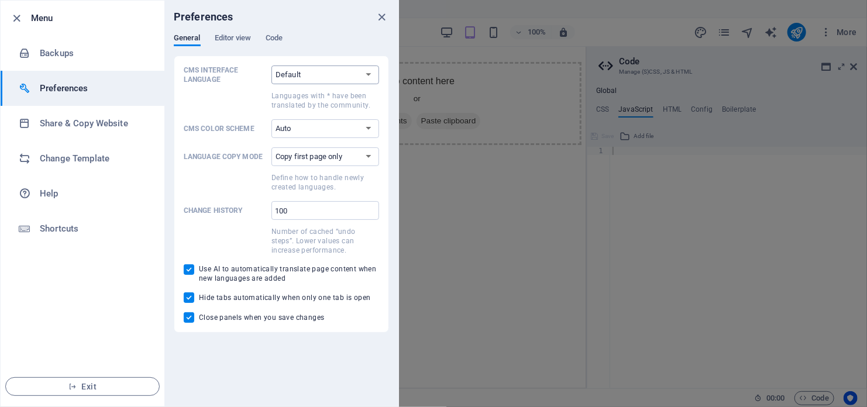
click at [304, 73] on select "Default Deutsch English Español Suomi* Français Magyar Italiano Nederlands Pols…" at bounding box center [325, 75] width 108 height 19
click at [359, 73] on select "Default Deutsch English Español Suomi* Français Magyar Italiano Nederlands Pols…" at bounding box center [325, 75] width 108 height 19
click at [359, 122] on select "Auto Dark Light" at bounding box center [325, 128] width 108 height 19
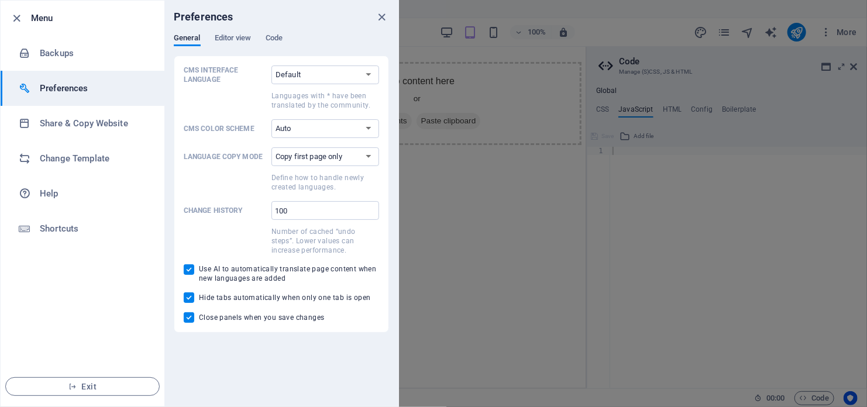
drag, startPoint x: 359, startPoint y: 122, endPoint x: 341, endPoint y: 118, distance: 18.5
click at [341, 118] on div "CMS Interface Language Default Deutsch English Español Suomi* Français Magyar I…" at bounding box center [281, 194] width 195 height 257
click at [326, 155] on select "Copy first page only Copy all pages" at bounding box center [325, 156] width 108 height 19
drag, startPoint x: 326, startPoint y: 155, endPoint x: 326, endPoint y: 181, distance: 26.3
click at [326, 155] on select "Copy first page only Copy all pages" at bounding box center [325, 156] width 108 height 19
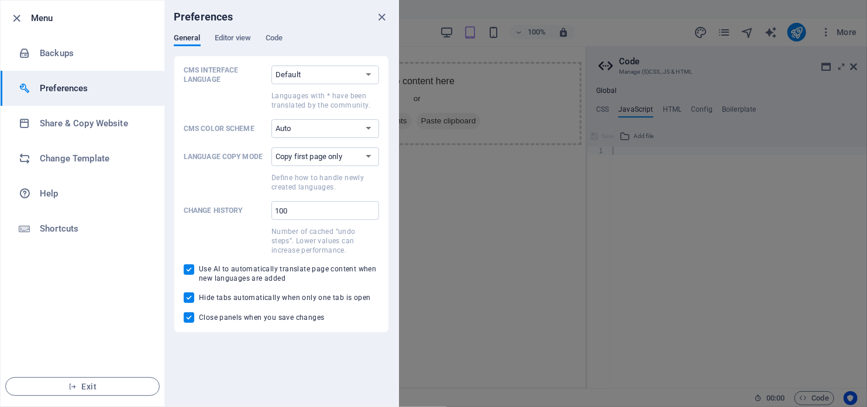
click at [453, 230] on div at bounding box center [433, 203] width 867 height 407
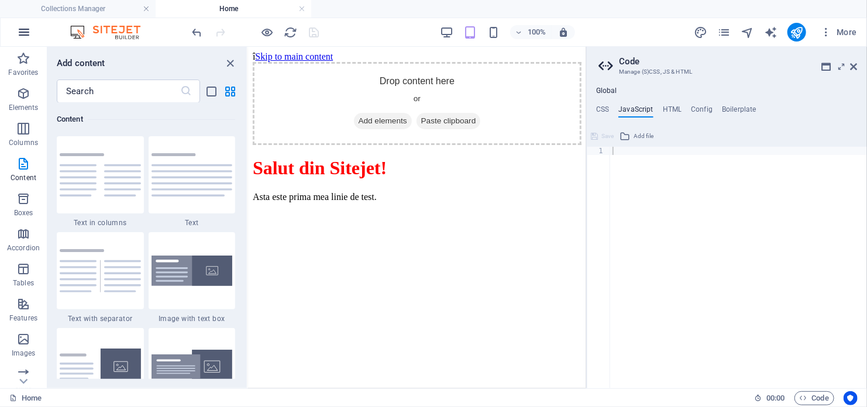
click at [23, 28] on icon "button" at bounding box center [24, 32] width 14 height 14
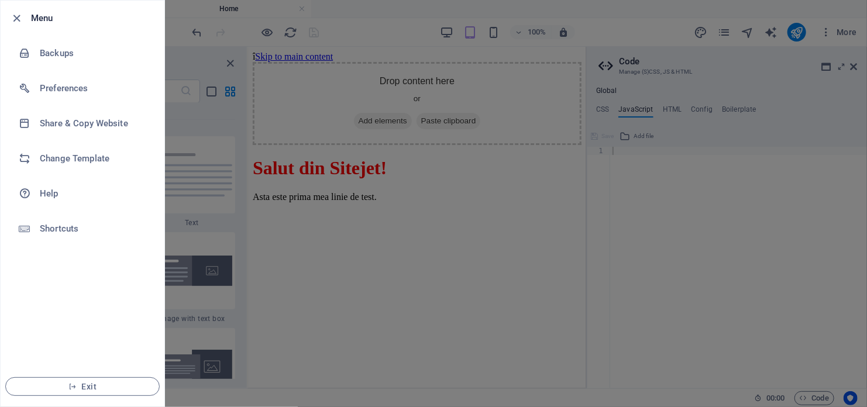
click at [433, 314] on div at bounding box center [433, 203] width 867 height 407
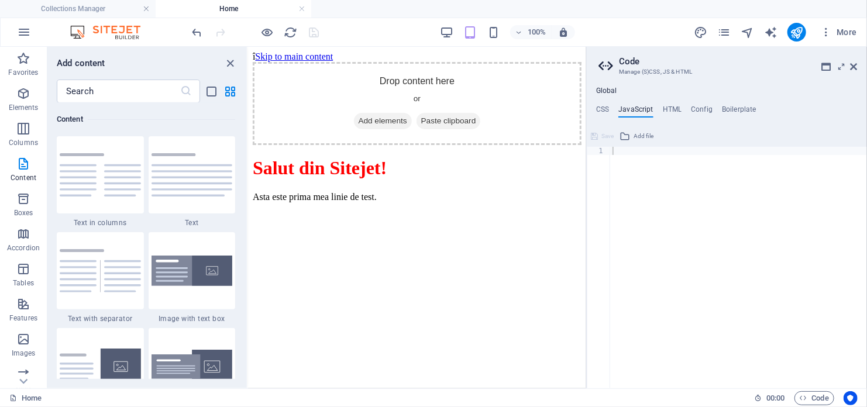
click at [815, 36] on div "More" at bounding box center [778, 32] width 168 height 19
click at [825, 33] on icon "button" at bounding box center [826, 32] width 12 height 12
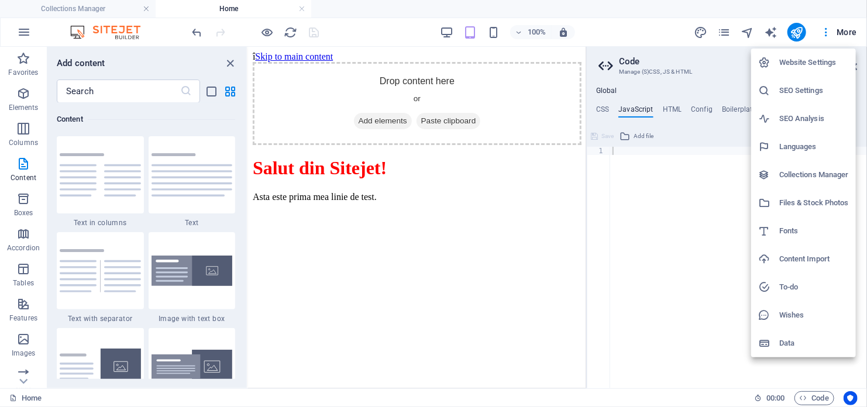
click at [811, 94] on h6 "SEO Settings" at bounding box center [814, 91] width 70 height 14
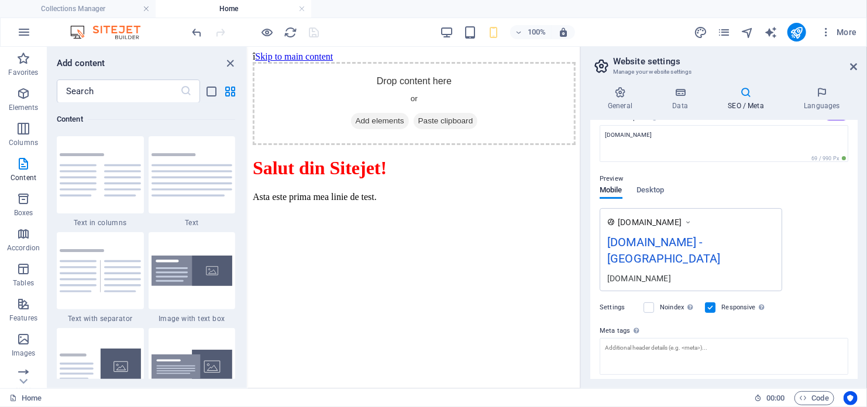
scroll to position [171, 0]
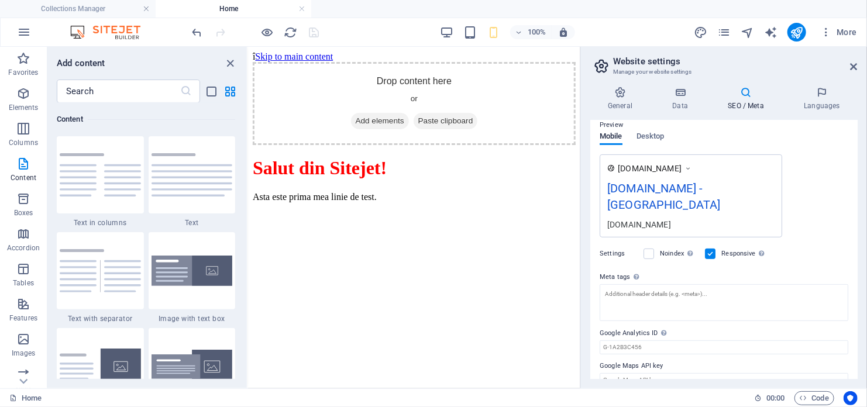
click at [719, 182] on div "[DOMAIN_NAME] - [GEOGRAPHIC_DATA]" at bounding box center [690, 199] width 167 height 39
click at [712, 187] on div "[DOMAIN_NAME] - [GEOGRAPHIC_DATA]" at bounding box center [690, 199] width 167 height 39
click at [699, 187] on div "[DOMAIN_NAME] - [GEOGRAPHIC_DATA]" at bounding box center [690, 199] width 167 height 39
drag, startPoint x: 699, startPoint y: 187, endPoint x: 657, endPoint y: 187, distance: 42.1
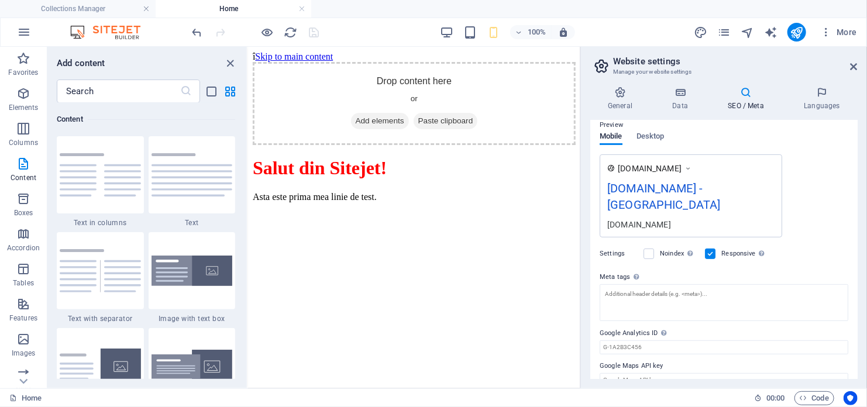
click at [657, 187] on div "[DOMAIN_NAME] - [GEOGRAPHIC_DATA]" at bounding box center [690, 199] width 167 height 39
click at [692, 164] on icon at bounding box center [688, 169] width 8 height 12
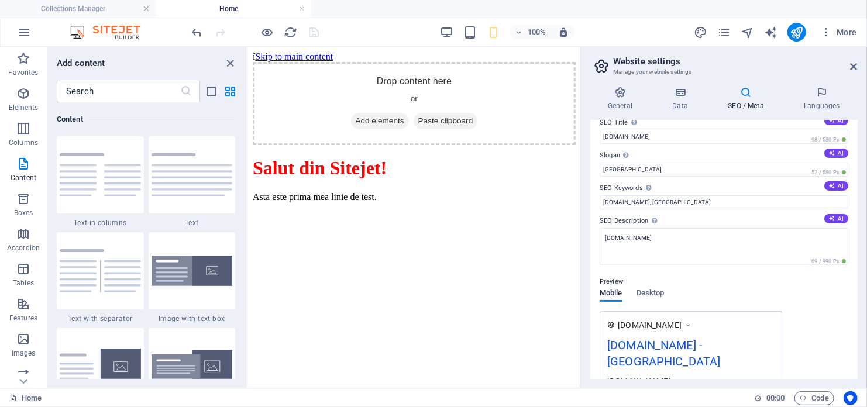
scroll to position [0, 0]
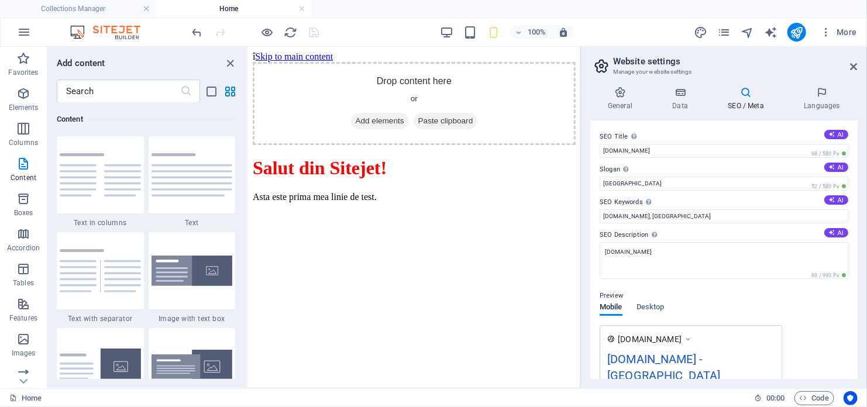
click at [734, 174] on label "Slogan The slogan of your website. AI" at bounding box center [724, 170] width 249 height 14
click at [734, 177] on input "[GEOGRAPHIC_DATA]" at bounding box center [724, 184] width 249 height 14
click at [734, 174] on label "Slogan The slogan of your website. AI" at bounding box center [724, 170] width 249 height 14
click at [734, 177] on input "[GEOGRAPHIC_DATA]" at bounding box center [724, 184] width 249 height 14
click at [734, 174] on label "Slogan The slogan of your website. AI" at bounding box center [724, 170] width 249 height 14
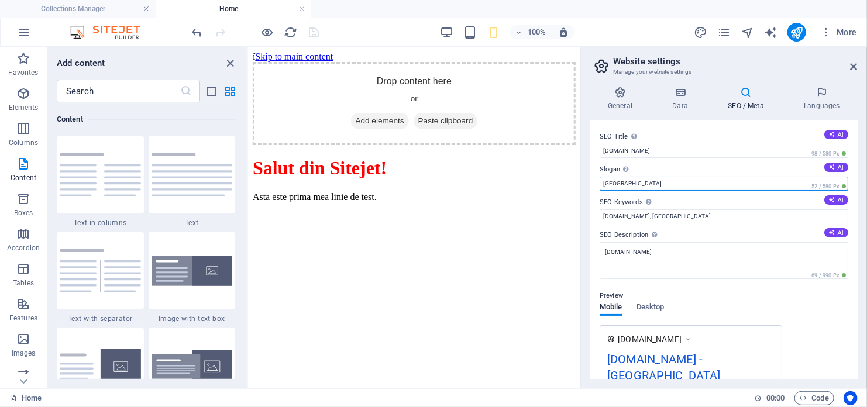
click at [734, 177] on input "[GEOGRAPHIC_DATA]" at bounding box center [724, 184] width 249 height 14
type input "B"
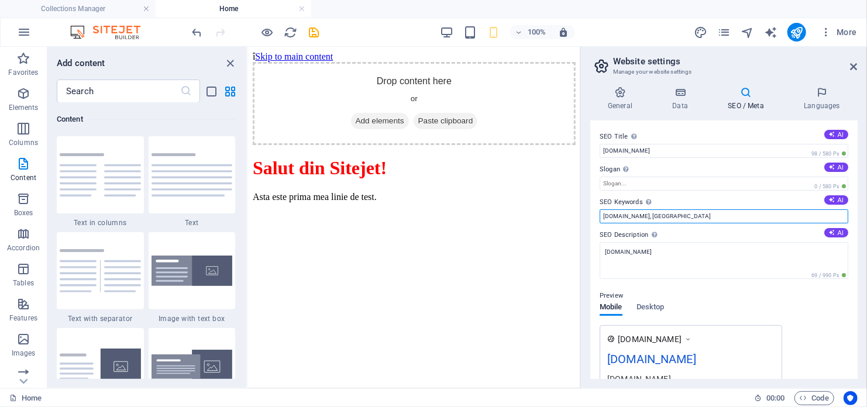
drag, startPoint x: 904, startPoint y: 257, endPoint x: 494, endPoint y: 212, distance: 412.5
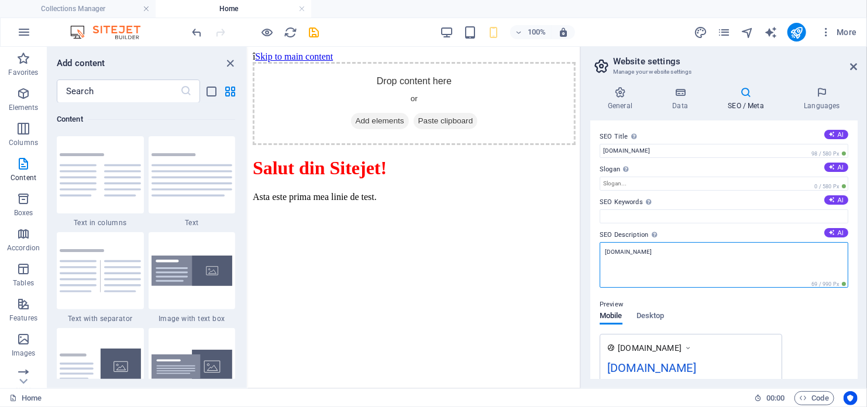
drag, startPoint x: 921, startPoint y: 306, endPoint x: 555, endPoint y: 241, distance: 371.9
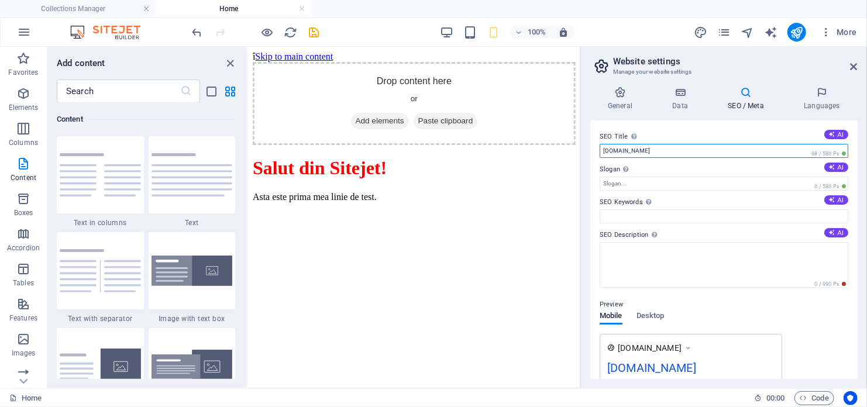
click at [657, 150] on input "[DOMAIN_NAME]" at bounding box center [724, 151] width 249 height 14
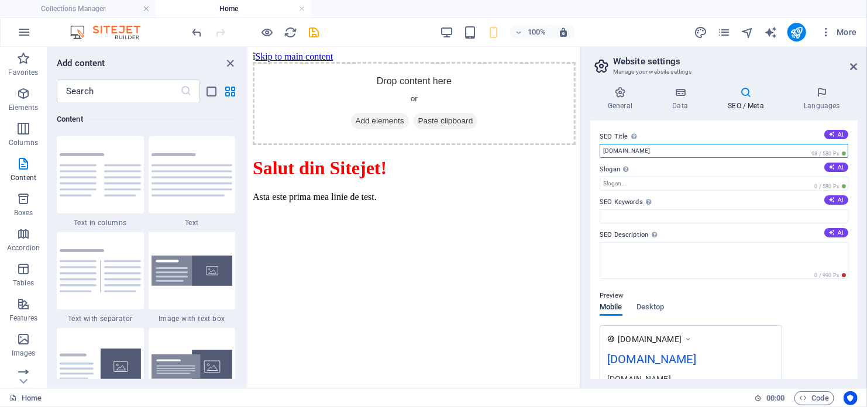
click at [657, 150] on input "[DOMAIN_NAME]" at bounding box center [724, 151] width 249 height 14
type input "l"
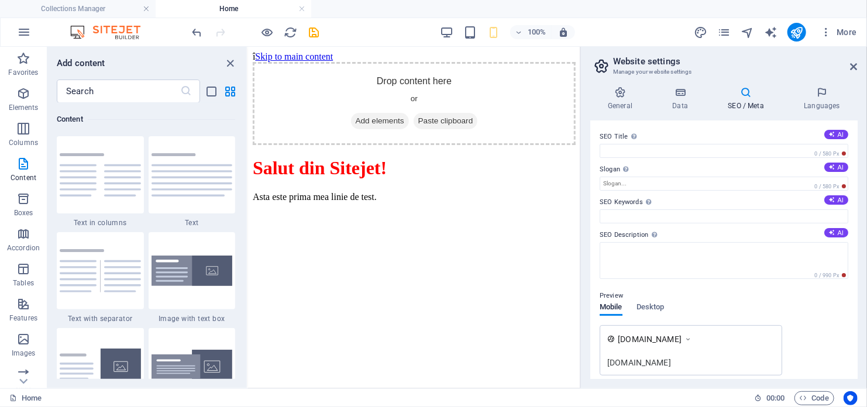
click at [580, 211] on html "î Skip to main content Drop content here or Add elements Paste clipboard Salut …" at bounding box center [413, 128] width 332 height 165
click at [839, 133] on button "AI" at bounding box center [836, 134] width 24 height 9
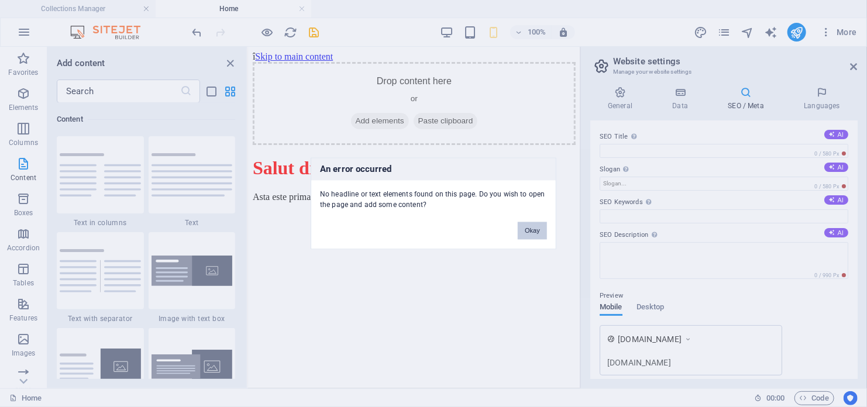
click at [521, 236] on button "Okay" at bounding box center [532, 231] width 29 height 18
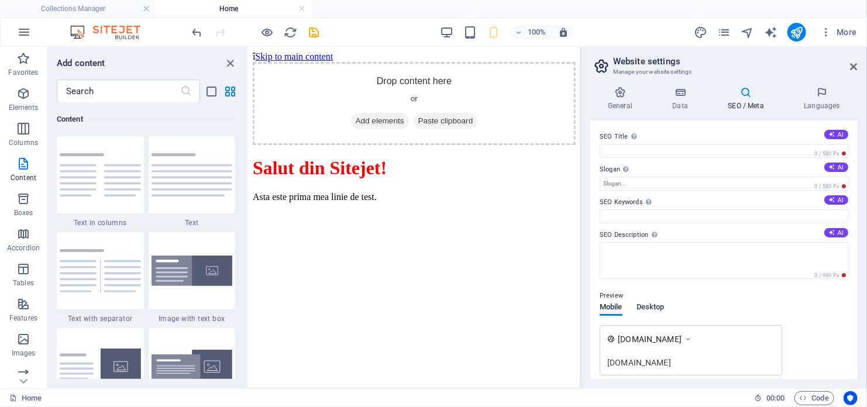
click at [659, 309] on span "Desktop" at bounding box center [650, 308] width 28 height 16
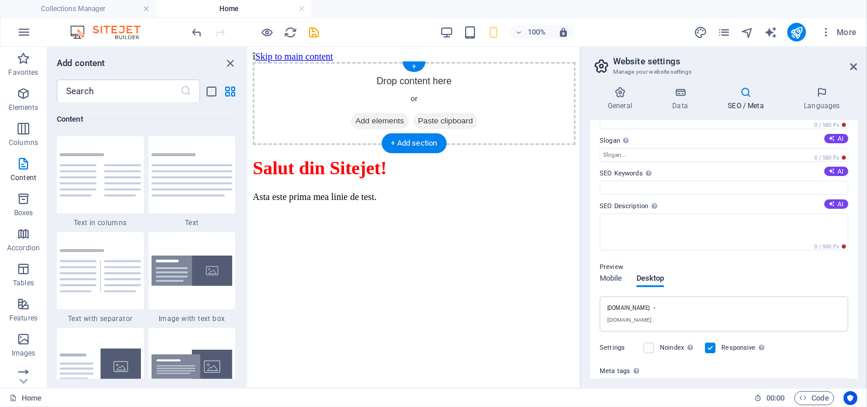
scroll to position [23, 0]
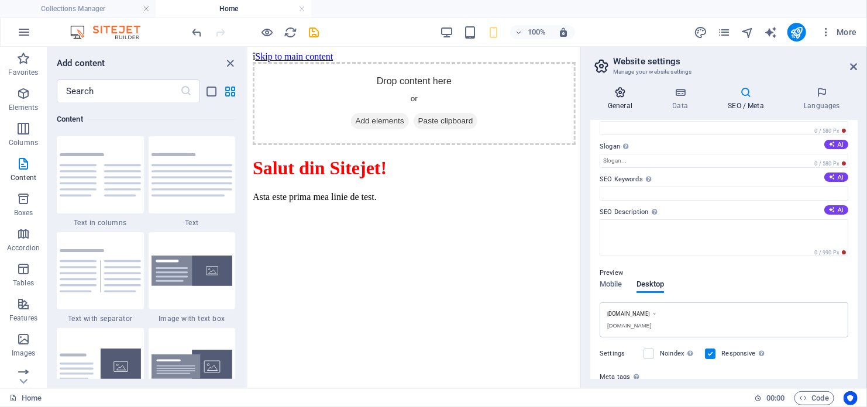
click at [625, 101] on h4 "General" at bounding box center [622, 99] width 64 height 25
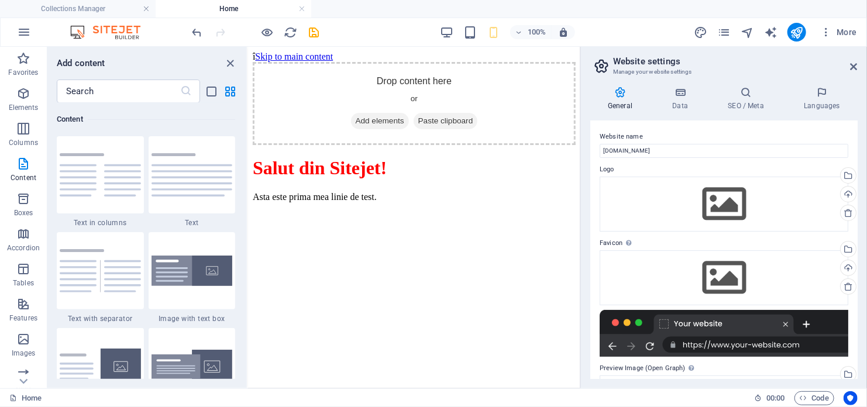
click at [625, 101] on h4 "General" at bounding box center [622, 99] width 64 height 25
click at [687, 97] on icon at bounding box center [680, 93] width 51 height 12
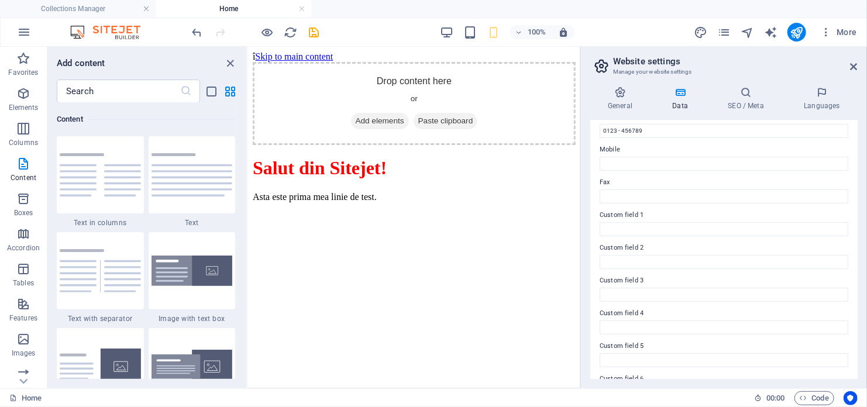
scroll to position [303, 0]
click at [745, 87] on icon at bounding box center [745, 93] width 71 height 12
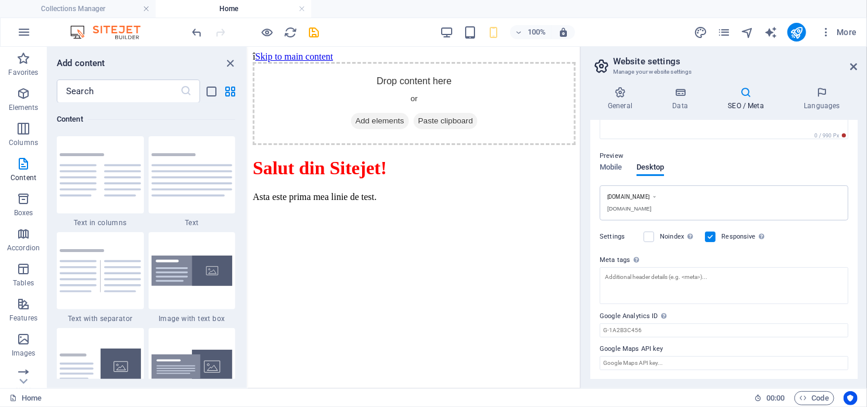
scroll to position [0, 0]
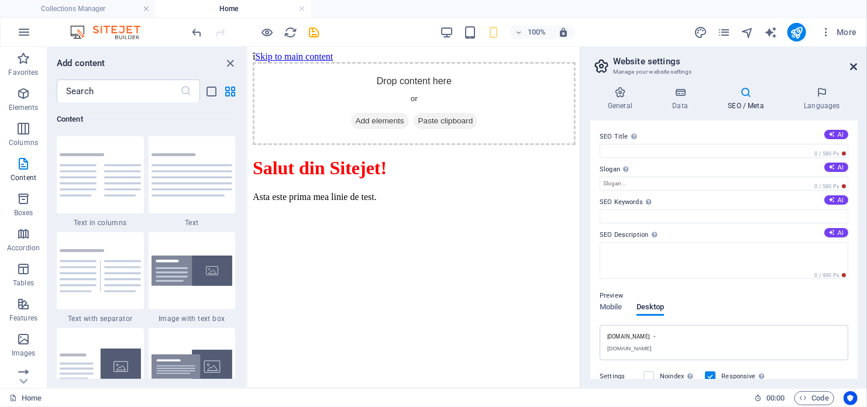
click at [853, 64] on icon at bounding box center [853, 66] width 7 height 9
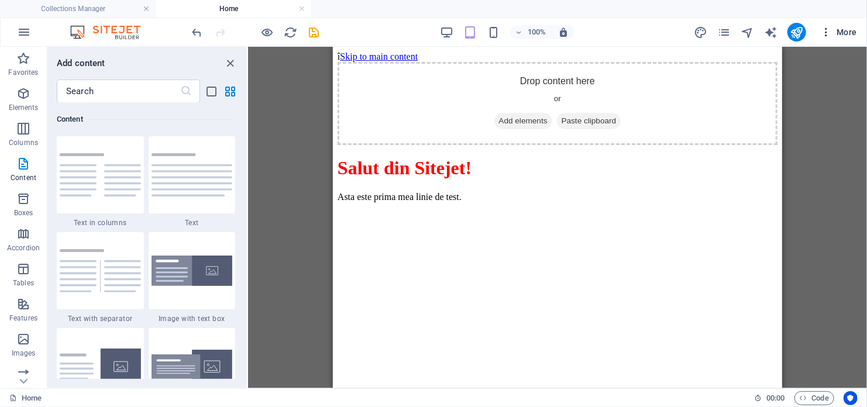
click at [827, 28] on icon "button" at bounding box center [826, 32] width 12 height 12
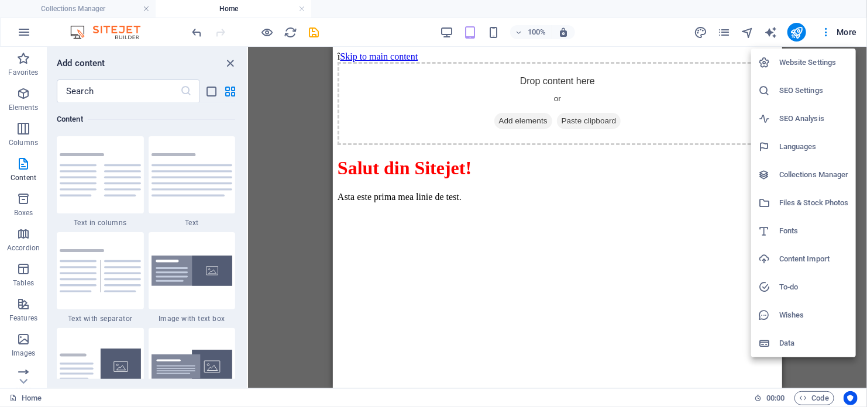
click at [827, 253] on h6 "Content Import" at bounding box center [814, 259] width 70 height 14
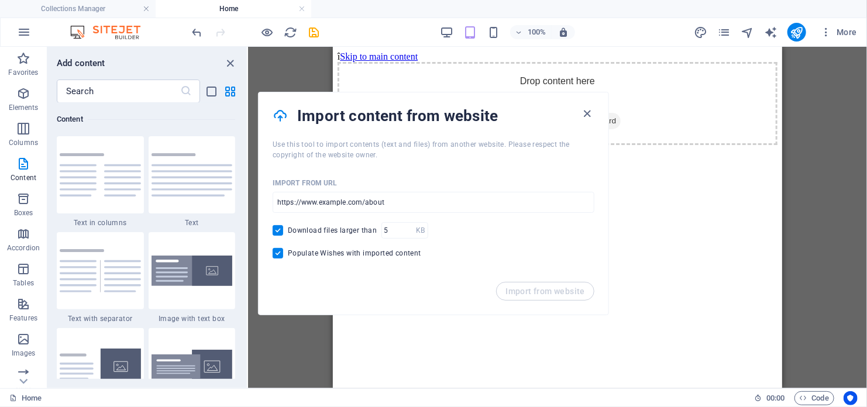
click at [805, 259] on div "Placeholder" at bounding box center [557, 218] width 619 height 342
click at [558, 211] on html "î Skip to main content Drop content here or Add elements Paste clipboard Salut …" at bounding box center [556, 128] width 449 height 165
click at [590, 115] on icon "button" at bounding box center [587, 113] width 13 height 13
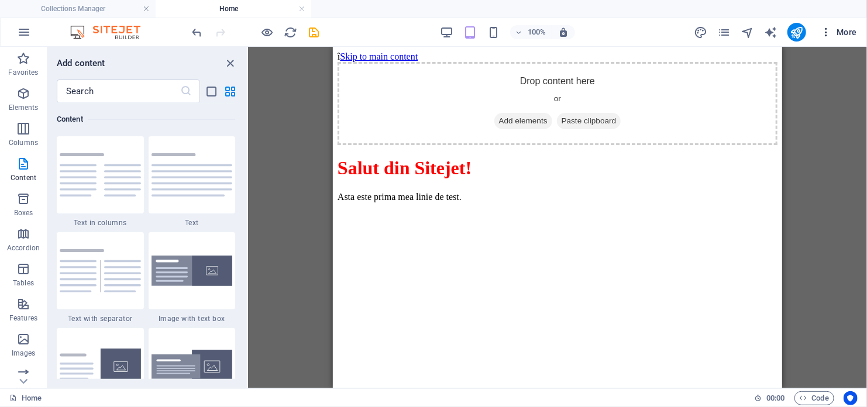
click at [827, 36] on icon "button" at bounding box center [826, 32] width 12 height 12
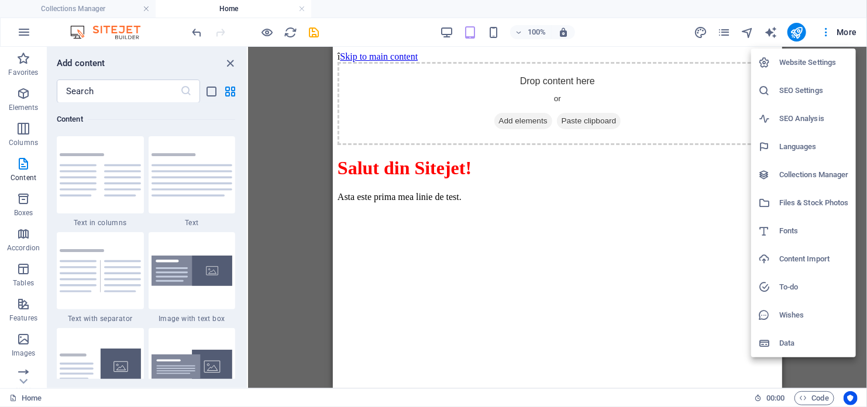
click at [790, 87] on h6 "SEO Settings" at bounding box center [814, 91] width 70 height 14
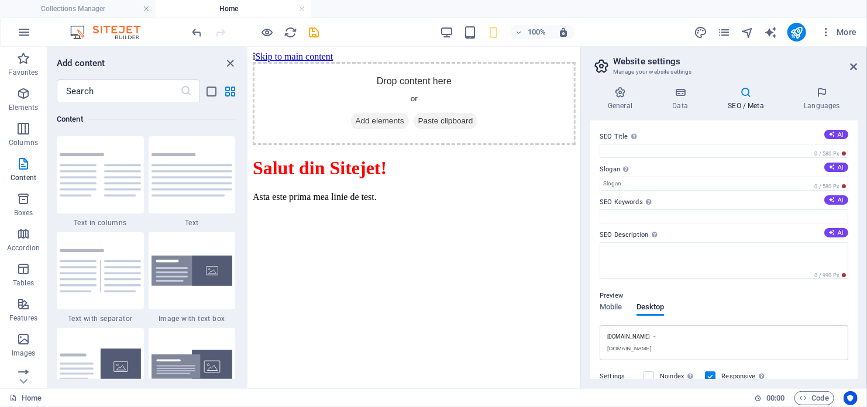
click at [849, 66] on h2 "Website settings" at bounding box center [735, 61] width 244 height 11
click at [831, 32] on icon "button" at bounding box center [826, 32] width 12 height 12
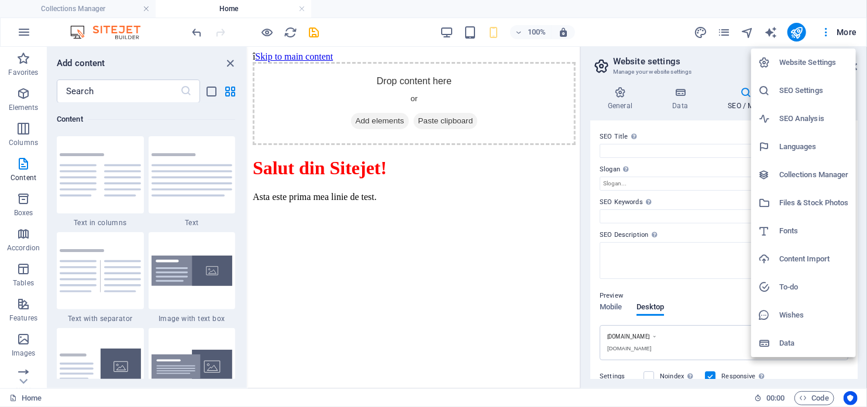
click at [845, 56] on h6 "Website Settings" at bounding box center [814, 63] width 70 height 14
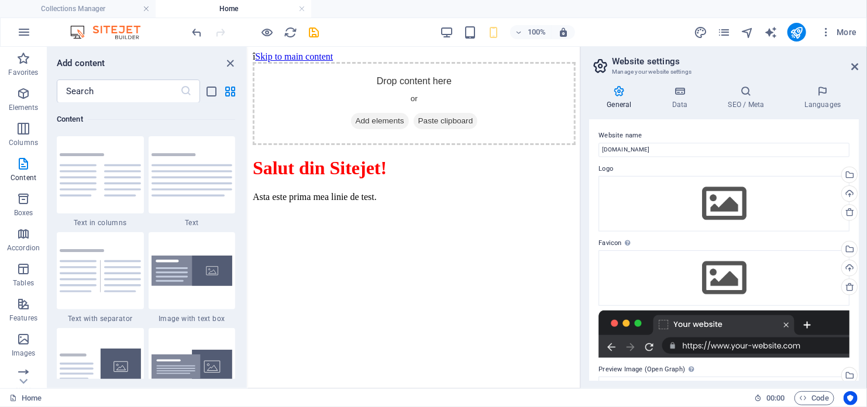
click at [856, 78] on div "General Data SEO / Meta Languages Website name [DOMAIN_NAME] Logo Drag files he…" at bounding box center [724, 232] width 286 height 311
click at [850, 66] on icon at bounding box center [853, 66] width 7 height 9
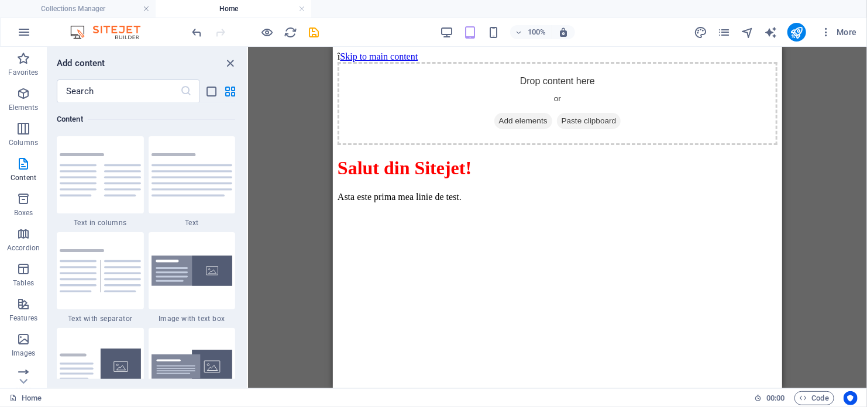
click at [814, 23] on div "More" at bounding box center [778, 32] width 168 height 19
click at [852, 38] on button "More" at bounding box center [838, 32] width 46 height 19
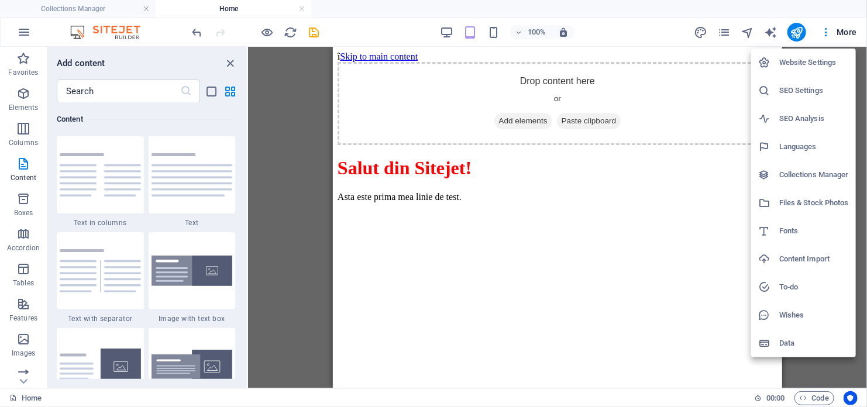
click at [820, 61] on h6 "Website Settings" at bounding box center [814, 63] width 70 height 14
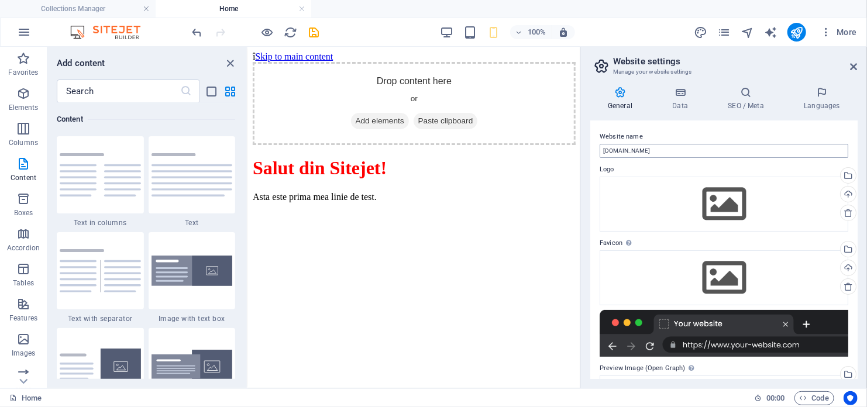
scroll to position [58, 0]
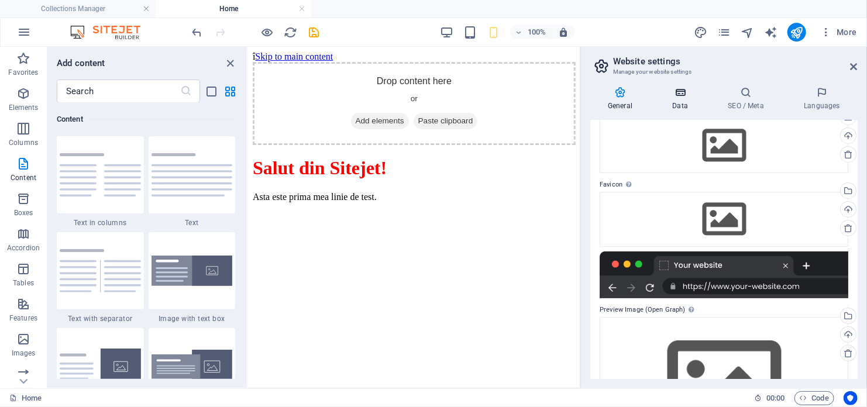
click at [702, 97] on icon at bounding box center [680, 93] width 51 height 12
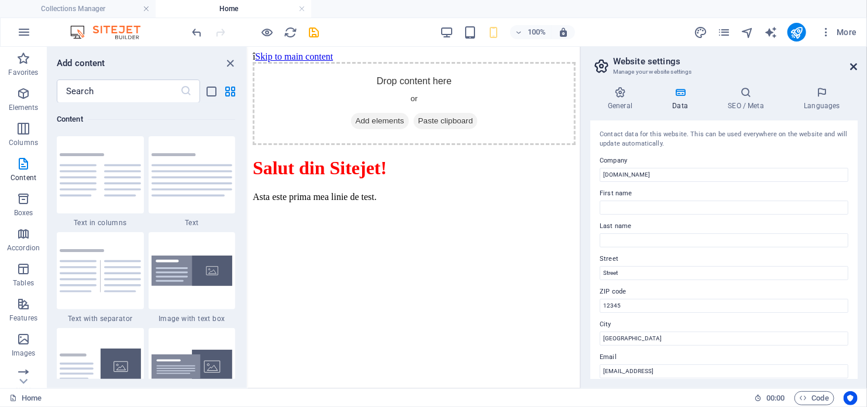
click at [856, 63] on icon at bounding box center [853, 66] width 7 height 9
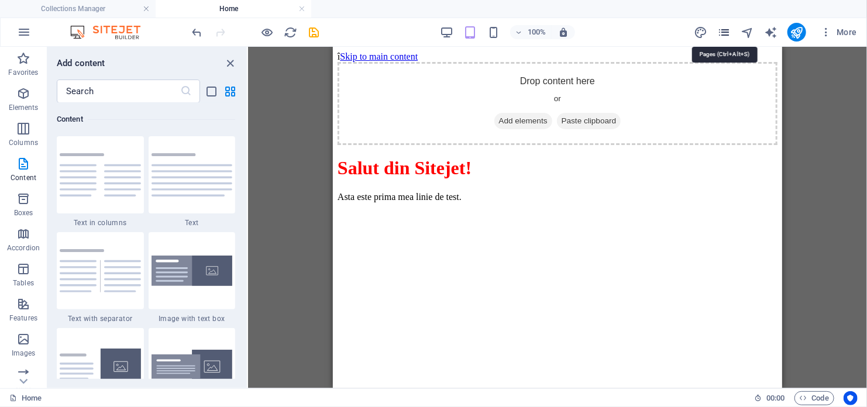
click at [722, 30] on icon "pages" at bounding box center [723, 32] width 13 height 13
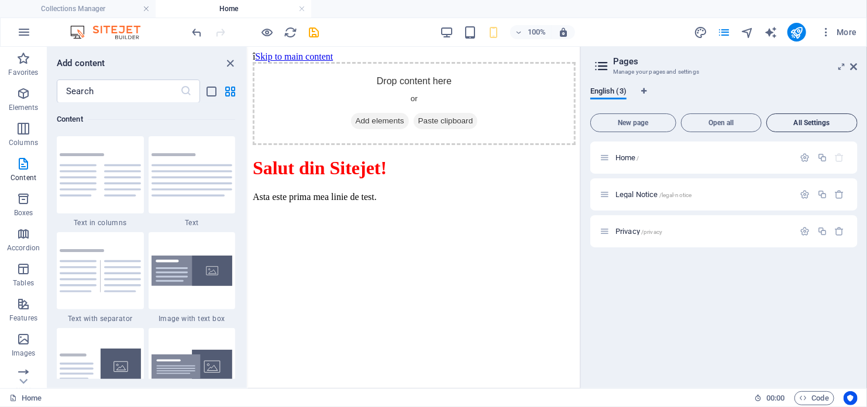
click at [828, 119] on span "All Settings" at bounding box center [812, 122] width 81 height 7
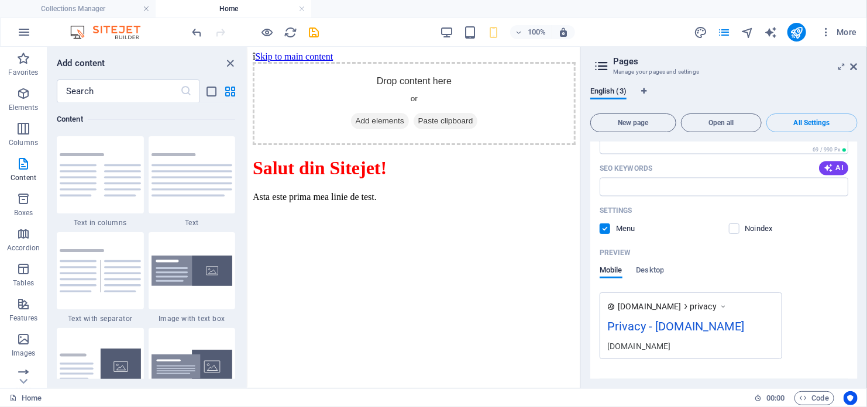
scroll to position [1180, 0]
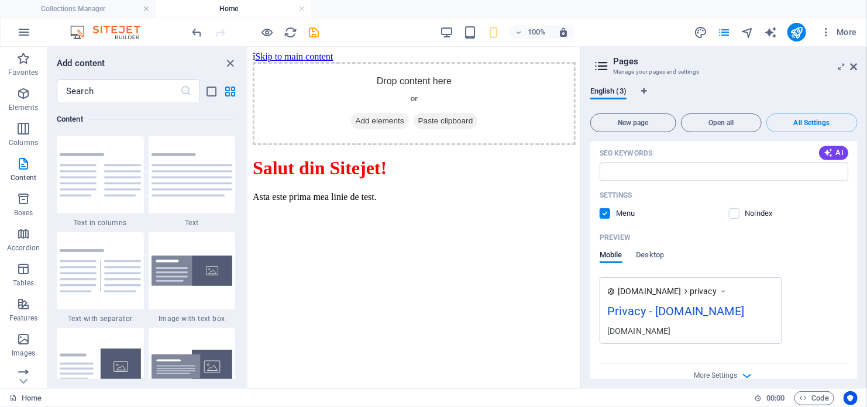
drag, startPoint x: 914, startPoint y: 359, endPoint x: 575, endPoint y: 248, distance: 356.8
click at [666, 305] on div "Privacy - [DOMAIN_NAME]" at bounding box center [690, 313] width 167 height 23
drag, startPoint x: 666, startPoint y: 305, endPoint x: 649, endPoint y: 246, distance: 61.5
click at [664, 305] on div "Privacy - [DOMAIN_NAME]" at bounding box center [690, 313] width 167 height 23
click at [647, 248] on span "Desktop" at bounding box center [650, 256] width 28 height 16
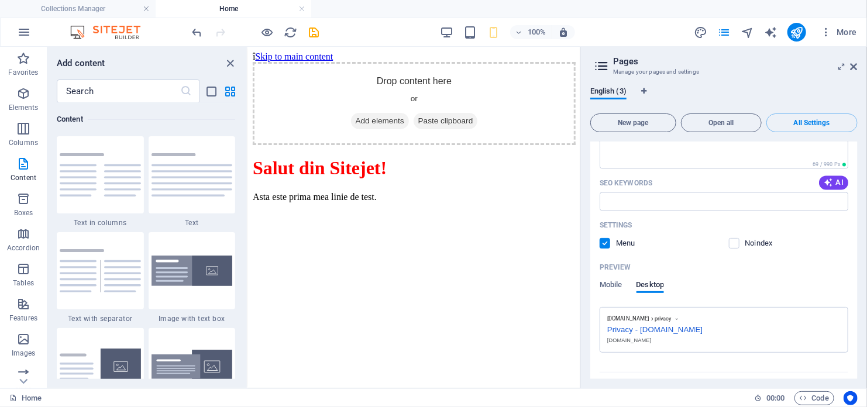
scroll to position [1159, 0]
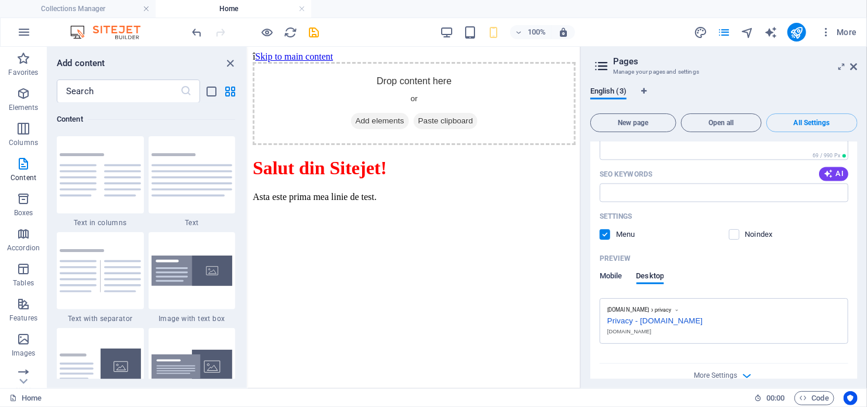
click at [621, 269] on span "Mobile" at bounding box center [611, 277] width 23 height 16
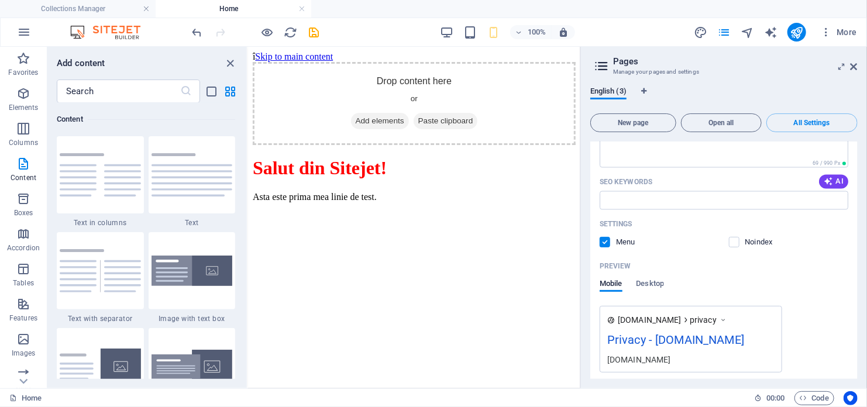
scroll to position [1180, 0]
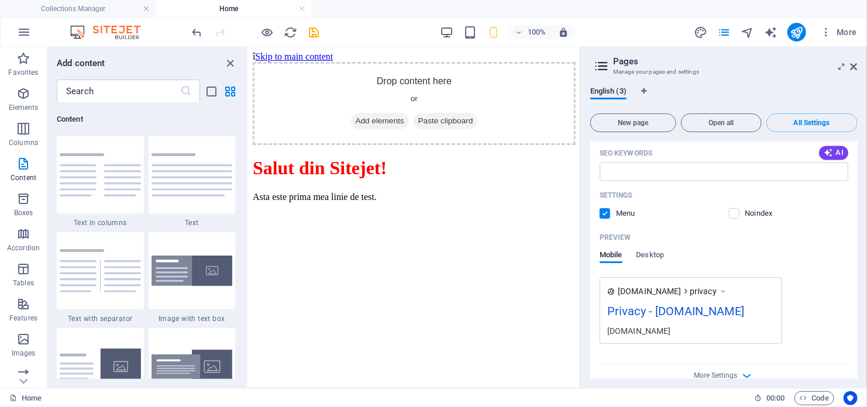
click at [575, 211] on html "î Skip to main content Drop content here or Add elements Paste clipboard Salut …" at bounding box center [413, 128] width 332 height 165
click at [578, 211] on html "î Skip to main content Drop content here or Add elements Paste clipboard Salut …" at bounding box center [413, 128] width 332 height 165
click at [853, 67] on icon at bounding box center [853, 66] width 7 height 9
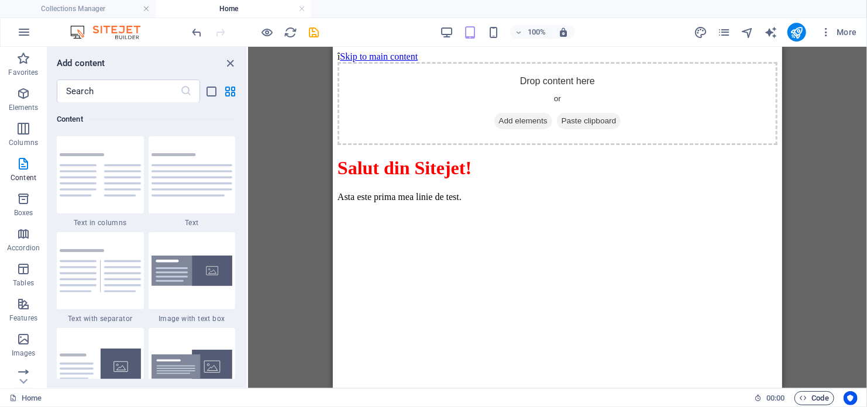
click at [818, 401] on span "Code" at bounding box center [814, 398] width 29 height 14
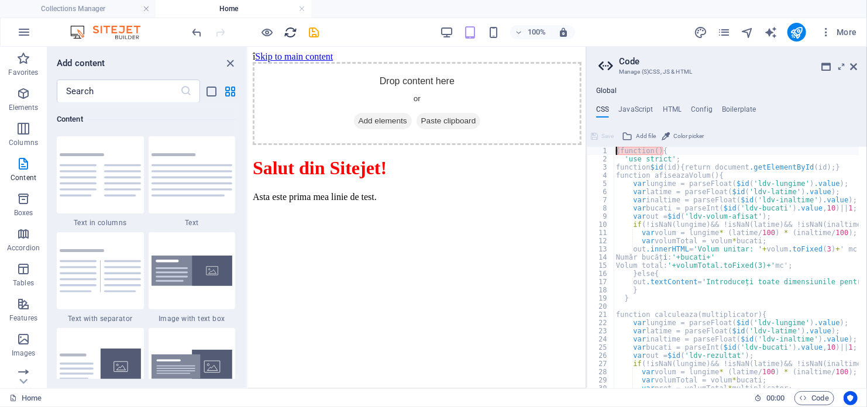
click at [292, 32] on icon "reload" at bounding box center [290, 32] width 13 height 13
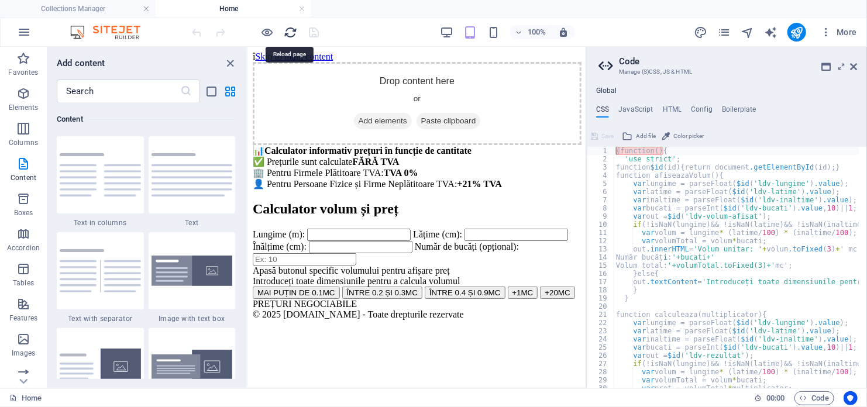
scroll to position [0, 0]
click at [231, 60] on icon "close panel" at bounding box center [230, 63] width 13 height 13
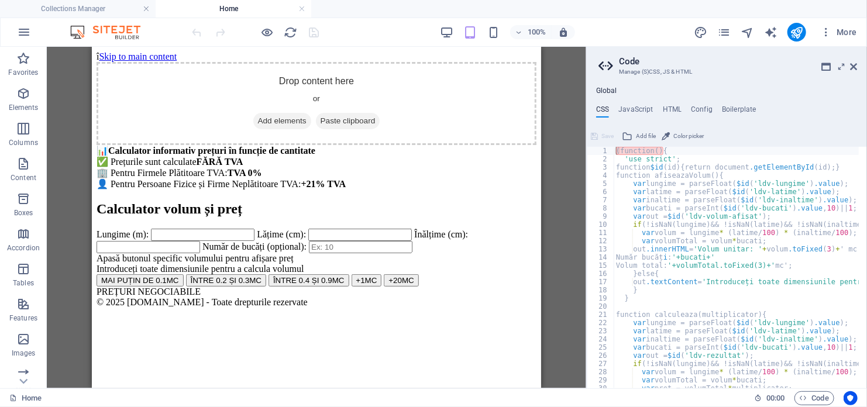
click at [230, 228] on input "Lungime (m):" at bounding box center [202, 234] width 104 height 12
click at [444, 23] on div "100%" at bounding box center [507, 32] width 135 height 19
click at [447, 27] on icon "button" at bounding box center [446, 32] width 13 height 13
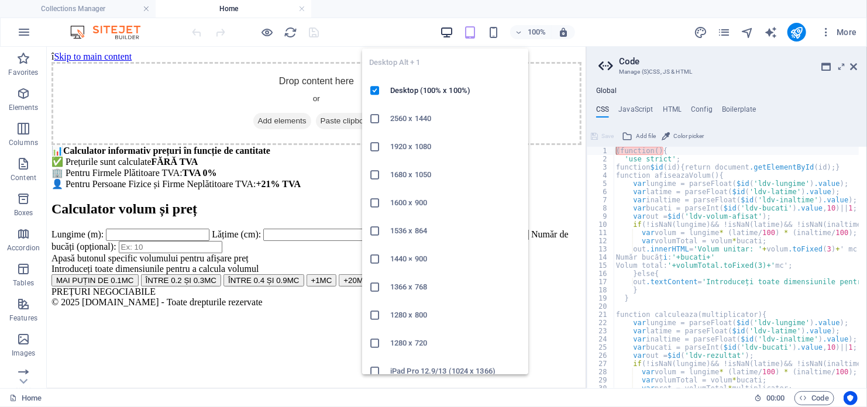
click at [448, 27] on icon "button" at bounding box center [446, 32] width 13 height 13
click at [451, 30] on icon "button" at bounding box center [446, 32] width 13 height 13
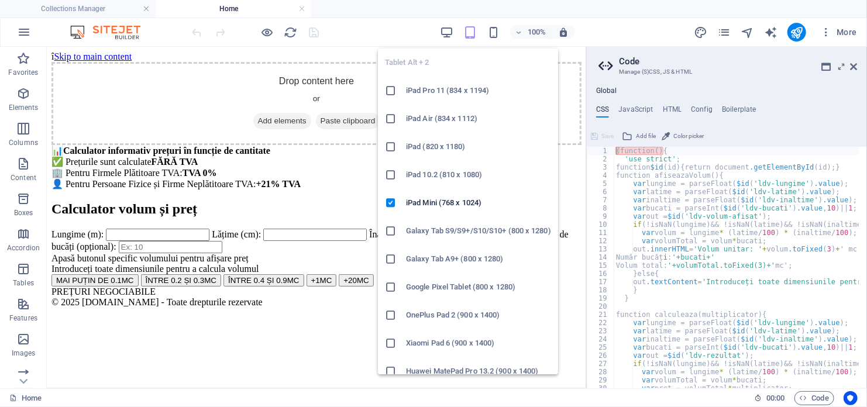
click at [471, 30] on icon "button" at bounding box center [469, 32] width 13 height 13
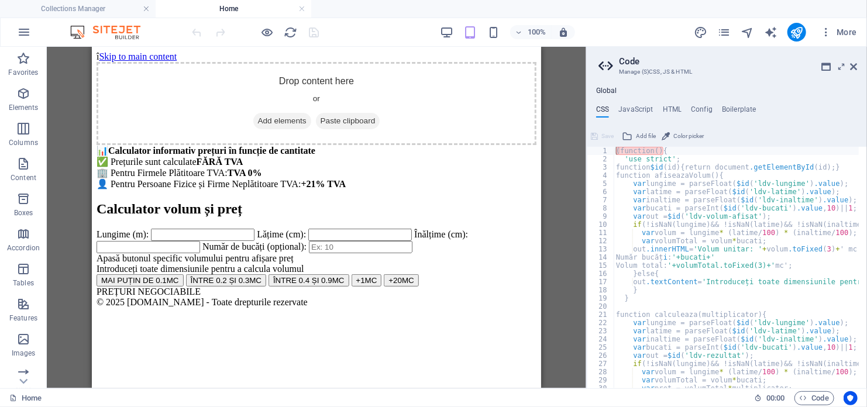
click at [485, 31] on div "100%" at bounding box center [507, 32] width 135 height 19
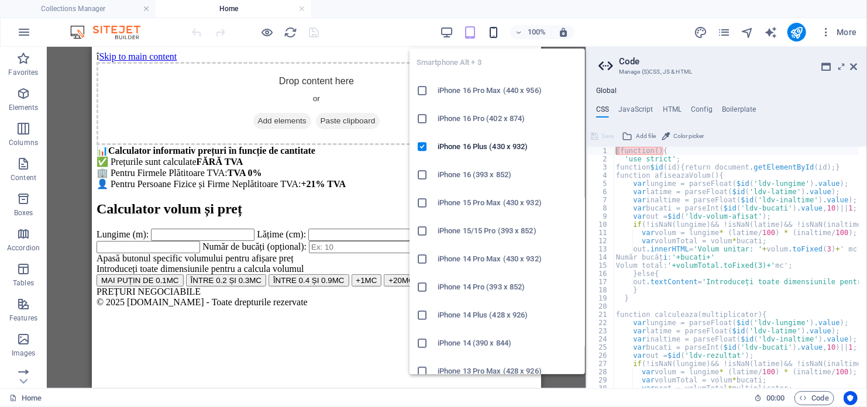
click at [493, 32] on icon "button" at bounding box center [493, 32] width 13 height 13
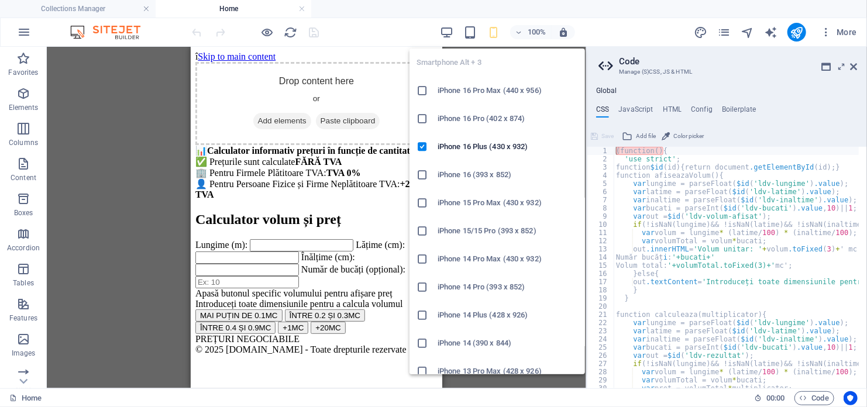
click at [492, 33] on icon "button" at bounding box center [493, 32] width 13 height 13
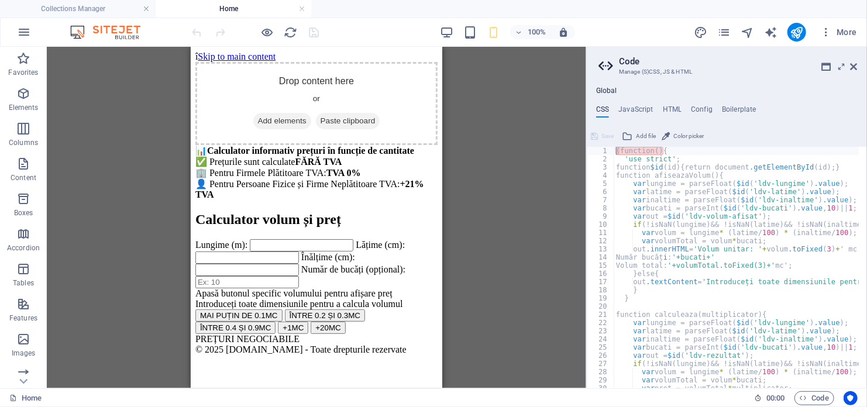
click at [327, 241] on input "Lungime (m):" at bounding box center [301, 245] width 104 height 12
click at [353, 240] on input "-0.01" at bounding box center [301, 245] width 104 height 12
click at [353, 246] on input "-0.02" at bounding box center [301, 245] width 104 height 12
click at [353, 246] on input "-0.03" at bounding box center [301, 245] width 104 height 12
click at [359, 250] on main "Calculator volum și preț Lungime (m): -0.03 Lățime (cm): Înălțime (cm): Număr d…" at bounding box center [316, 277] width 242 height 133
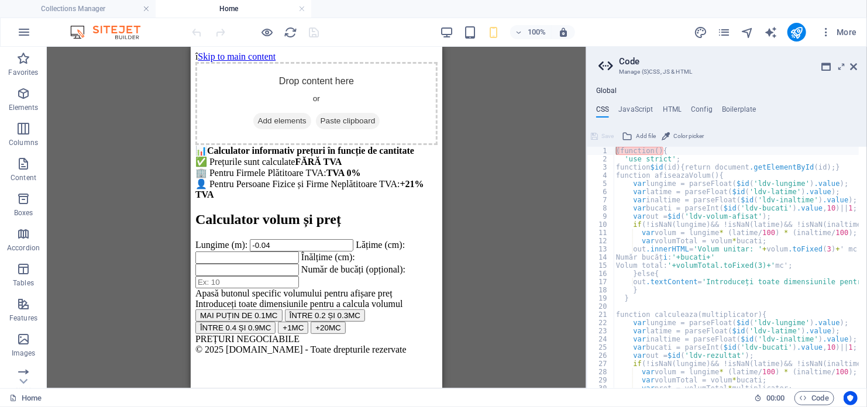
click at [353, 243] on input "-0.04" at bounding box center [301, 245] width 104 height 12
click at [353, 243] on input "-0.05" at bounding box center [301, 245] width 104 height 12
click at [353, 243] on input "-0.06" at bounding box center [301, 245] width 104 height 12
click at [353, 243] on input "-0.07" at bounding box center [301, 245] width 104 height 12
click at [353, 243] on input "-0.08" at bounding box center [301, 245] width 104 height 12
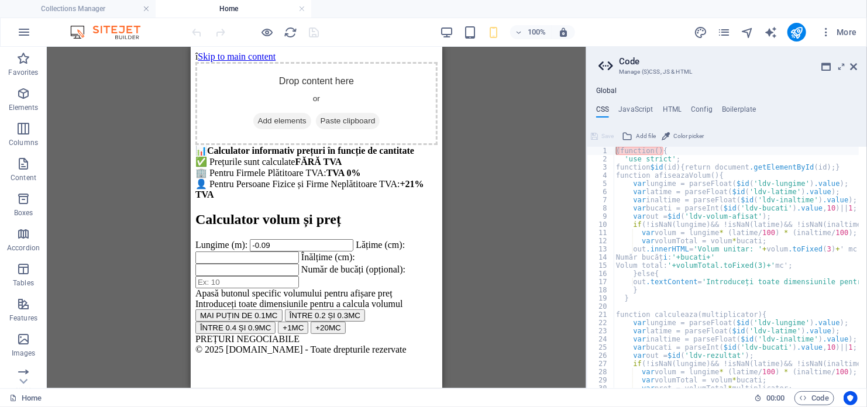
click at [353, 243] on input "-0.09" at bounding box center [301, 245] width 104 height 12
click at [353, 243] on input "-0.1" at bounding box center [301, 245] width 104 height 12
click at [331, 239] on input "-0.1" at bounding box center [301, 245] width 104 height 12
click at [330, 240] on input "-0.1" at bounding box center [301, 245] width 104 height 12
click at [353, 239] on input "-0.09" at bounding box center [301, 245] width 104 height 12
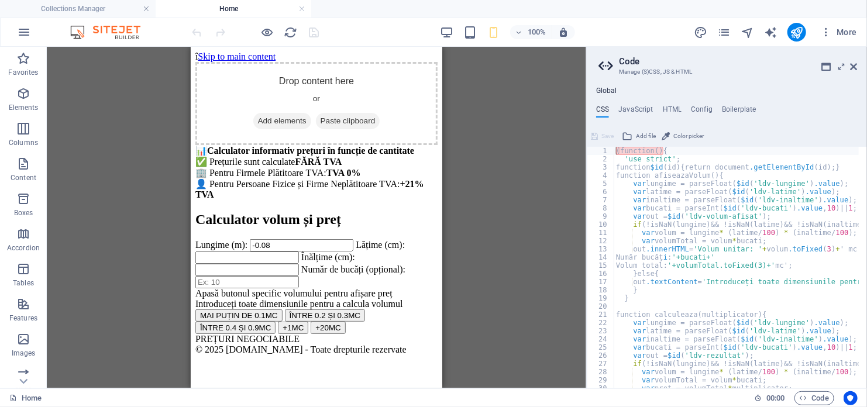
click at [353, 239] on input "-0.08" at bounding box center [301, 245] width 104 height 12
click at [353, 239] on input "-0.07" at bounding box center [301, 245] width 104 height 12
click at [353, 239] on input "-0.06" at bounding box center [301, 245] width 104 height 12
click at [353, 239] on input "-0.05" at bounding box center [301, 245] width 104 height 12
click at [353, 239] on input "-0.04" at bounding box center [301, 245] width 104 height 12
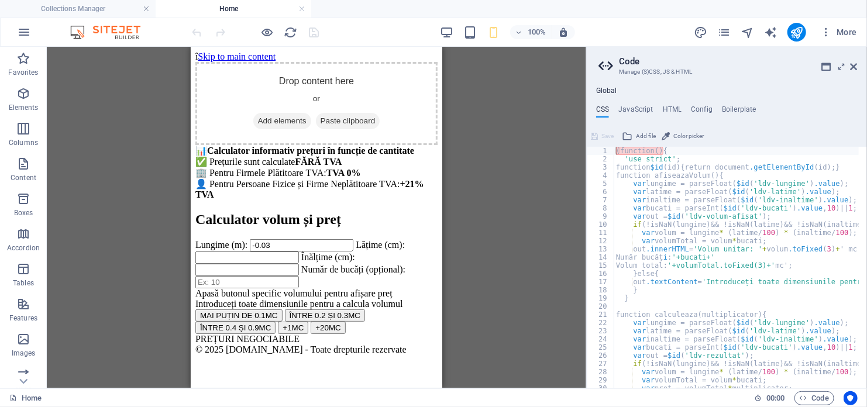
click at [353, 239] on input "-0.03" at bounding box center [301, 245] width 104 height 12
click at [353, 239] on input "-0.02" at bounding box center [301, 245] width 104 height 12
click at [353, 239] on input "-0.01" at bounding box center [301, 245] width 104 height 12
click at [353, 239] on input "0" at bounding box center [301, 245] width 104 height 12
click at [334, 244] on input "0" at bounding box center [301, 245] width 104 height 12
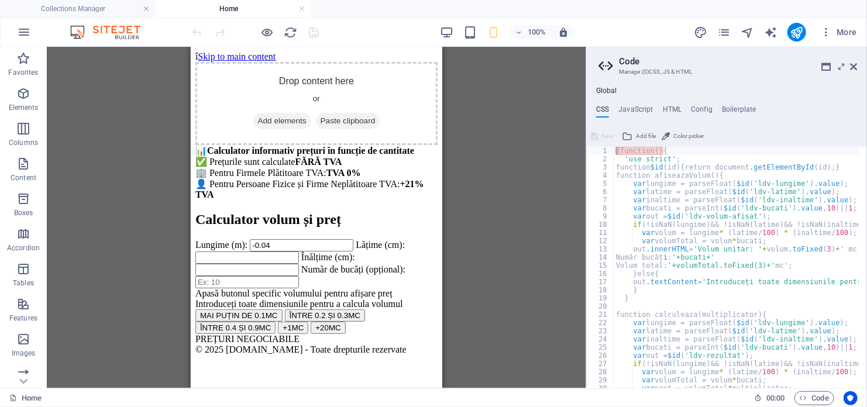
scroll to position [6, 0]
type input "-0.04"
click at [605, 107] on h4 "CSS" at bounding box center [602, 111] width 13 height 13
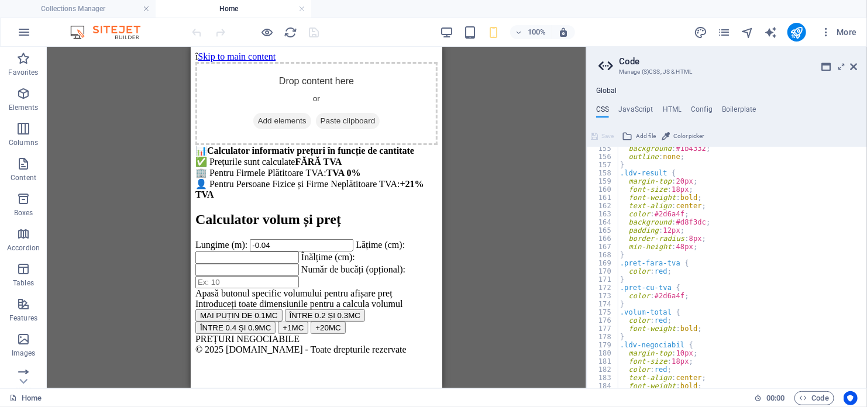
scroll to position [1263, 0]
drag, startPoint x: 861, startPoint y: 329, endPoint x: 865, endPoint y: 335, distance: 7.6
click at [865, 335] on div at bounding box center [861, 263] width 11 height 233
type textarea "font-weight: bold; }"
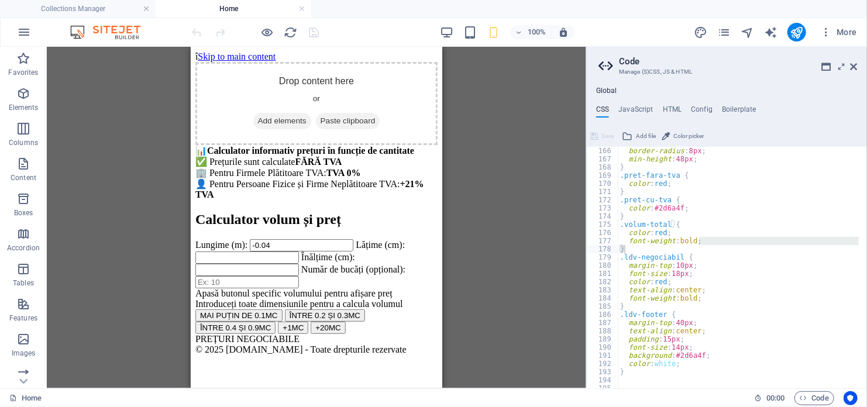
scroll to position [1478, 0]
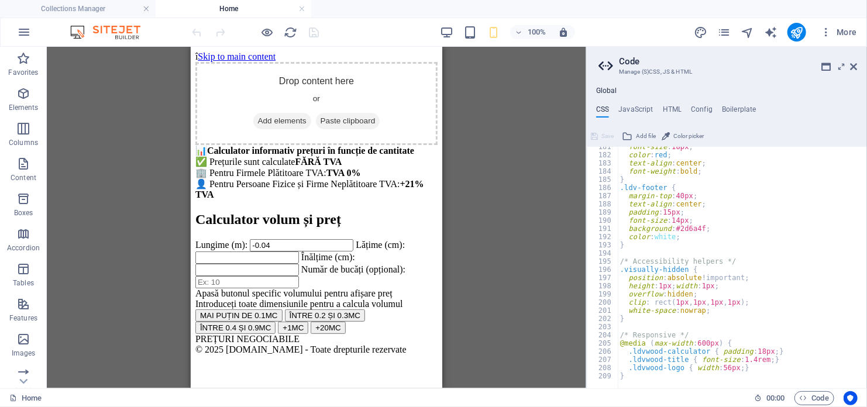
click at [660, 74] on h3 "Manage (S)CSS, JS & HTML" at bounding box center [726, 72] width 215 height 11
click at [607, 67] on icon at bounding box center [607, 66] width 18 height 16
click at [607, 66] on icon at bounding box center [607, 66] width 18 height 16
click at [829, 66] on icon at bounding box center [826, 66] width 9 height 9
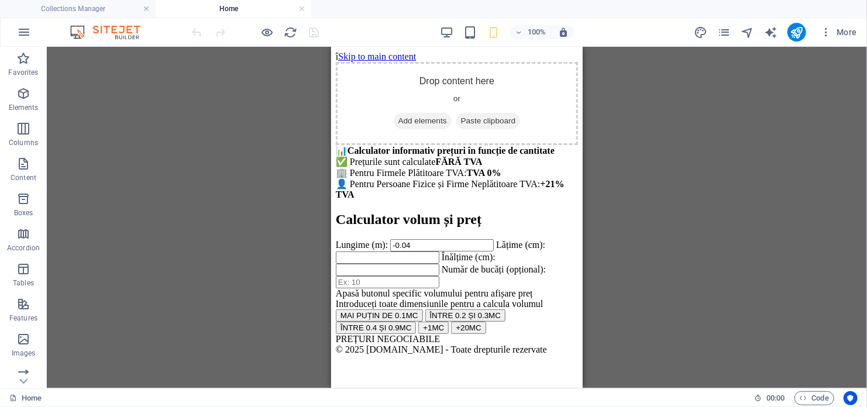
scroll to position [6, 0]
click at [511, 144] on div "📊 Calculator informativ prețuri în funcție de cantitate ✅ Prețurile sunt calcul…" at bounding box center [456, 171] width 242 height 55
click at [828, 400] on span "Code" at bounding box center [814, 398] width 29 height 14
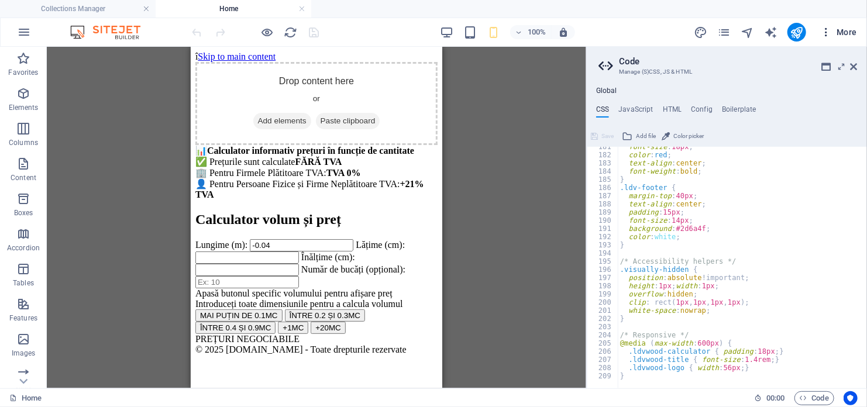
click at [825, 36] on icon "button" at bounding box center [826, 32] width 12 height 12
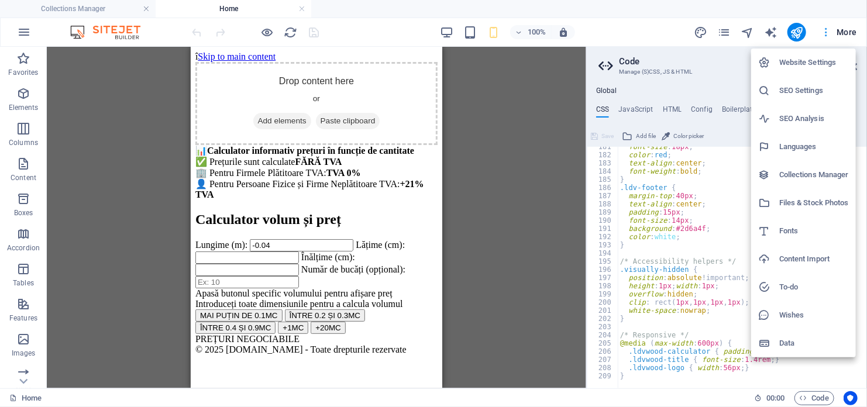
click at [825, 36] on div at bounding box center [433, 203] width 867 height 407
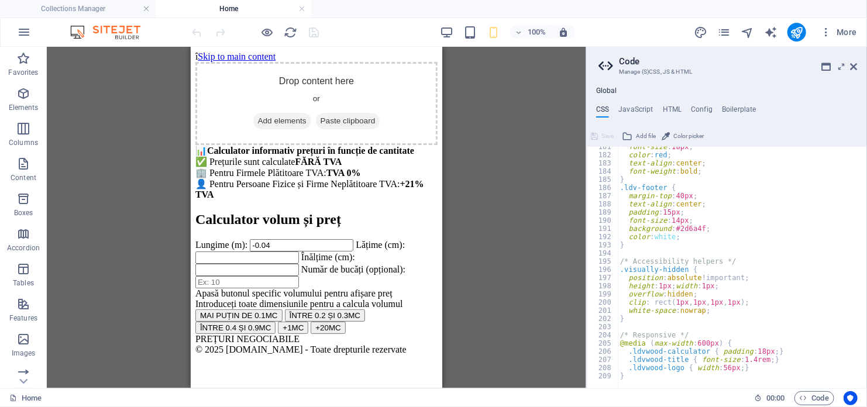
click at [363, 321] on button "ÎNTRE 0.2 ȘI 0.3MC" at bounding box center [324, 315] width 80 height 12
click at [386, 333] on div "MAI PUȚIN DE 0.1MC ÎNTRE 0.2 ȘI 0.3MC ÎNTRE 0.4 ȘI 0.9MC +1MC +20MC" at bounding box center [316, 321] width 242 height 25
click at [424, 309] on div "Introduceți toate dimensiunile pentru a calcula volumul" at bounding box center [316, 303] width 242 height 11
click at [414, 309] on div "Introduceți toate dimensiunile pentru a calcula volumul" at bounding box center [316, 303] width 242 height 11
click at [412, 309] on div "Introduceți toate dimensiunile pentru a calcula volumul" at bounding box center [316, 303] width 242 height 11
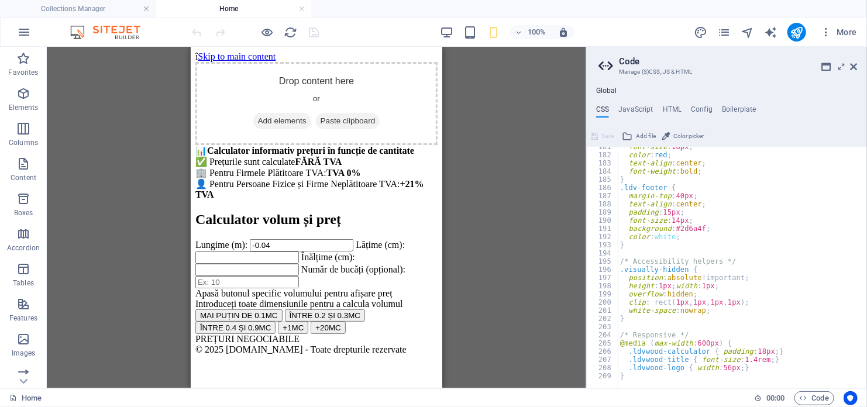
click at [412, 309] on div "Introduceți toate dimensiunile pentru a calcula volumul" at bounding box center [316, 303] width 242 height 11
drag, startPoint x: 337, startPoint y: 85, endPoint x: 374, endPoint y: 58, distance: 45.6
click at [372, 51] on body "î Skip to main content Drop content here or Add elements Paste clipboard 📊 Calc…" at bounding box center [316, 203] width 242 height 304
drag, startPoint x: 424, startPoint y: 51, endPoint x: 426, endPoint y: 68, distance: 17.6
click at [426, 68] on body "î Skip to main content Drop content here or Add elements Paste clipboard 📊 Calc…" at bounding box center [316, 203] width 242 height 304
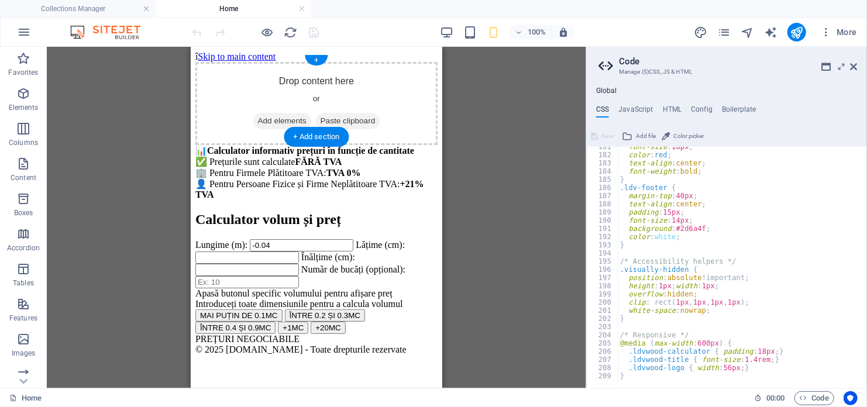
click at [425, 61] on div "Drop content here or Add elements Paste clipboard" at bounding box center [316, 102] width 242 height 83
click at [428, 51] on body "î Skip to main content Drop content here or Add elements Paste clipboard 📊 Calc…" at bounding box center [316, 203] width 242 height 304
click at [407, 61] on div "Drop content here or Add elements Paste clipboard" at bounding box center [316, 102] width 242 height 83
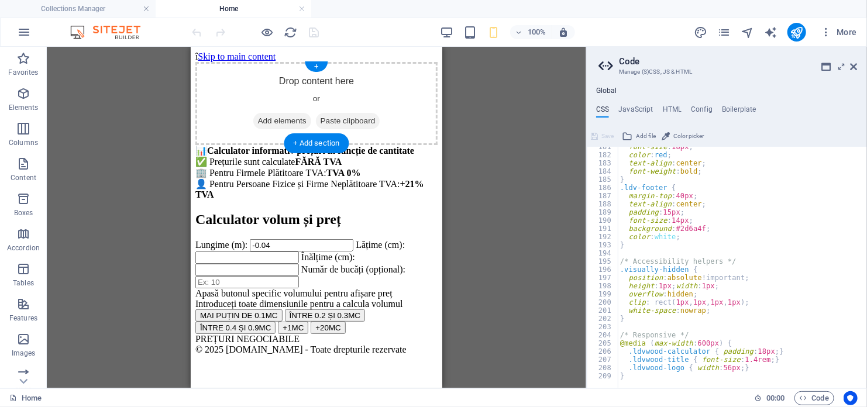
click at [307, 69] on div "Drop content here or Add elements Paste clipboard" at bounding box center [316, 102] width 242 height 83
drag, startPoint x: 325, startPoint y: 68, endPoint x: 502, endPoint y: 114, distance: 183.7
click at [325, 68] on div "Drop content here or Add elements Paste clipboard" at bounding box center [316, 102] width 242 height 83
drag, startPoint x: 312, startPoint y: 68, endPoint x: 21, endPoint y: 20, distance: 295.2
click at [312, 68] on div "+" at bounding box center [316, 66] width 23 height 11
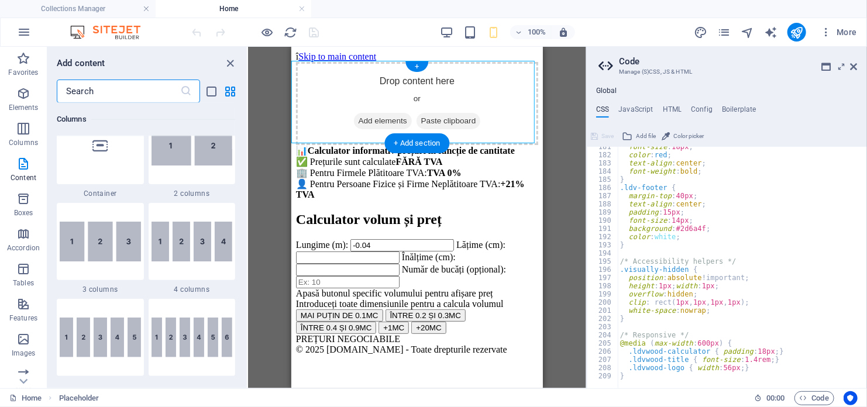
click at [313, 66] on div "Drop content here or Add elements Paste clipboard" at bounding box center [416, 102] width 242 height 83
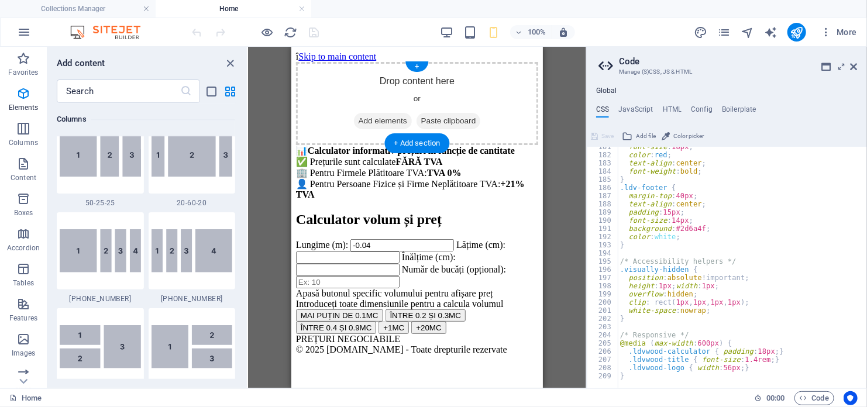
scroll to position [2047, 0]
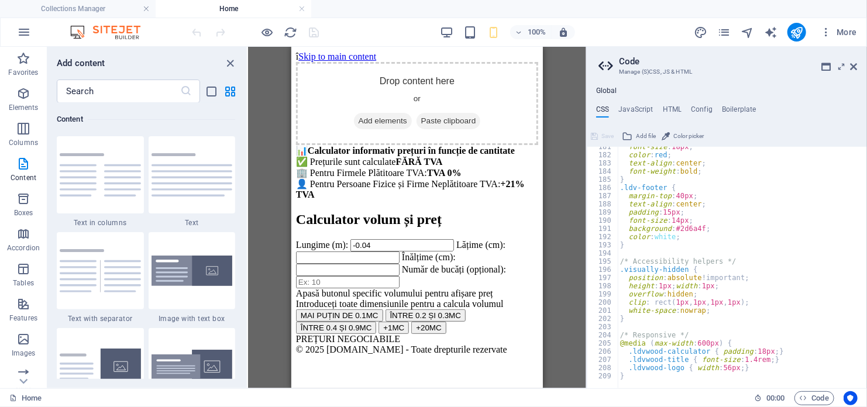
click at [239, 65] on div "Add content" at bounding box center [146, 63] width 199 height 14
click at [235, 66] on icon "close panel" at bounding box center [230, 63] width 13 height 13
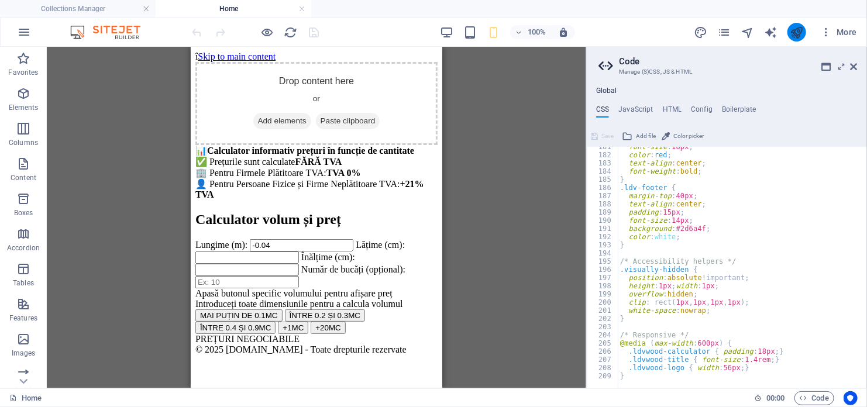
click at [798, 27] on icon "publish" at bounding box center [796, 32] width 13 height 13
type textarea "(function(){"
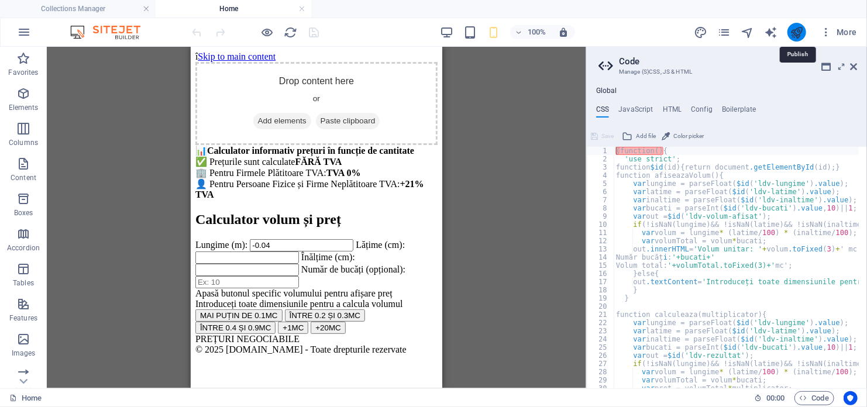
click at [793, 32] on icon "publish" at bounding box center [796, 32] width 13 height 13
click at [265, 321] on button "MAI PUȚIN DE 0.1MC" at bounding box center [238, 315] width 87 height 12
click at [24, 208] on span "Boxes" at bounding box center [23, 206] width 47 height 28
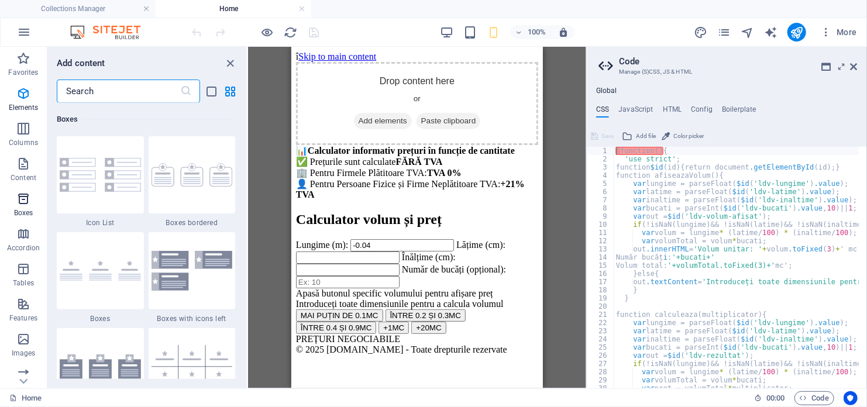
scroll to position [3226, 0]
click at [201, 309] on div "1 Star Boxes with icons left" at bounding box center [192, 277] width 87 height 91
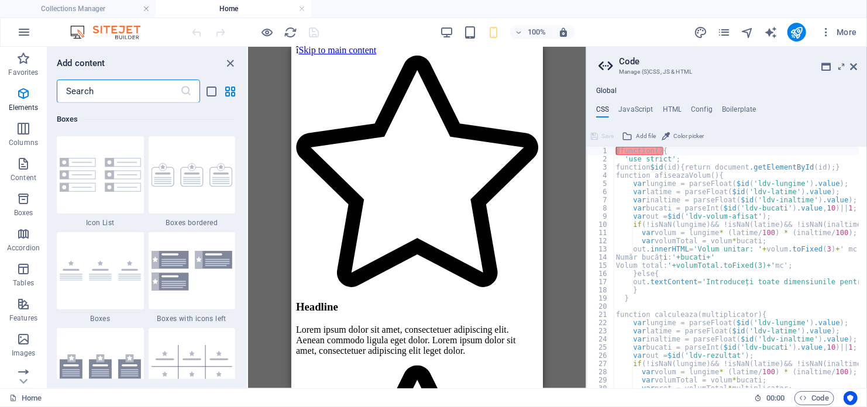
type textarea "/* LDVWOOD STYLES */"
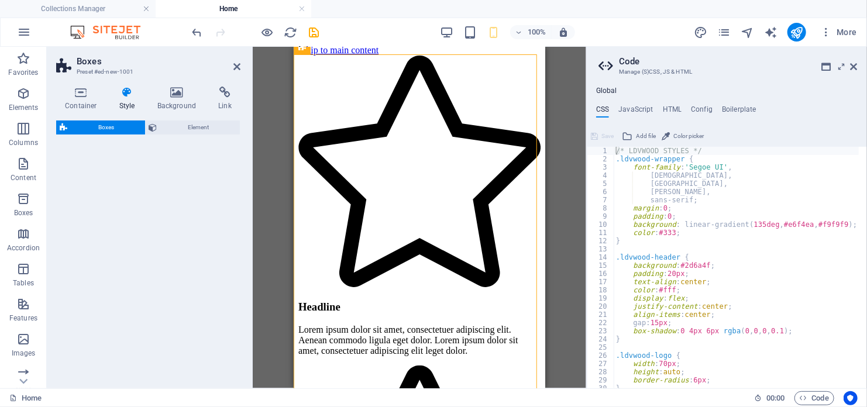
click at [208, 281] on div "Boxes Element" at bounding box center [148, 249] width 184 height 259
select select "rem"
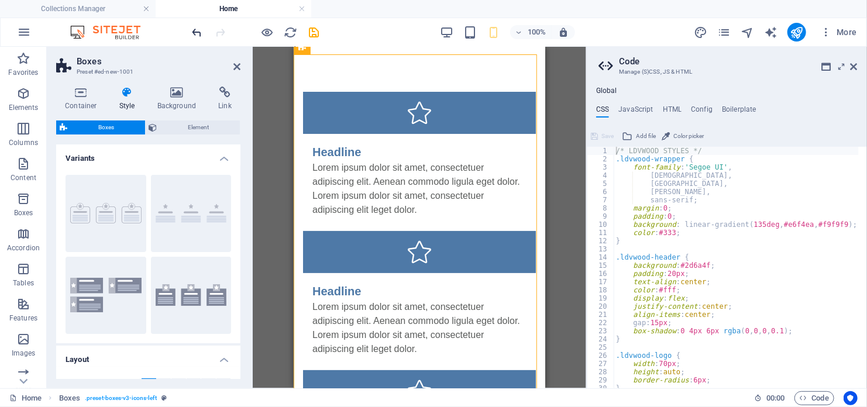
click at [191, 33] on icon "undo" at bounding box center [197, 32] width 13 height 13
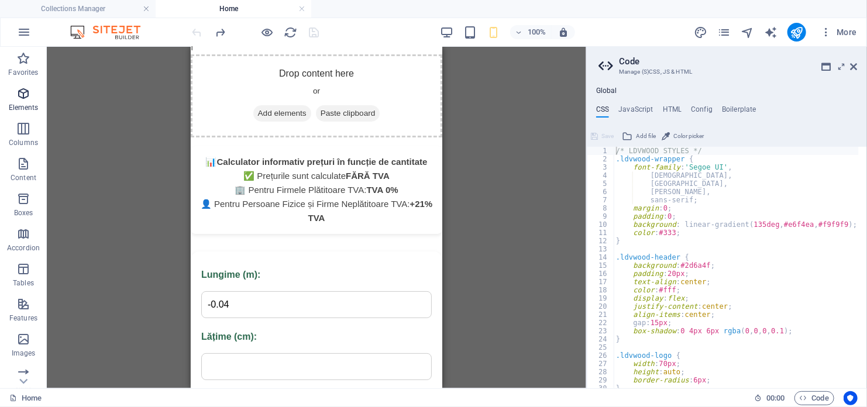
click at [26, 92] on icon "button" at bounding box center [23, 94] width 14 height 14
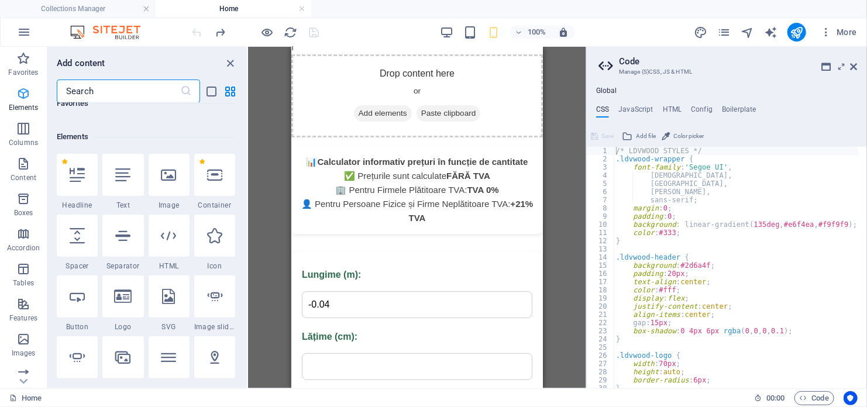
scroll to position [124, 0]
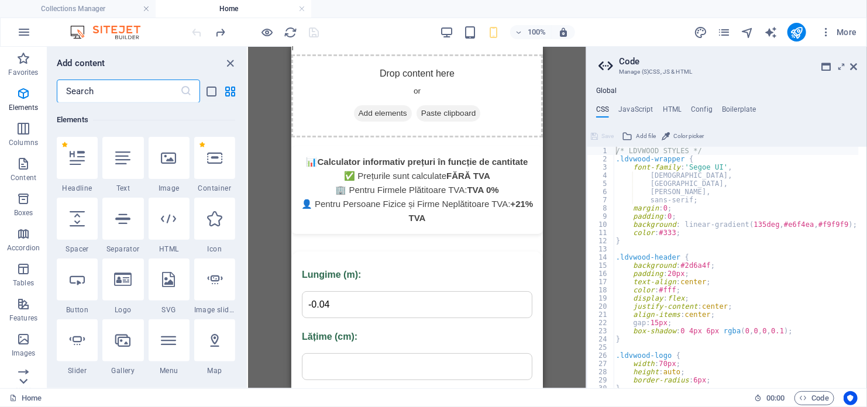
click at [18, 382] on icon at bounding box center [23, 381] width 16 height 16
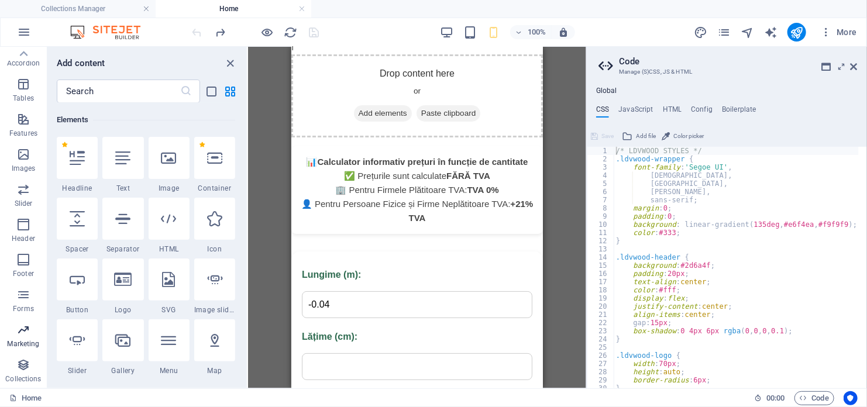
click at [18, 346] on p "Marketing" at bounding box center [23, 343] width 32 height 9
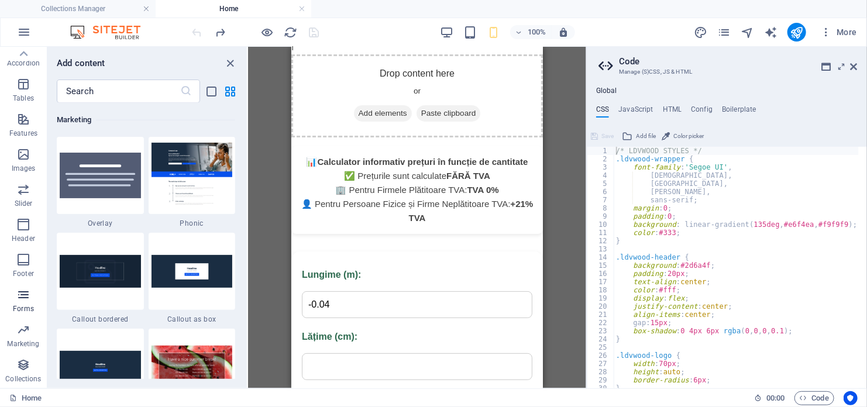
click at [23, 306] on p "Forms" at bounding box center [23, 308] width 21 height 9
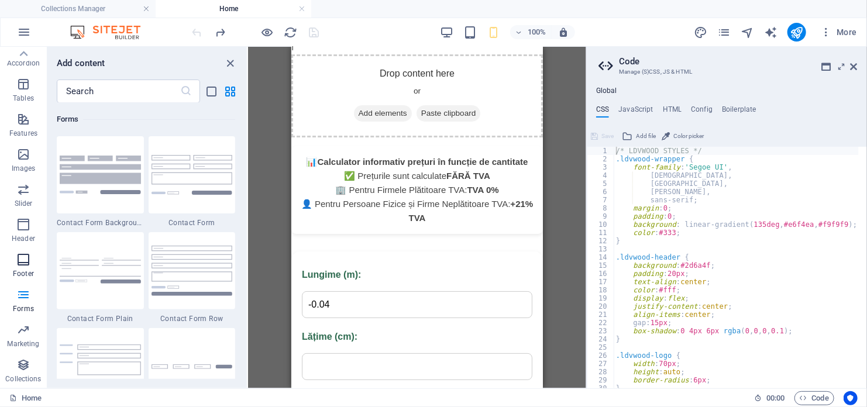
click at [20, 269] on p "Footer" at bounding box center [23, 273] width 21 height 9
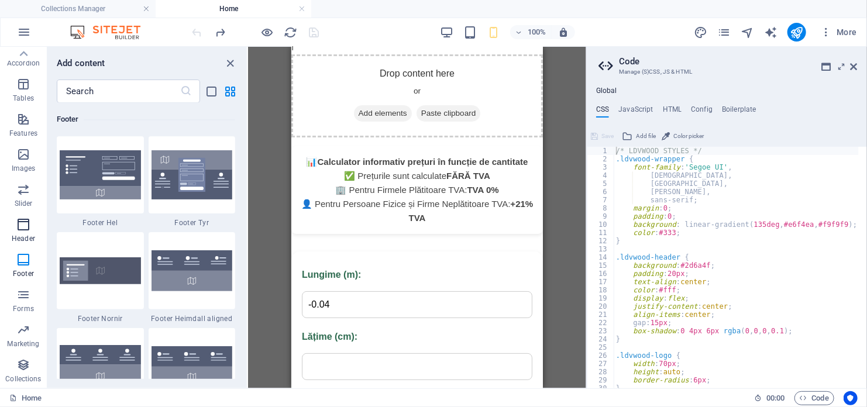
click at [30, 234] on p "Header" at bounding box center [23, 238] width 23 height 9
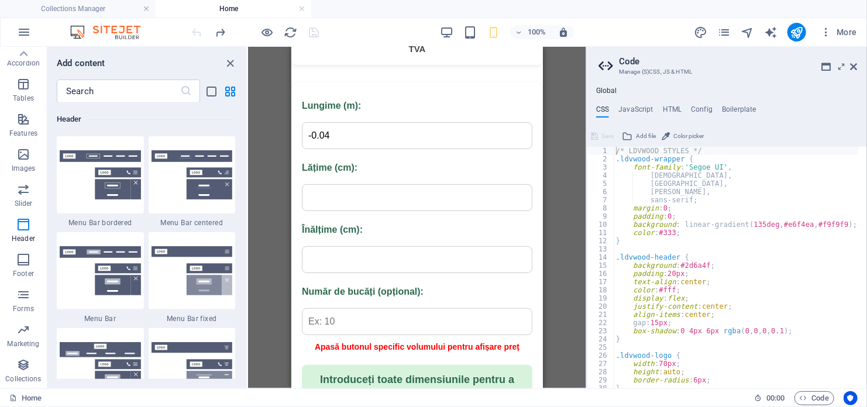
scroll to position [58, 0]
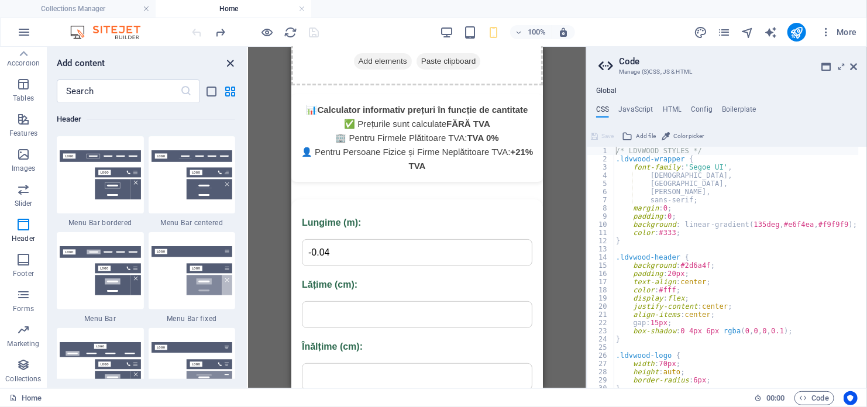
click at [230, 57] on icon "close panel" at bounding box center [230, 63] width 13 height 13
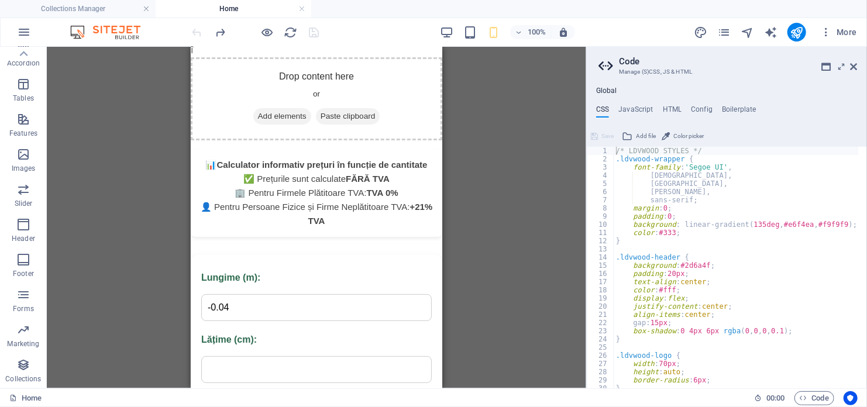
scroll to position [0, 0]
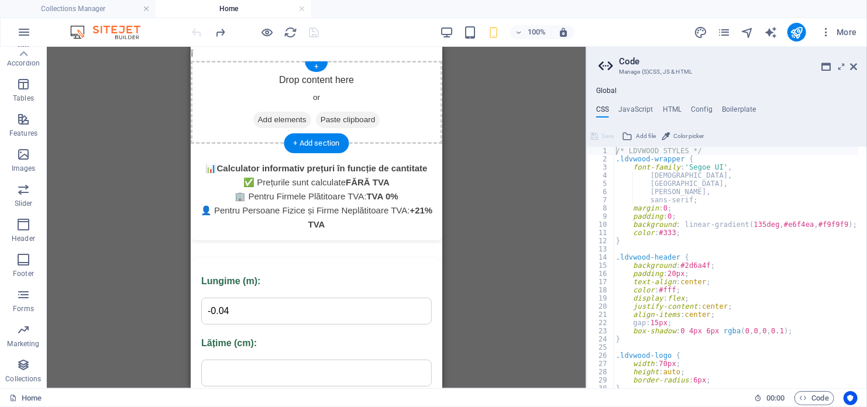
drag, startPoint x: 405, startPoint y: 141, endPoint x: 403, endPoint y: 85, distance: 56.2
click at [403, 85] on div "Drop content here or Add elements Paste clipboard" at bounding box center [316, 101] width 252 height 83
click at [799, 30] on icon "publish" at bounding box center [796, 32] width 13 height 13
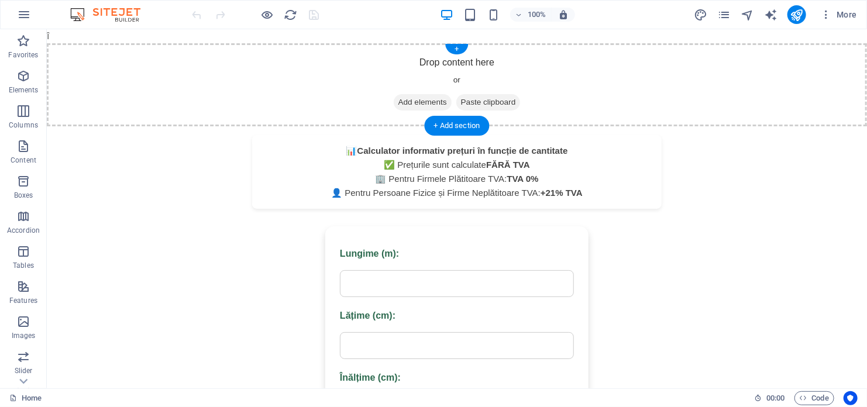
click at [773, 89] on div "Drop content here or Add elements Paste clipboard" at bounding box center [456, 84] width 820 height 83
click at [825, 123] on div "Drop content here or Add elements Paste clipboard" at bounding box center [456, 84] width 820 height 83
drag, startPoint x: 825, startPoint y: 123, endPoint x: 629, endPoint y: 82, distance: 200.3
click at [690, 68] on div "Drop content here or Add elements Paste clipboard" at bounding box center [456, 84] width 820 height 83
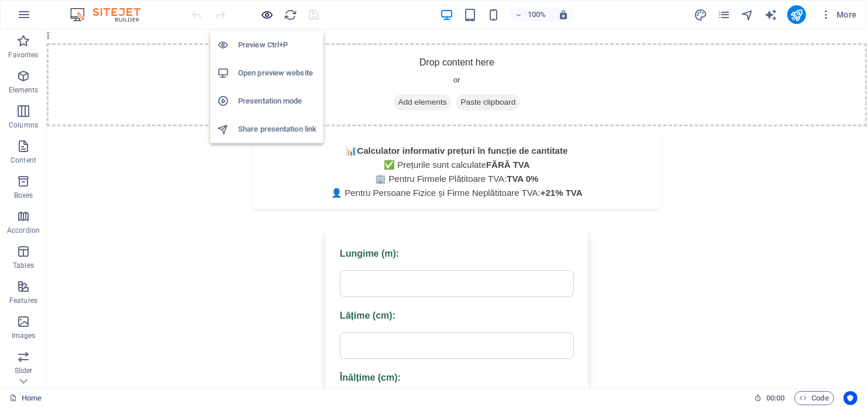
click at [271, 17] on icon "button" at bounding box center [267, 14] width 13 height 13
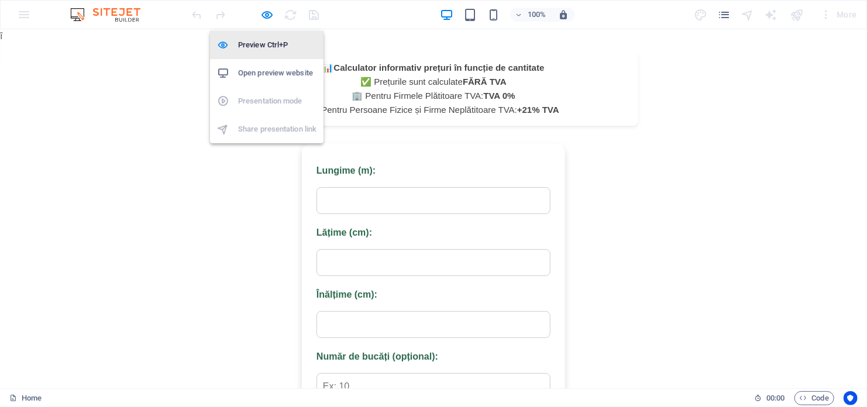
click at [263, 44] on h6 "Preview Ctrl+P" at bounding box center [277, 45] width 78 height 14
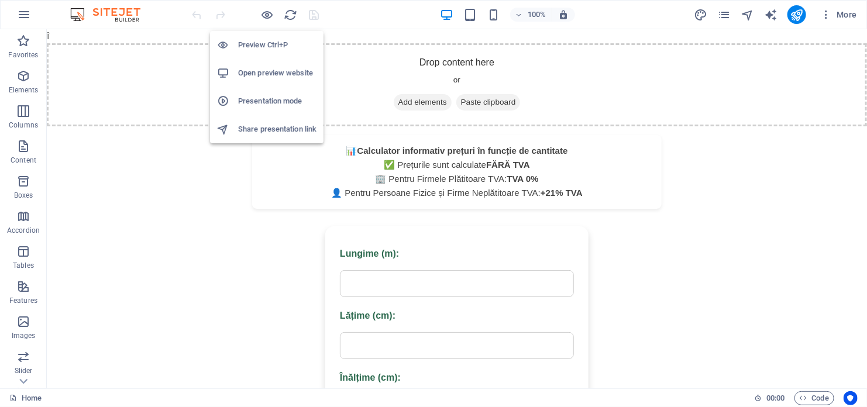
click at [263, 44] on h6 "Preview Ctrl+P" at bounding box center [277, 45] width 78 height 14
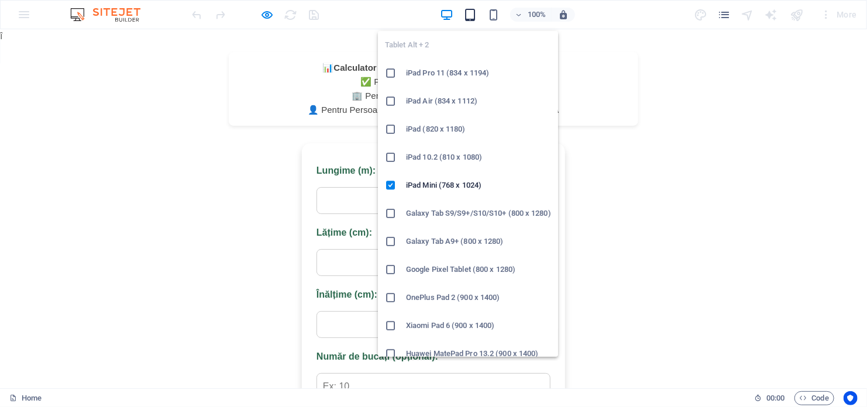
click at [468, 16] on icon "button" at bounding box center [469, 14] width 13 height 13
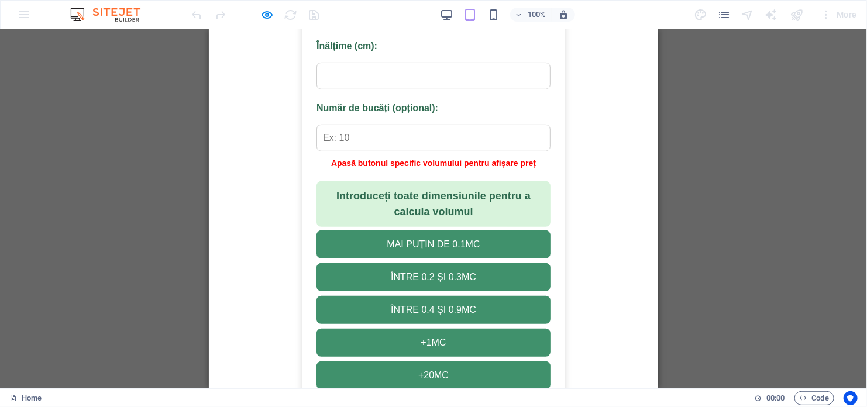
scroll to position [378, 0]
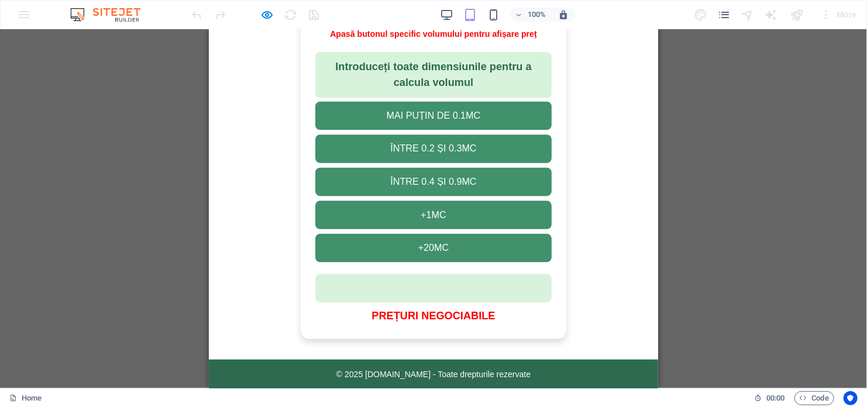
click at [493, 284] on div at bounding box center [433, 288] width 236 height 28
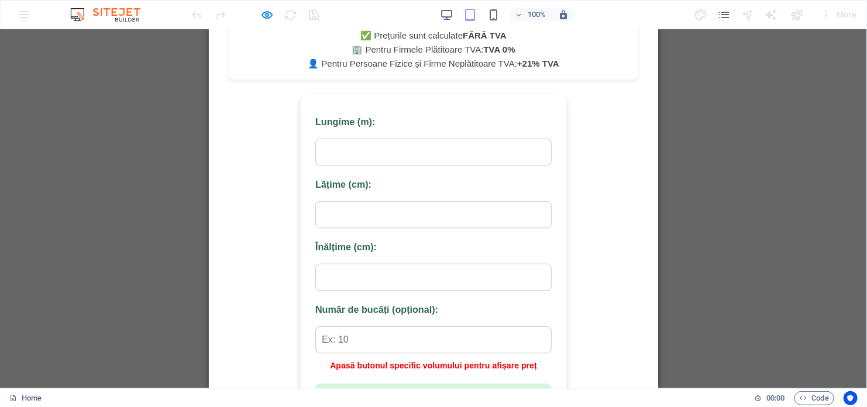
scroll to position [0, 0]
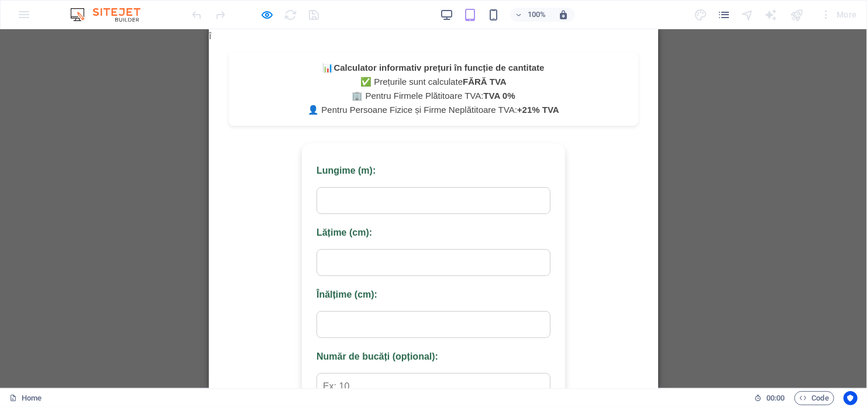
click at [497, 22] on div "100%" at bounding box center [507, 14] width 135 height 19
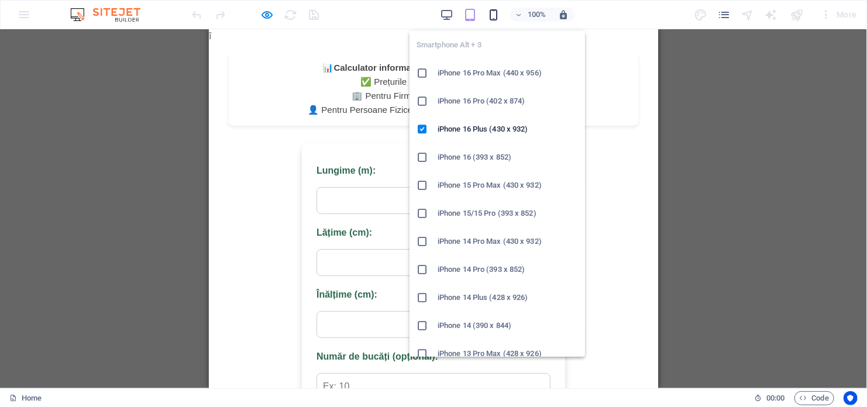
click at [497, 18] on icon "button" at bounding box center [493, 14] width 13 height 13
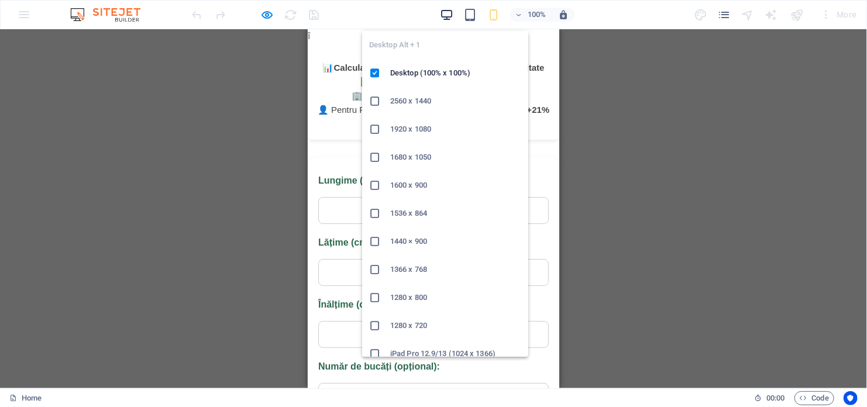
click at [452, 20] on icon "button" at bounding box center [446, 14] width 13 height 13
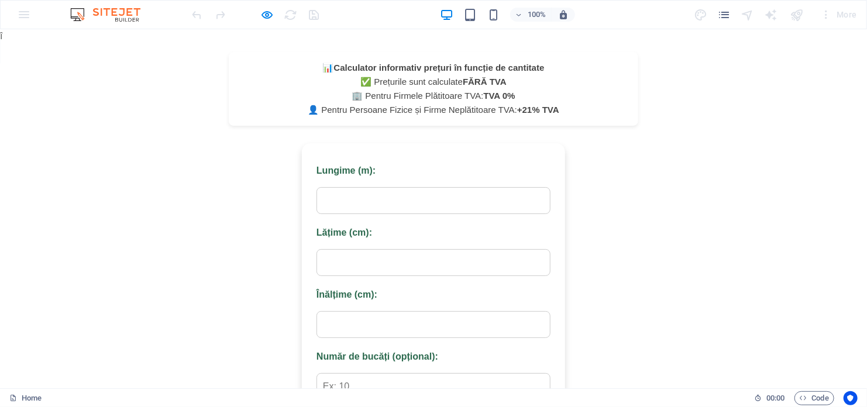
click at [669, 211] on body "î Skip to main content Drop content here or Add elements Paste clipboard 📊 Calc…" at bounding box center [433, 398] width 867 height 738
click at [116, 15] on img at bounding box center [111, 15] width 88 height 14
click at [726, 14] on icon "pages" at bounding box center [723, 14] width 13 height 13
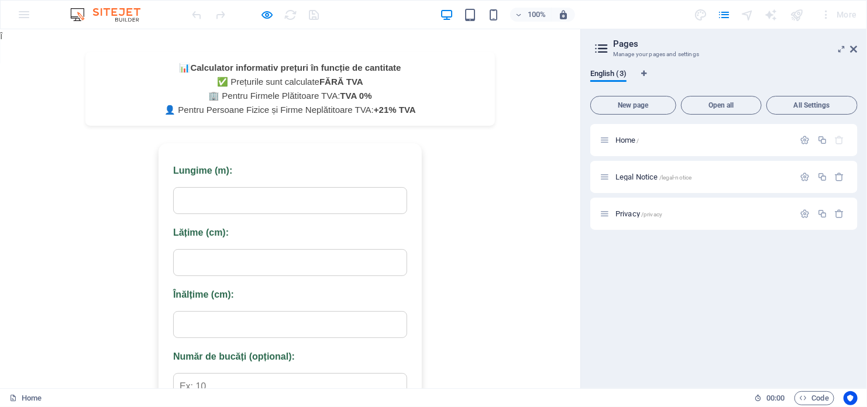
click at [102, 15] on img at bounding box center [111, 15] width 88 height 14
click at [570, 201] on body "î Skip to main content Drop content here or Add elements Paste clipboard 📊 Calc…" at bounding box center [290, 398] width 580 height 738
click at [727, 15] on icon "pages" at bounding box center [723, 14] width 13 height 13
click at [13, 17] on div "100% More" at bounding box center [434, 15] width 866 height 28
click at [18, 15] on div "100% More" at bounding box center [434, 15] width 866 height 28
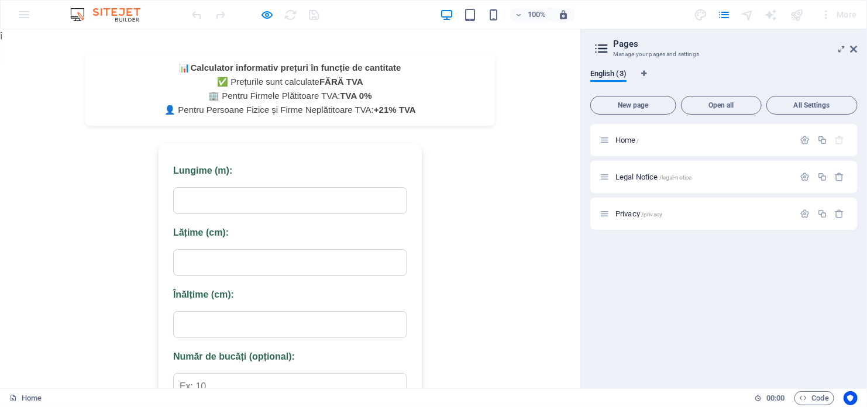
click at [20, 15] on div "100% More" at bounding box center [434, 15] width 866 height 28
click at [16, 4] on div "100% More" at bounding box center [434, 15] width 866 height 28
click at [115, 17] on img at bounding box center [111, 15] width 88 height 14
click at [114, 14] on img at bounding box center [111, 15] width 88 height 14
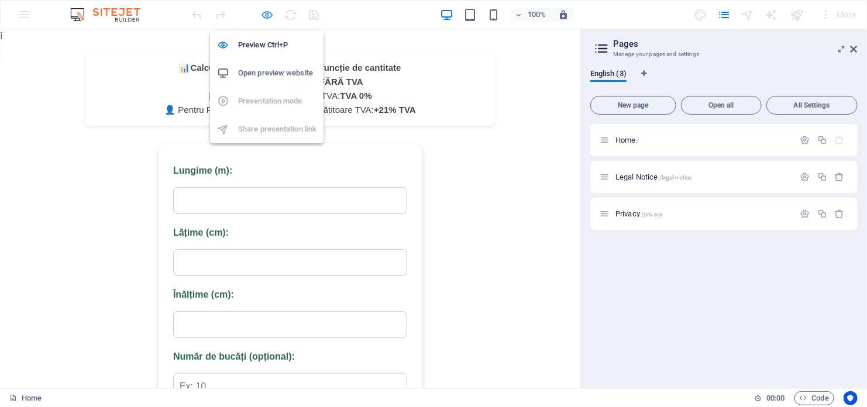
click at [268, 15] on icon "button" at bounding box center [267, 14] width 13 height 13
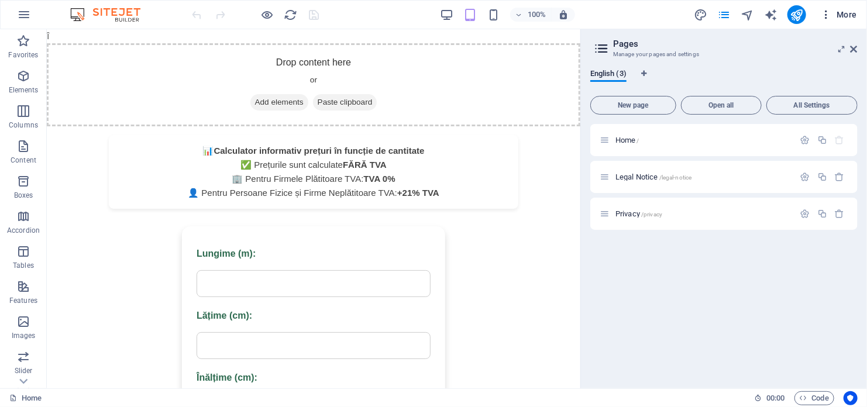
click at [832, 10] on icon "button" at bounding box center [826, 15] width 12 height 12
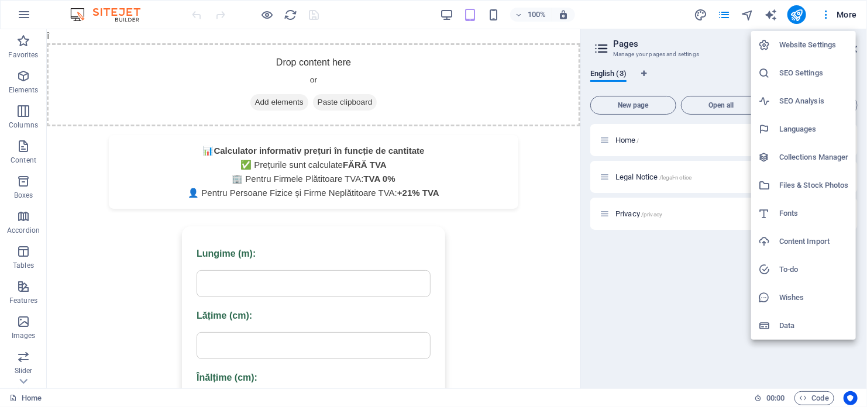
click at [27, 20] on div at bounding box center [433, 203] width 867 height 407
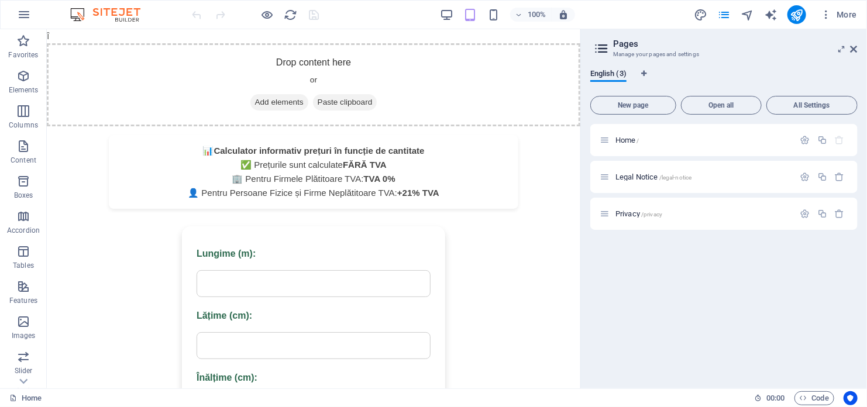
click at [26, 15] on icon "button" at bounding box center [24, 15] width 14 height 14
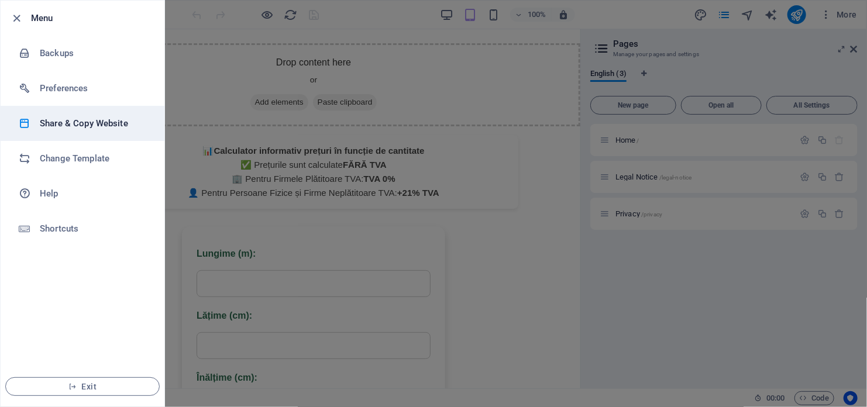
click at [70, 117] on h6 "Share & Copy Website" at bounding box center [94, 123] width 108 height 14
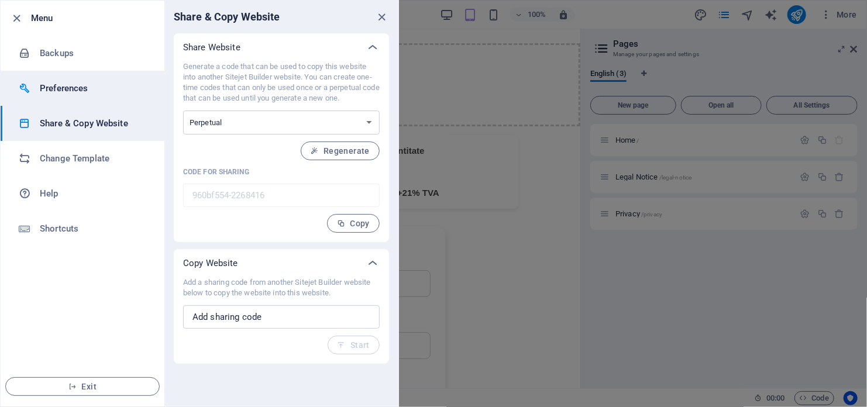
click at [101, 82] on h6 "Preferences" at bounding box center [94, 88] width 108 height 14
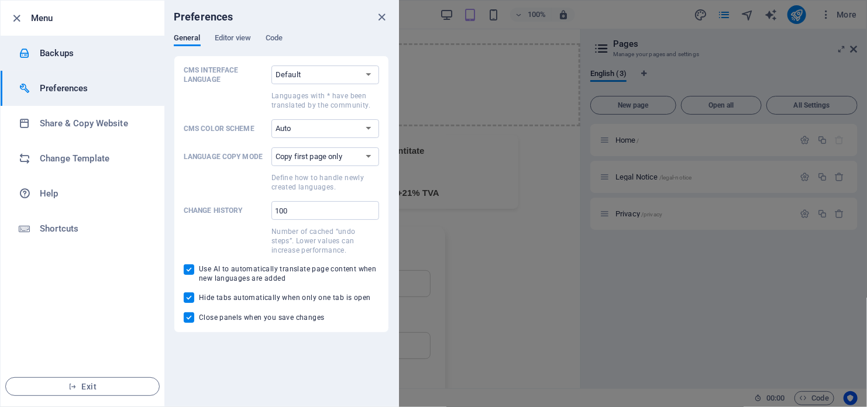
click at [70, 57] on h6 "Backups" at bounding box center [94, 53] width 108 height 14
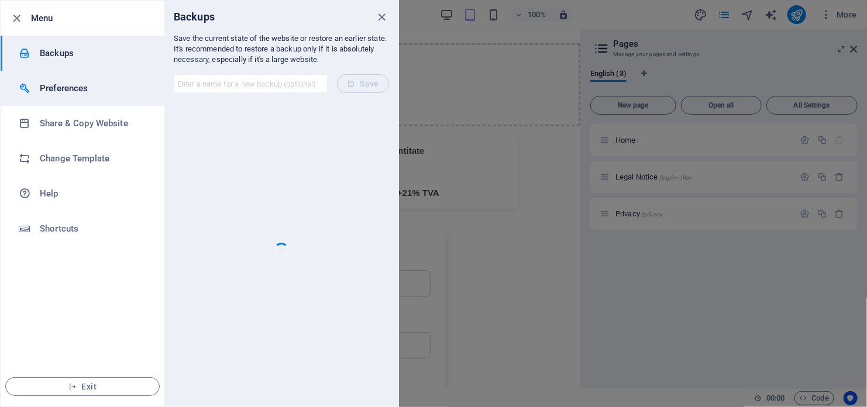
click at [42, 97] on li "Preferences" at bounding box center [83, 88] width 164 height 35
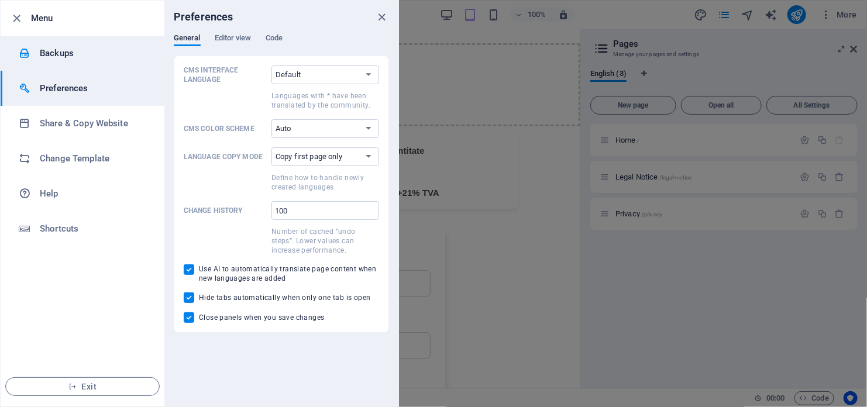
click at [53, 49] on h6 "Backups" at bounding box center [94, 53] width 108 height 14
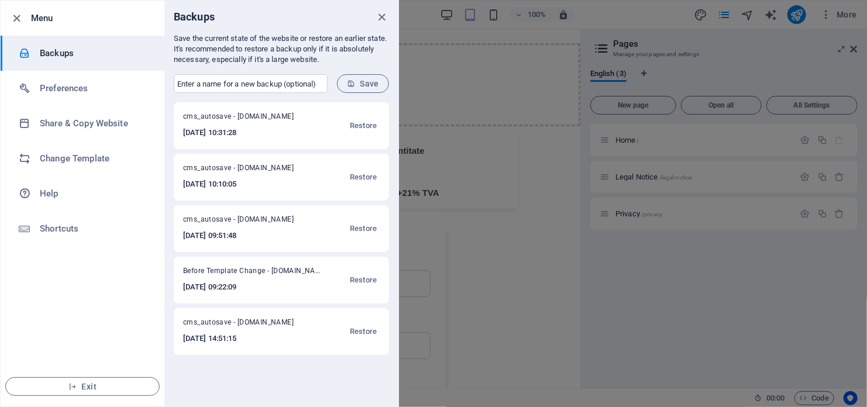
click at [39, 15] on h6 "Menu" at bounding box center [93, 18] width 124 height 14
click at [741, 19] on div at bounding box center [433, 203] width 867 height 407
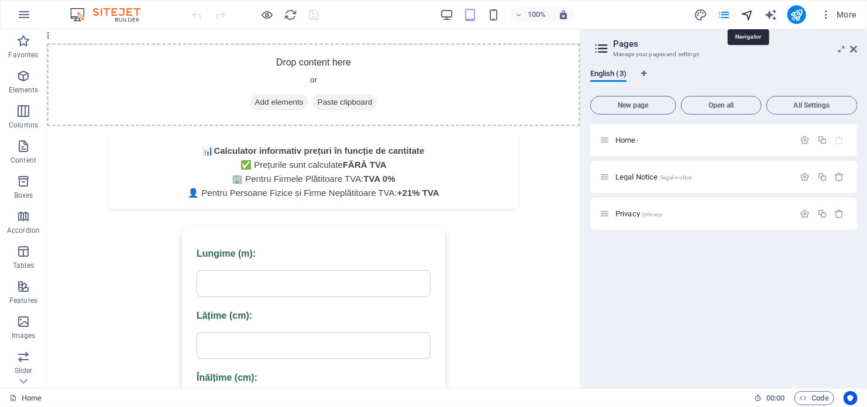
click at [748, 15] on icon "navigator" at bounding box center [747, 14] width 13 height 13
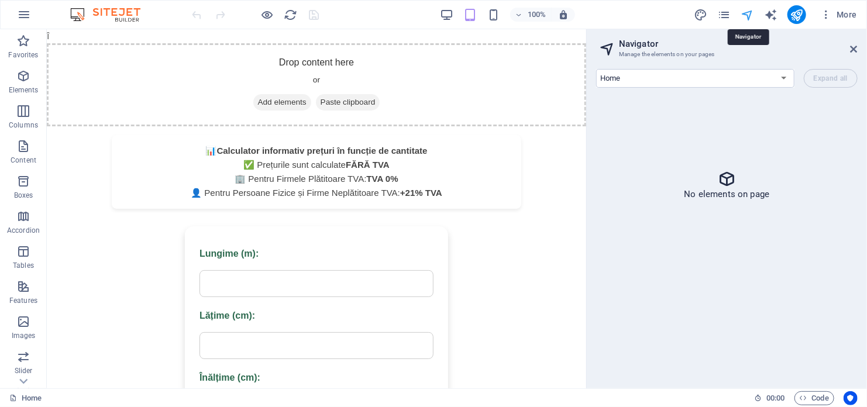
click at [748, 15] on icon "navigator" at bounding box center [747, 14] width 13 height 13
click at [770, 13] on icon "text_generator" at bounding box center [770, 14] width 13 height 13
select select "English"
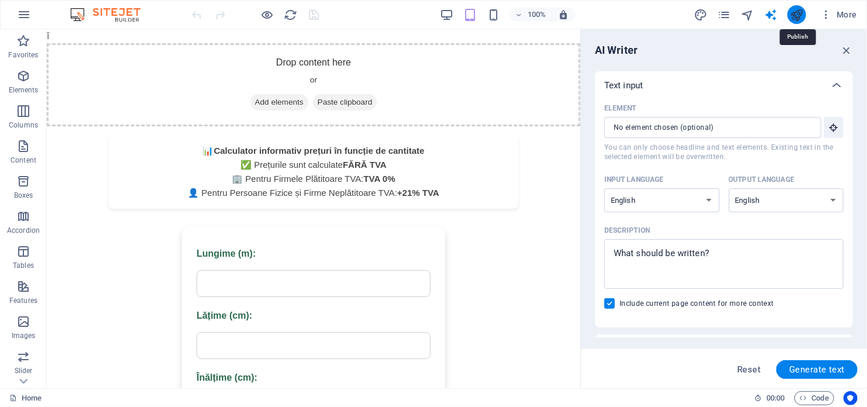
click at [802, 12] on icon "publish" at bounding box center [796, 14] width 13 height 13
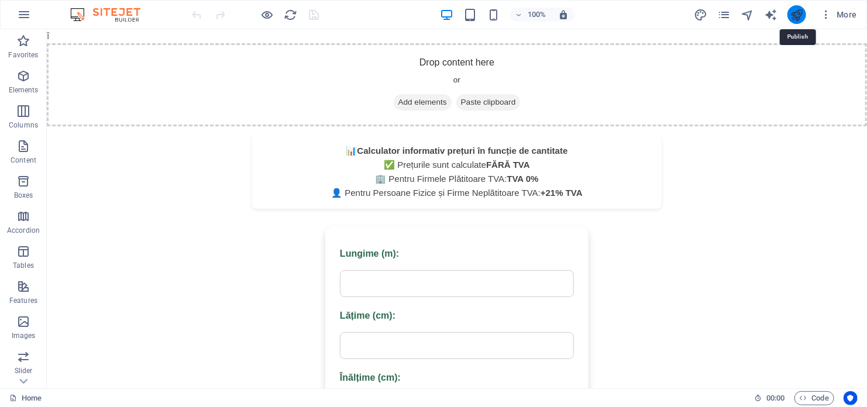
click at [793, 11] on icon "publish" at bounding box center [796, 14] width 13 height 13
click at [20, 11] on icon "button" at bounding box center [24, 15] width 14 height 14
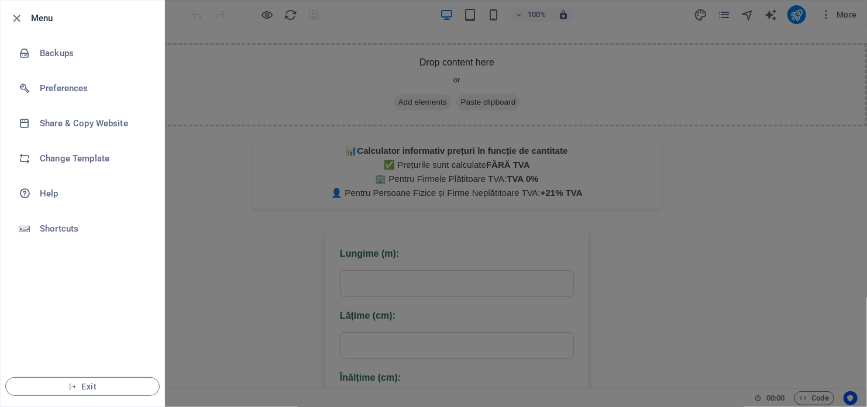
click at [25, 13] on div at bounding box center [20, 18] width 21 height 14
click at [753, 121] on div at bounding box center [433, 203] width 867 height 407
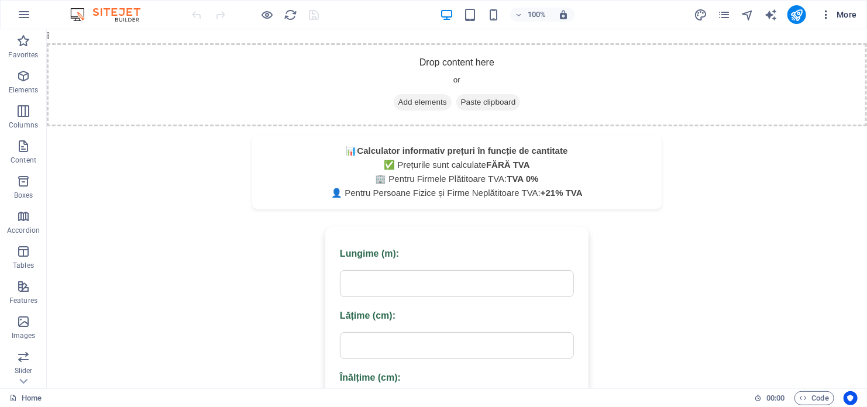
click at [830, 13] on icon "button" at bounding box center [826, 15] width 12 height 12
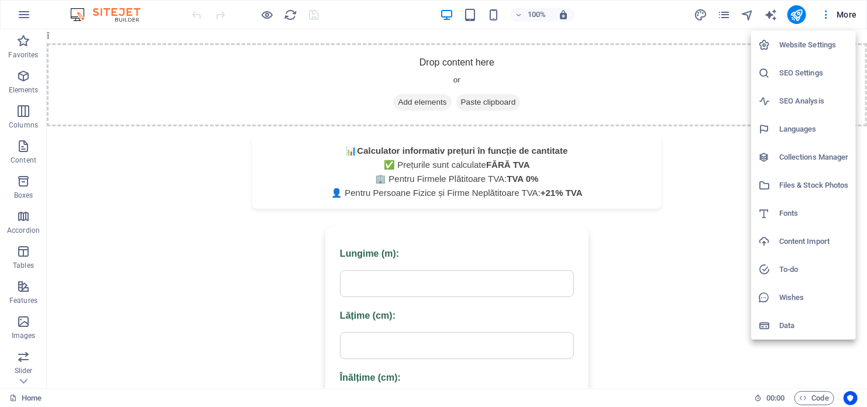
click at [773, 334] on li "Data" at bounding box center [803, 326] width 105 height 28
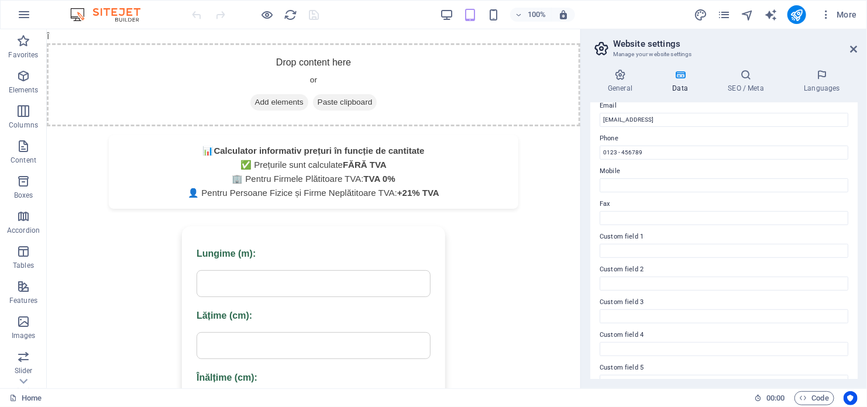
scroll to position [285, 0]
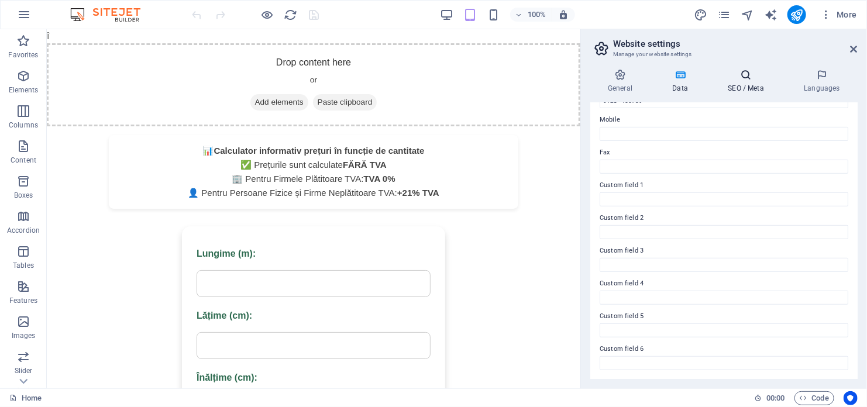
click at [736, 74] on icon at bounding box center [745, 75] width 71 height 12
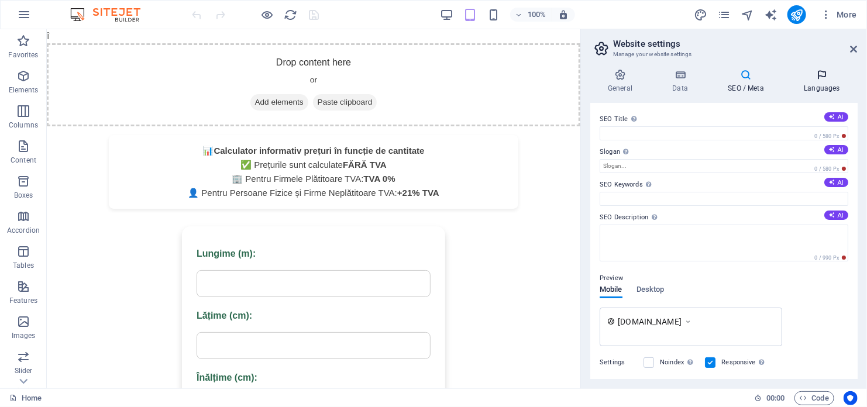
click at [810, 80] on icon at bounding box center [821, 75] width 71 height 12
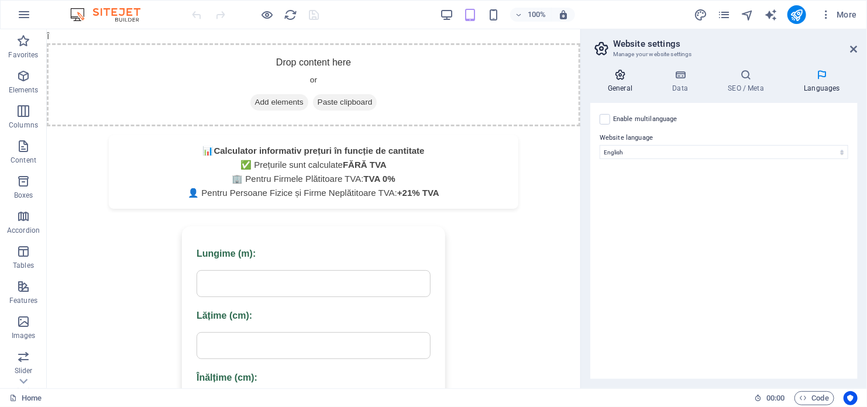
click at [624, 86] on h4 "General" at bounding box center [622, 81] width 64 height 25
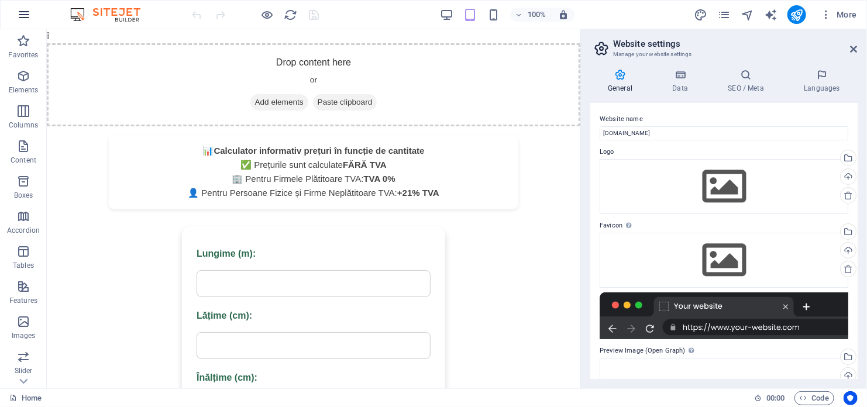
click at [30, 10] on icon "button" at bounding box center [24, 15] width 14 height 14
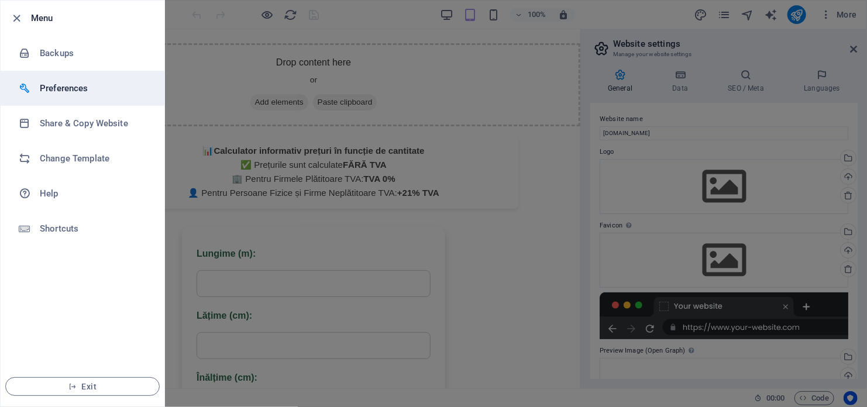
click at [81, 75] on li "Preferences" at bounding box center [83, 88] width 164 height 35
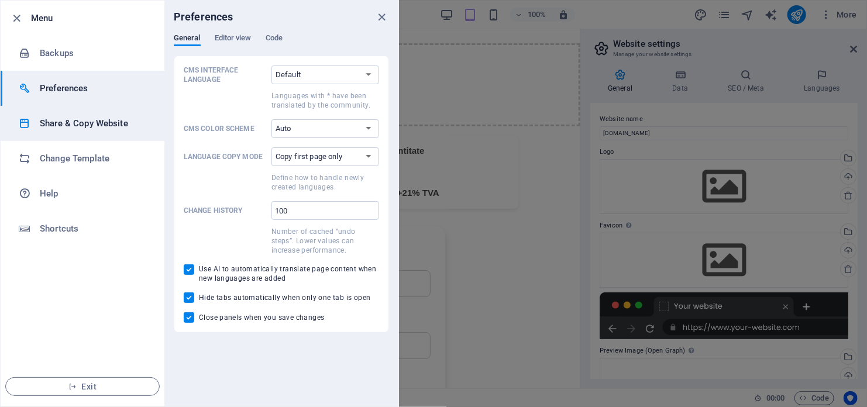
click at [85, 122] on h6 "Share & Copy Website" at bounding box center [94, 123] width 108 height 14
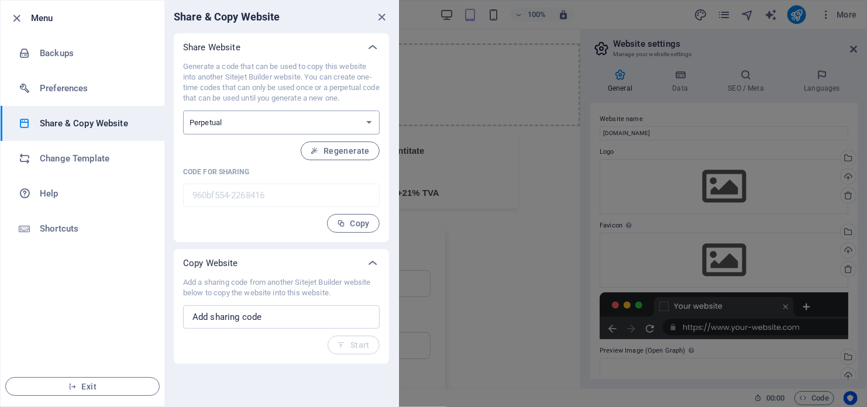
click at [235, 127] on select "One-time Perpetual" at bounding box center [281, 123] width 197 height 24
click at [84, 157] on h6 "Change Template" at bounding box center [94, 158] width 108 height 14
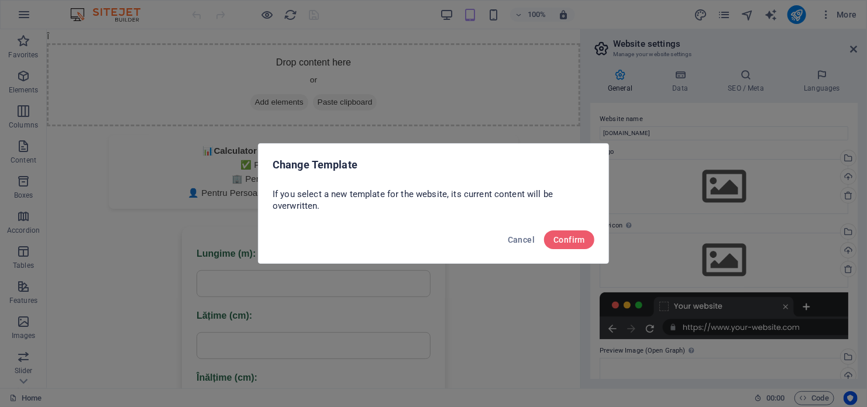
click at [497, 246] on div "Cancel Confirm" at bounding box center [434, 243] width 350 height 40
click at [508, 247] on button "Cancel" at bounding box center [521, 239] width 36 height 19
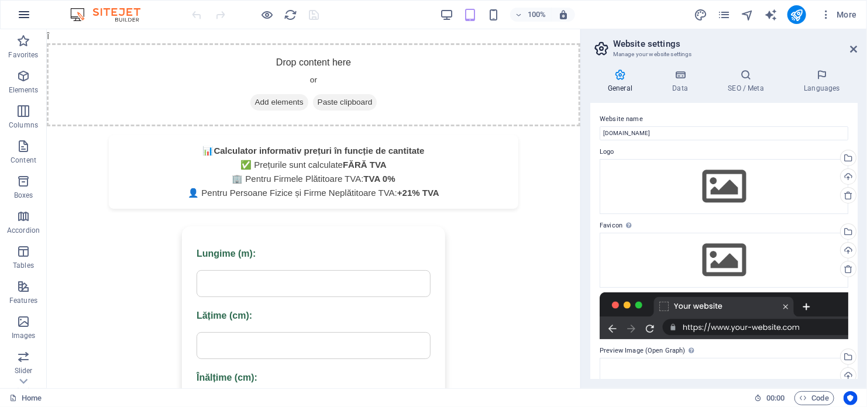
click at [12, 10] on button "button" at bounding box center [24, 15] width 28 height 28
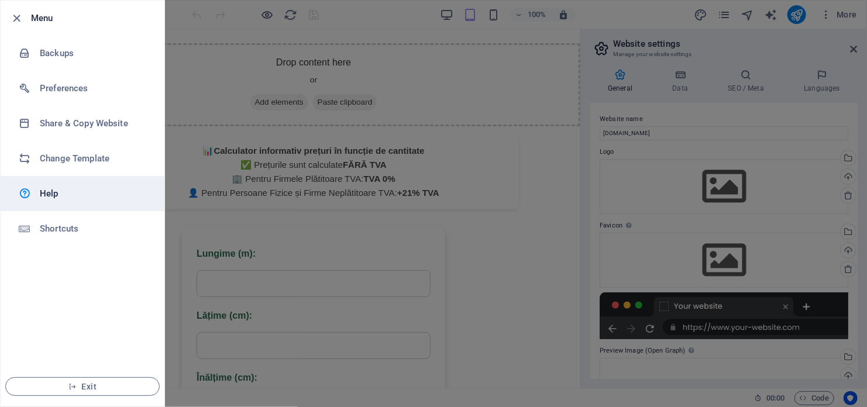
click at [97, 190] on h6 "Help" at bounding box center [94, 194] width 108 height 14
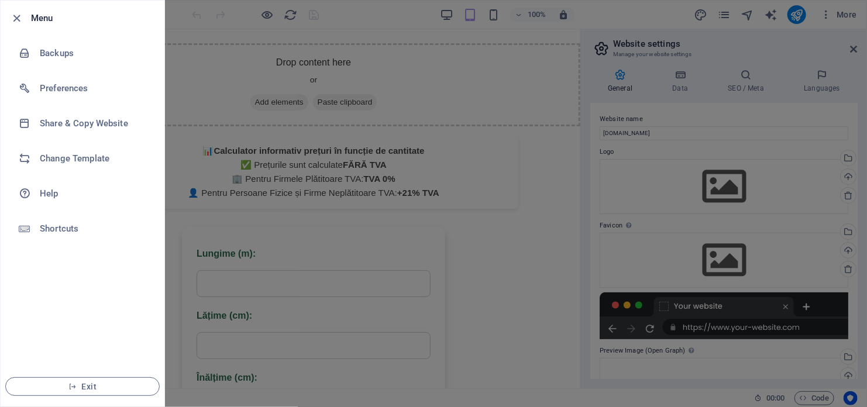
click at [270, 25] on div at bounding box center [433, 203] width 867 height 407
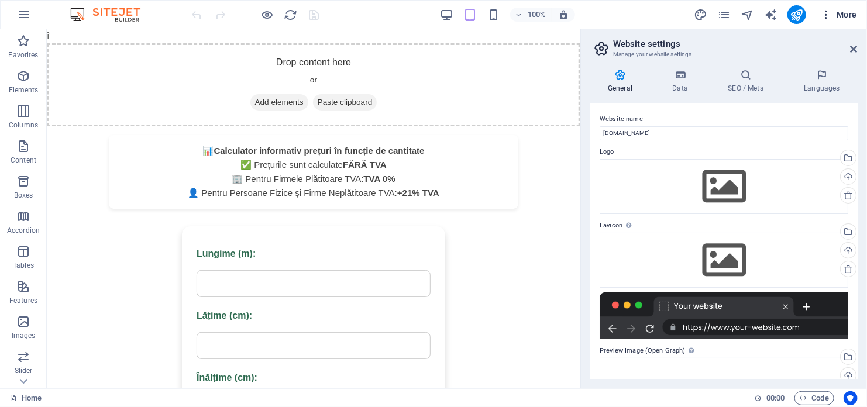
click at [826, 19] on icon "button" at bounding box center [826, 15] width 12 height 12
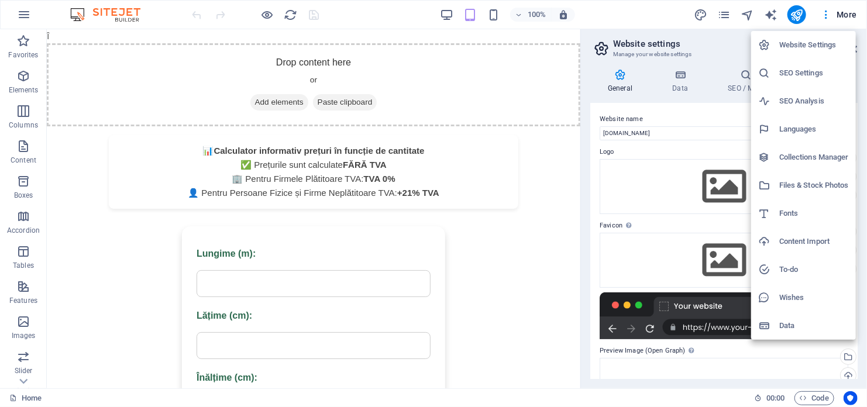
click at [794, 71] on h6 "SEO Settings" at bounding box center [814, 73] width 70 height 14
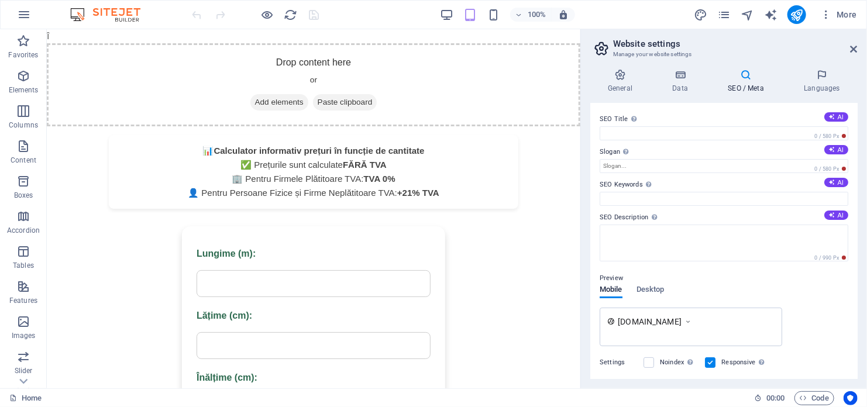
click at [823, 112] on label "SEO Title The title of your website - make it something that stands out in sear…" at bounding box center [724, 119] width 249 height 14
click at [823, 126] on input "SEO Title The title of your website - make it something that stands out in sear…" at bounding box center [724, 133] width 249 height 14
click at [825, 115] on button "AI" at bounding box center [836, 116] width 24 height 9
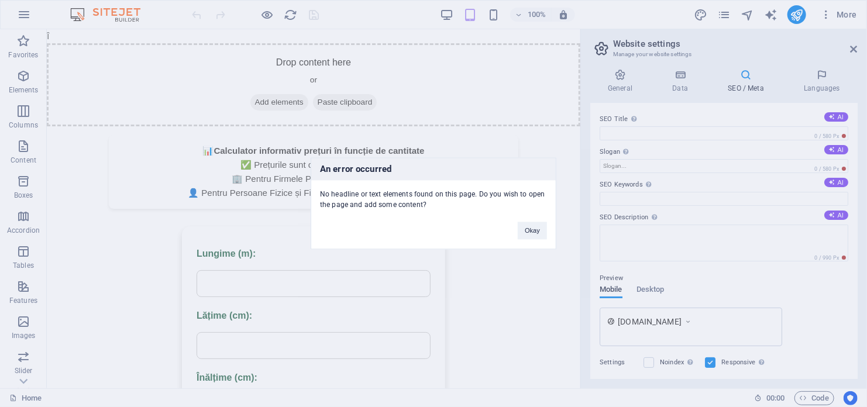
click at [512, 225] on div "Okay" at bounding box center [532, 226] width 47 height 30
click at [528, 226] on button "Okay" at bounding box center [532, 231] width 29 height 18
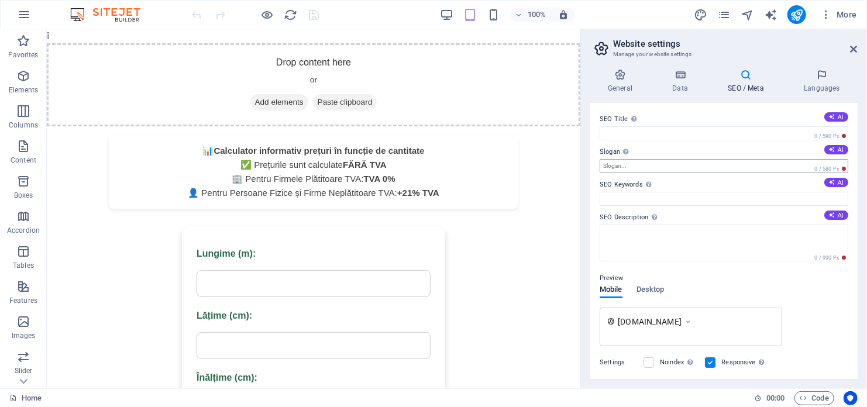
scroll to position [117, 0]
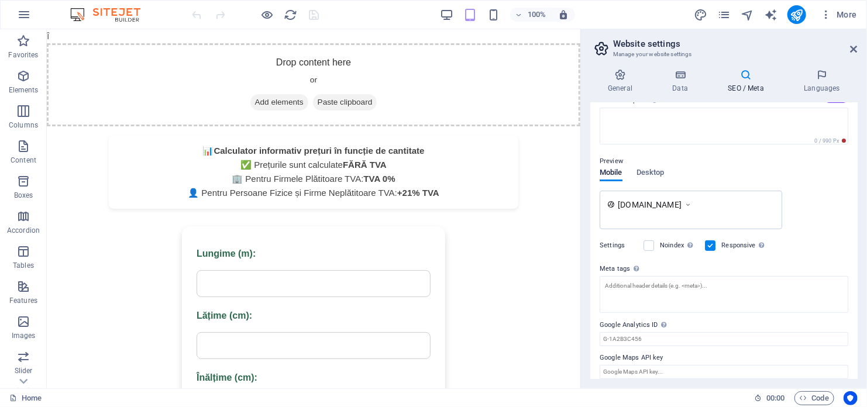
click at [664, 205] on span "[DOMAIN_NAME]" at bounding box center [650, 205] width 64 height 12
click at [668, 196] on div "[DOMAIN_NAME]" at bounding box center [691, 210] width 182 height 39
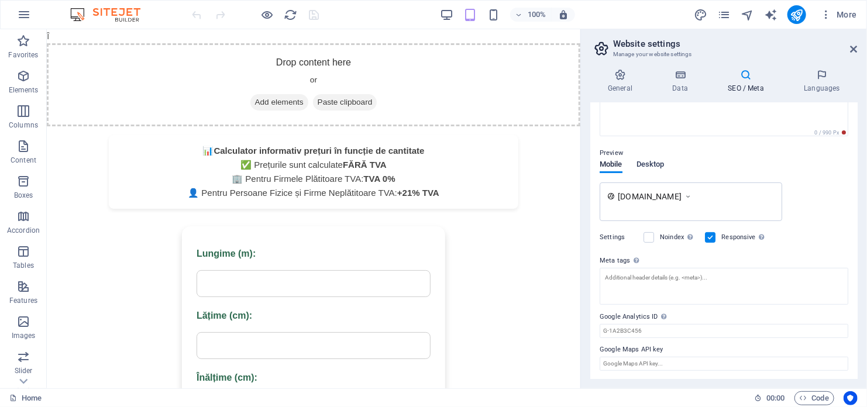
click at [660, 164] on span "Desktop" at bounding box center [650, 165] width 28 height 16
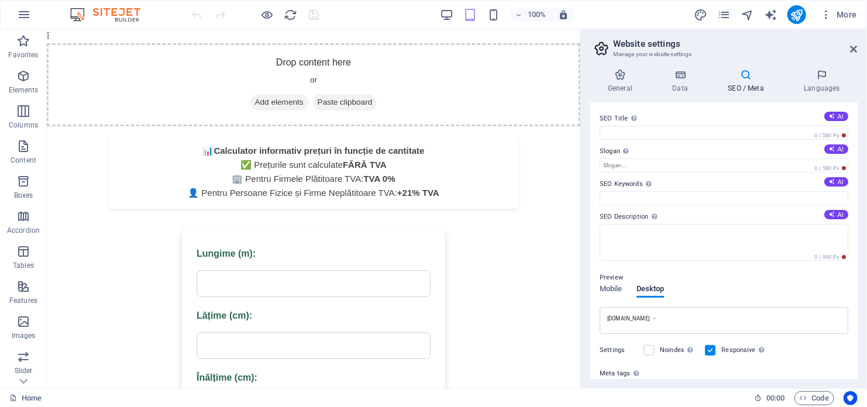
scroll to position [0, 0]
click at [814, 74] on icon at bounding box center [821, 75] width 71 height 12
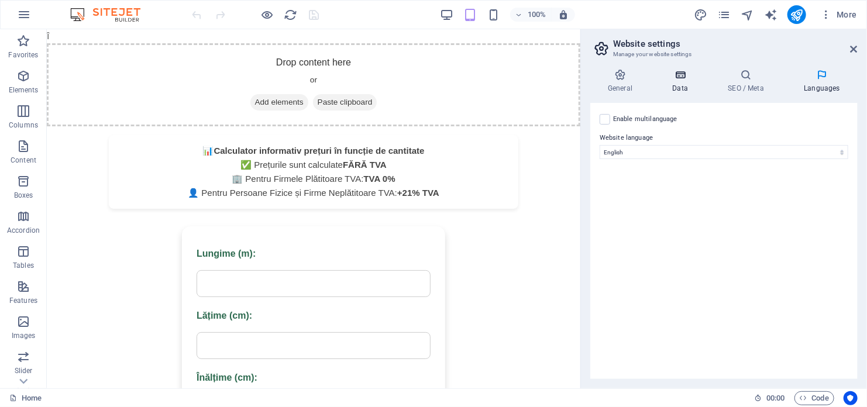
click at [683, 84] on h4 "Data" at bounding box center [683, 81] width 56 height 25
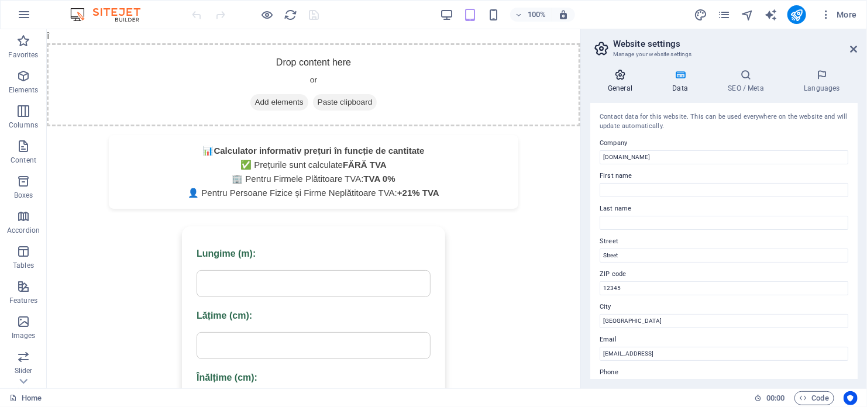
click at [616, 71] on icon at bounding box center [620, 75] width 60 height 12
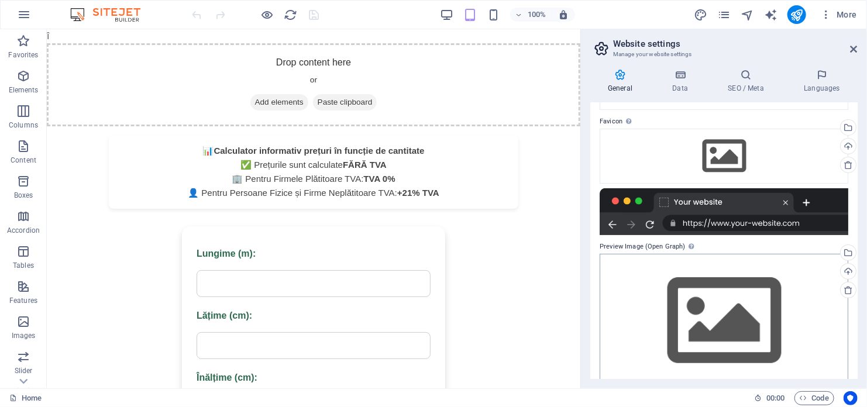
scroll to position [122, 0]
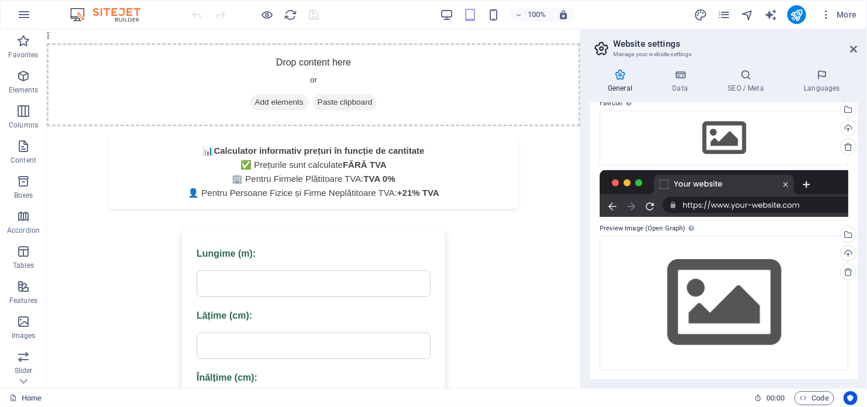
click at [851, 59] on header "Website settings Manage your website settings" at bounding box center [725, 44] width 265 height 30
drag, startPoint x: 851, startPoint y: 51, endPoint x: 798, endPoint y: 17, distance: 63.1
click at [851, 51] on icon at bounding box center [853, 48] width 7 height 9
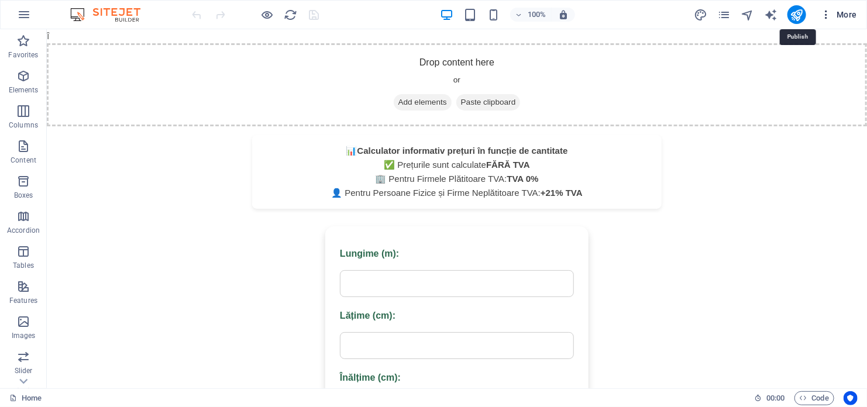
drag, startPoint x: 800, startPoint y: 18, endPoint x: 825, endPoint y: 12, distance: 26.3
click at [825, 12] on icon "button" at bounding box center [826, 15] width 12 height 12
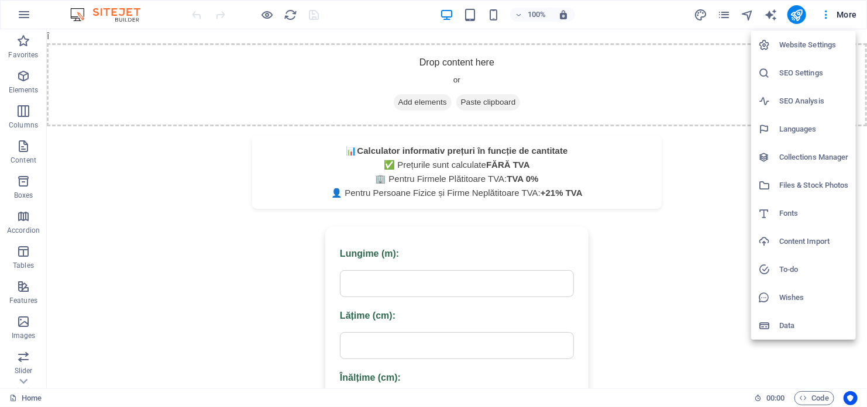
click at [818, 47] on h6 "Website Settings" at bounding box center [814, 45] width 70 height 14
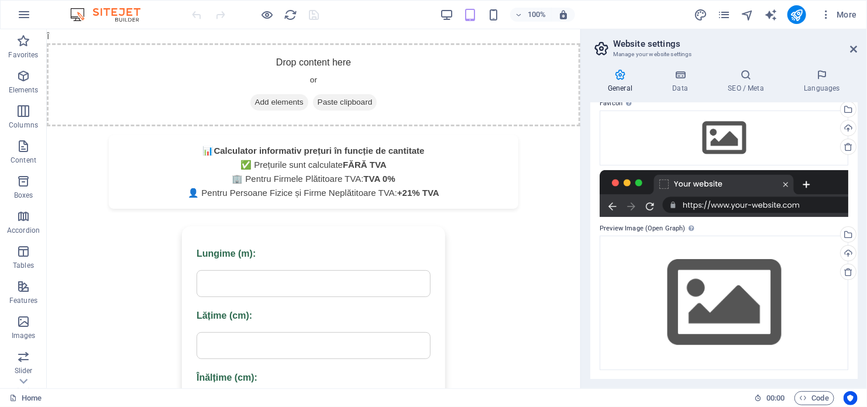
click at [849, 57] on header "Website settings Manage your website settings" at bounding box center [725, 44] width 265 height 30
drag, startPoint x: 857, startPoint y: 46, endPoint x: 801, endPoint y: 15, distance: 64.4
click at [857, 46] on icon at bounding box center [853, 48] width 7 height 9
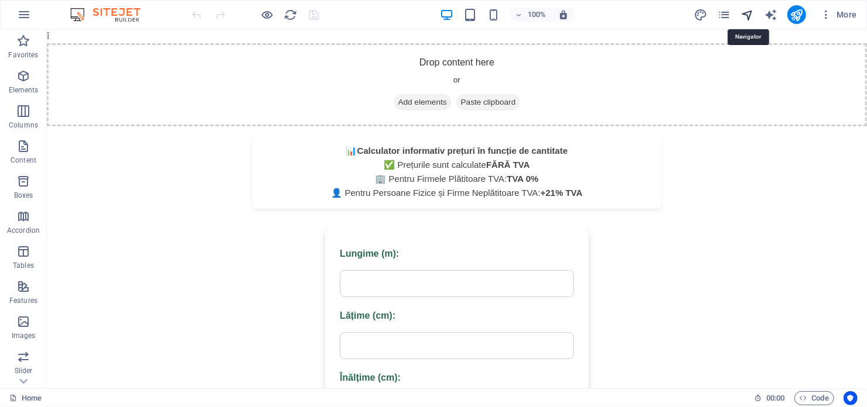
click at [750, 9] on icon "navigator" at bounding box center [747, 14] width 13 height 13
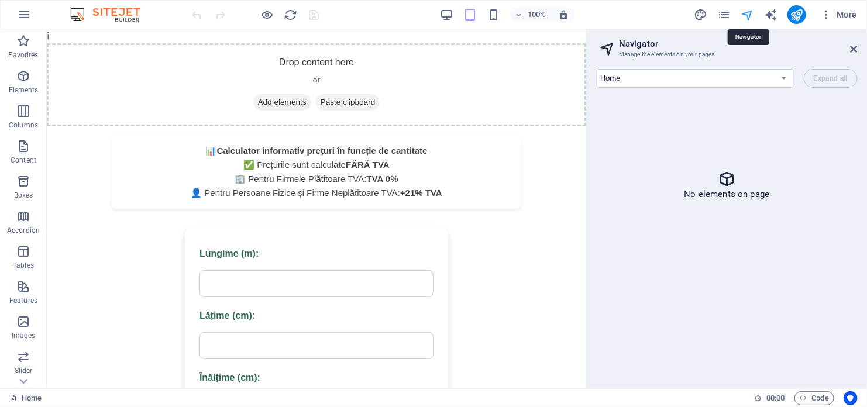
click at [750, 9] on icon "navigator" at bounding box center [747, 14] width 13 height 13
click at [721, 73] on select "Home Legal Notice Privacy" at bounding box center [695, 78] width 198 height 19
click at [719, 75] on select "Home Legal Notice Privacy" at bounding box center [695, 78] width 198 height 19
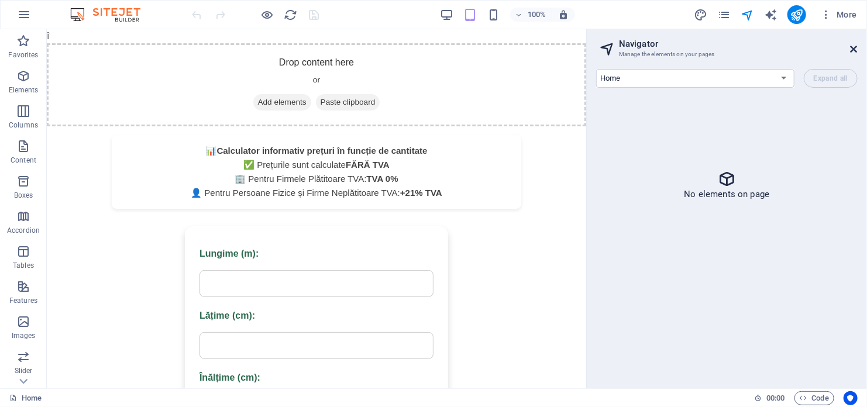
click at [853, 49] on icon at bounding box center [853, 48] width 7 height 9
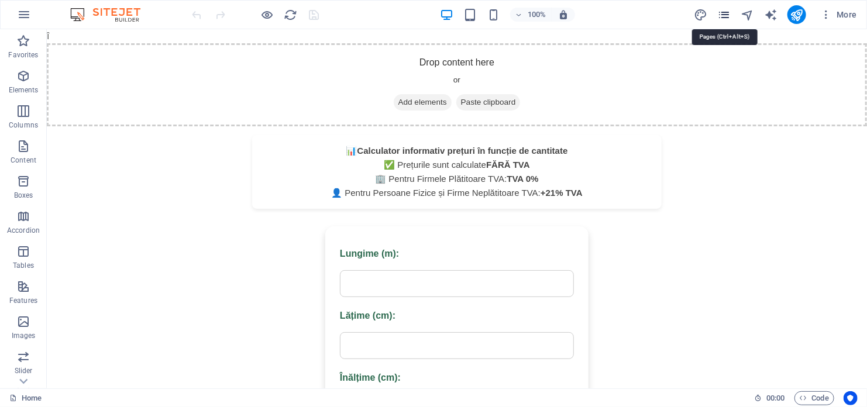
click at [719, 18] on icon "pages" at bounding box center [723, 14] width 13 height 13
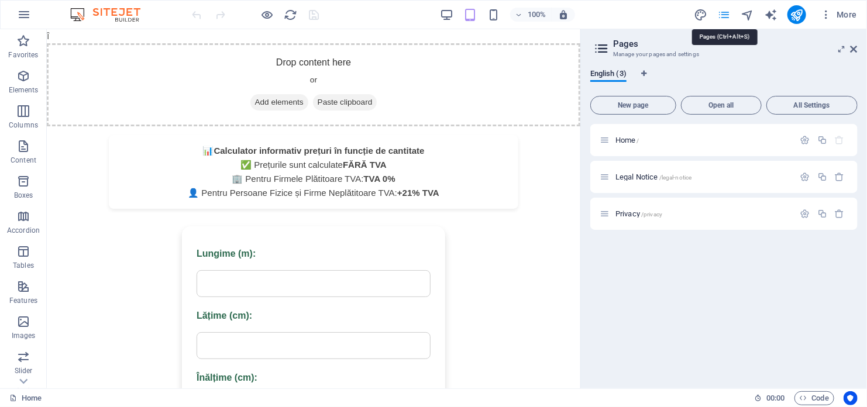
click at [719, 18] on icon "pages" at bounding box center [723, 14] width 13 height 13
click at [853, 39] on h2 "Pages" at bounding box center [735, 44] width 244 height 11
click at [847, 51] on header "Pages Manage your pages and settings" at bounding box center [725, 44] width 265 height 30
click at [853, 59] on header "Pages Manage your pages and settings" at bounding box center [725, 44] width 265 height 30
click at [856, 51] on icon at bounding box center [853, 48] width 7 height 9
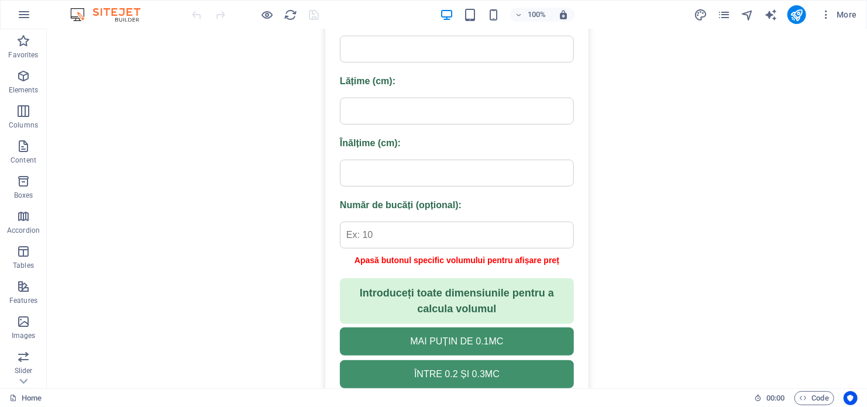
scroll to position [351, 0]
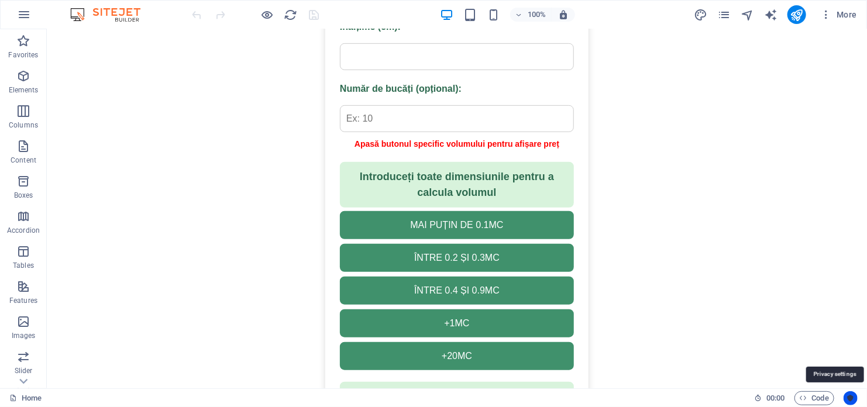
click at [854, 401] on icon "Usercentrics" at bounding box center [850, 398] width 8 height 8
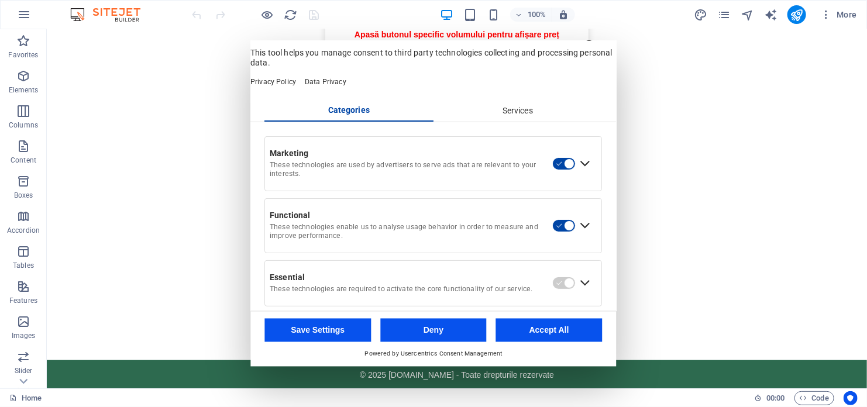
scroll to position [0, 0]
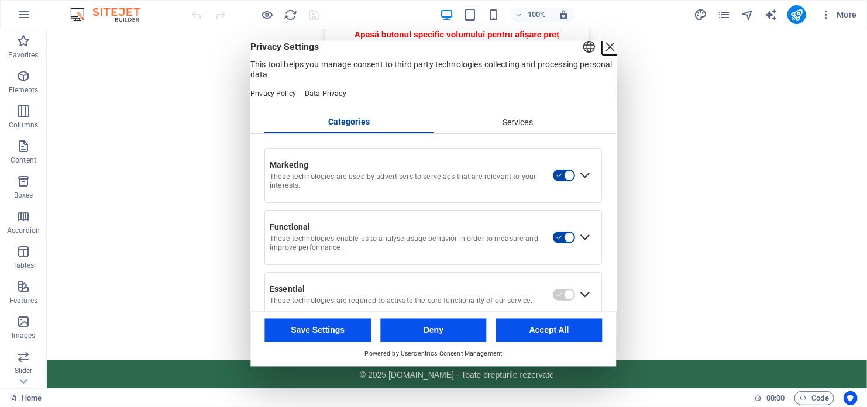
drag, startPoint x: 595, startPoint y: 54, endPoint x: 548, endPoint y: 25, distance: 55.7
click at [602, 54] on div "Close Layer" at bounding box center [610, 47] width 16 height 16
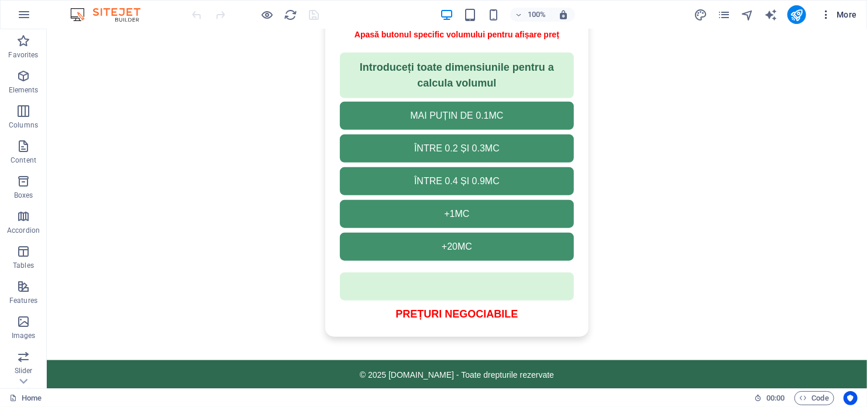
click at [835, 16] on span "More" at bounding box center [838, 15] width 37 height 12
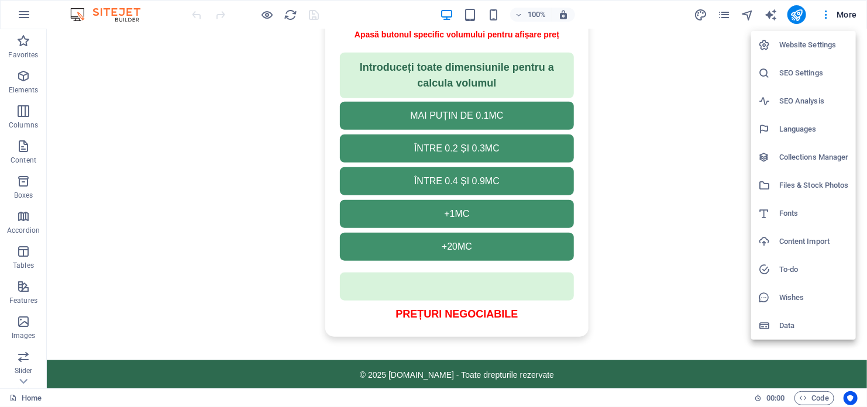
click at [827, 10] on div at bounding box center [433, 203] width 867 height 407
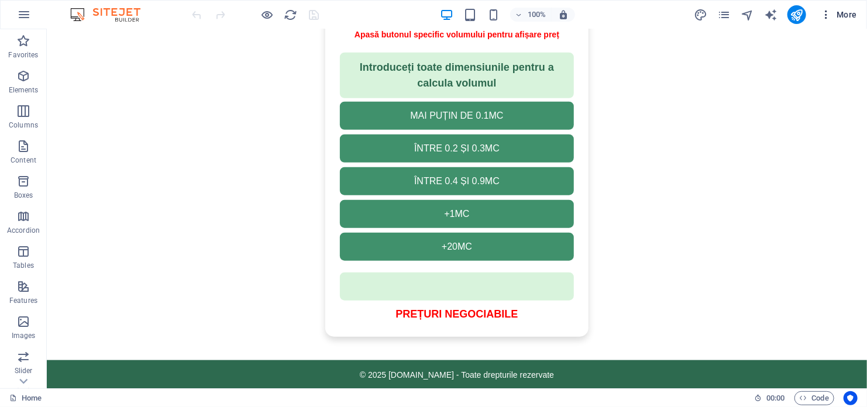
click at [827, 20] on icon "button" at bounding box center [826, 15] width 12 height 12
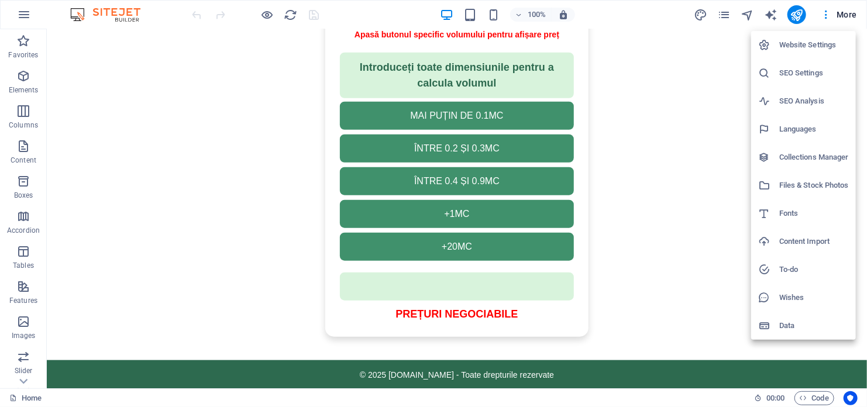
click at [789, 325] on h6 "Data" at bounding box center [814, 326] width 70 height 14
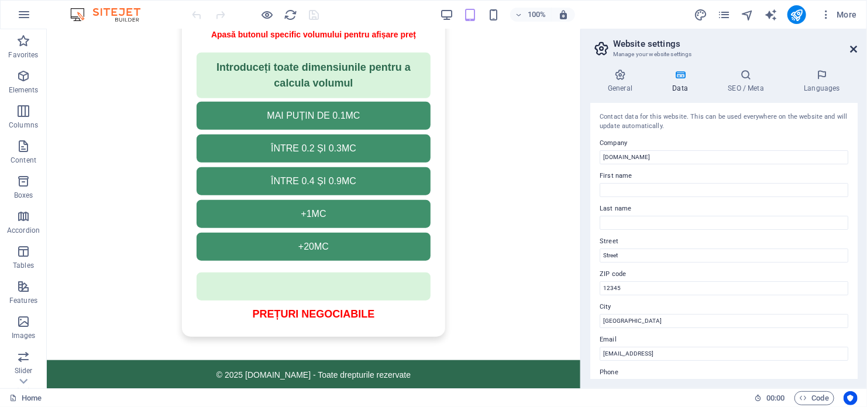
drag, startPoint x: 852, startPoint y: 49, endPoint x: 806, endPoint y: 19, distance: 54.7
click at [853, 49] on icon at bounding box center [853, 48] width 7 height 9
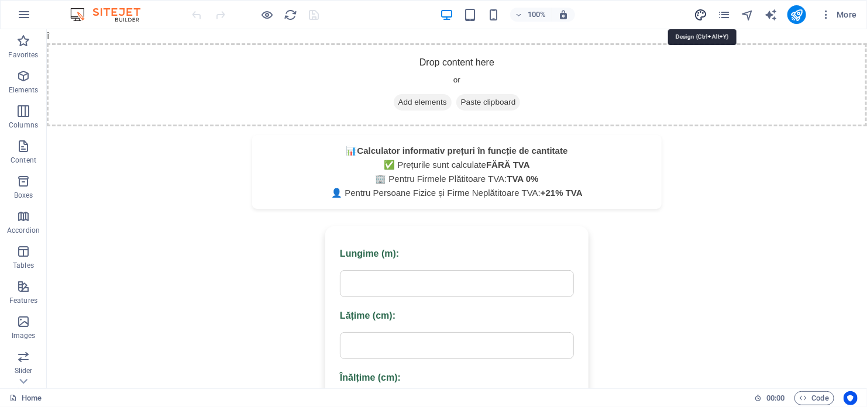
click at [700, 18] on icon "design" at bounding box center [700, 14] width 13 height 13
select select "px"
select select "400"
select select "px"
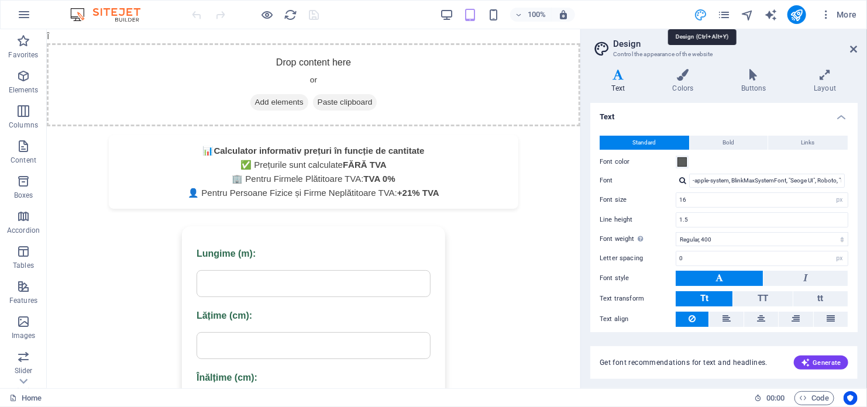
click at [700, 18] on icon "design" at bounding box center [700, 14] width 13 height 13
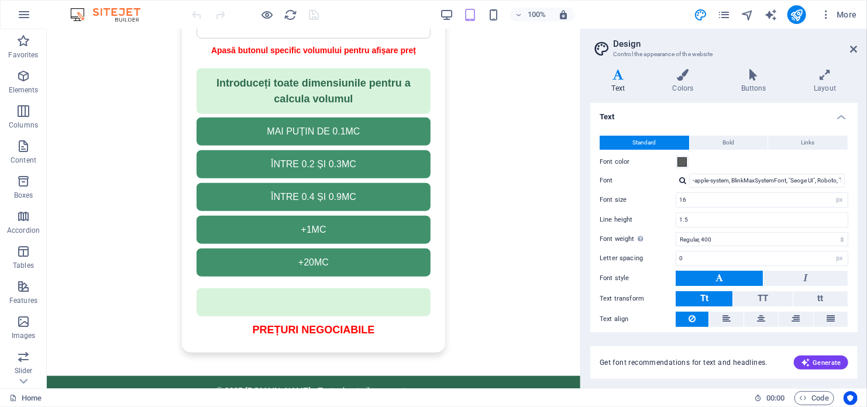
scroll to position [460, 0]
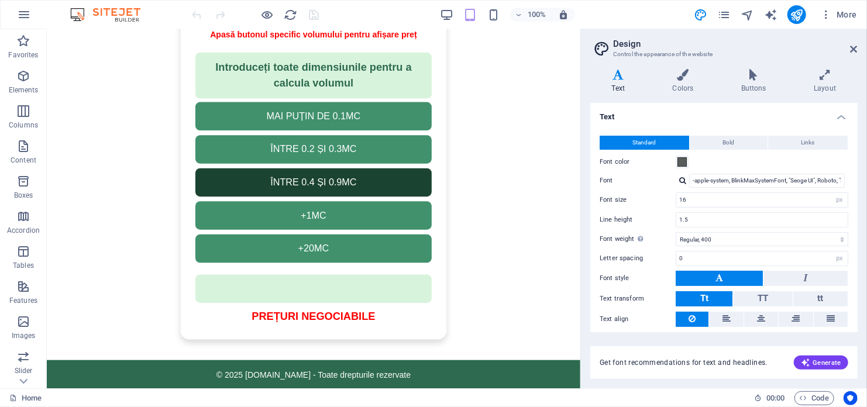
click at [250, 185] on button "ÎNTRE 0.4 ȘI 0.9MC" at bounding box center [313, 182] width 236 height 28
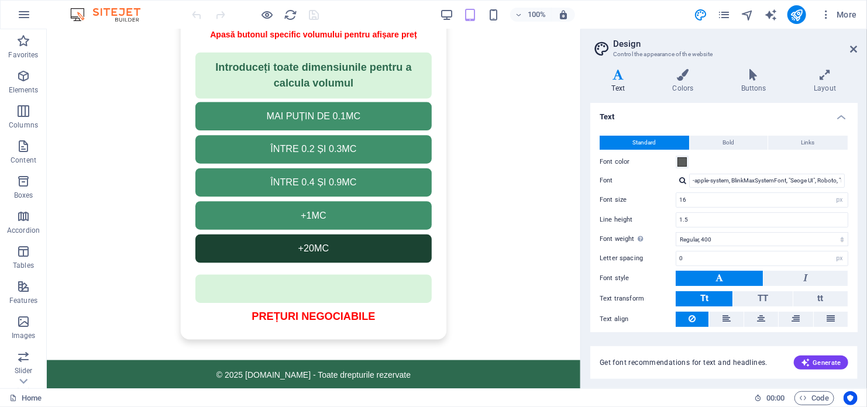
click at [266, 237] on button "+20MC" at bounding box center [313, 248] width 236 height 28
click at [268, 245] on button "+20MC" at bounding box center [313, 248] width 236 height 28
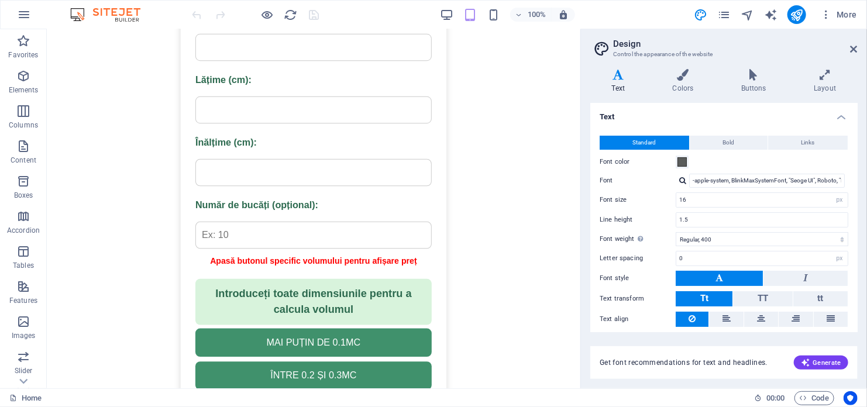
scroll to position [168, 0]
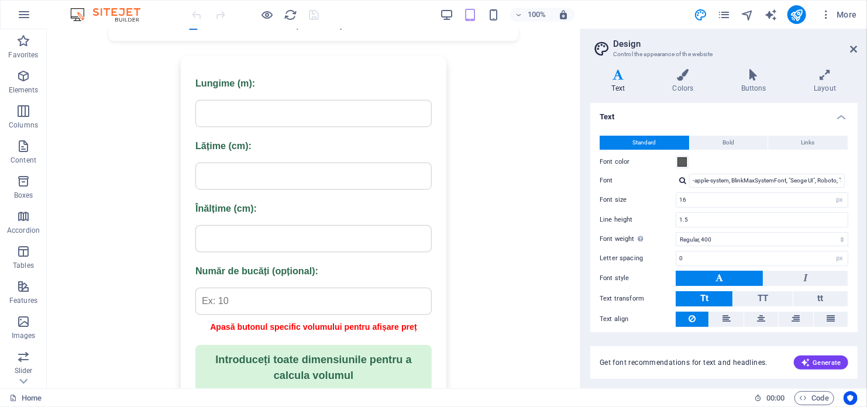
click at [270, 120] on input "Lungime (m):" at bounding box center [313, 112] width 236 height 27
type input "0"
type input "4"
click at [264, 170] on input "Lățime (cm):" at bounding box center [313, 175] width 236 height 27
click at [264, 168] on input "0.1" at bounding box center [313, 175] width 236 height 27
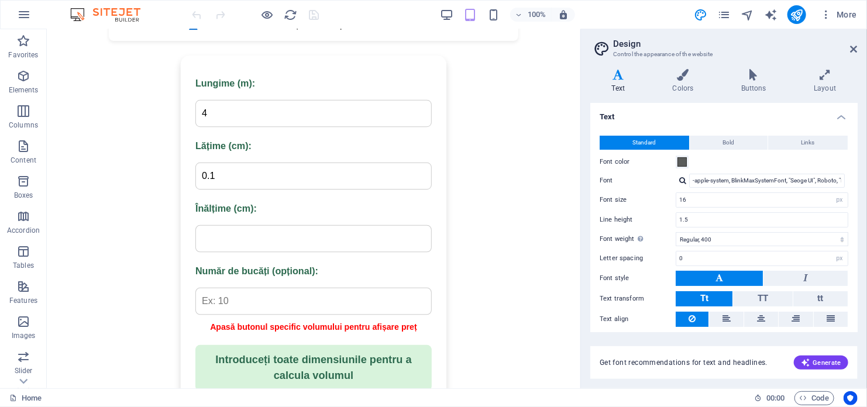
click at [264, 168] on input "0.1" at bounding box center [313, 175] width 236 height 27
type input "0.2"
click at [277, 247] on input "Înălțime (cm):" at bounding box center [313, 238] width 236 height 27
type input "0.025"
click at [273, 304] on input "Număr de bucăți (opțional):" at bounding box center [313, 300] width 236 height 27
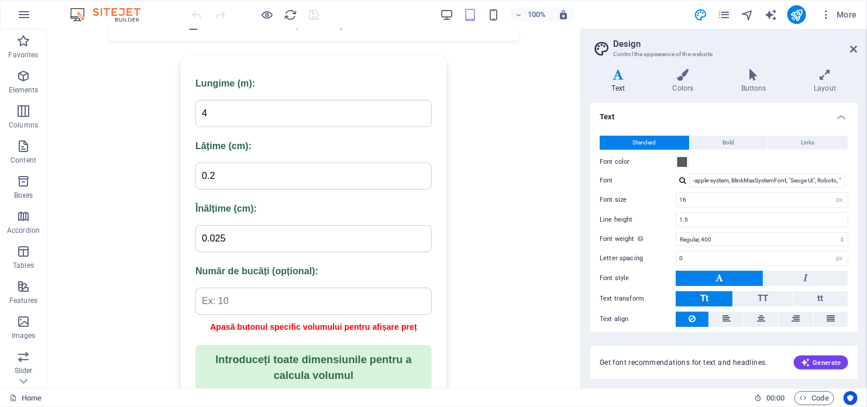
type input "1"
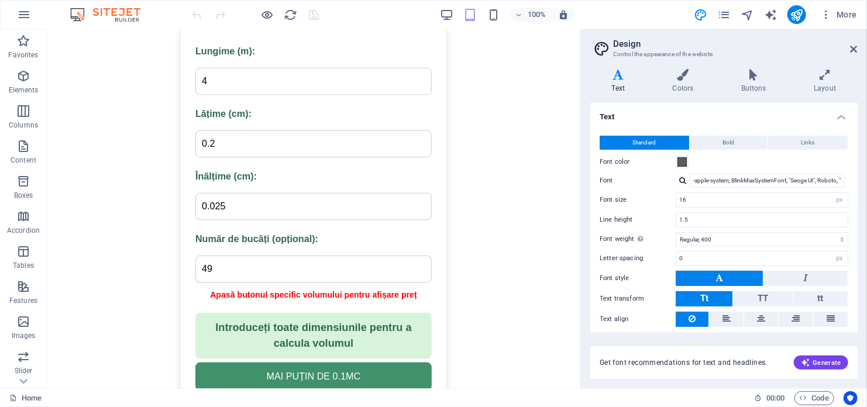
scroll to position [226, 0]
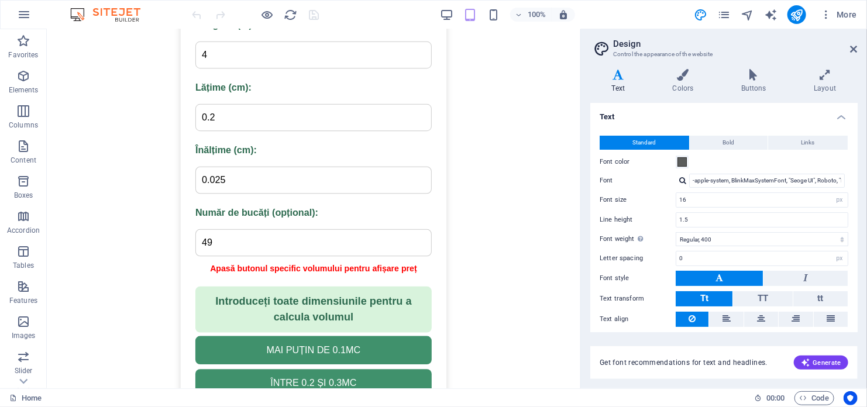
type input "49"
click at [370, 297] on div "Introduceți toate dimensiunile pentru a calcula volumul" at bounding box center [313, 309] width 236 height 46
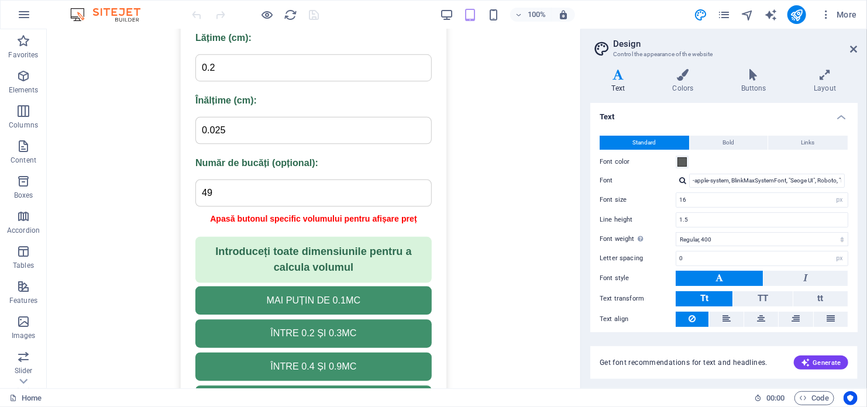
scroll to position [343, 0]
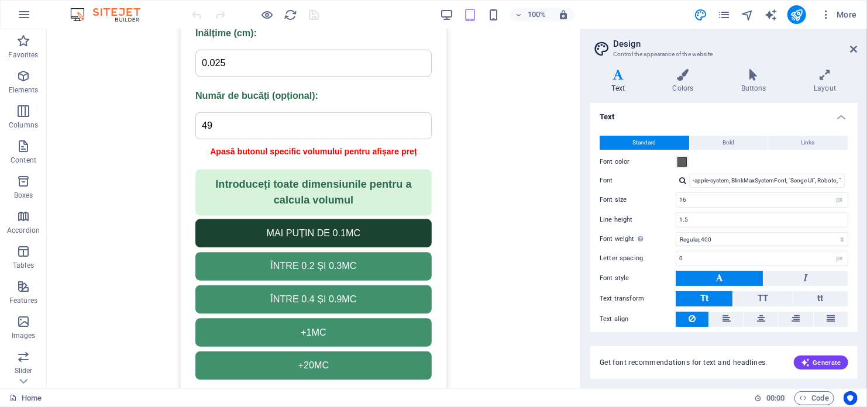
click at [378, 237] on button "MAI PUȚIN DE 0.1MC" at bounding box center [313, 233] width 236 height 28
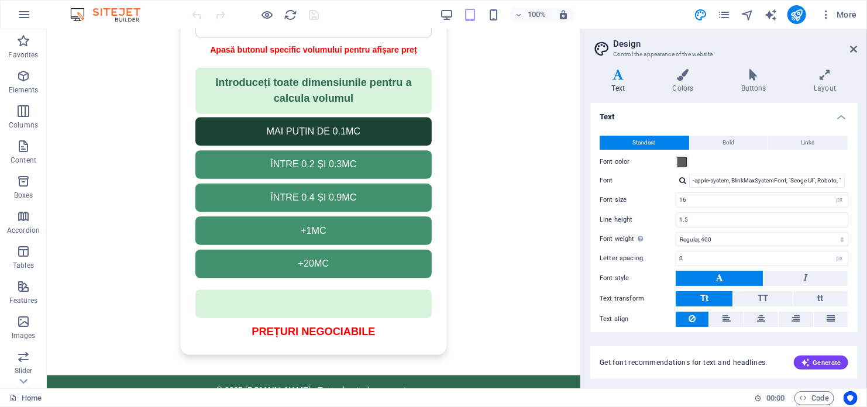
scroll to position [460, 0]
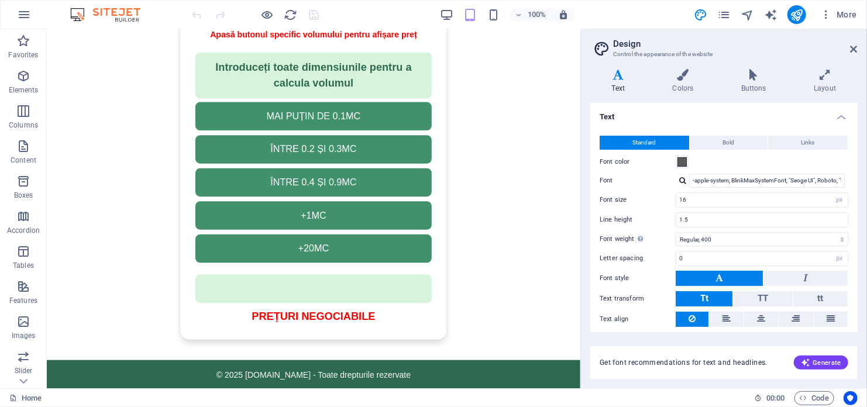
click at [380, 228] on div "MAI PUȚIN DE 0.1MC ÎNTRE 0.2 ȘI 0.3MC ÎNTRE 0.4 ȘI 0.9MC +1MC +20MC" at bounding box center [313, 182] width 236 height 161
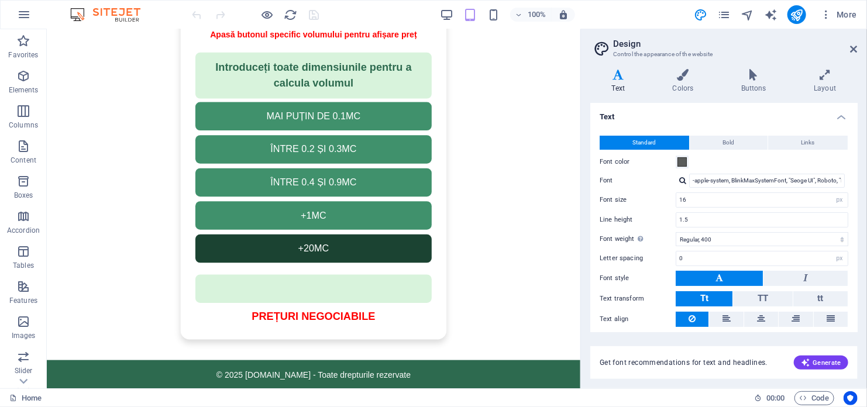
click at [376, 236] on button "+20MC" at bounding box center [313, 248] width 236 height 28
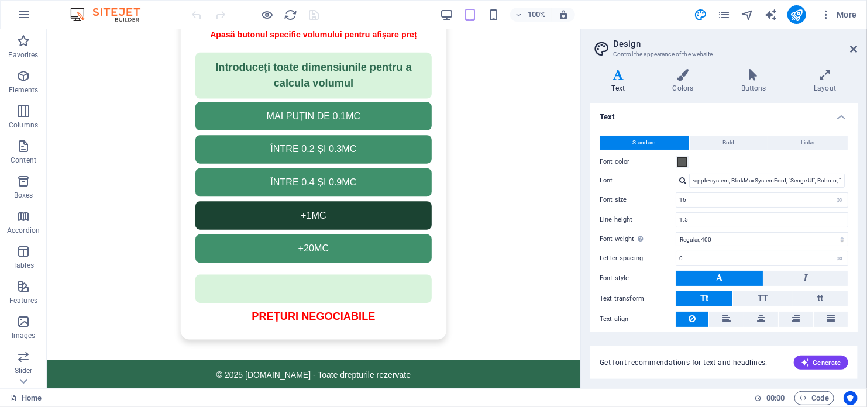
click at [388, 206] on button "+1MC" at bounding box center [313, 215] width 236 height 28
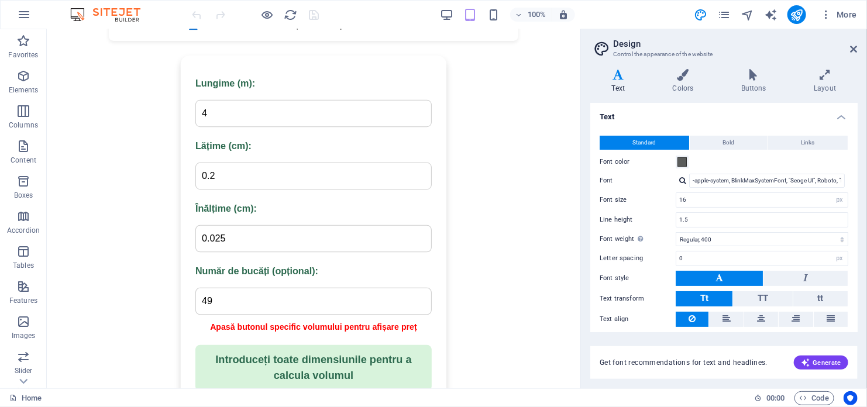
click at [263, 298] on input "49" at bounding box center [313, 300] width 236 height 27
click at [261, 295] on input "49" at bounding box center [313, 300] width 236 height 27
click at [247, 237] on input "0.025" at bounding box center [313, 238] width 236 height 27
click at [248, 242] on input "0.025" at bounding box center [313, 238] width 236 height 27
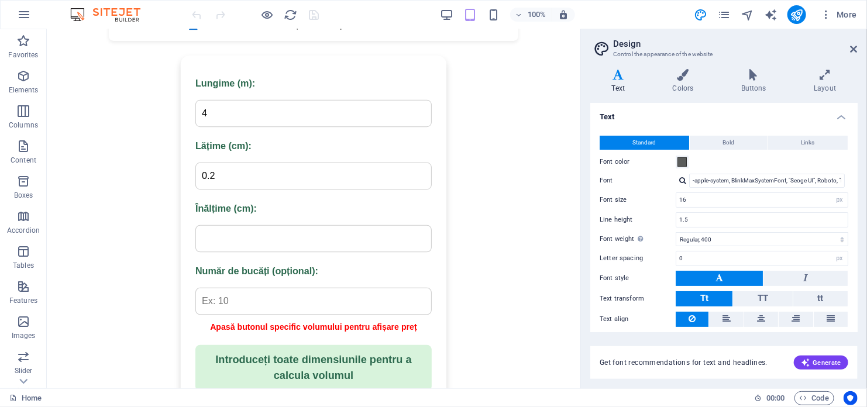
click at [254, 185] on input "0.2" at bounding box center [313, 175] width 236 height 27
click at [274, 119] on input "4" at bounding box center [313, 112] width 236 height 27
click at [298, 215] on main "Calculator volum și preț Lungime (m): Lățime (cm): Înălțime (cm): Număr de bucă…" at bounding box center [313, 343] width 266 height 577
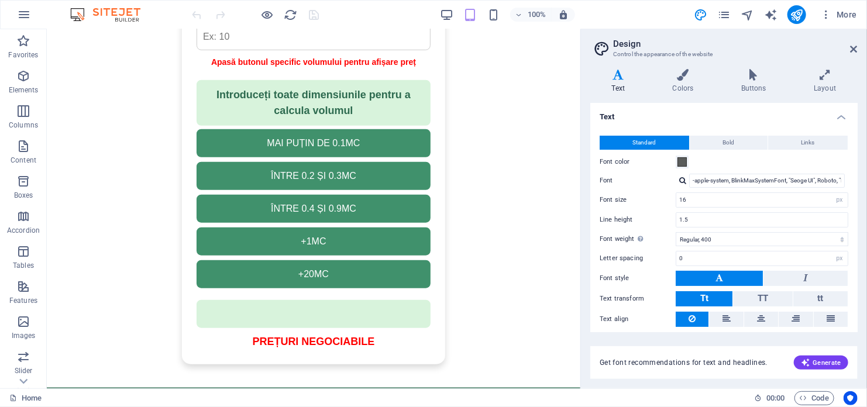
scroll to position [460, 0]
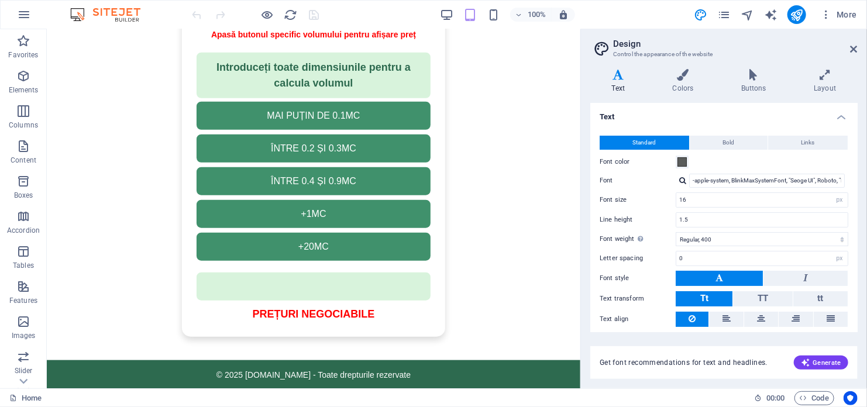
click at [853, 43] on h2 "Design" at bounding box center [735, 44] width 244 height 11
click at [858, 48] on aside "Design Control the appearance of the website Variants Text Colors Buttons Layou…" at bounding box center [723, 208] width 287 height 359
click at [852, 46] on icon at bounding box center [853, 48] width 7 height 9
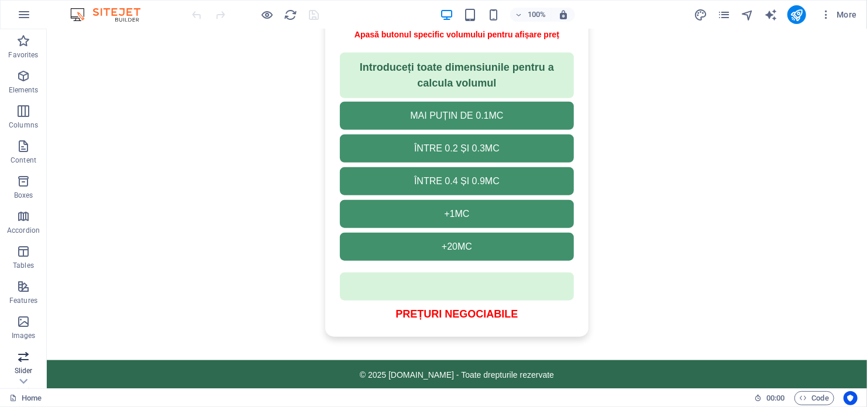
click at [23, 361] on icon "button" at bounding box center [23, 357] width 14 height 14
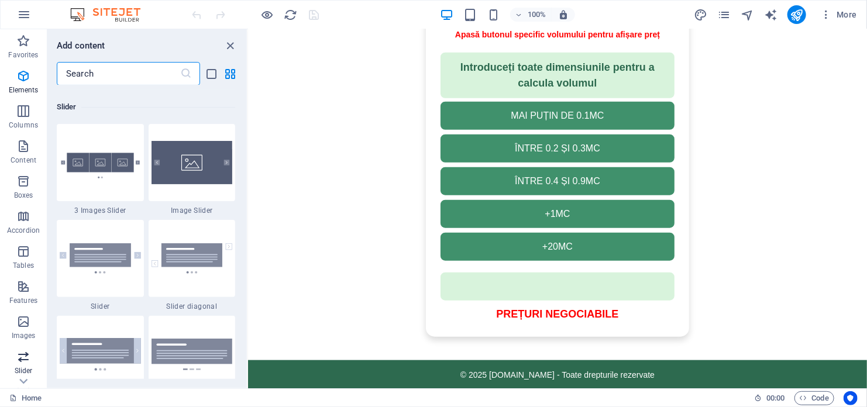
scroll to position [6631, 0]
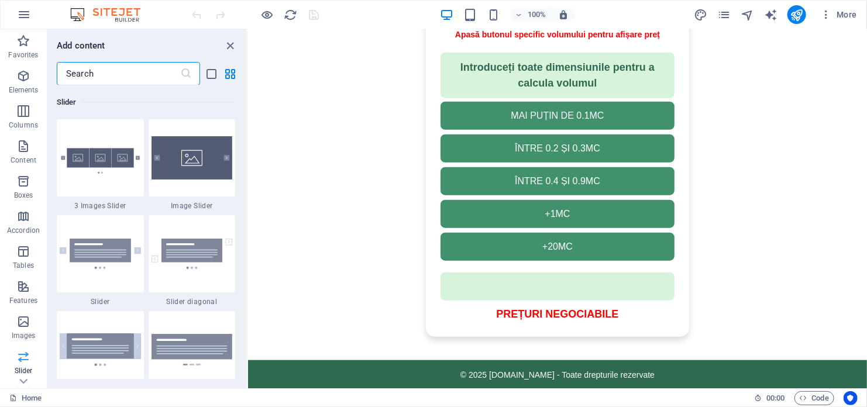
click at [23, 361] on icon "button" at bounding box center [23, 357] width 14 height 14
